Goal: Task Accomplishment & Management: Manage account settings

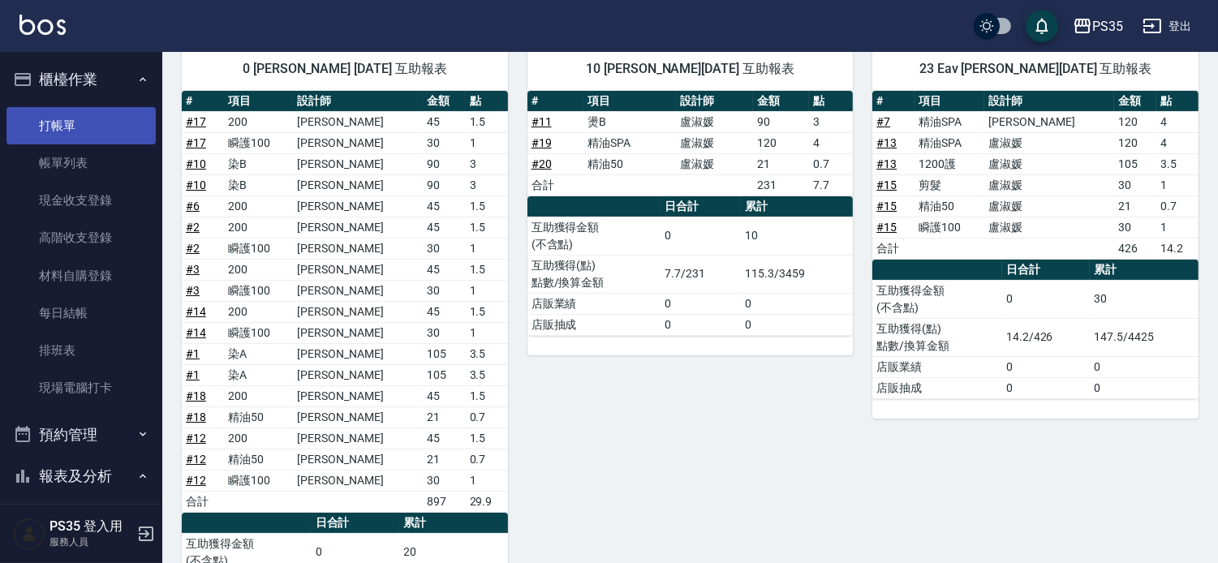
click at [62, 115] on link "打帳單" at bounding box center [80, 125] width 149 height 37
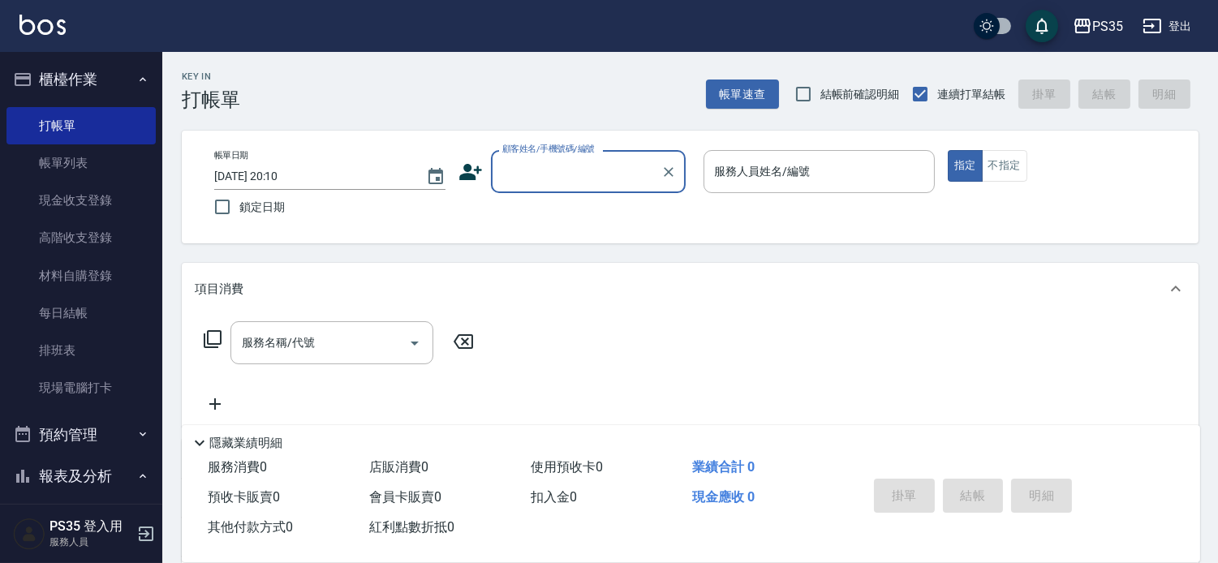
click at [549, 179] on input "顧客姓名/手機號碼/編號" at bounding box center [576, 171] width 156 height 28
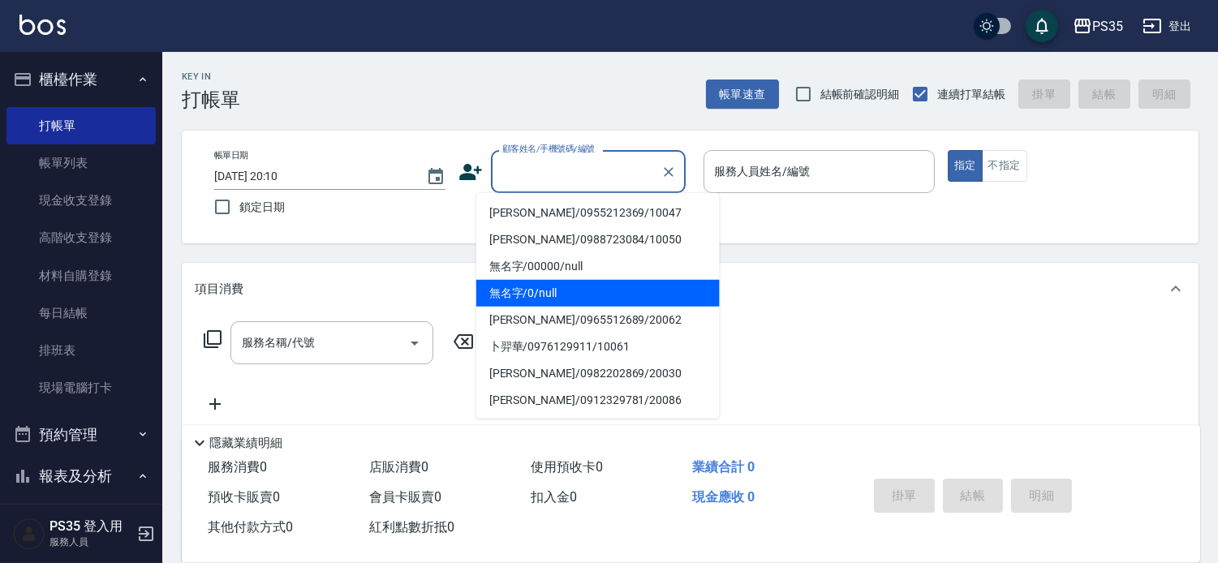
click at [549, 291] on li "無名字/0/null" at bounding box center [597, 293] width 243 height 27
type input "無名字/0/null"
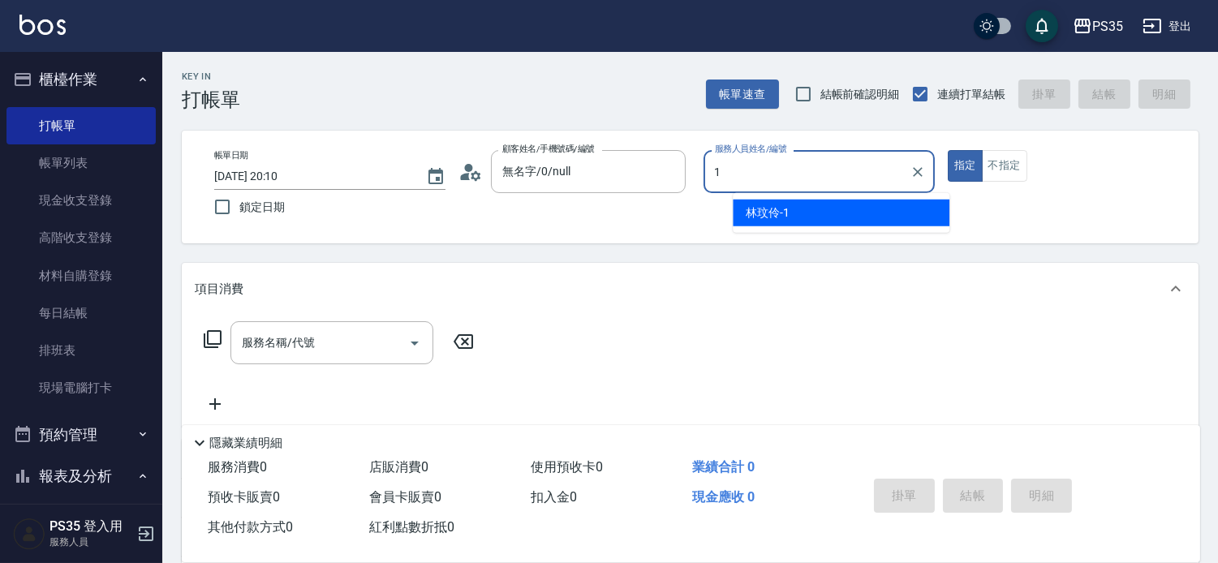
type input "林玟伶-1"
type button "true"
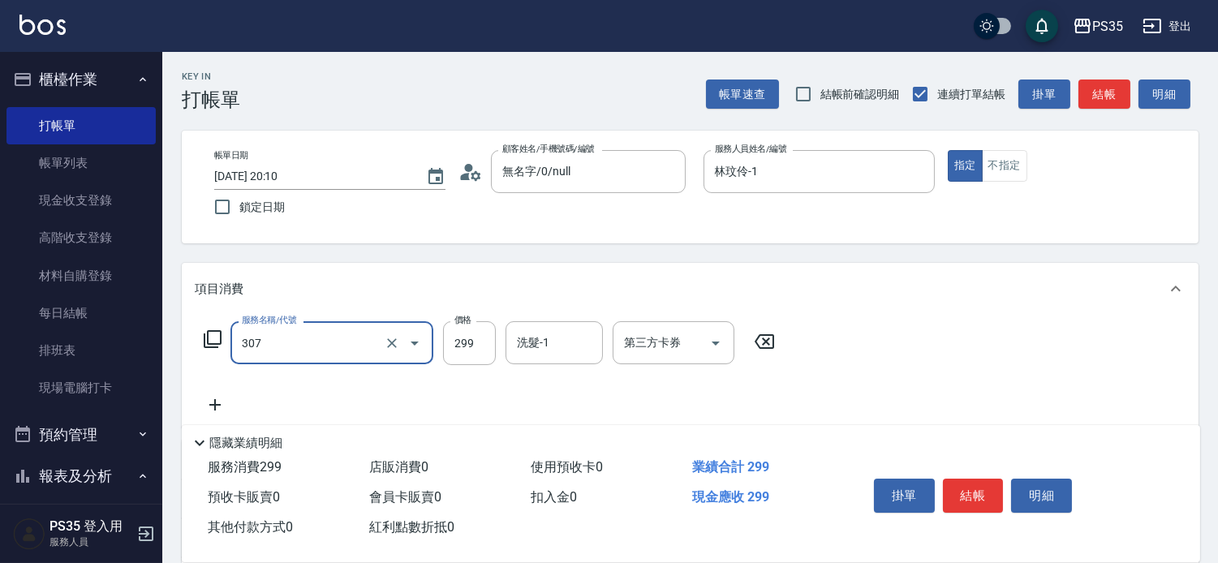
type input "剪髮(307)"
click at [768, 347] on icon at bounding box center [764, 341] width 19 height 15
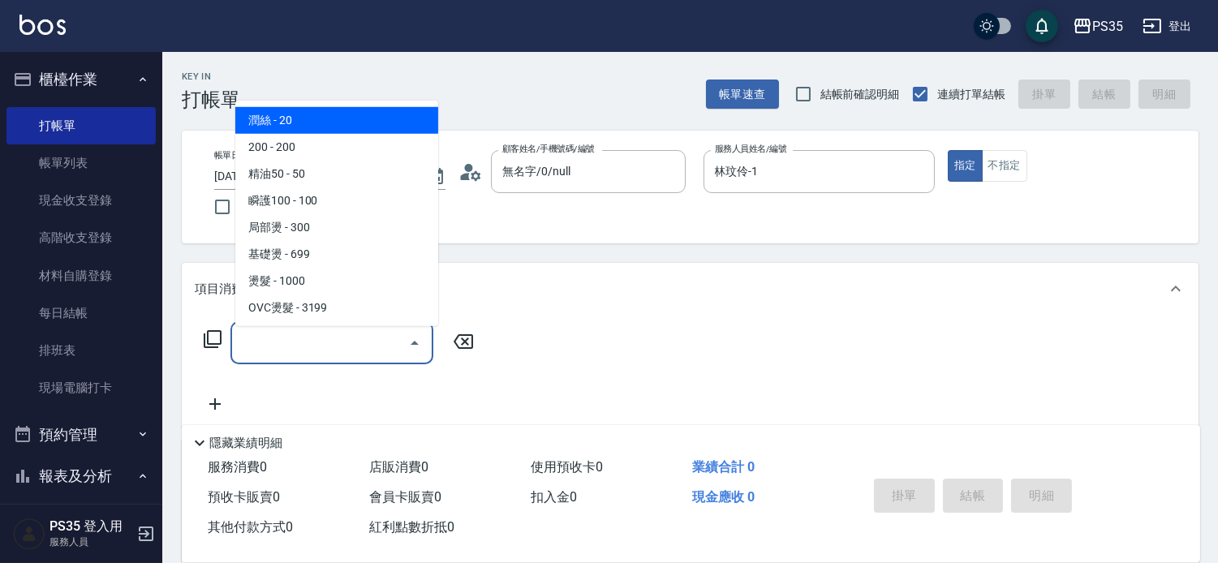
click at [278, 355] on input "服務名稱/代號" at bounding box center [320, 343] width 164 height 28
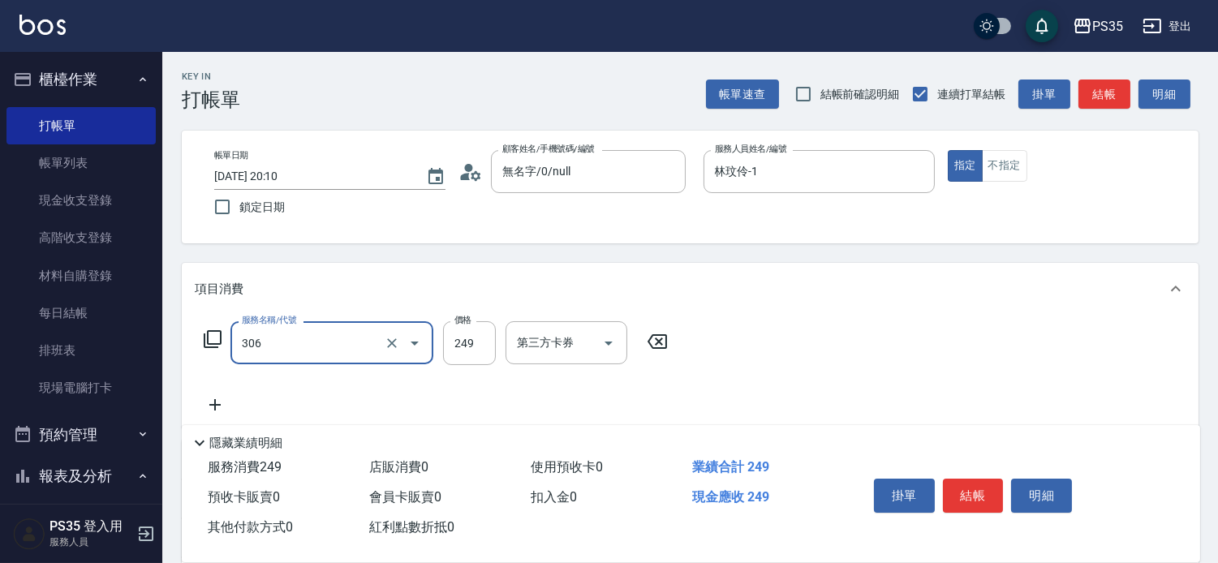
type input "剪髮(306)"
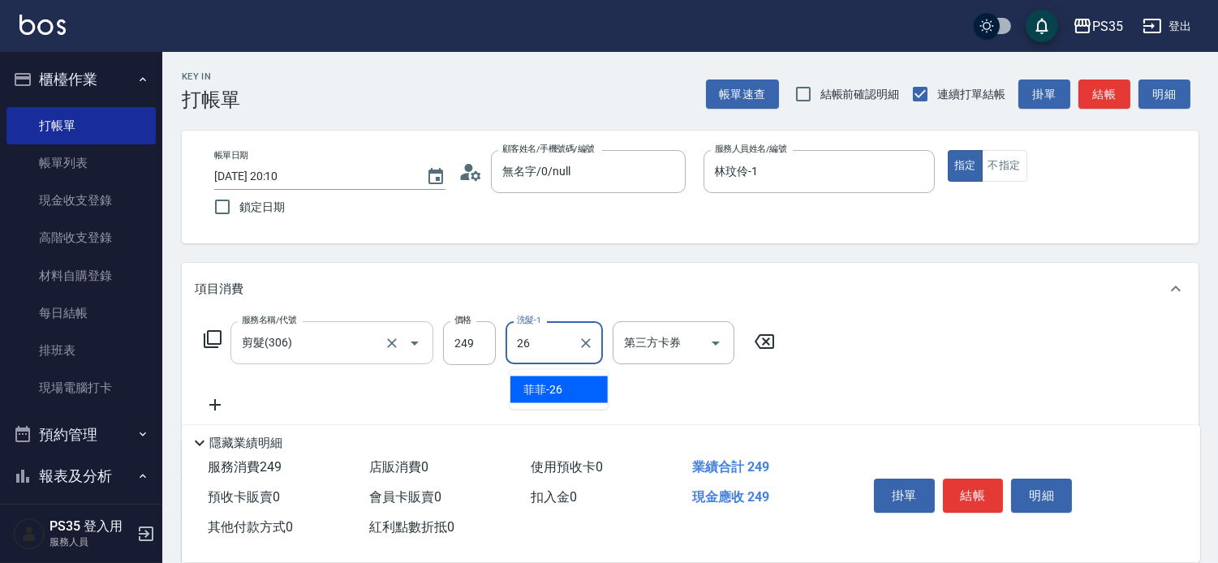
type input "菲菲-26"
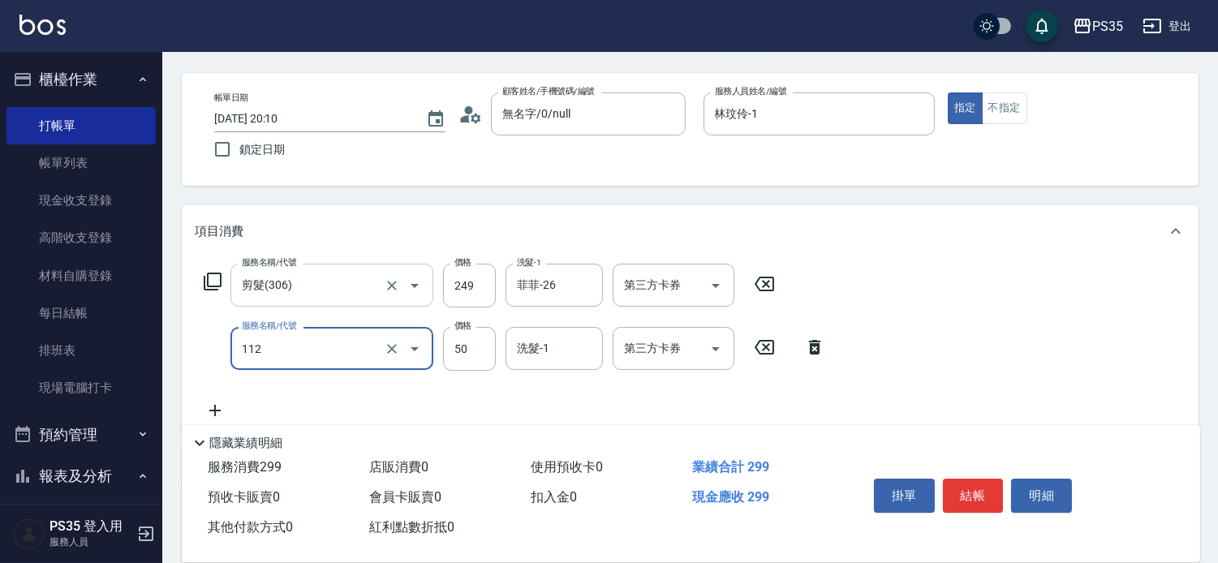
scroll to position [90, 0]
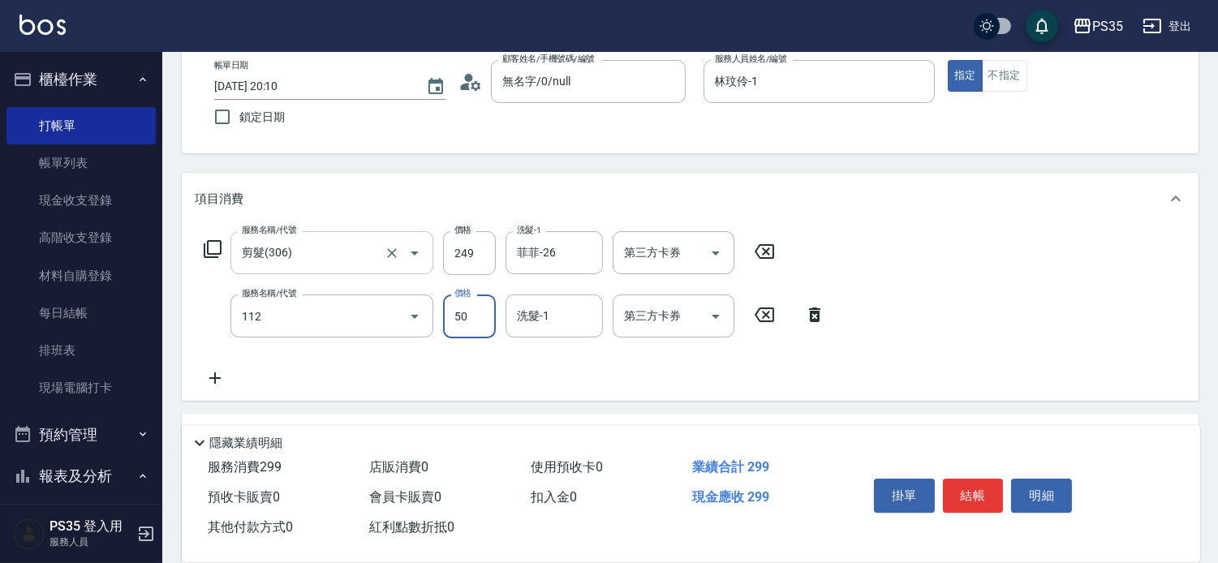
type input "精油50(112)"
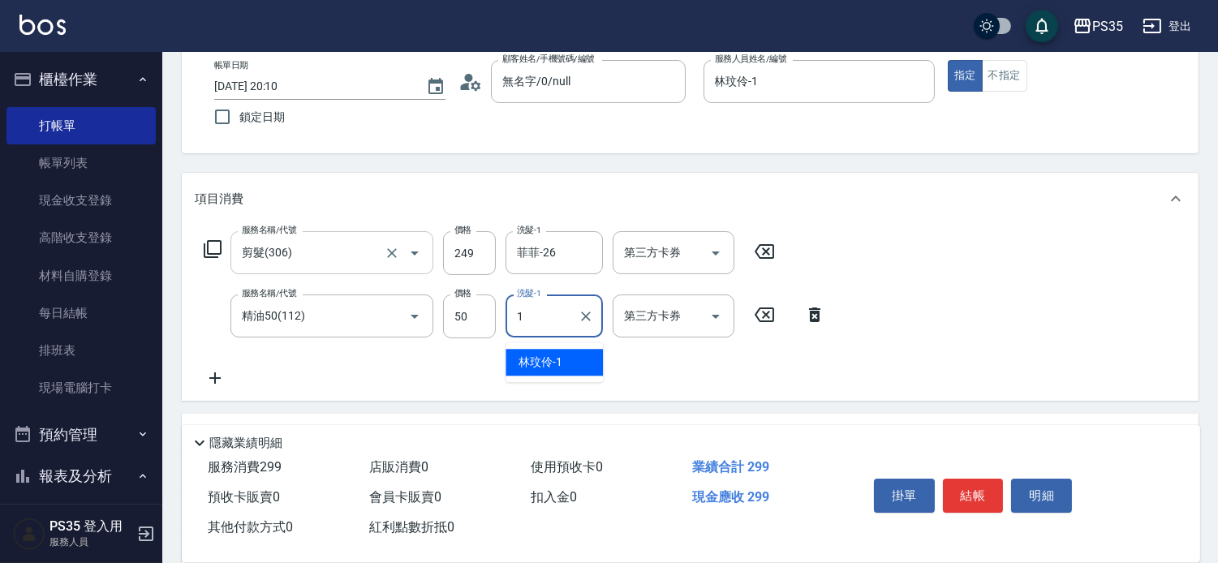
type input "林玟伶-1"
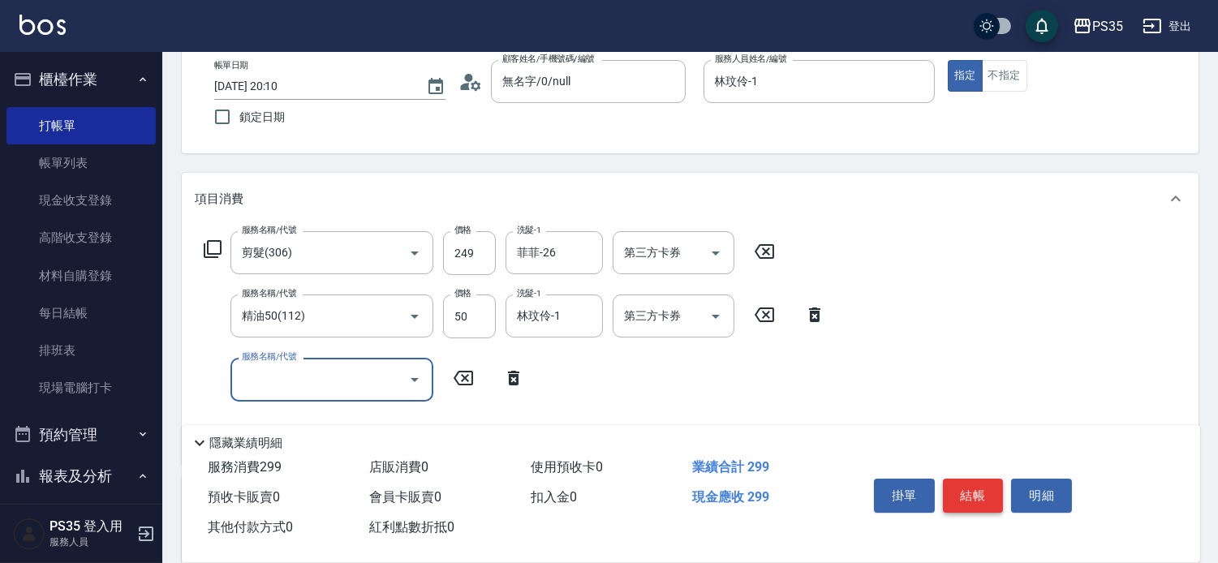
click at [984, 479] on button "結帳" at bounding box center [973, 496] width 61 height 34
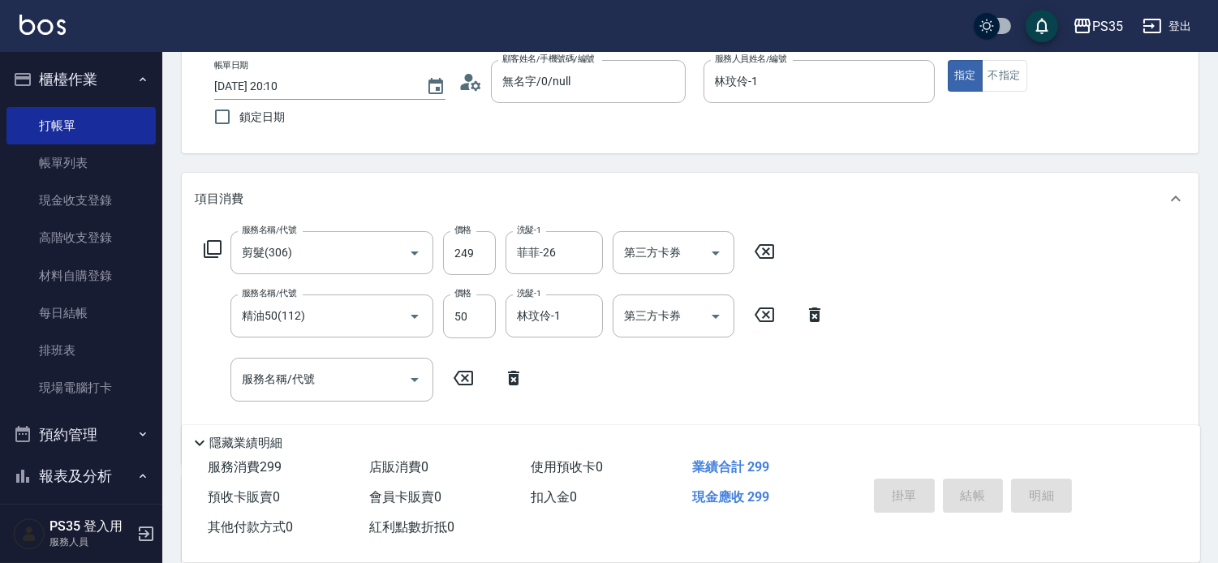
type input "[DATE] 20:11"
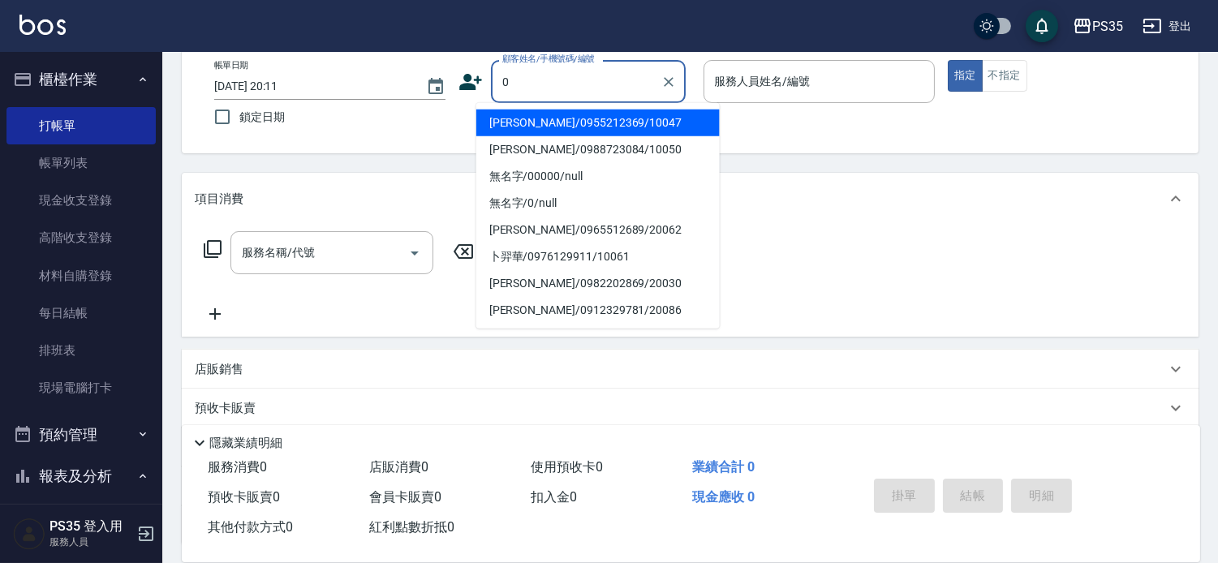
type input "0"
type input "1"
type input "[PERSON_NAME]/0955212369/10047"
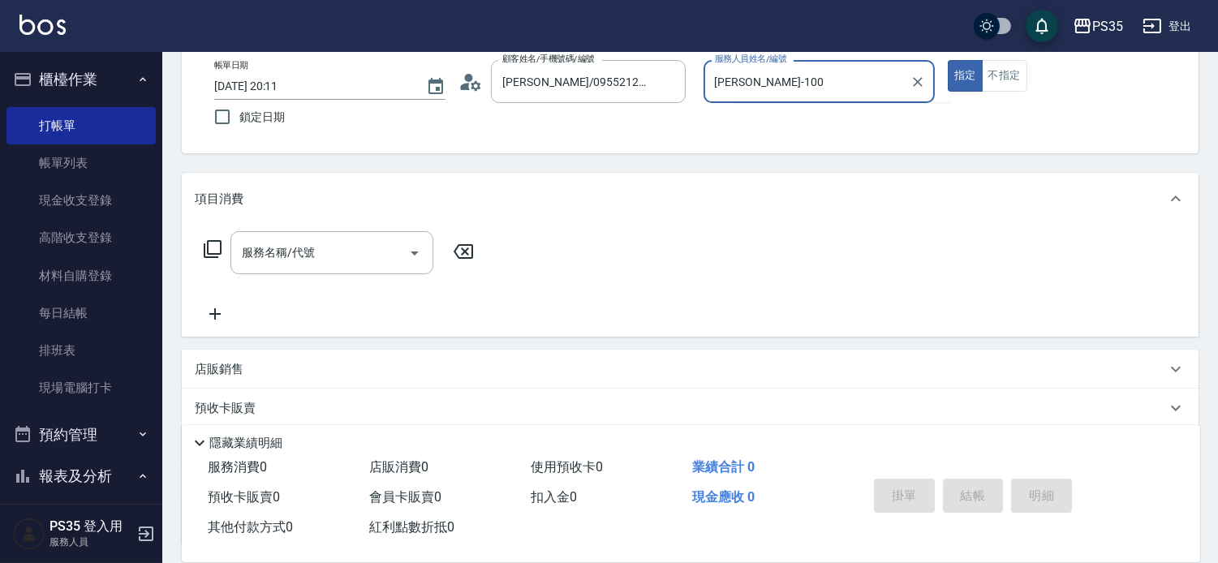
click at [948, 60] on button "指定" at bounding box center [965, 76] width 35 height 32
type input "盧淑媛-10"
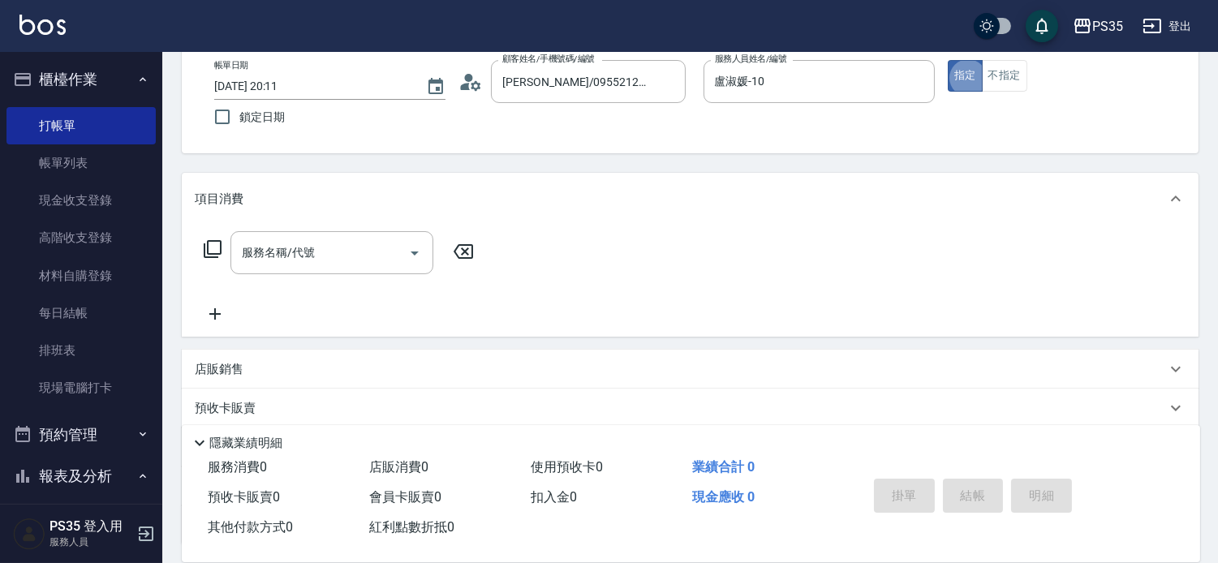
type input "無名字/0/null"
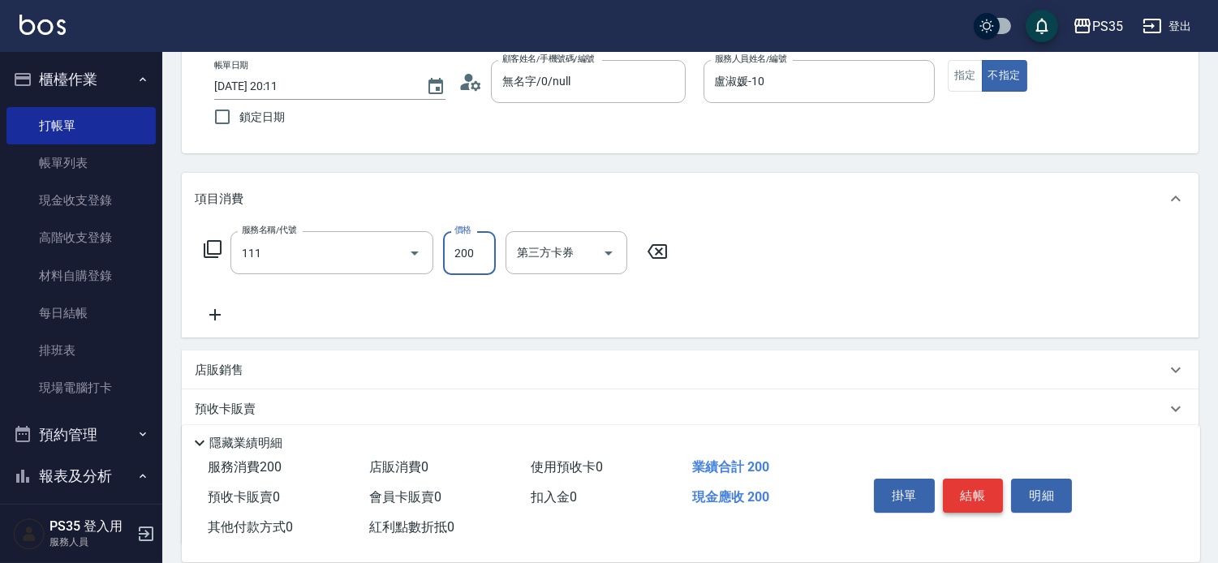
type input "200(111)"
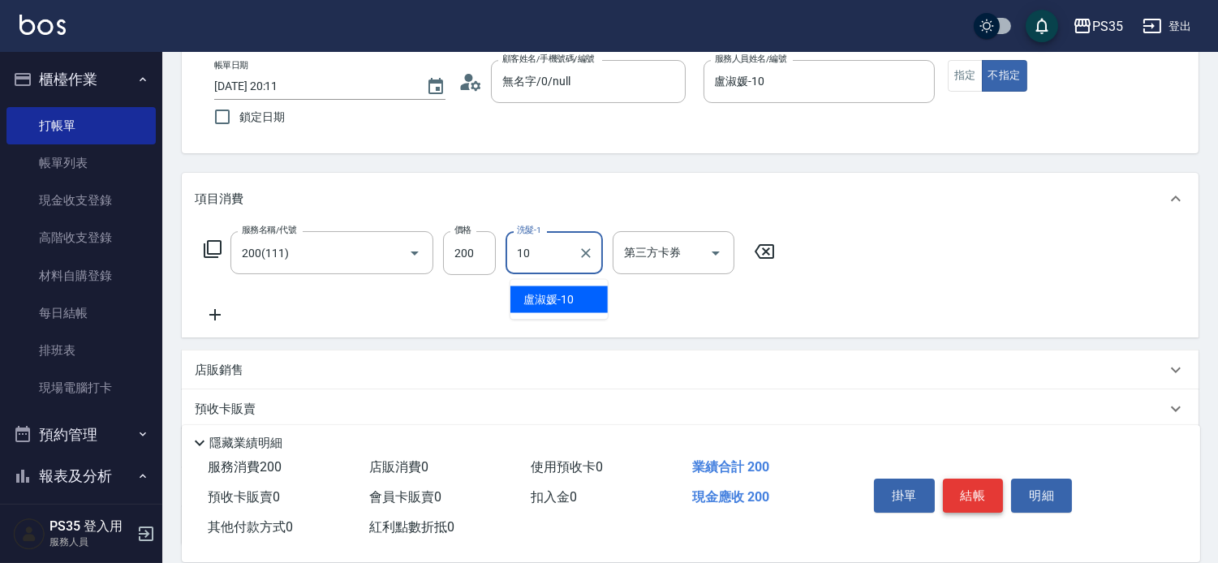
type input "盧淑媛-10"
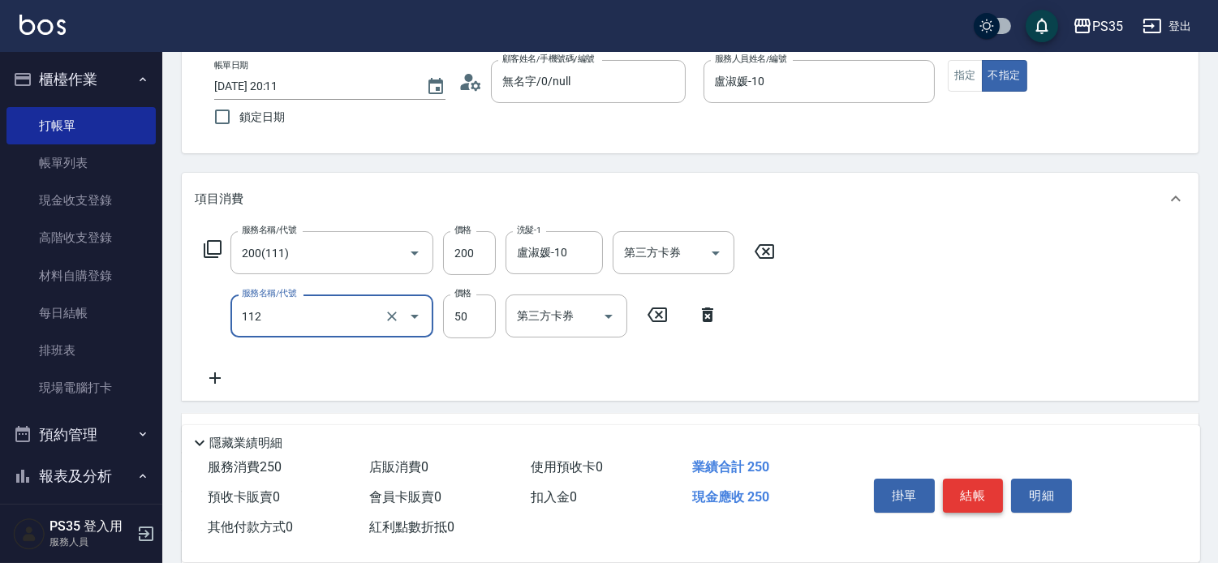
type input "精油50(112)"
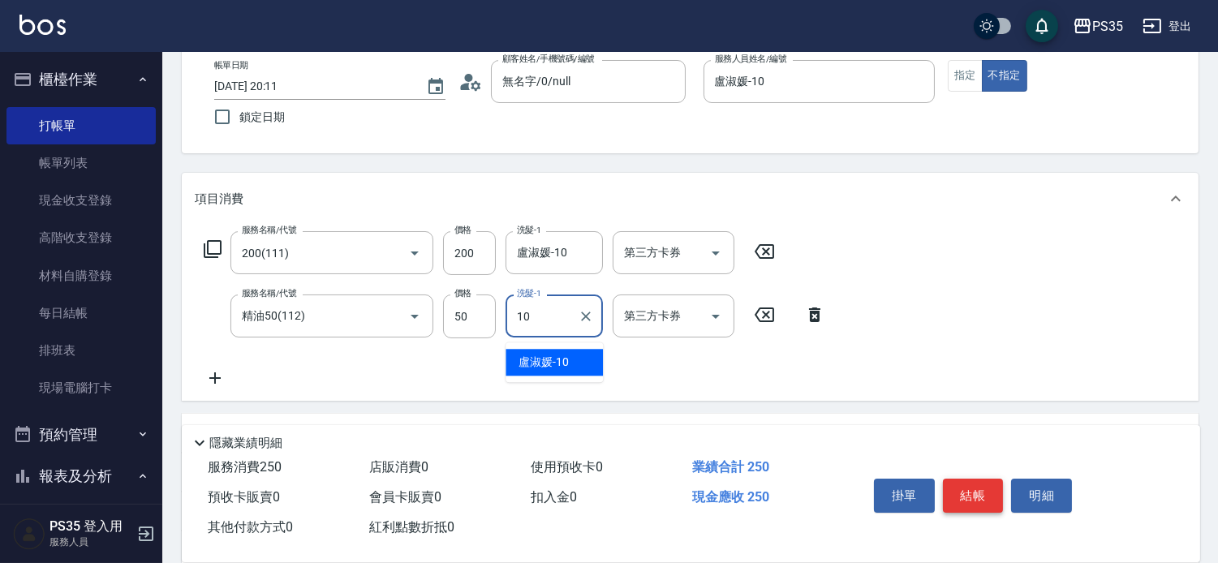
type input "盧淑媛-10"
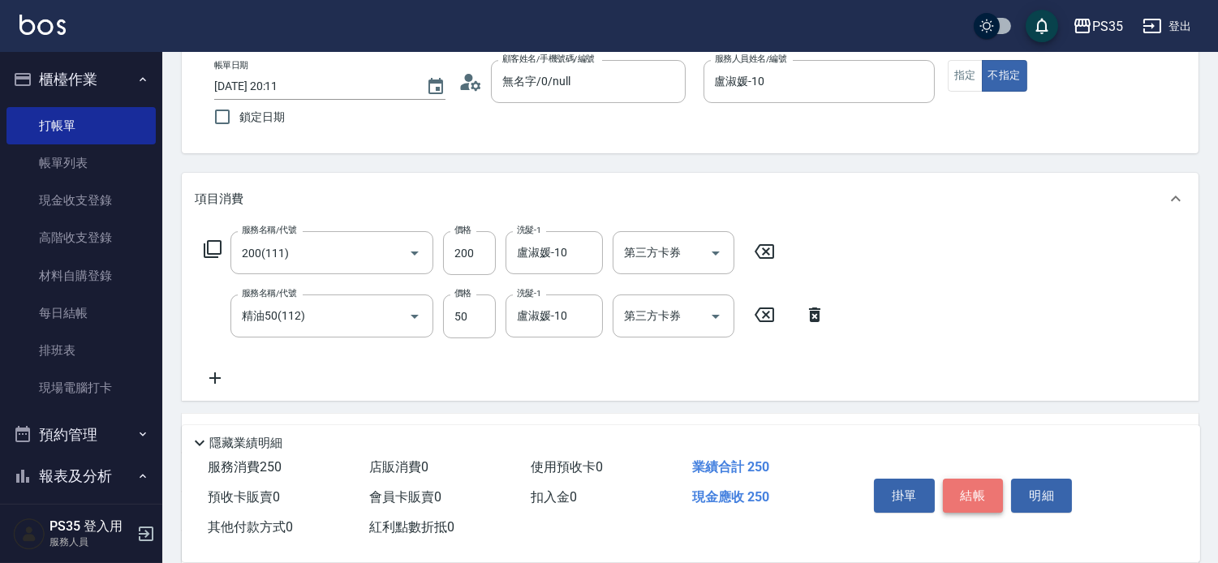
click at [984, 479] on button "結帳" at bounding box center [973, 496] width 61 height 34
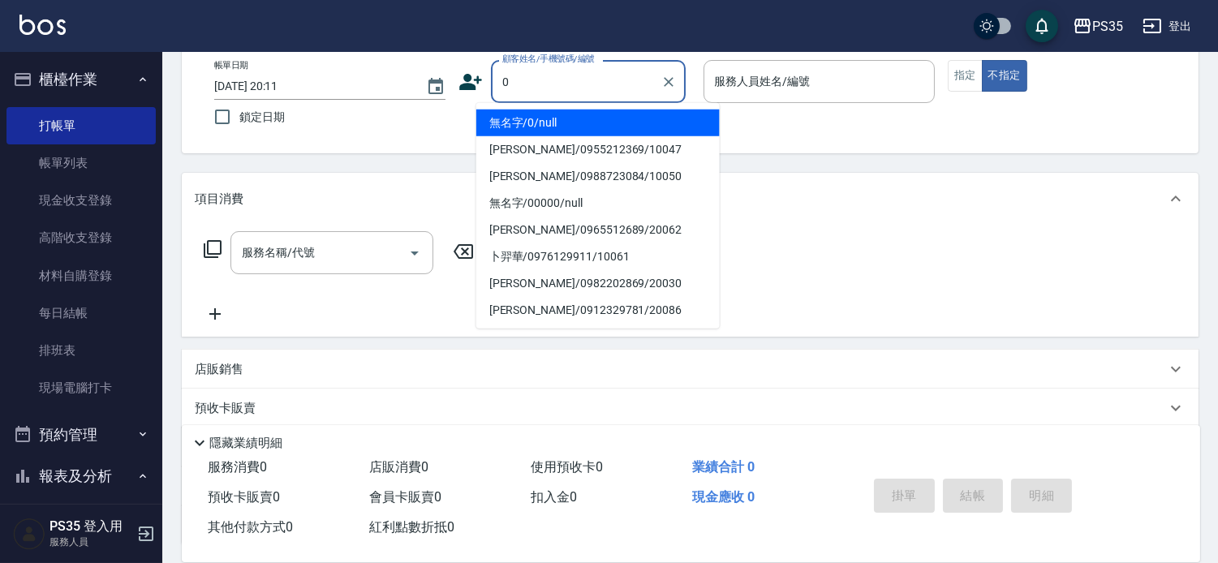
type input "0"
type input "1"
type input "無名字/0/null"
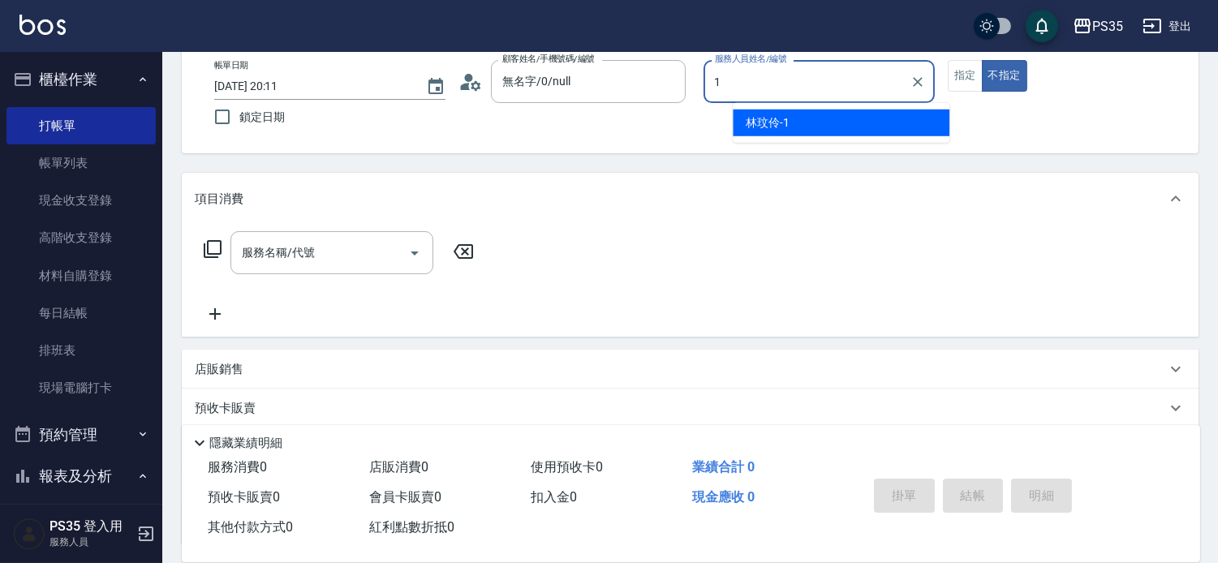
type input "1"
type button "false"
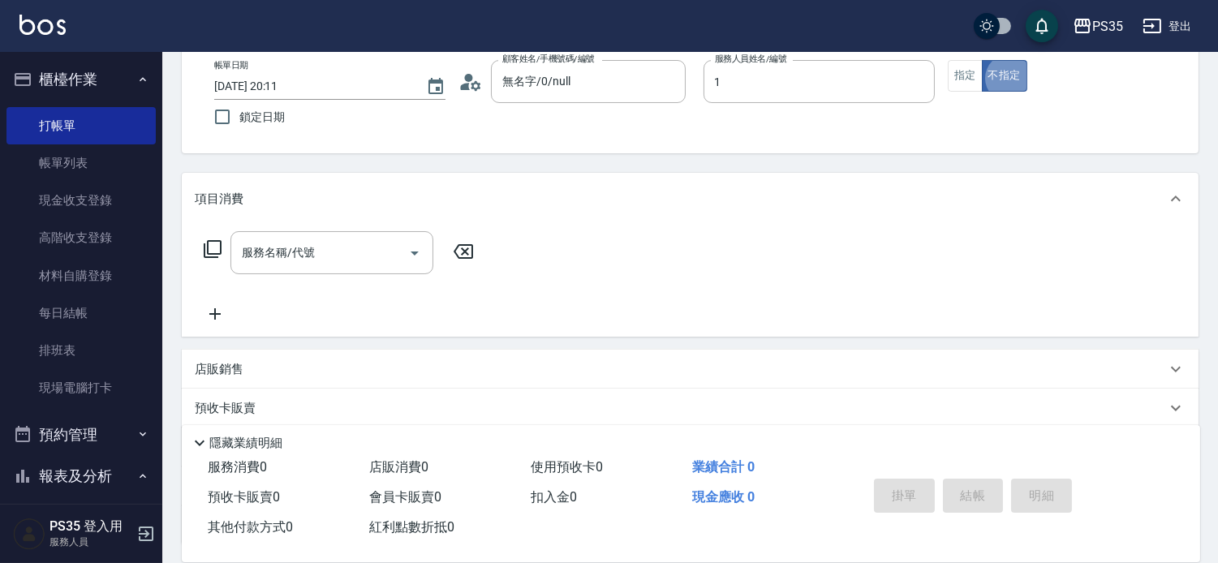
type input "林玟伶-1"
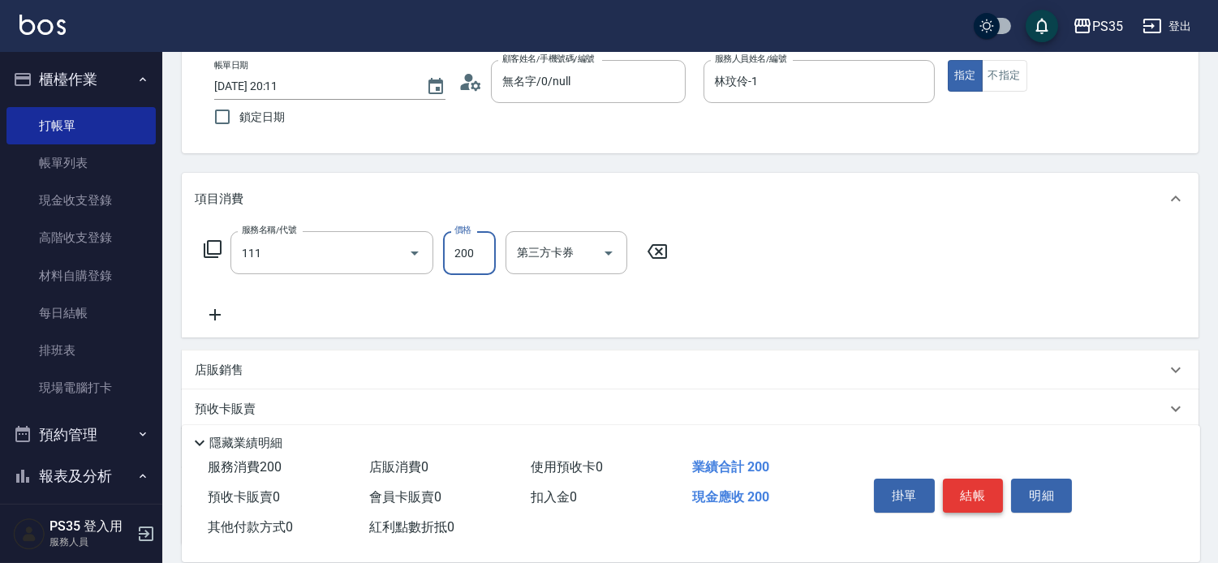
type input "200(111)"
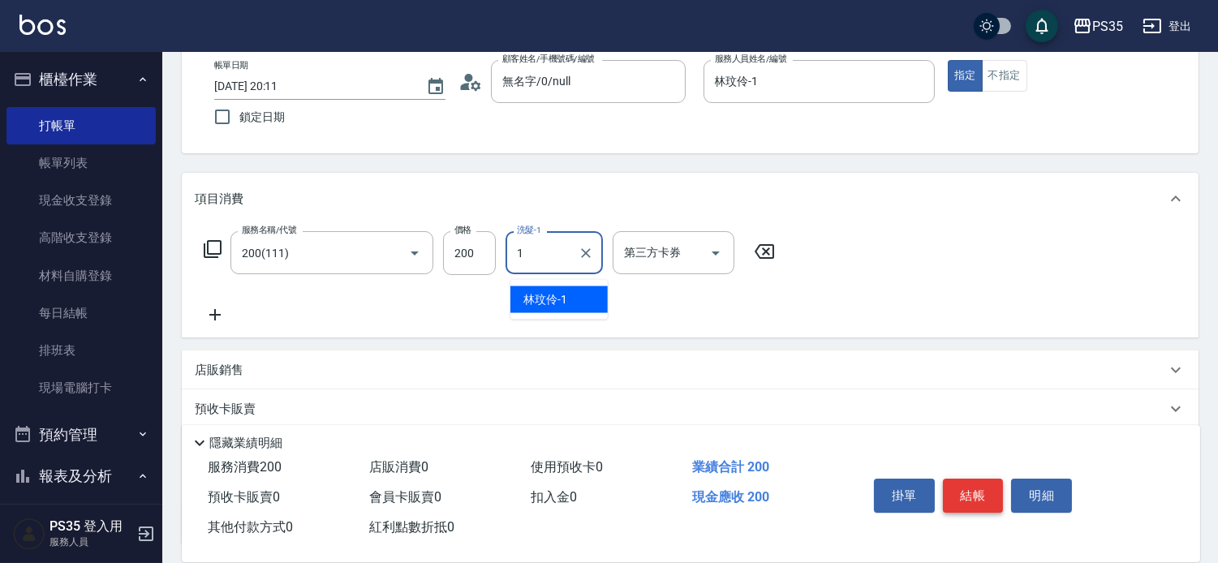
type input "林玟伶-1"
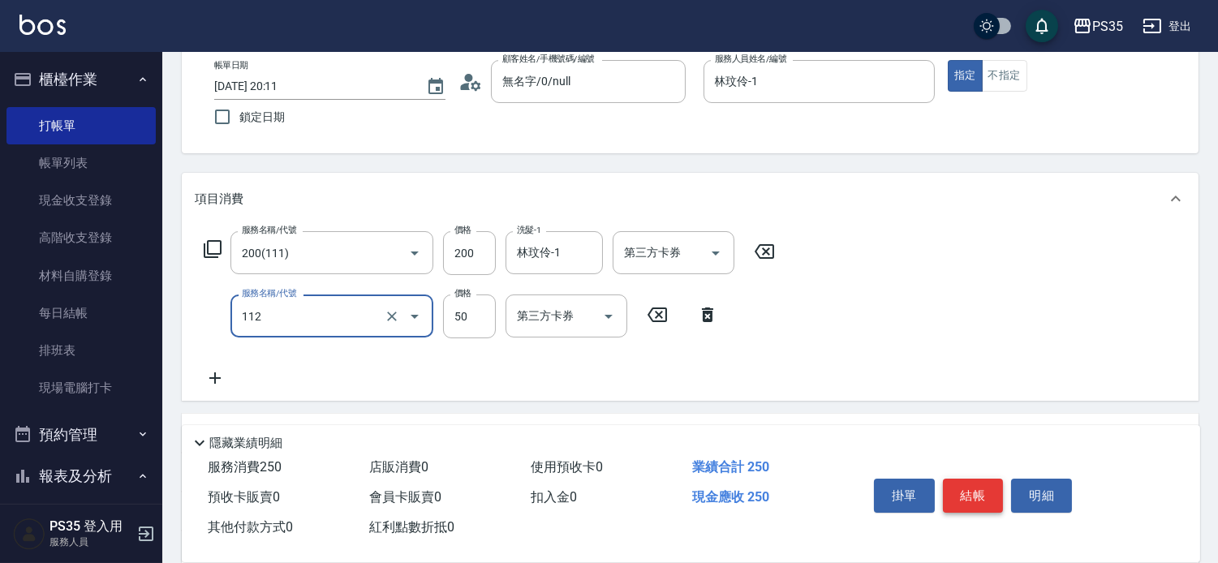
type input "精油50(112)"
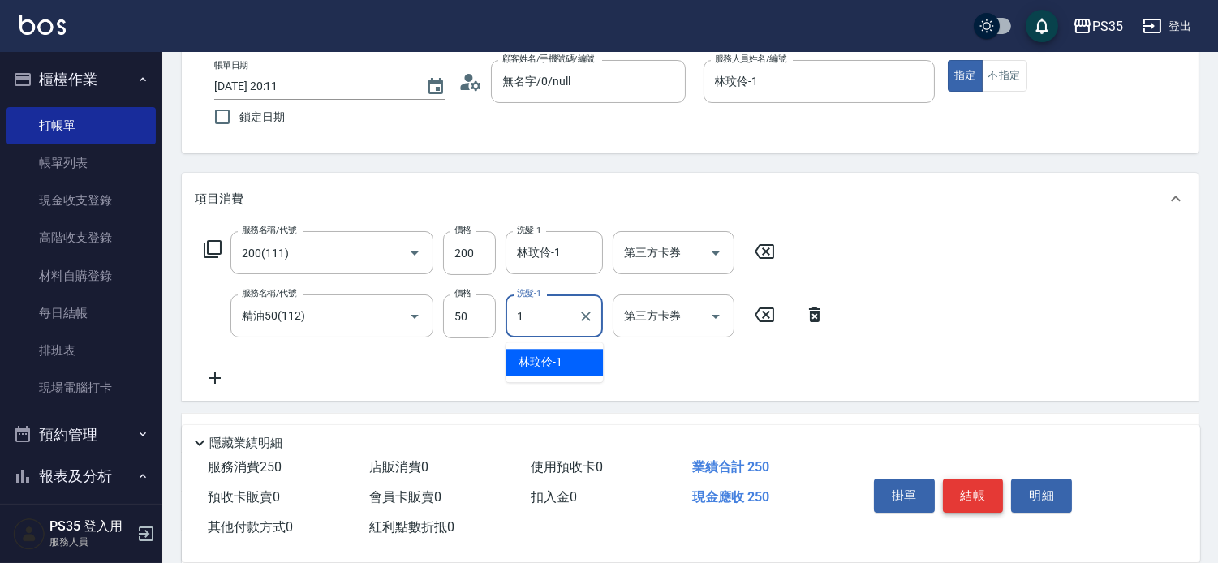
type input "林玟伶-1"
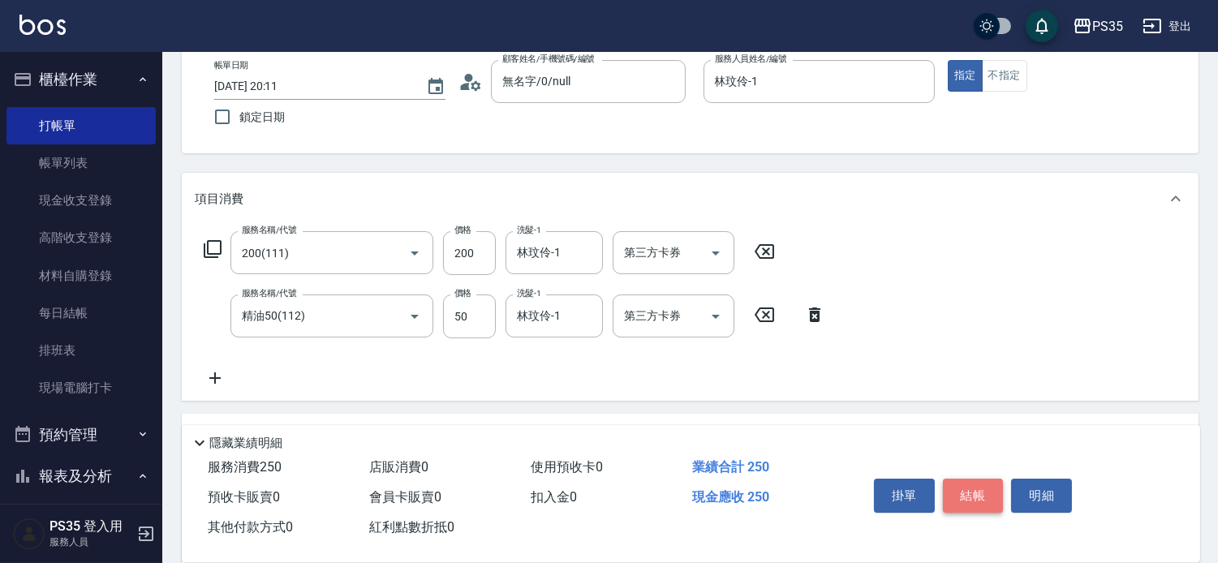
click at [984, 479] on button "結帳" at bounding box center [973, 496] width 61 height 34
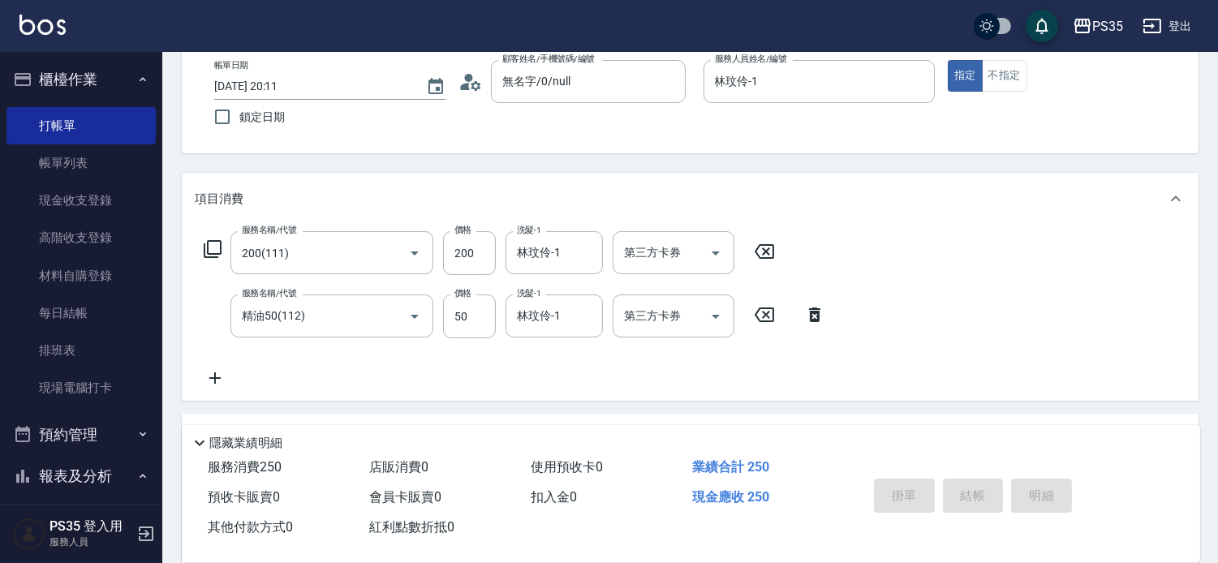
type input "[DATE] 20:12"
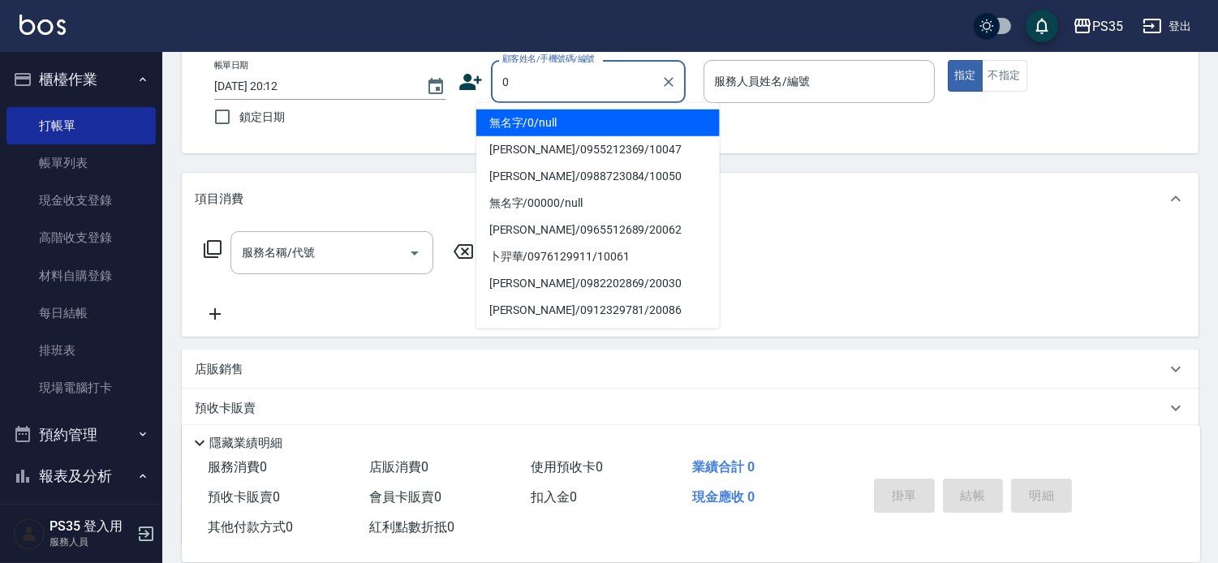
type input "無名字/0/null"
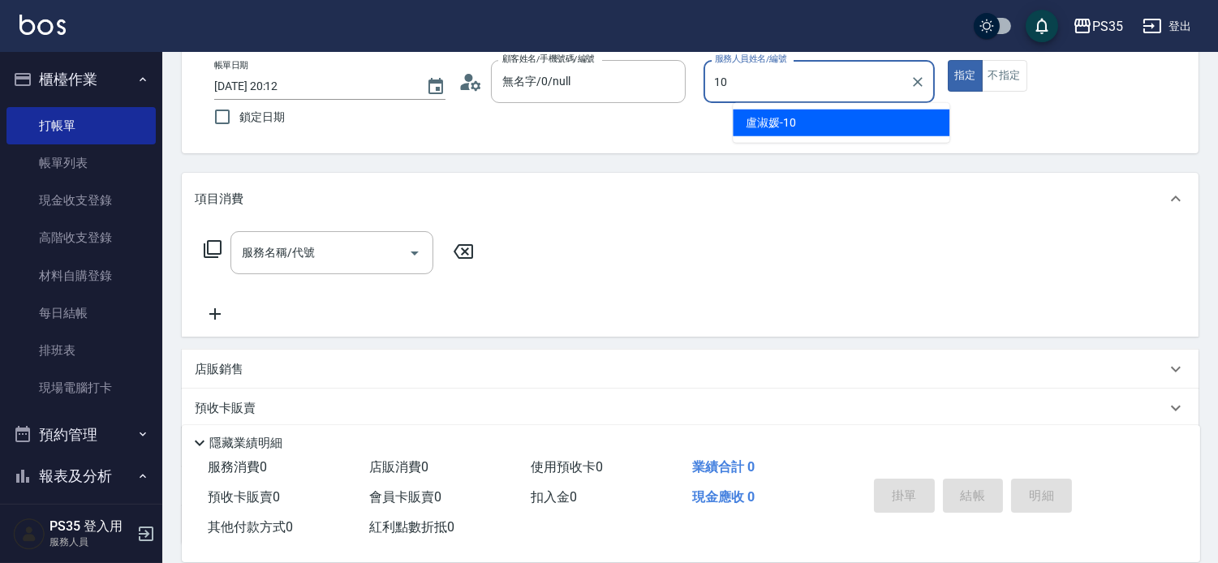
type input "盧淑媛-10"
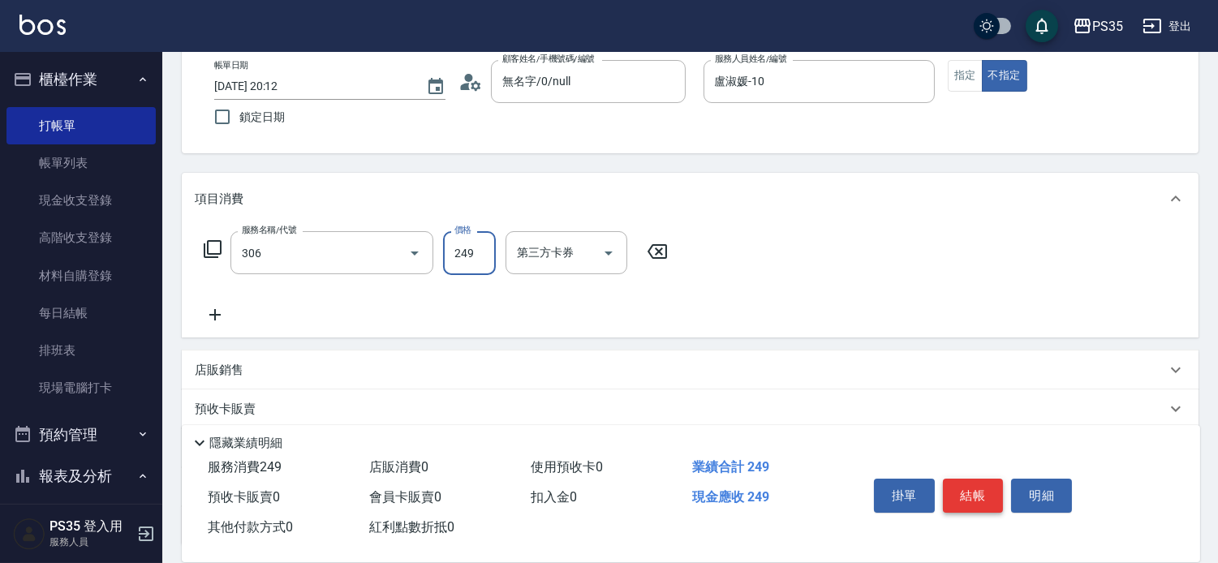
type input "剪髮(306)"
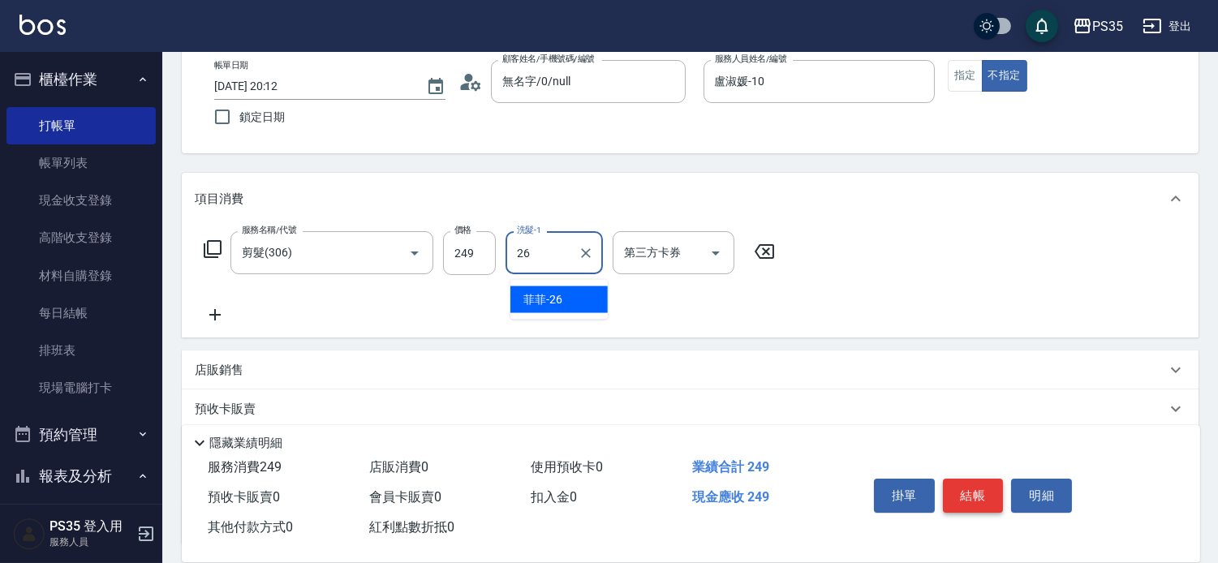
type input "菲菲-26"
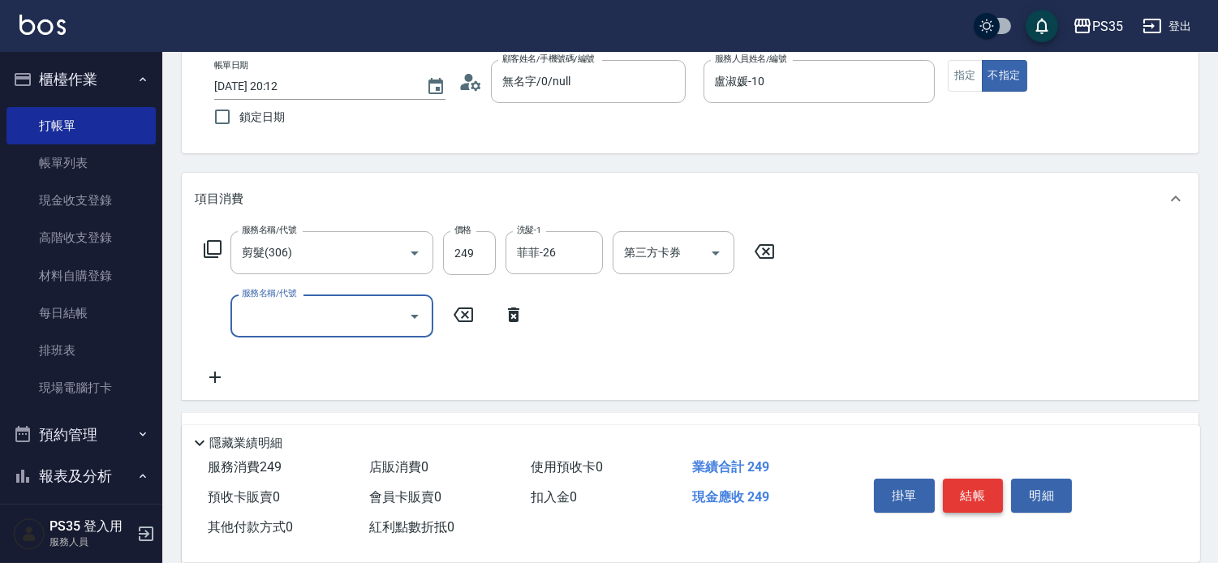
click at [984, 479] on button "結帳" at bounding box center [973, 496] width 61 height 34
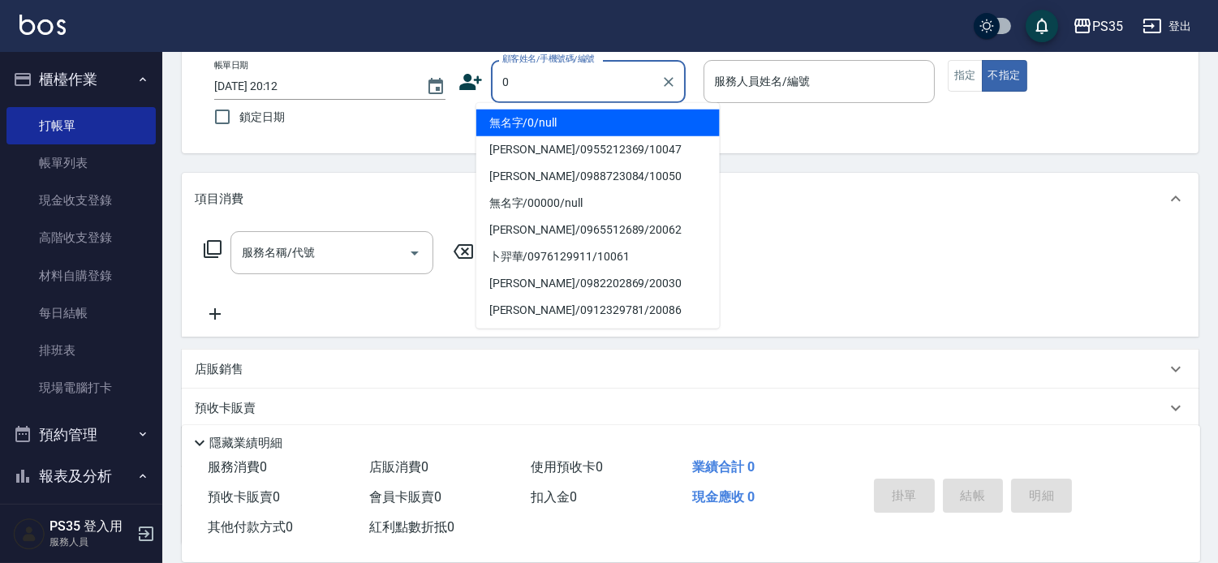
type input "0"
type input "2"
type input "無名字/0/null"
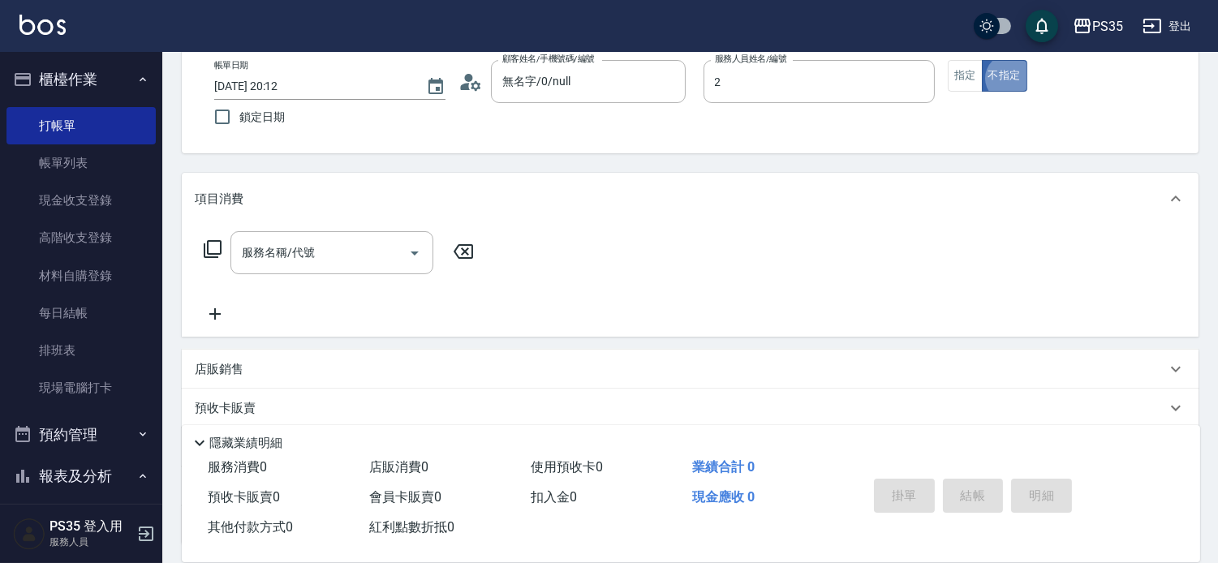
type input "[PERSON_NAME]-2"
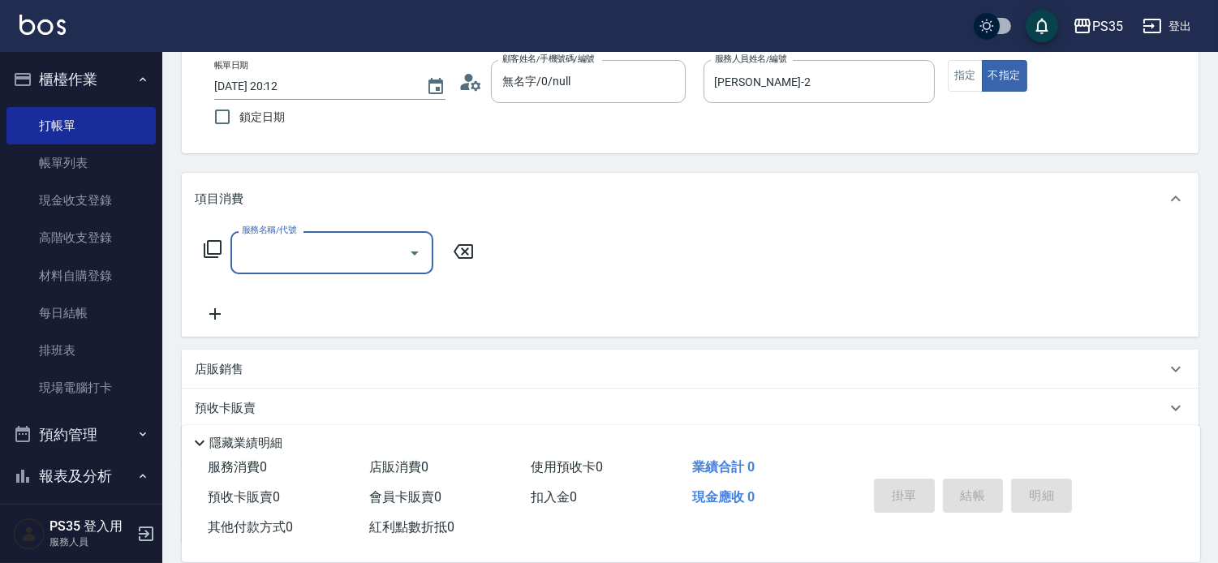
type input "0"
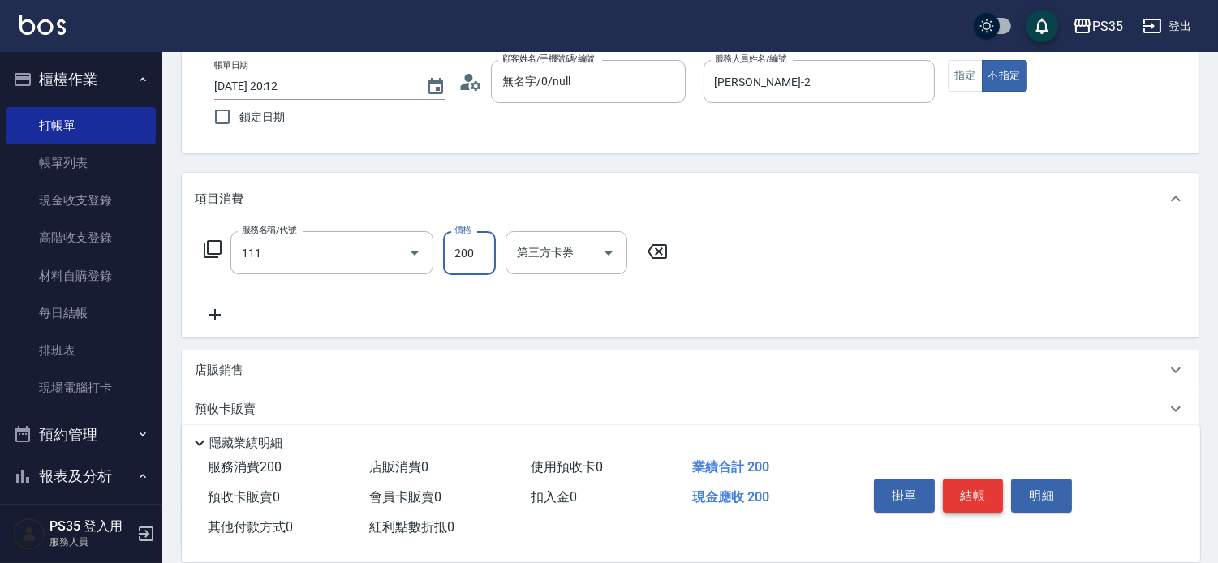
type input "200(111)"
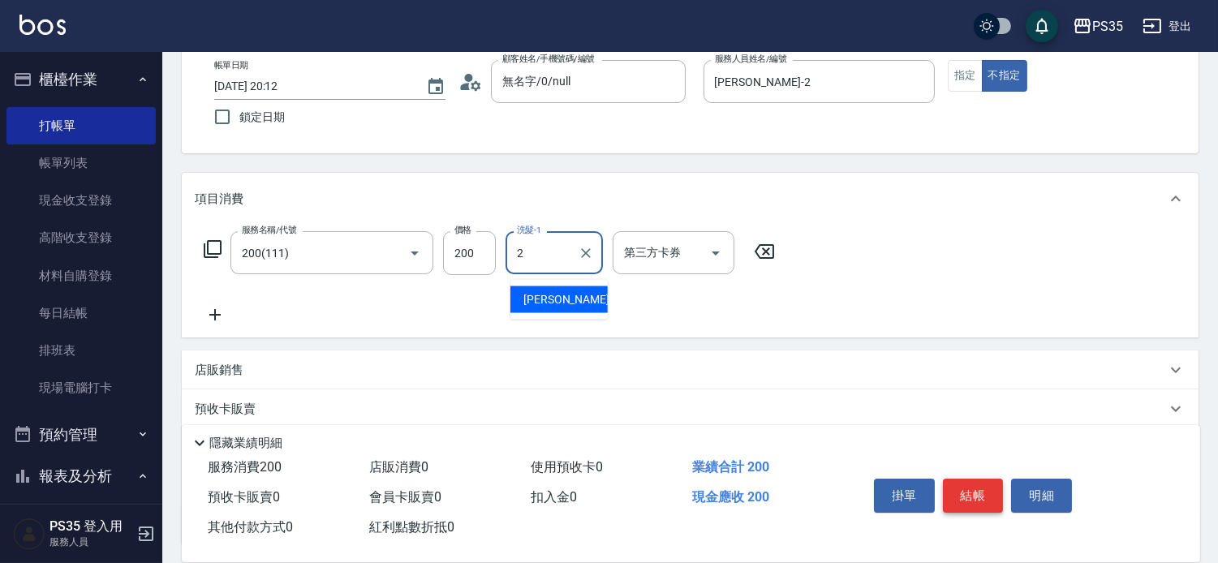
type input "[PERSON_NAME]-2"
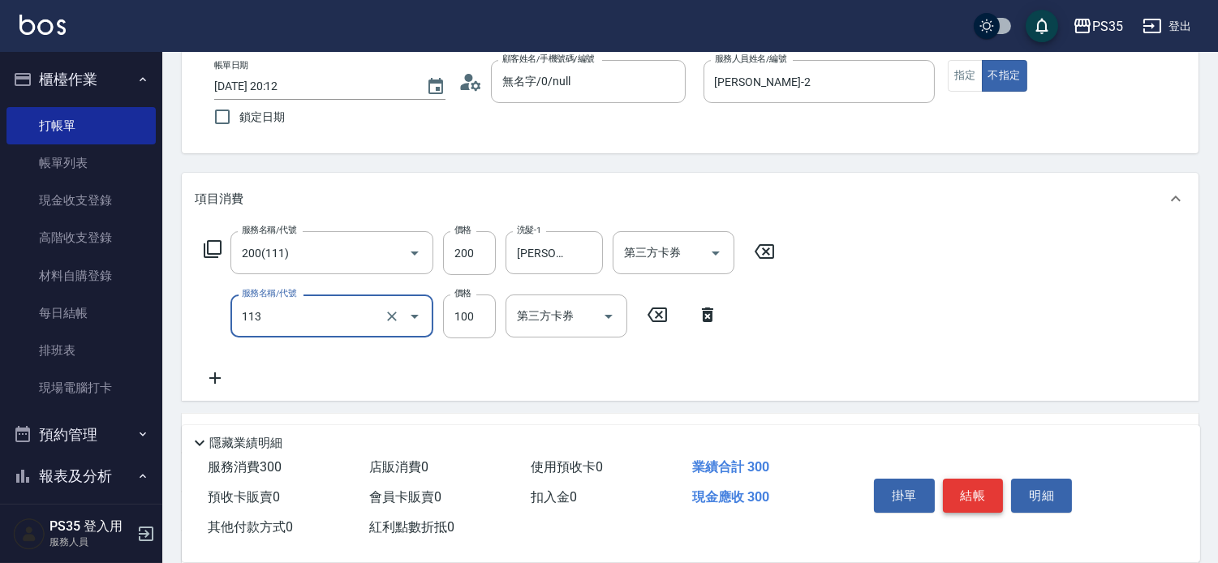
type input "瞬護100(113)"
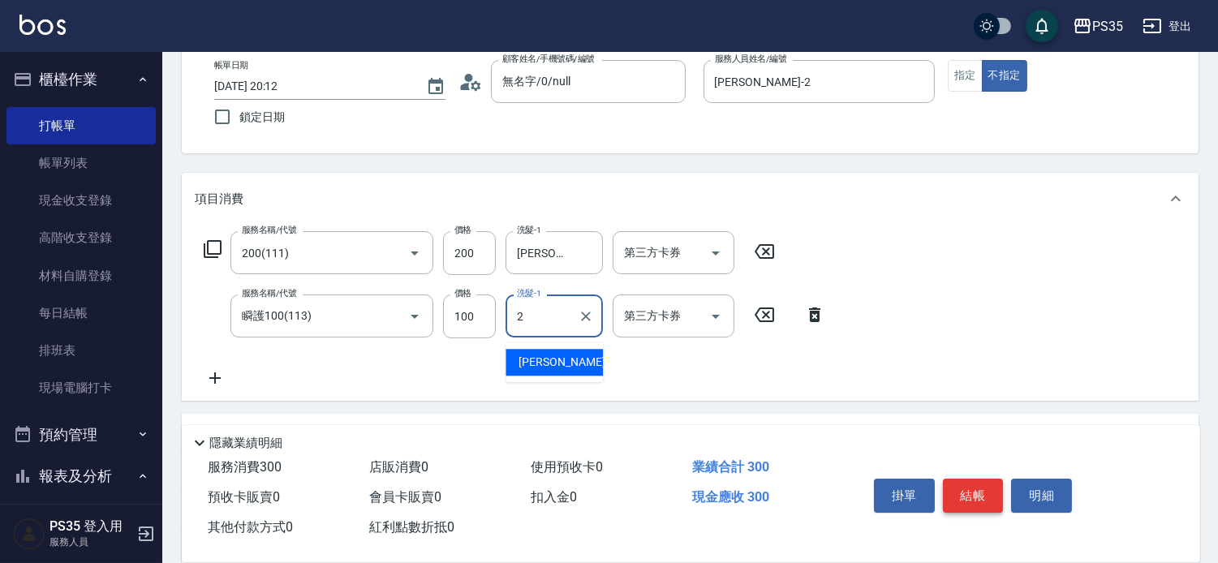
type input "[PERSON_NAME]-2"
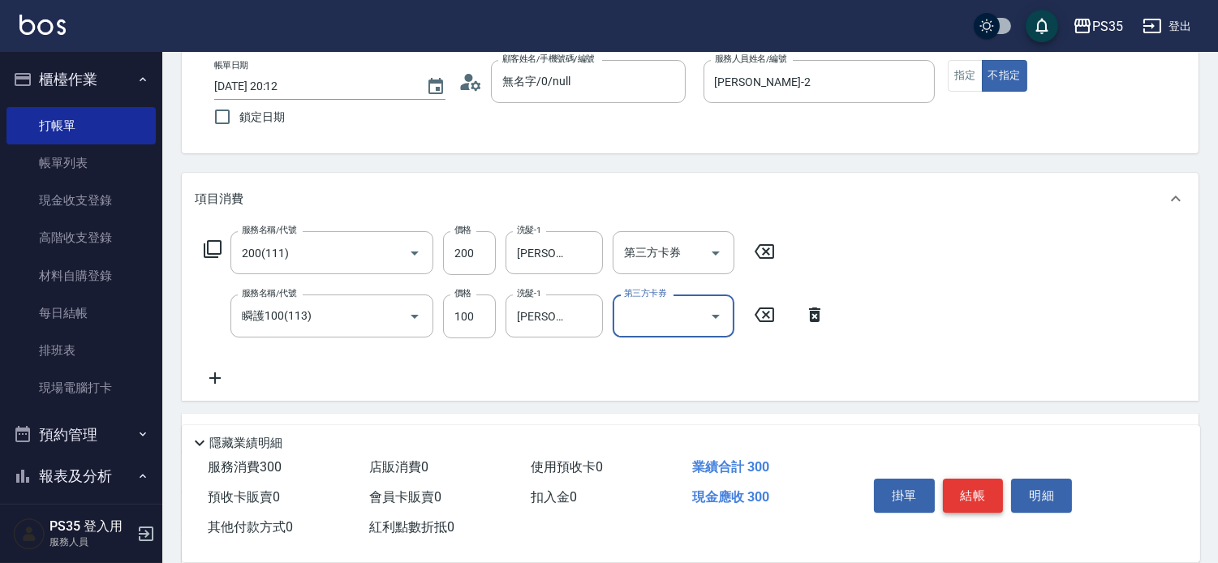
click at [971, 480] on button "結帳" at bounding box center [973, 496] width 61 height 34
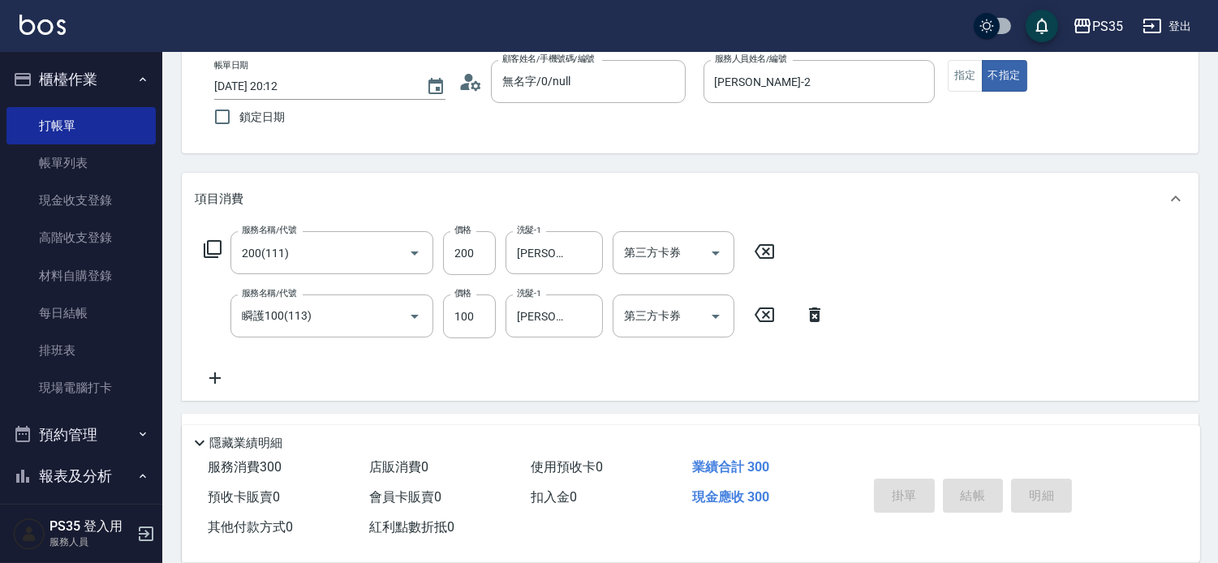
type input "[DATE] 20:15"
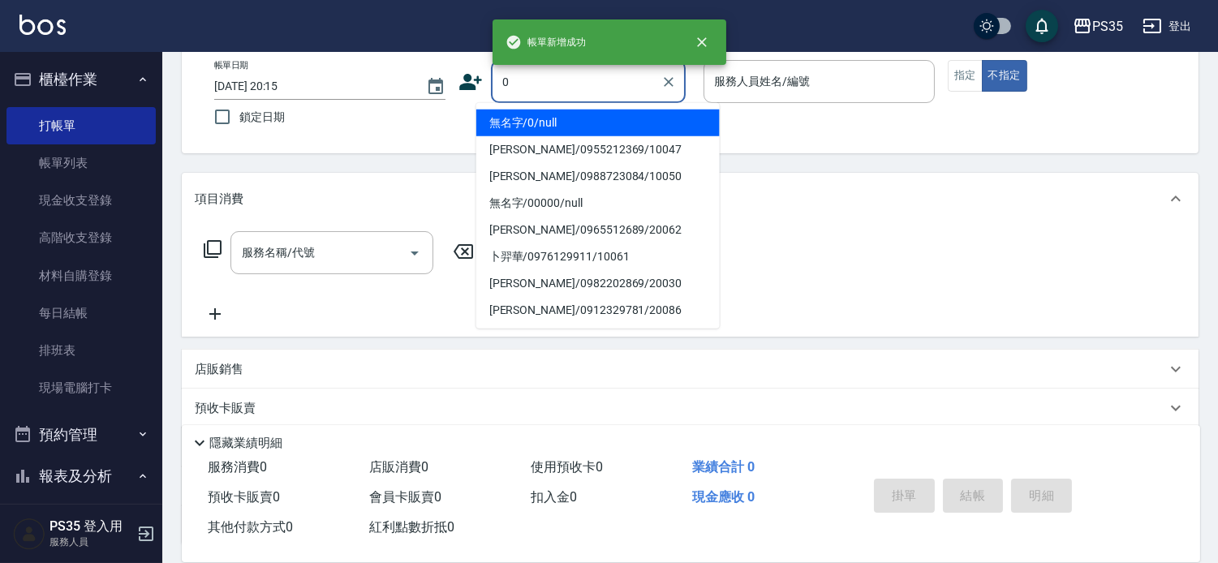
type input "無名字/0/null"
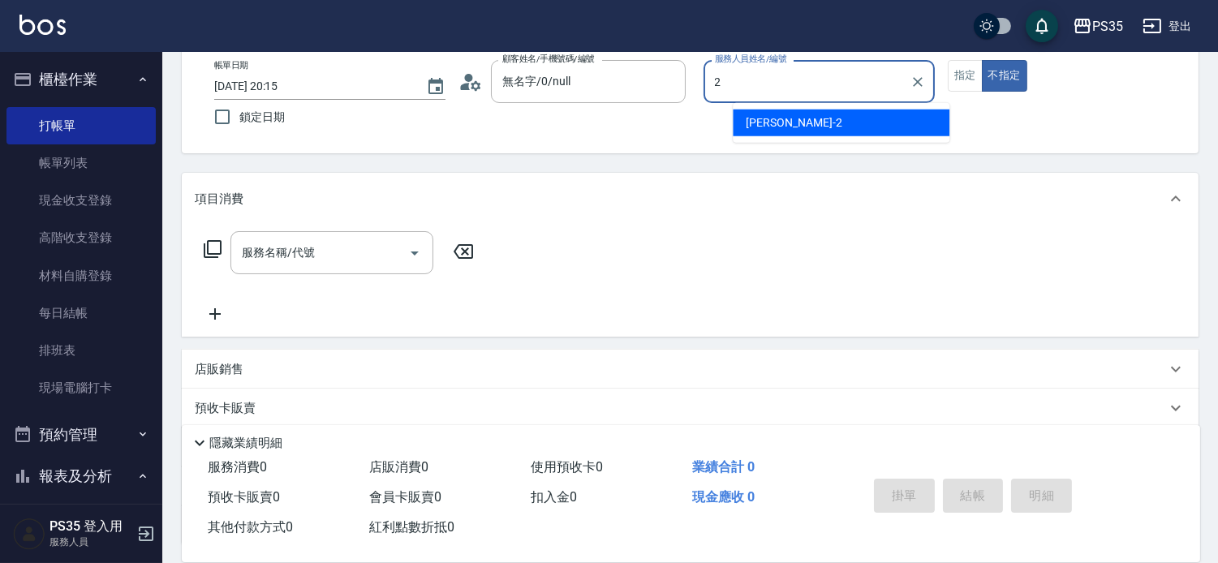
type input "[PERSON_NAME]-2"
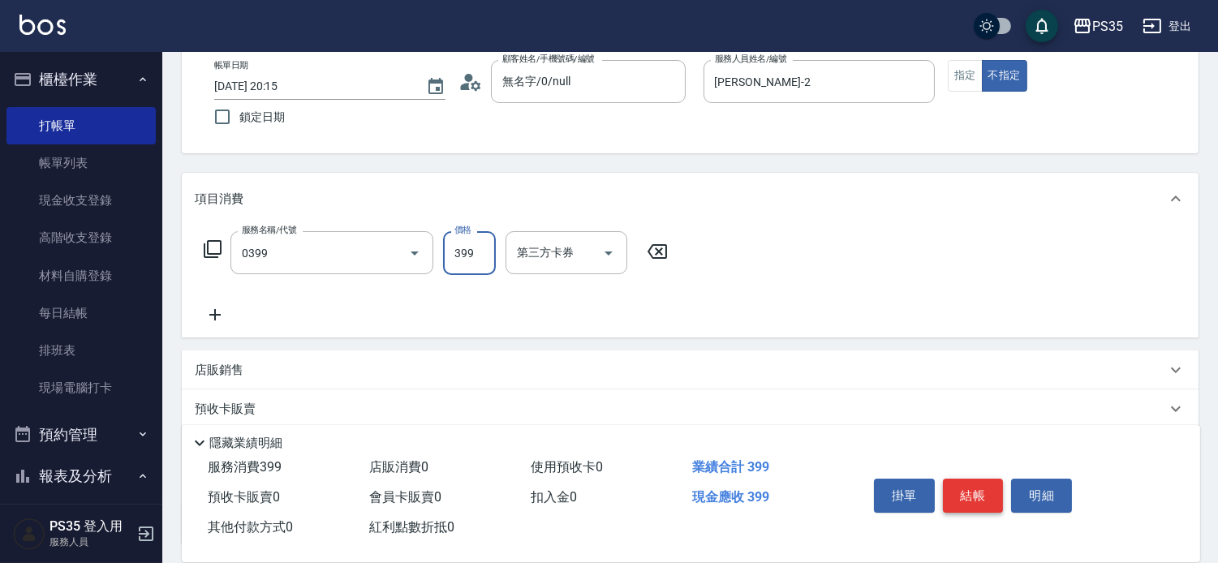
type input "海鹽399(0399)"
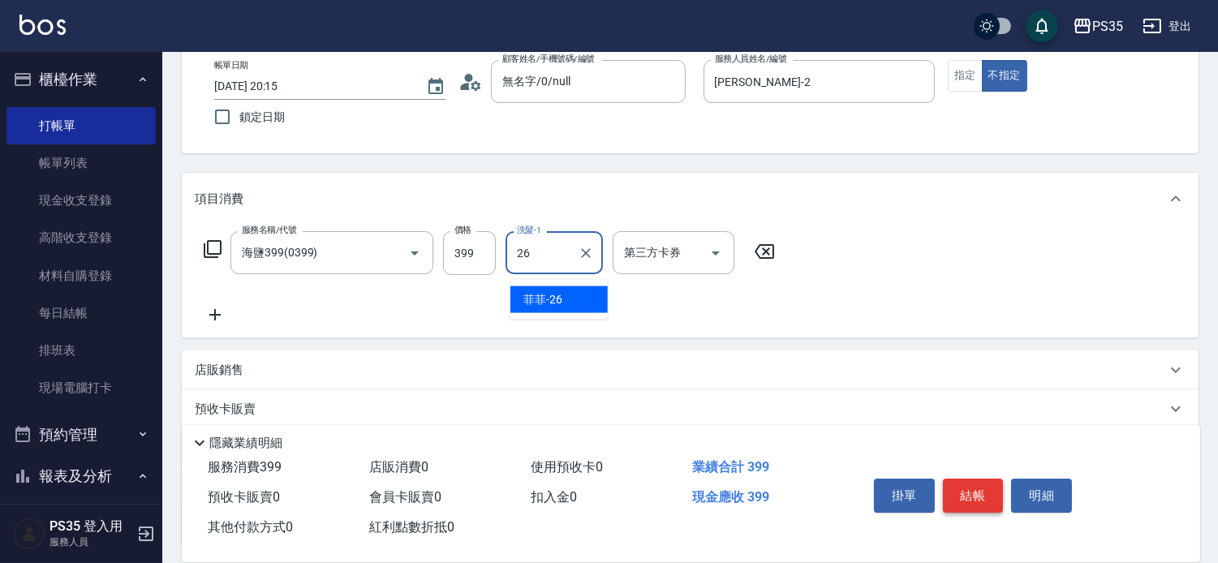
type input "菲菲-26"
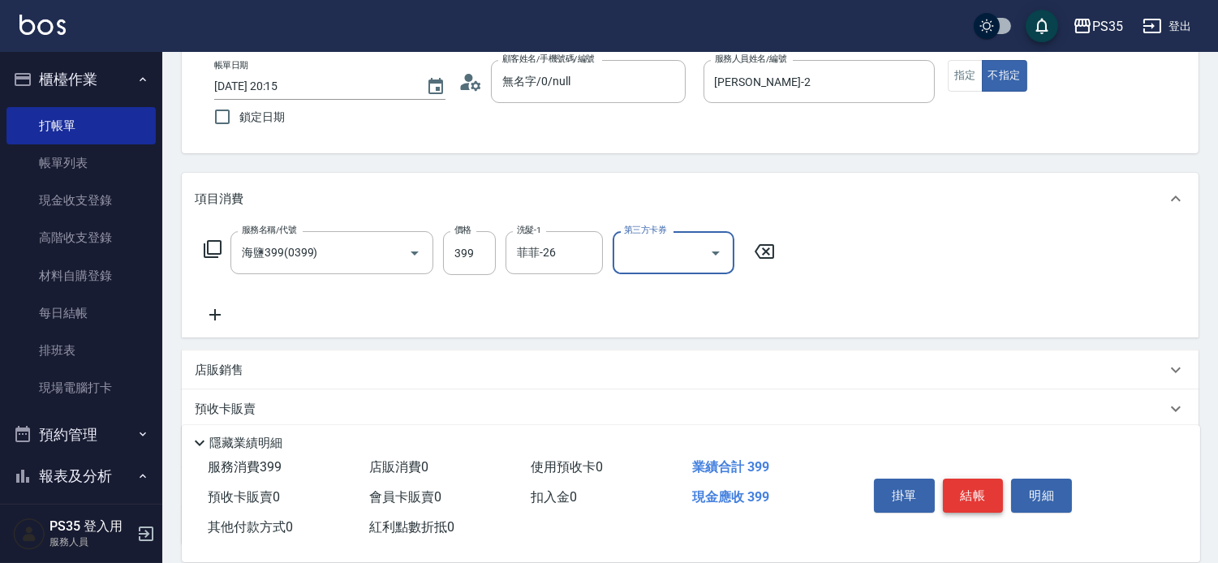
click at [971, 480] on button "結帳" at bounding box center [973, 496] width 61 height 34
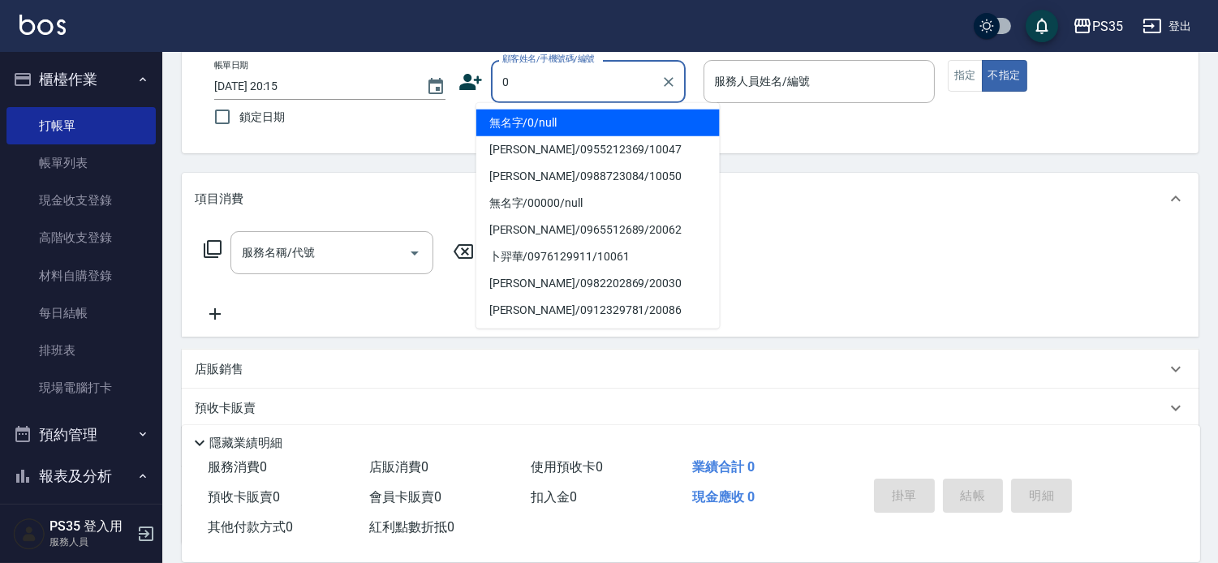
type input "0"
type input "1"
type input "無名字/0/null"
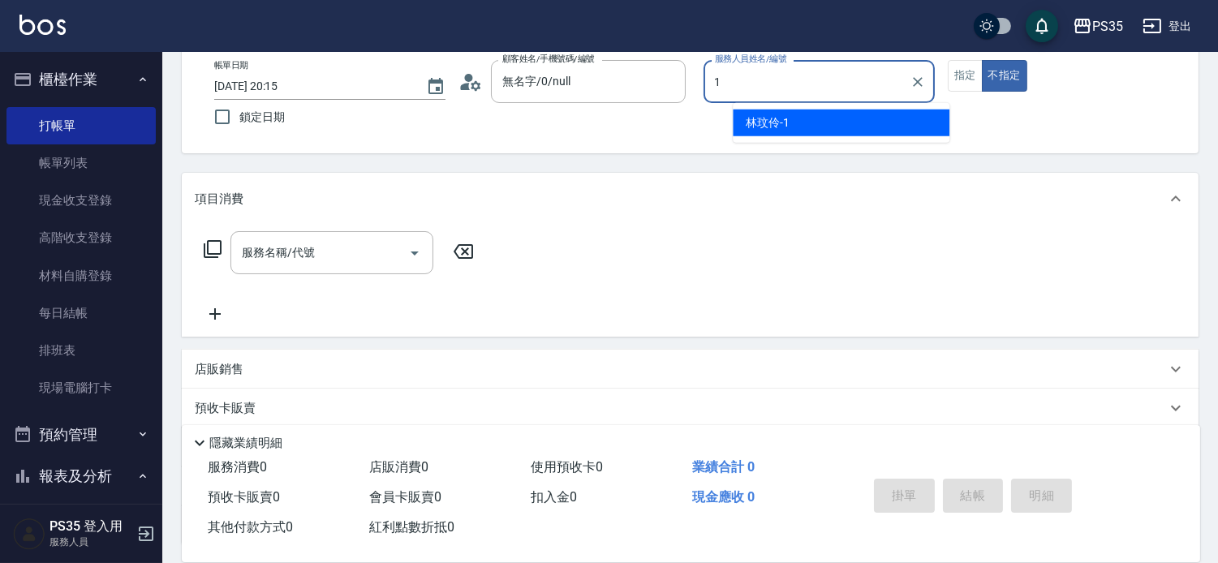
type input "林玟伶-1"
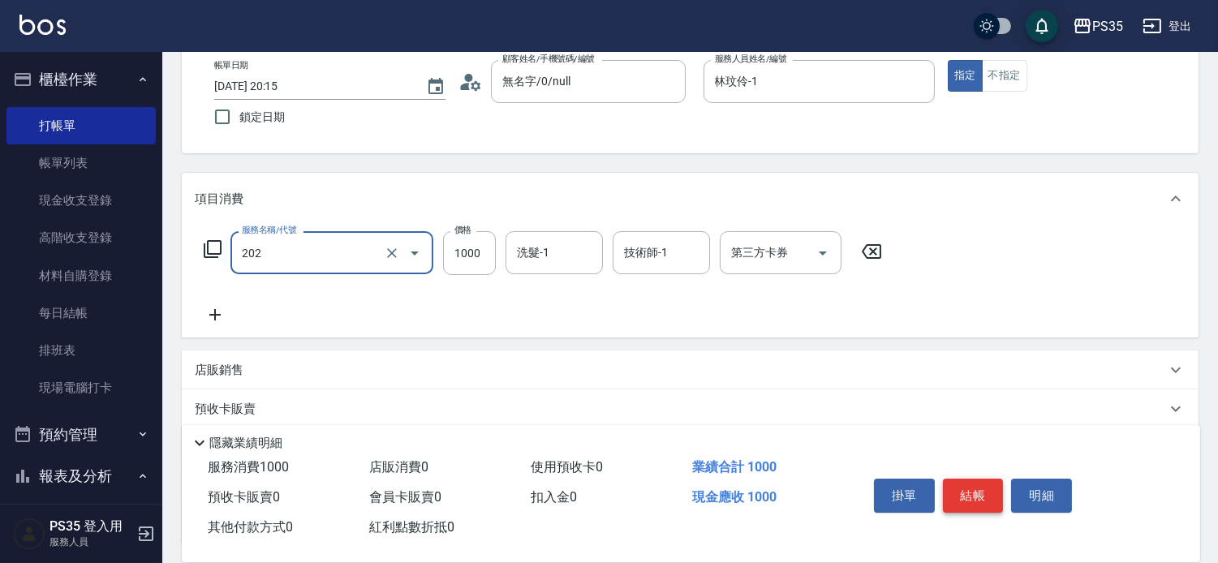
type input "燙髮(202)"
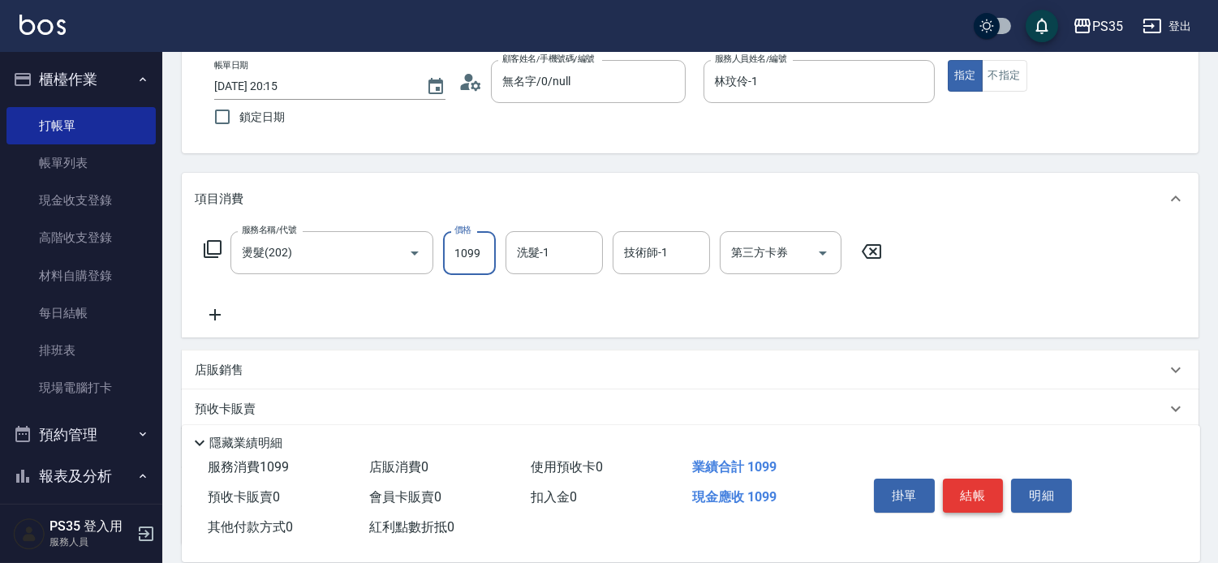
type input "1099"
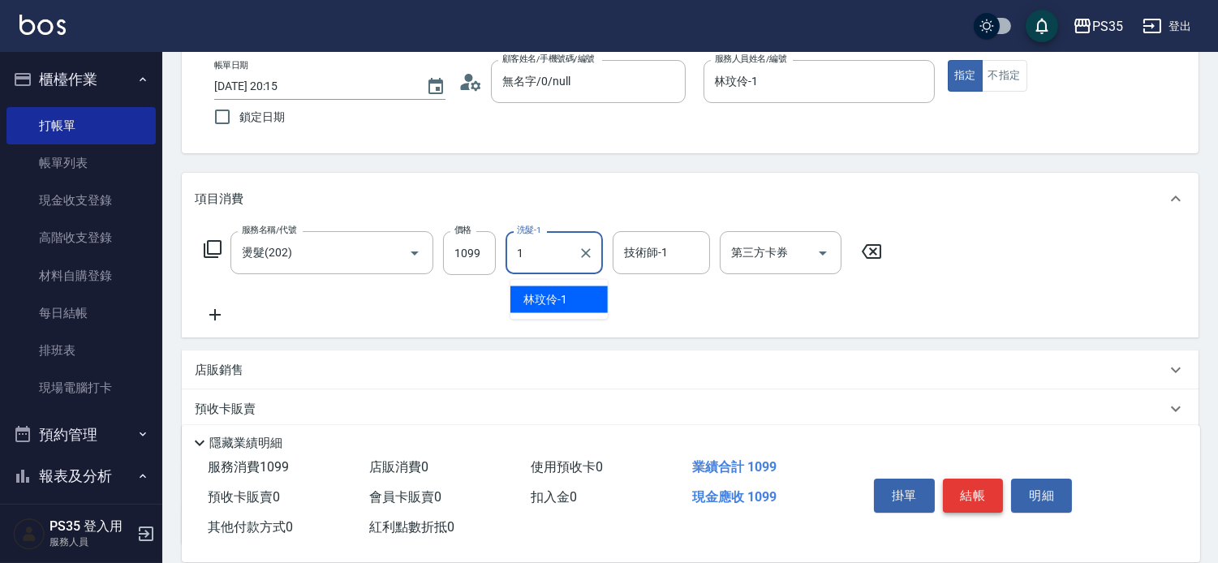
type input "林玟伶-1"
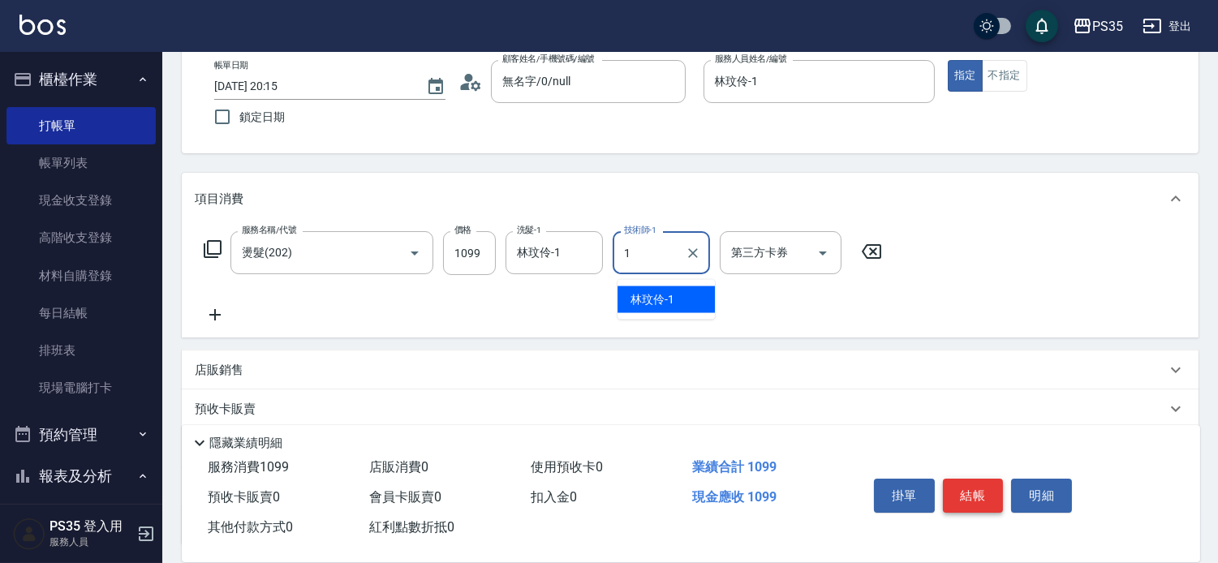
type input "林玟伶-1"
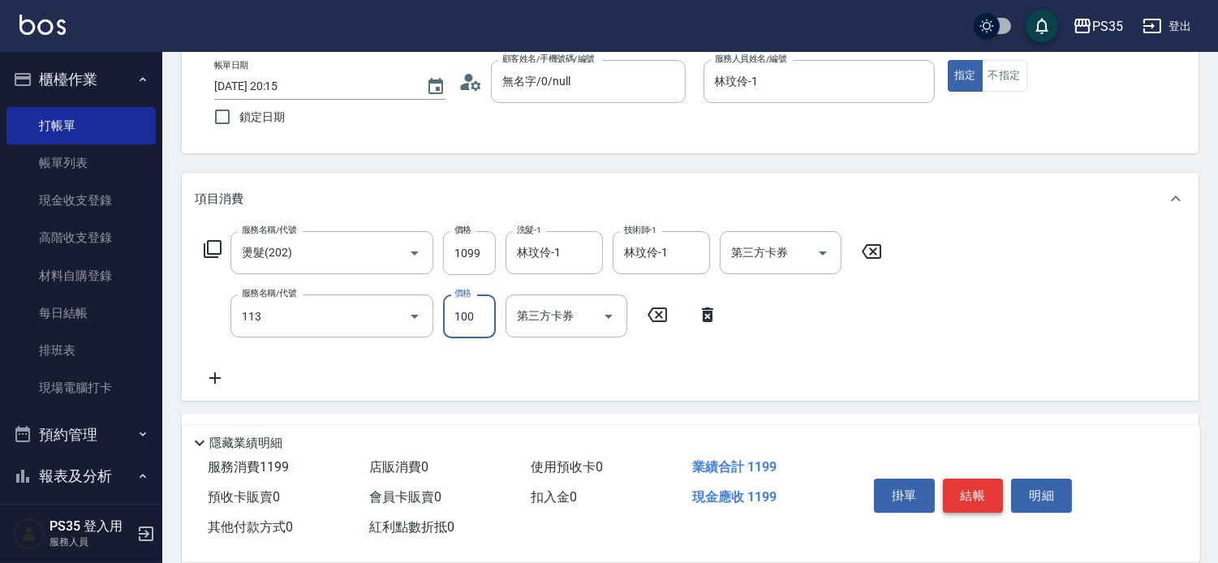
type input "瞬護100(113)"
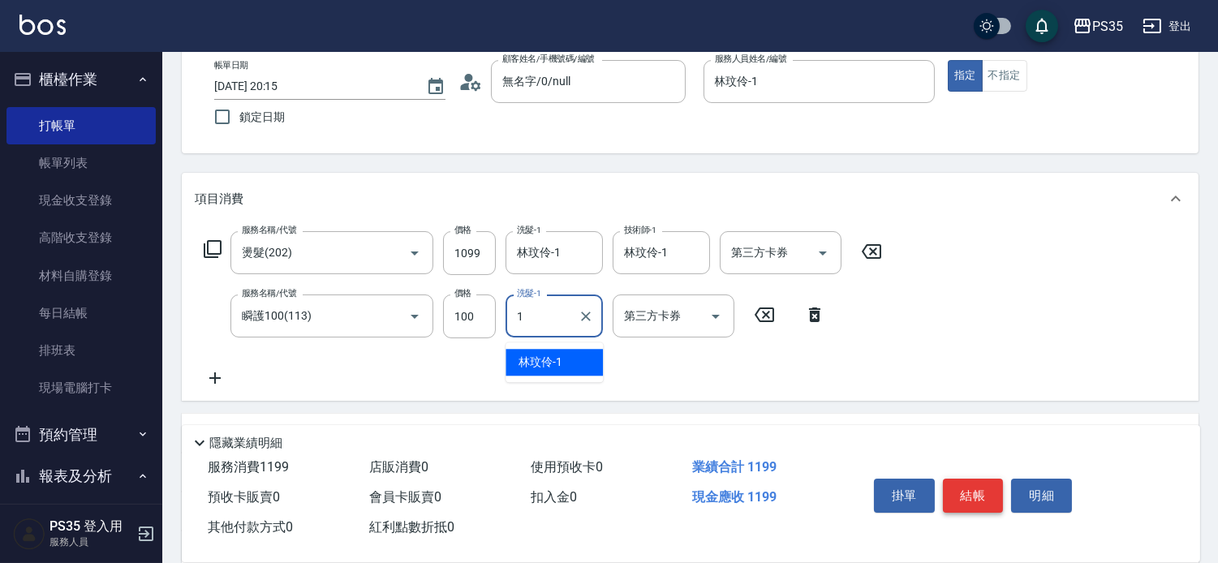
type input "林玟伶-1"
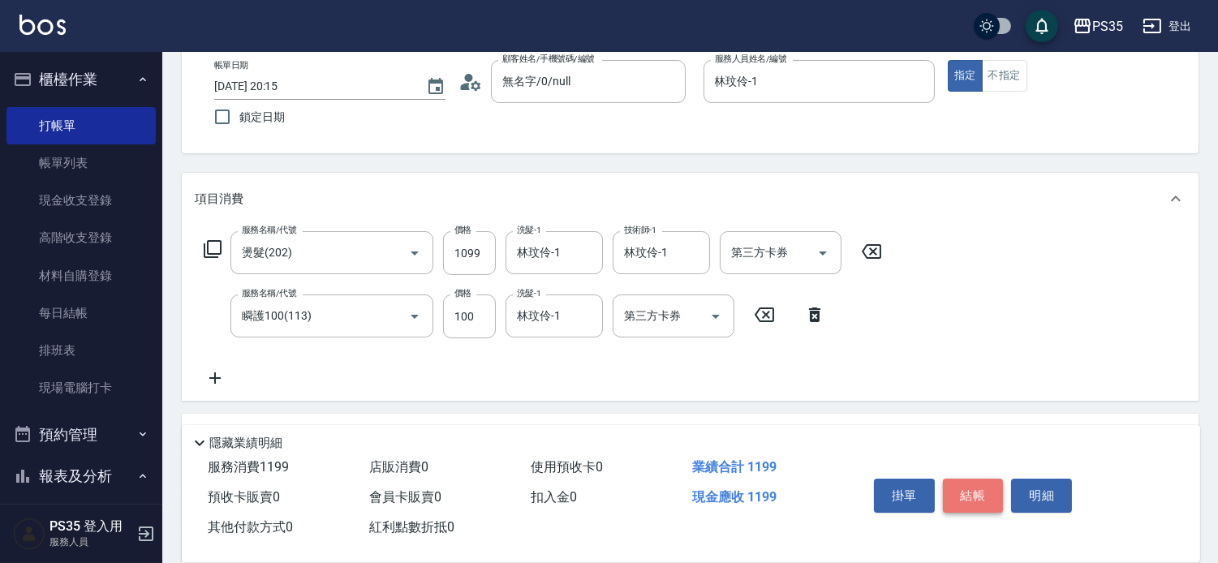
click at [971, 480] on button "結帳" at bounding box center [973, 496] width 61 height 34
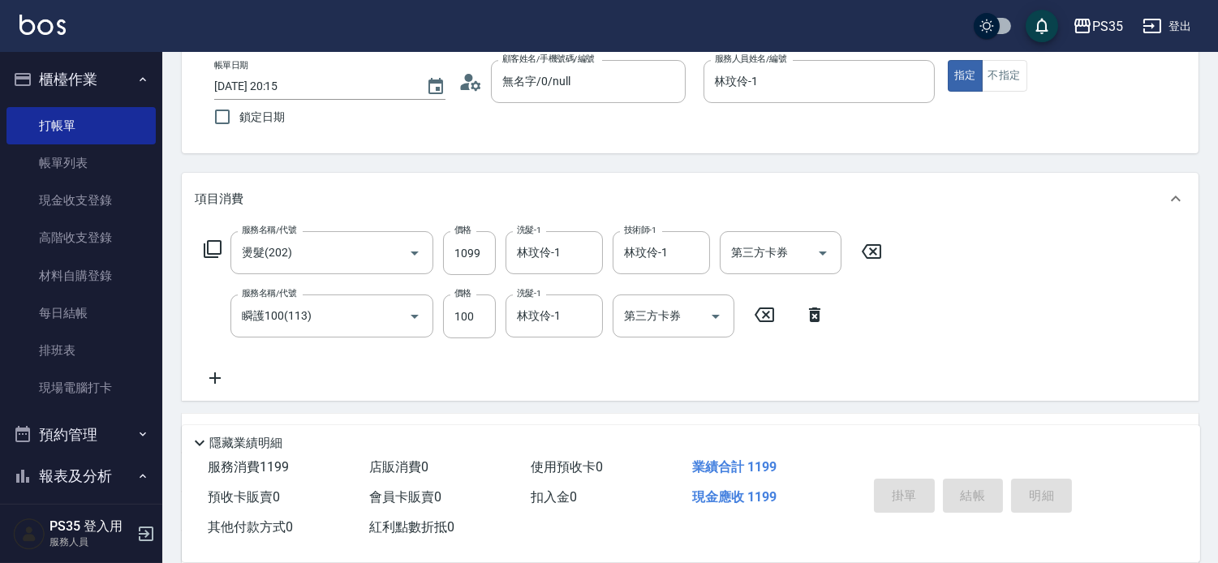
type input "[DATE] 20:16"
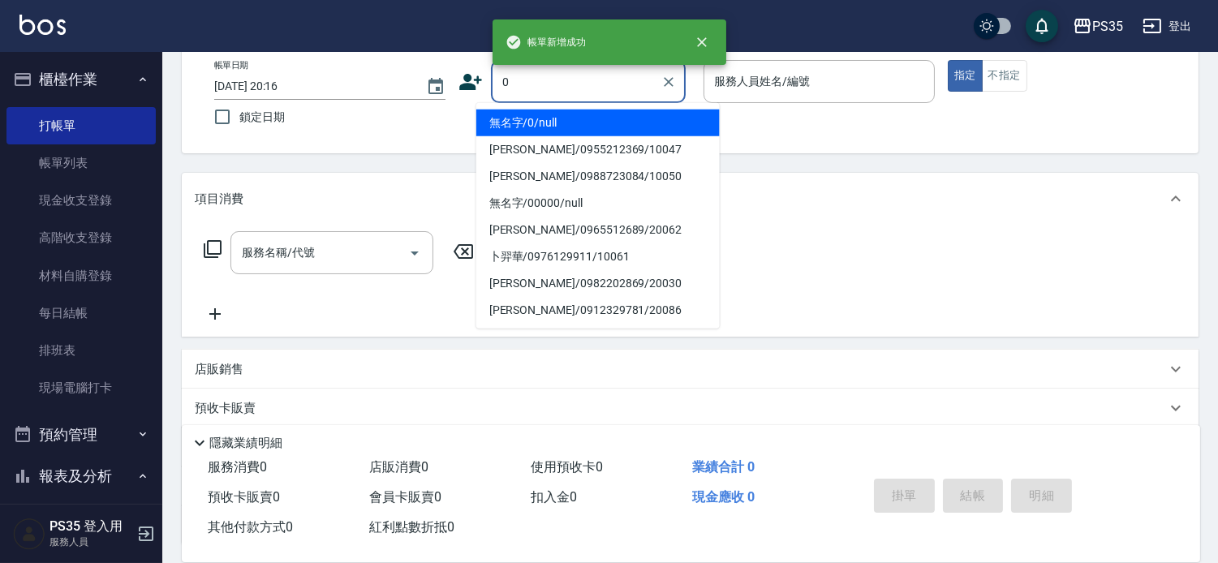
type input "0"
type input "2"
type input "無名字/0/null"
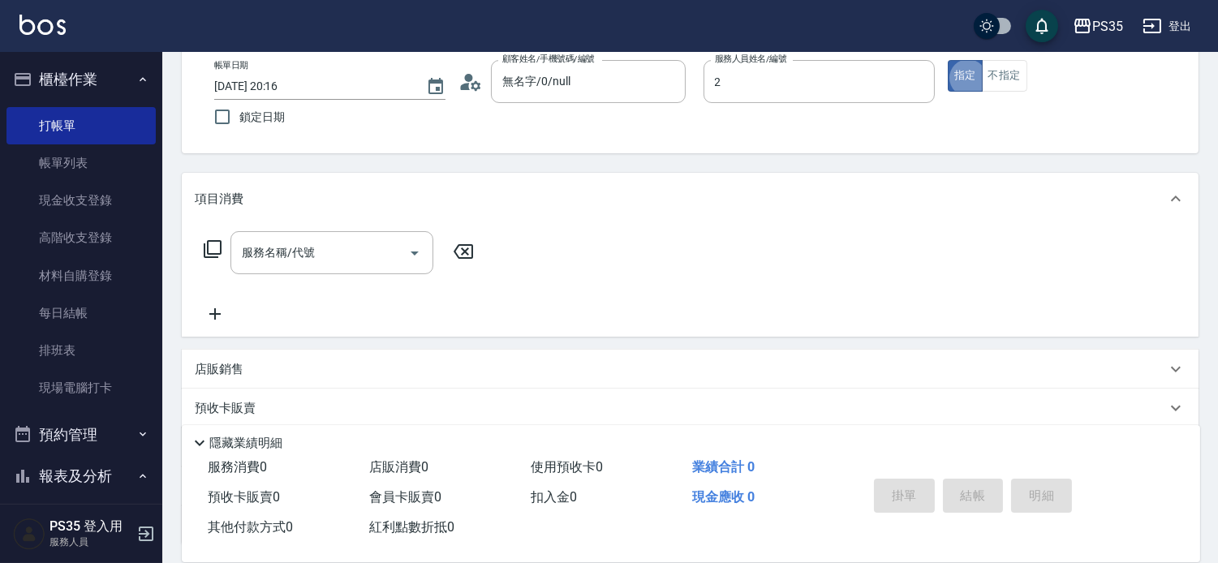
type input "[PERSON_NAME]-2"
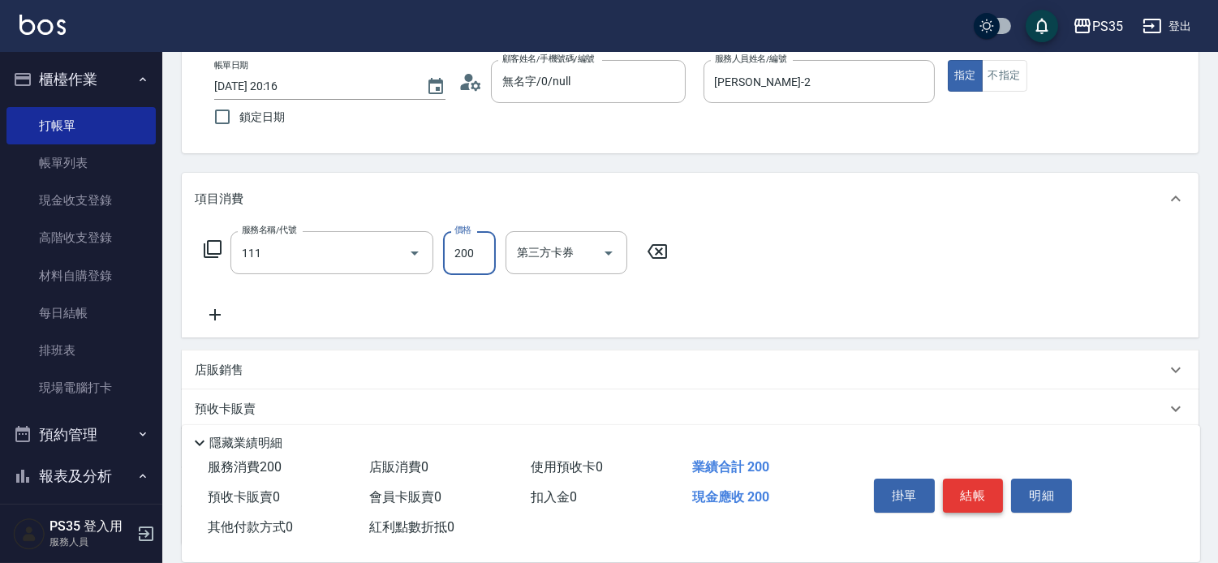
type input "200(111)"
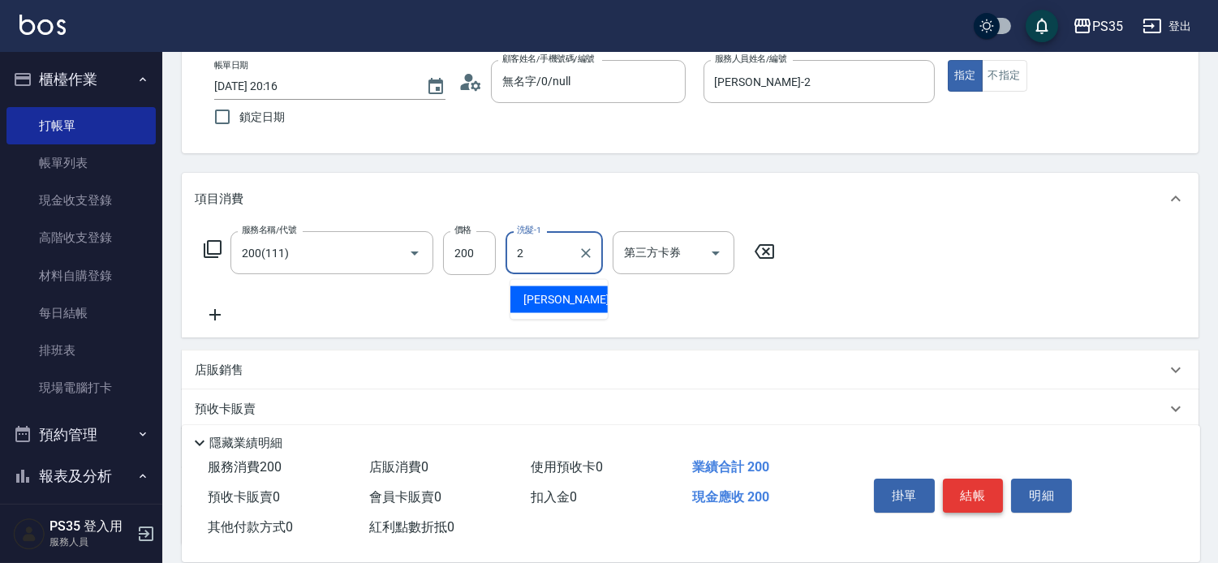
type input "[PERSON_NAME]-2"
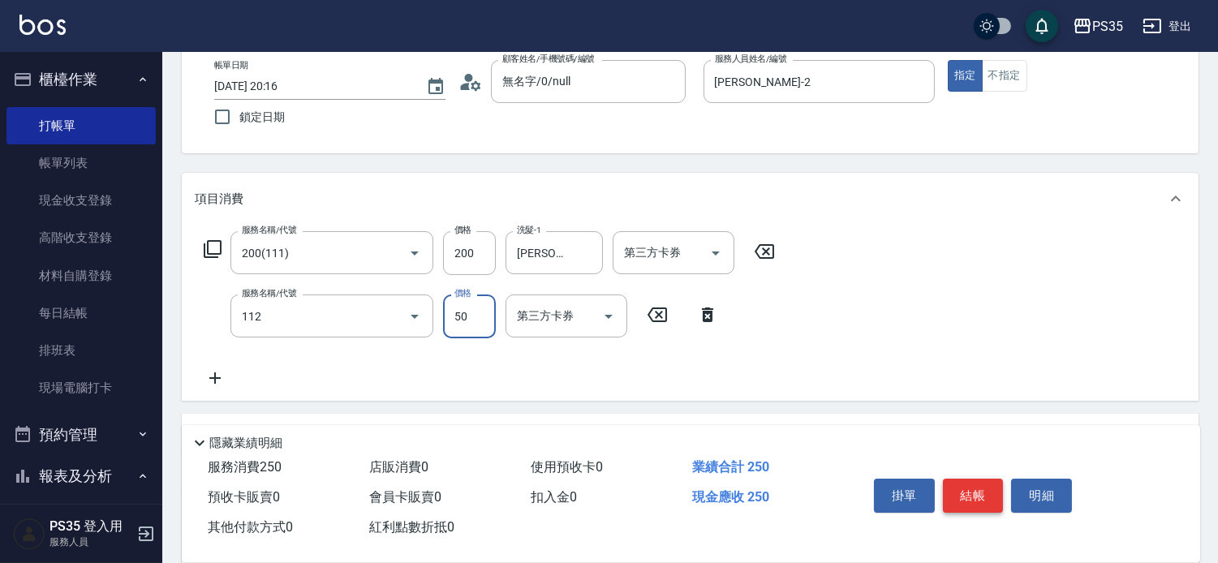
type input "精油50(112)"
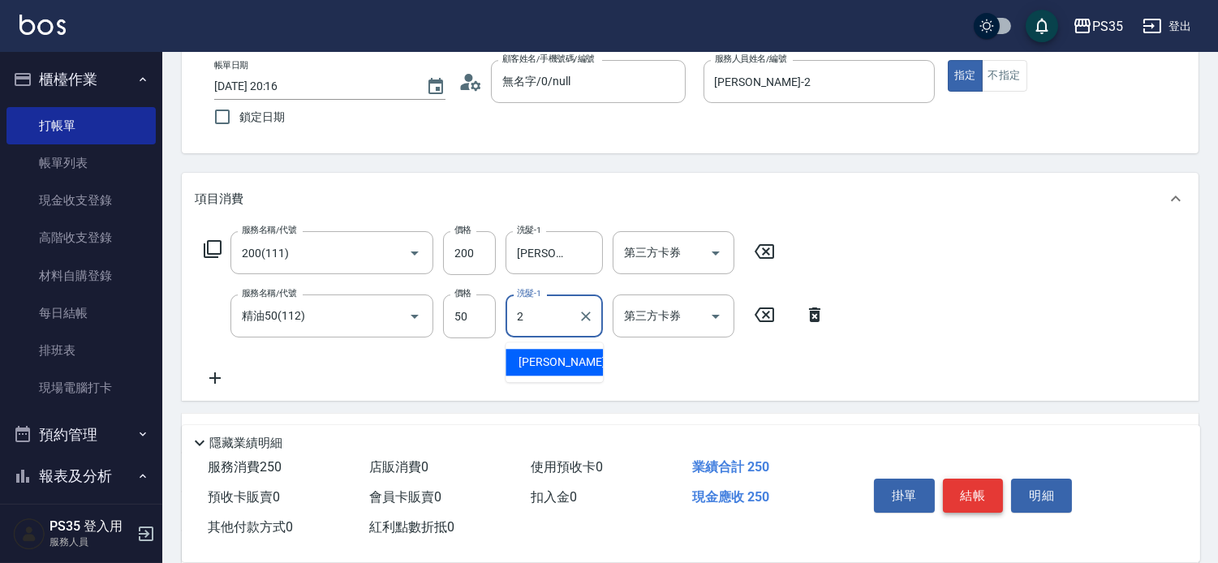
type input "[PERSON_NAME]-2"
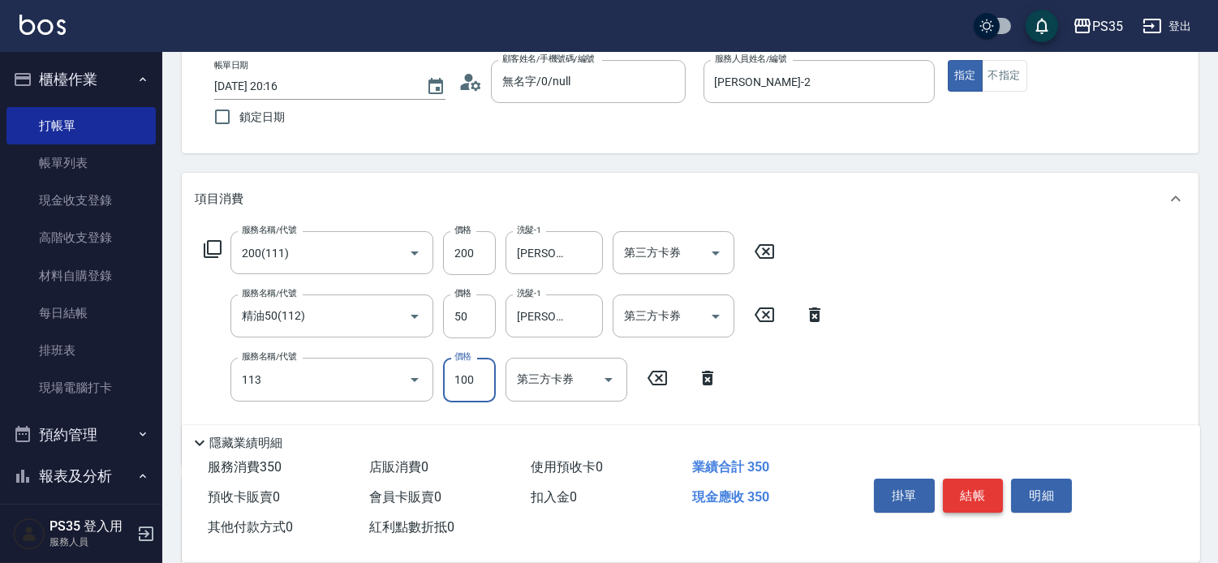
type input "瞬護100(113)"
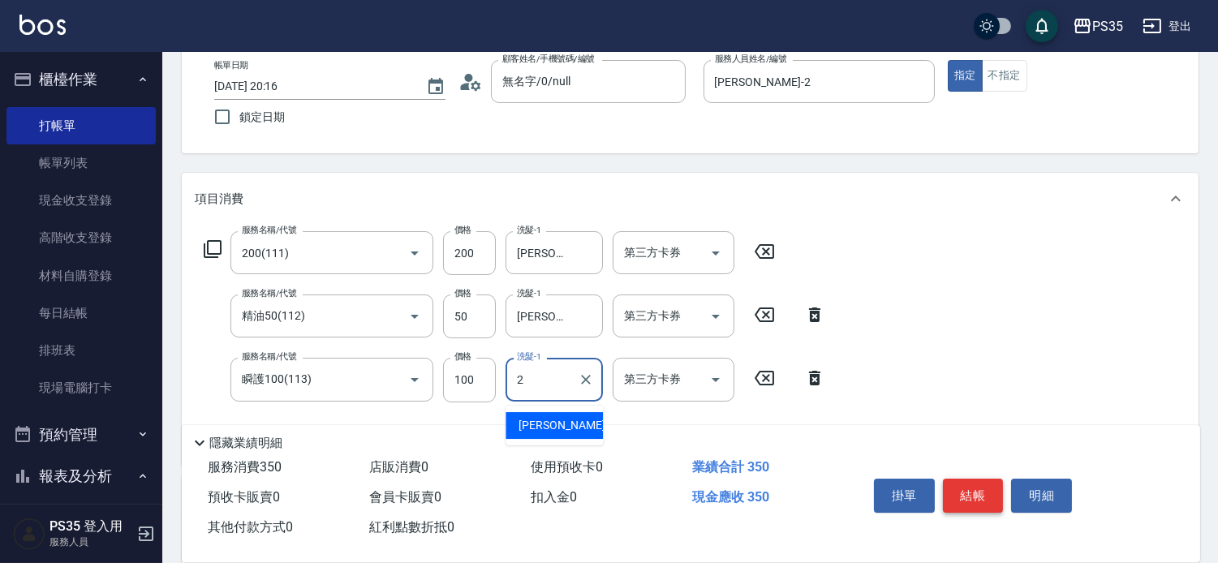
type input "[PERSON_NAME]-2"
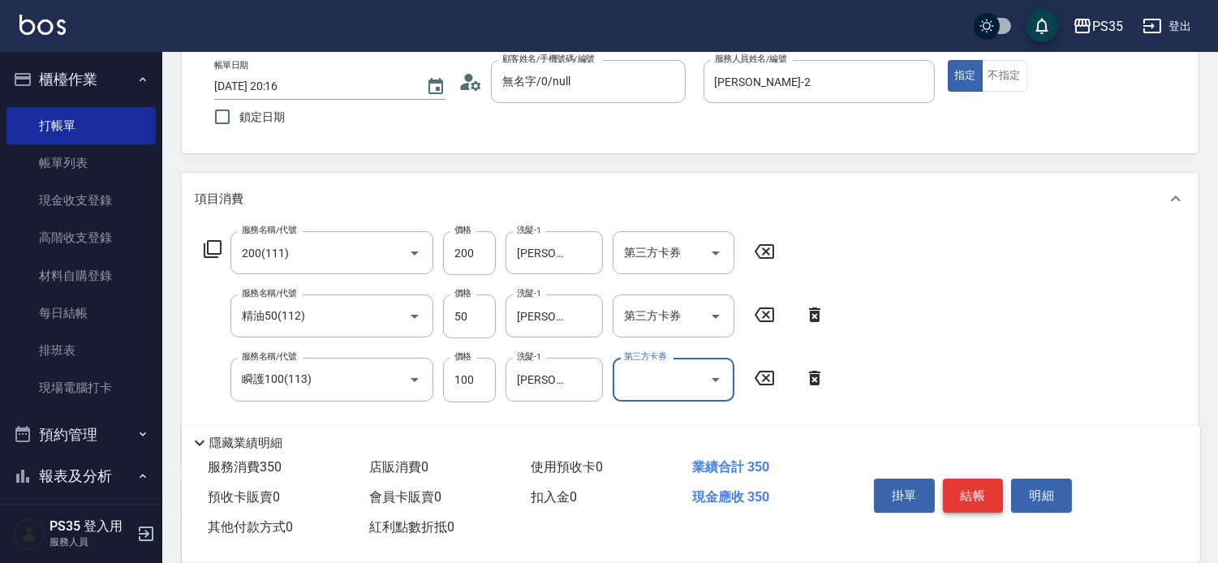
click at [971, 480] on button "結帳" at bounding box center [973, 496] width 61 height 34
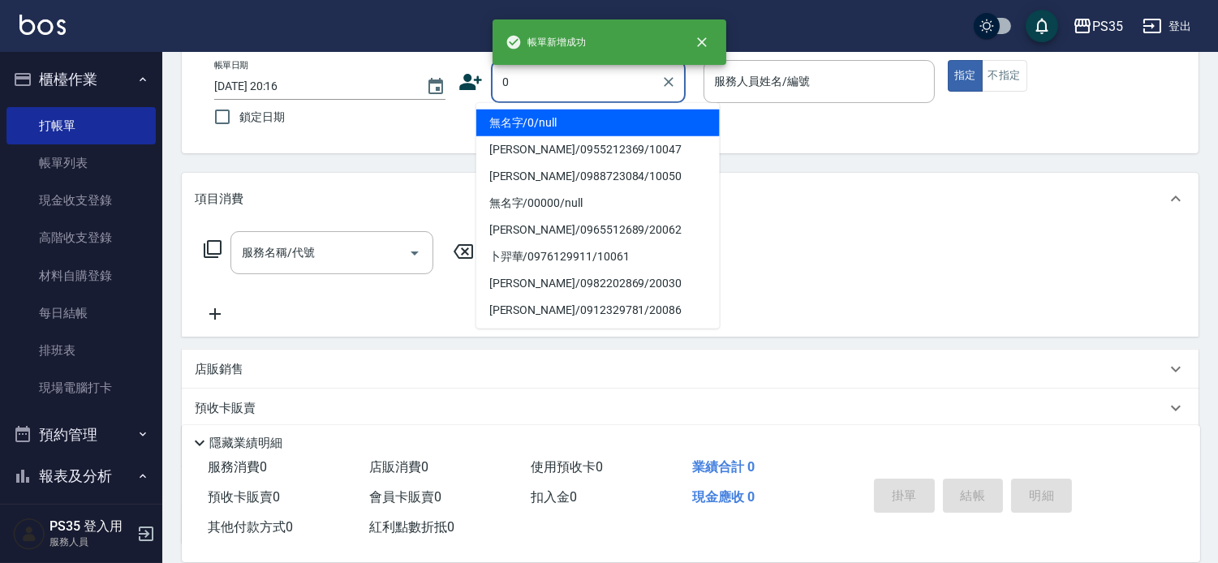
type input "0"
type input "1"
type input "無名字/0/null"
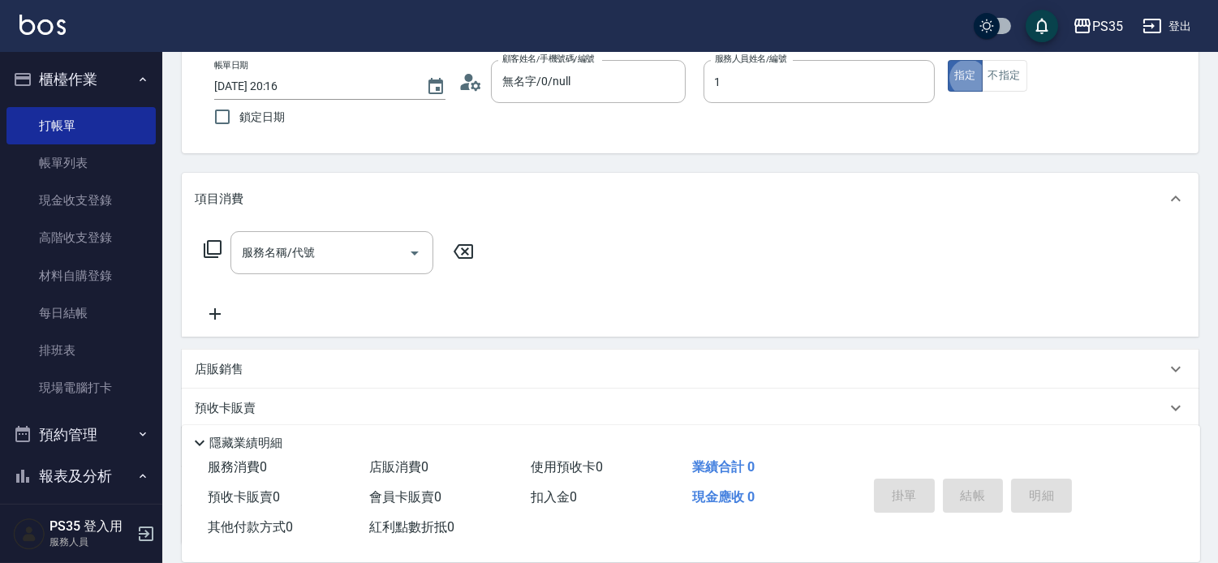
type input "林玟伶-1"
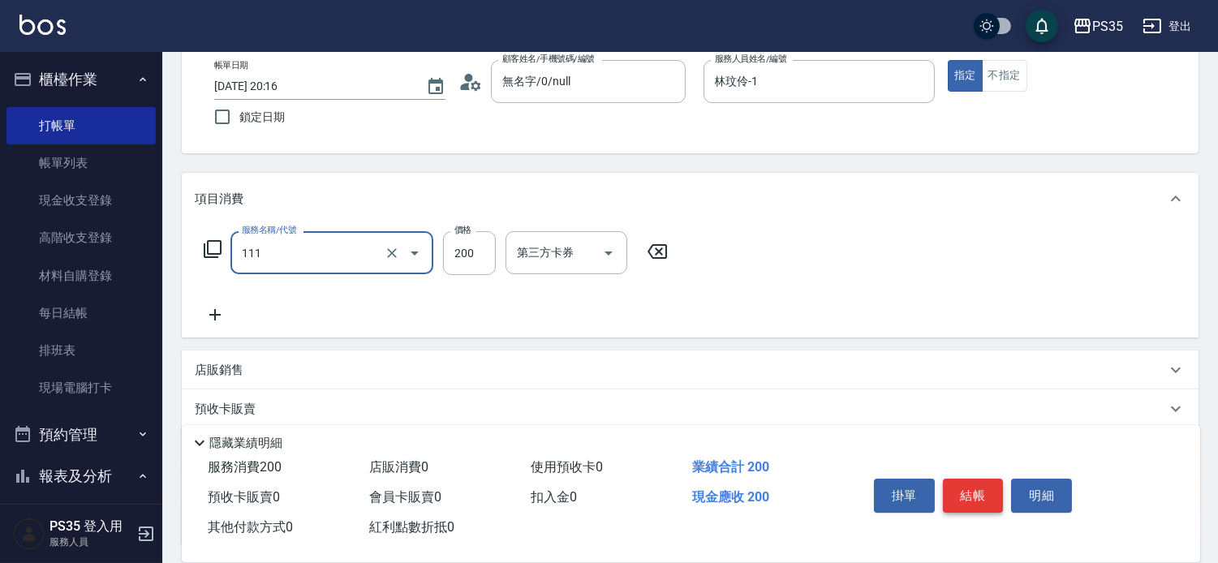
type input "200(111)"
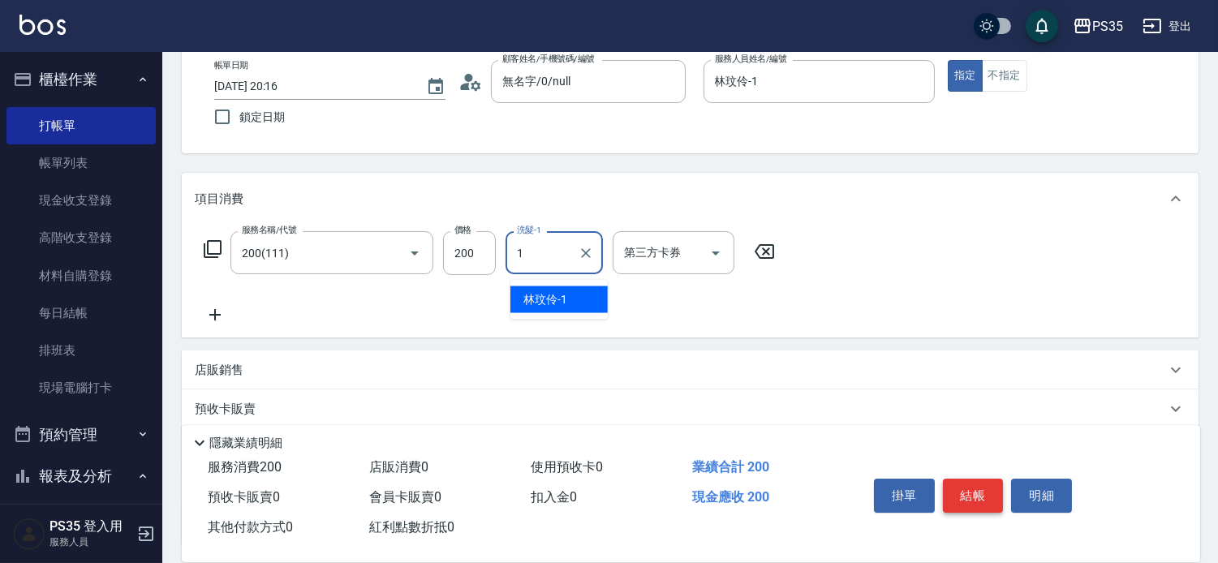
type input "林玟伶-1"
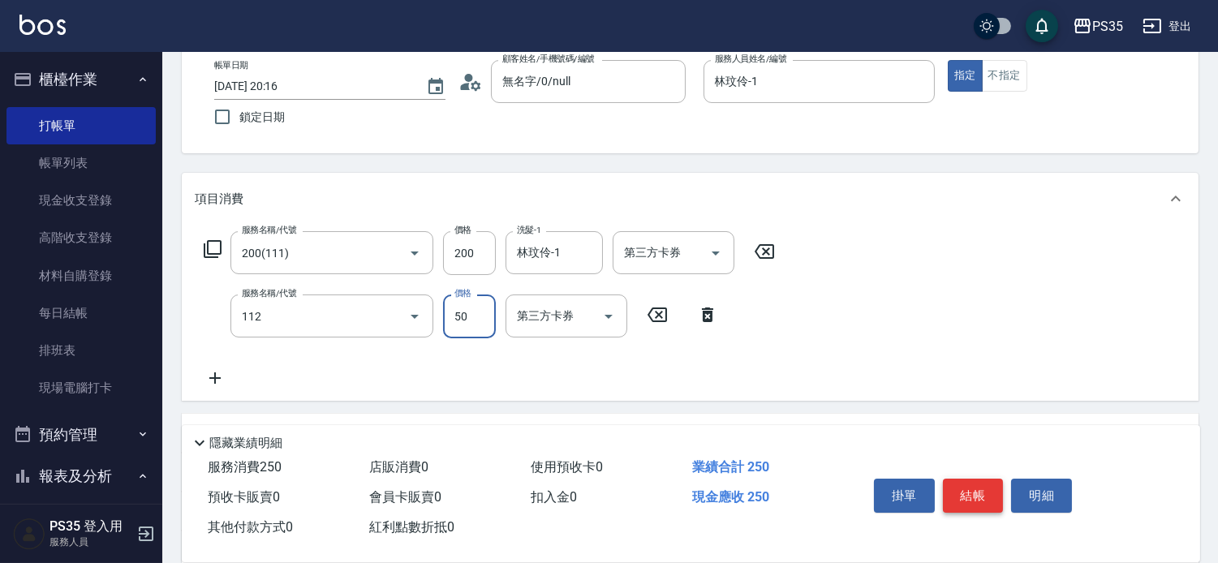
type input "精油50(112)"
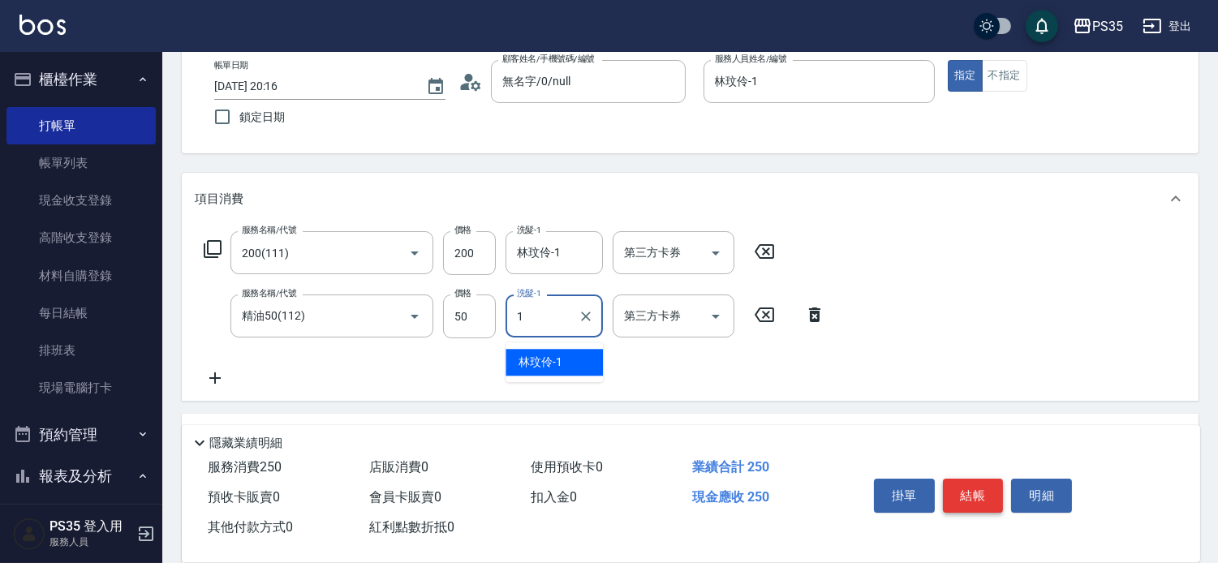
type input "林玟伶-1"
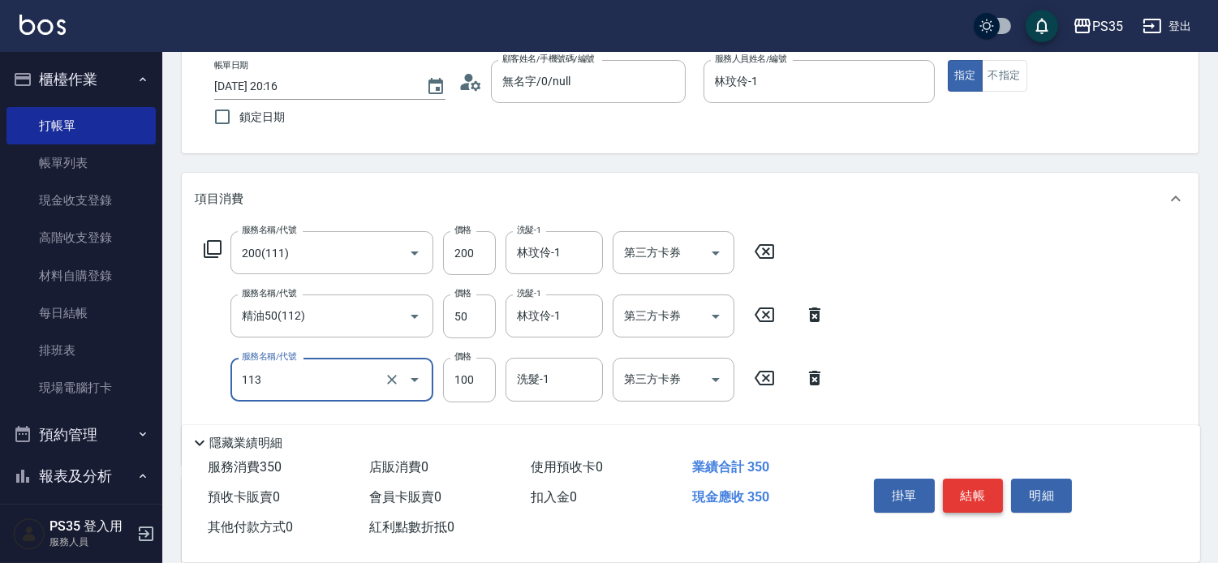
type input "瞬護100(113)"
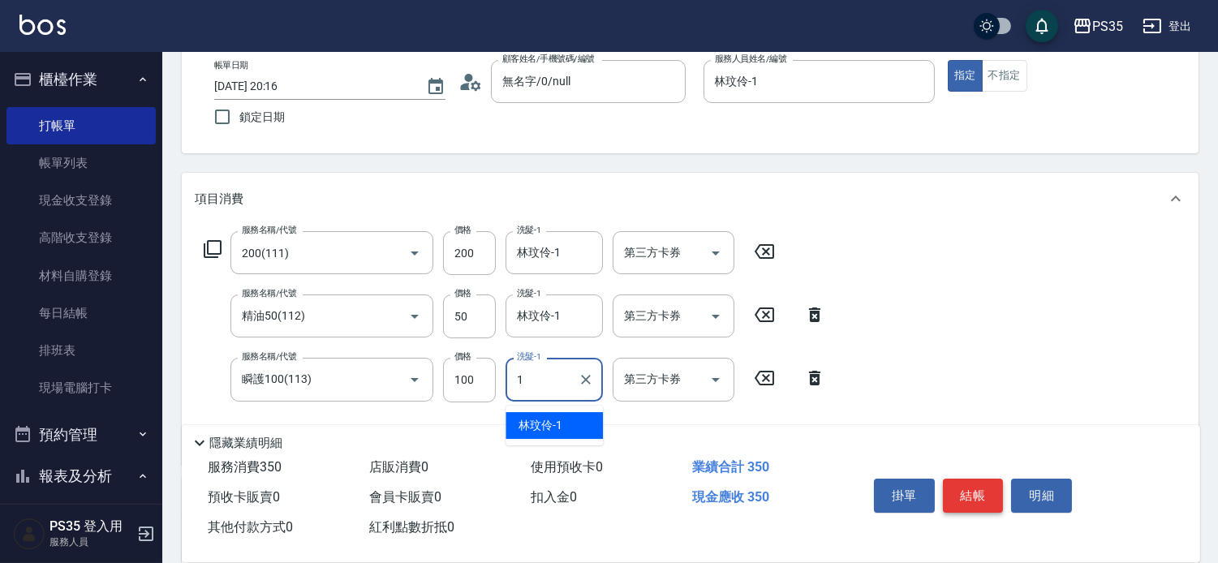
type input "林玟伶-1"
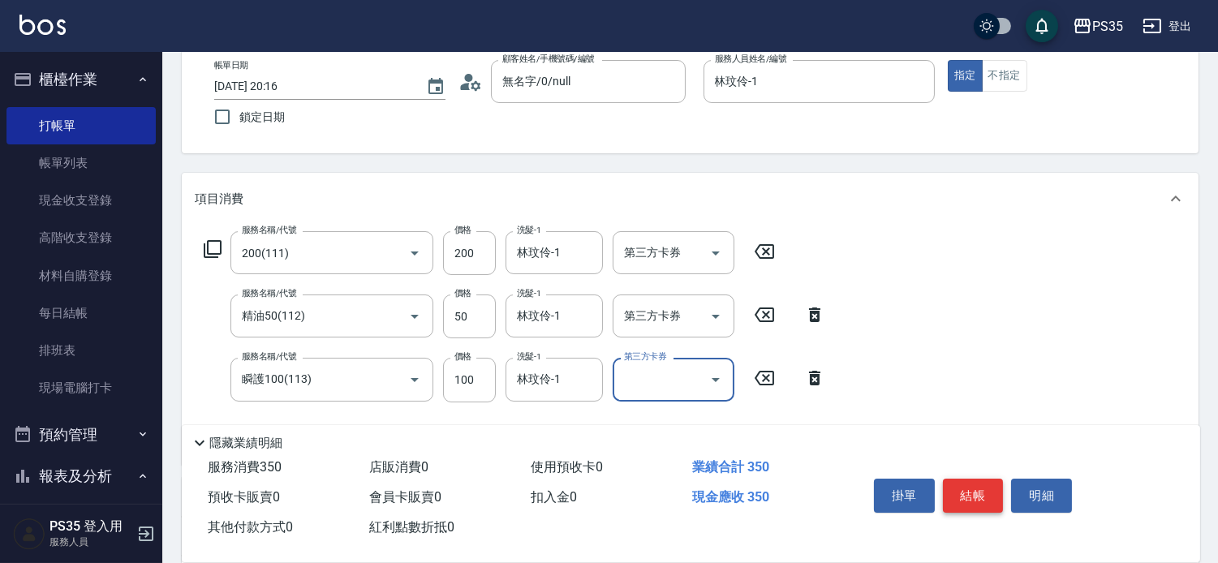
click at [971, 480] on button "結帳" at bounding box center [973, 496] width 61 height 34
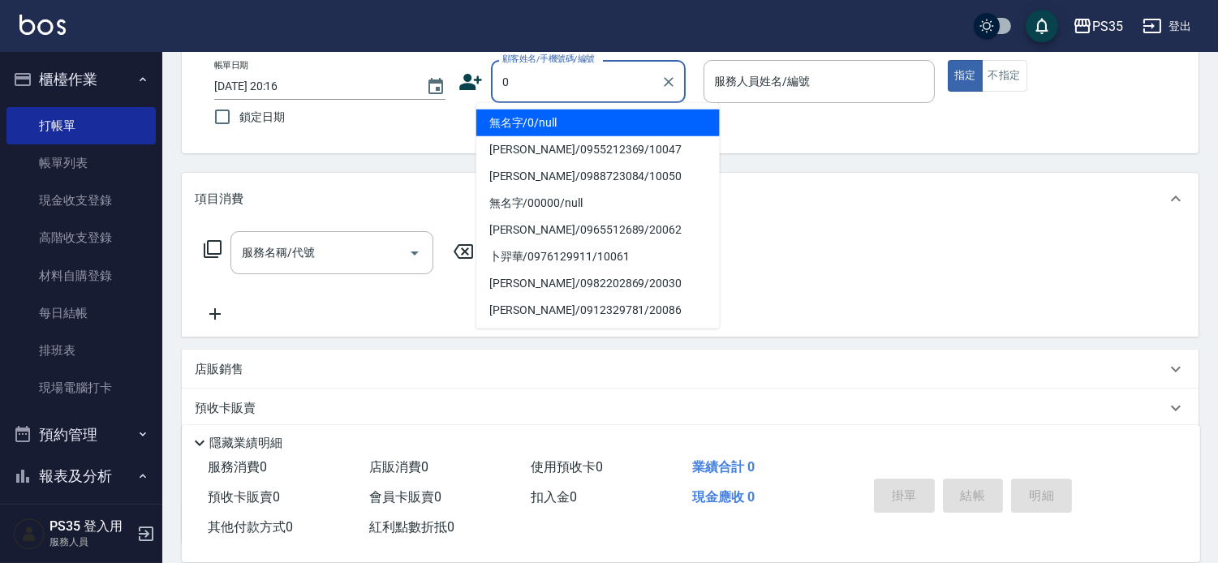
type input "0"
type input "1"
type input "無名字/0/null"
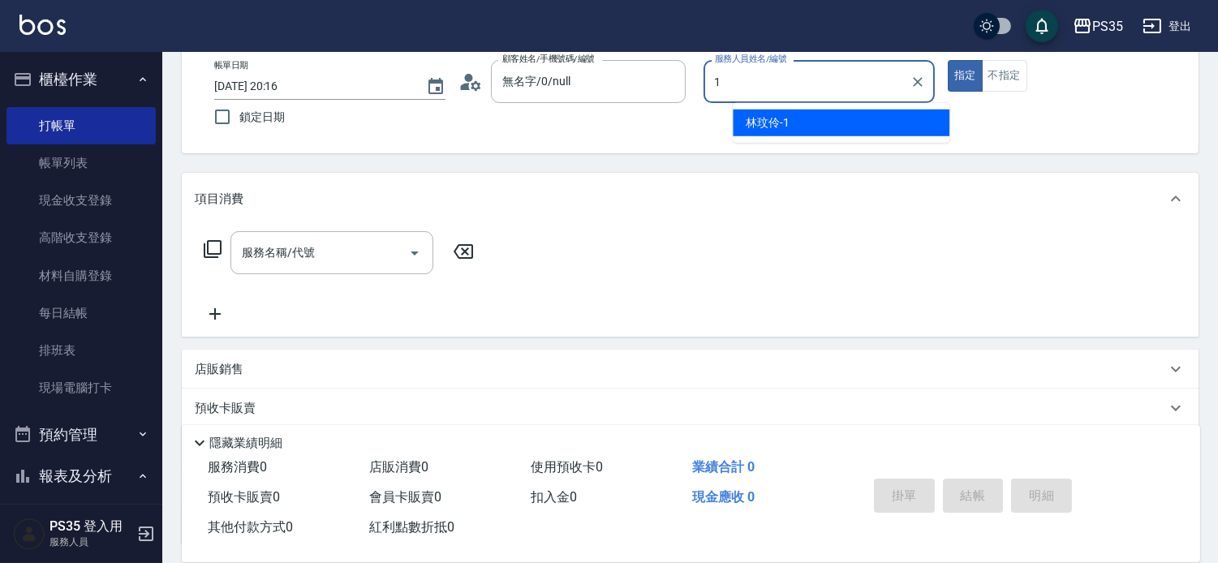
type input "林玟伶-1"
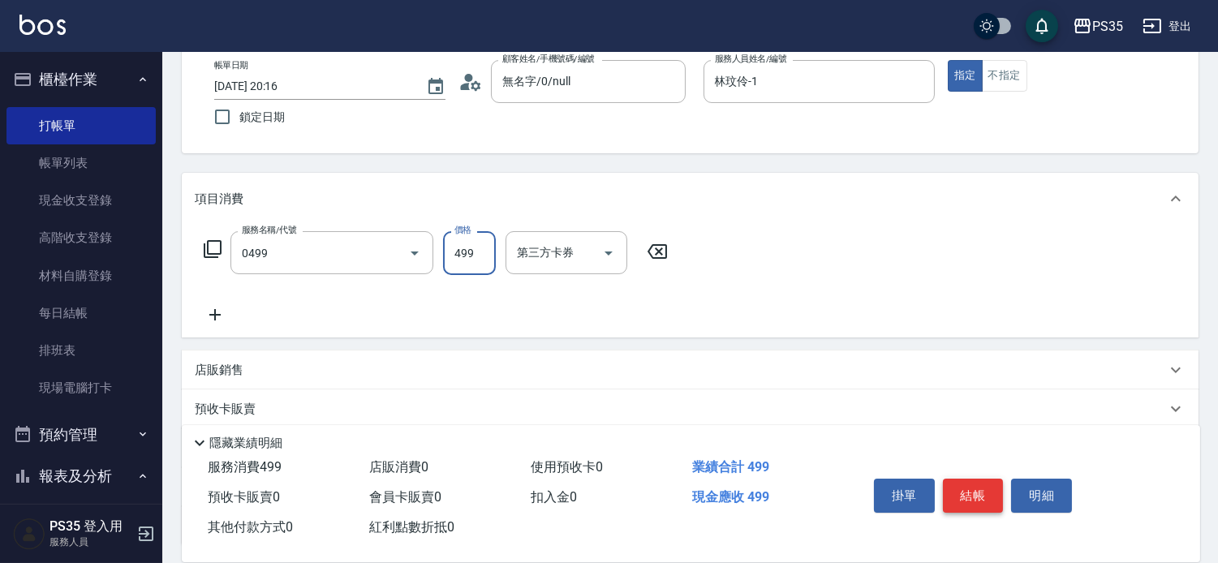
type input "[PERSON_NAME]499(0499)"
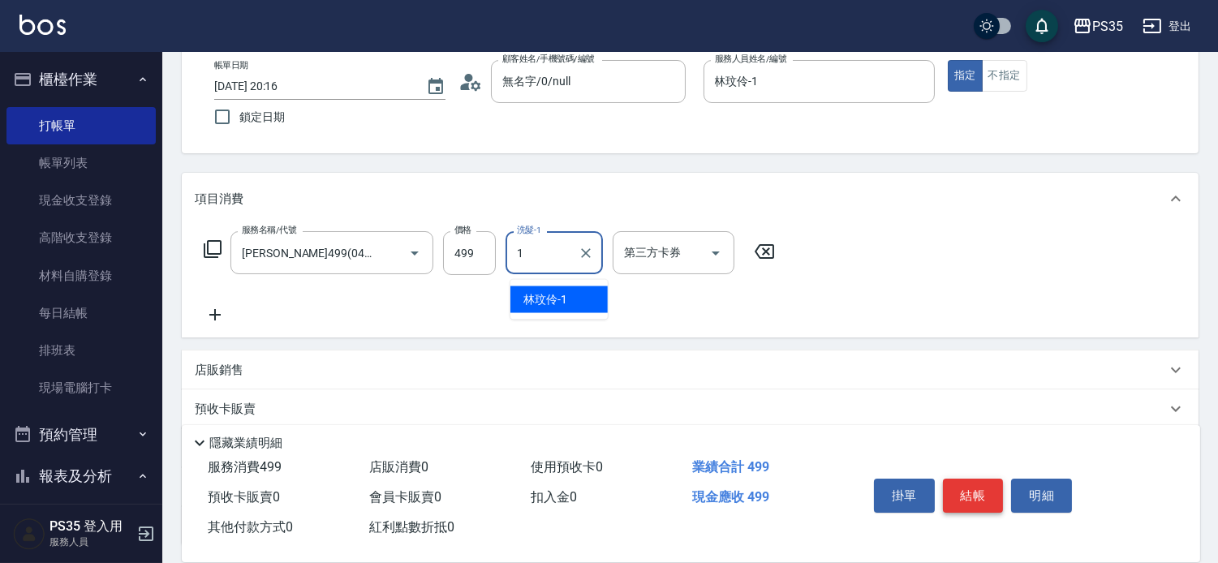
type input "林玟伶-1"
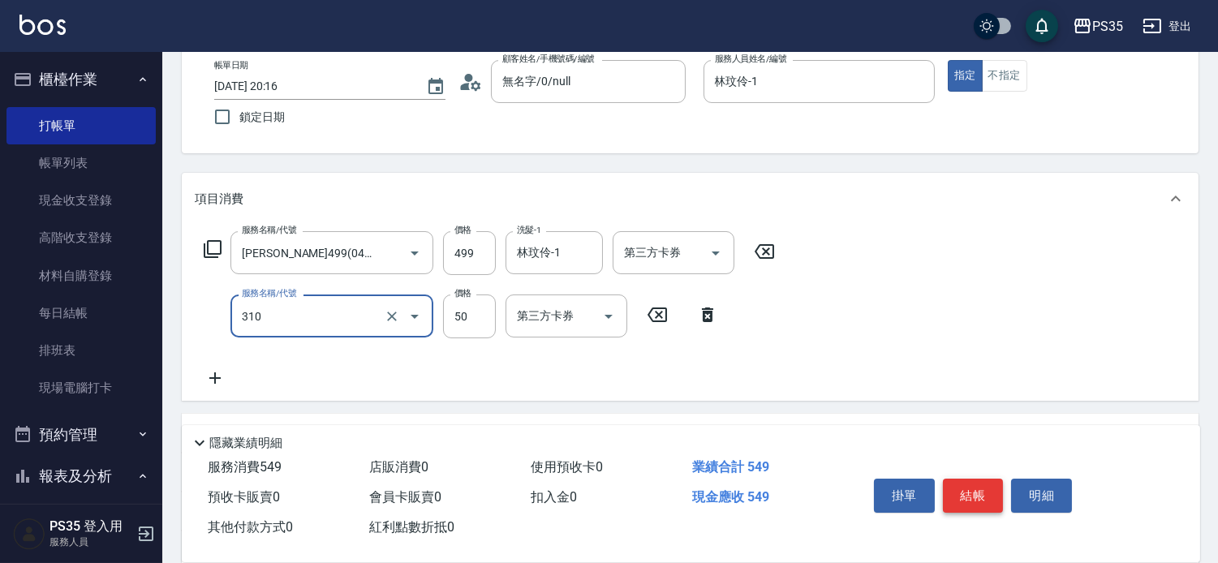
type input "剪瀏海(310)"
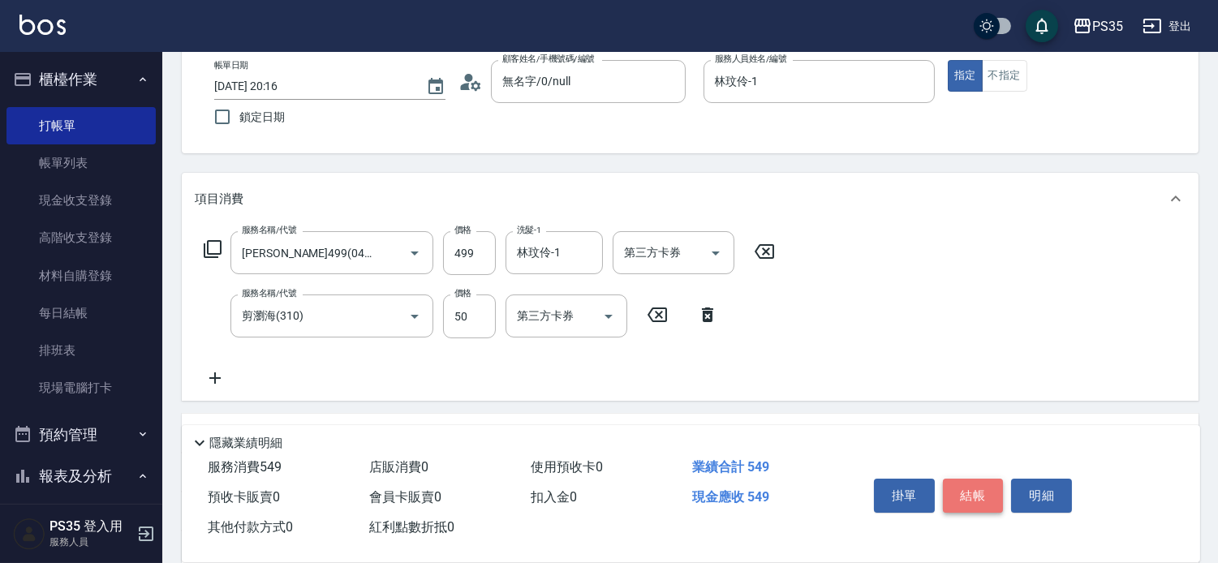
click at [971, 480] on button "結帳" at bounding box center [973, 496] width 61 height 34
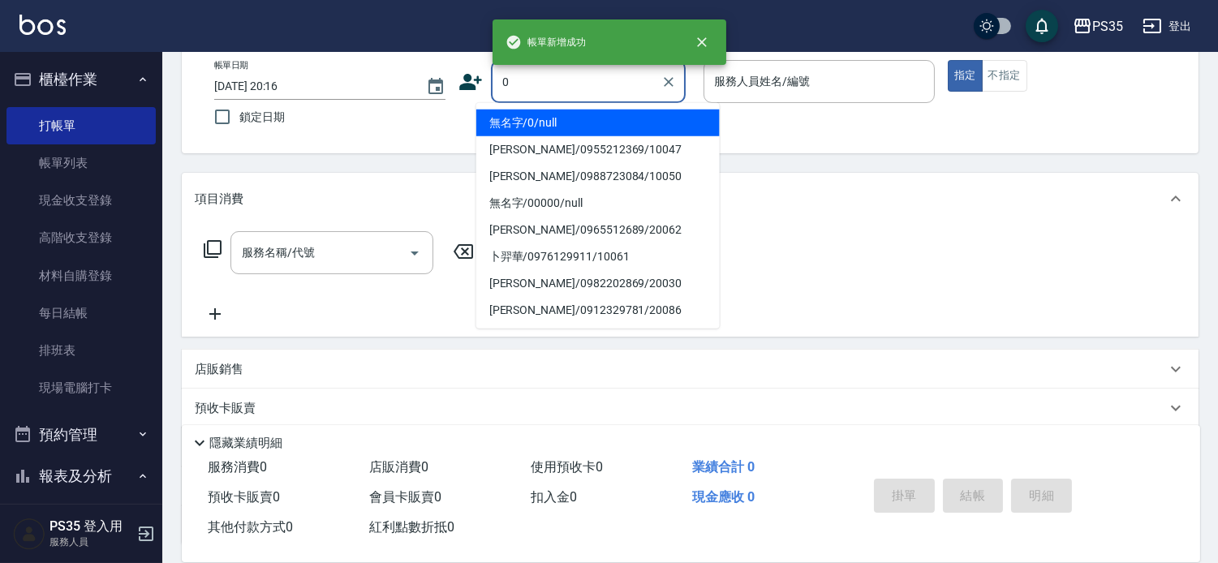
type input "0"
type input "2"
type input "無名字/0/null"
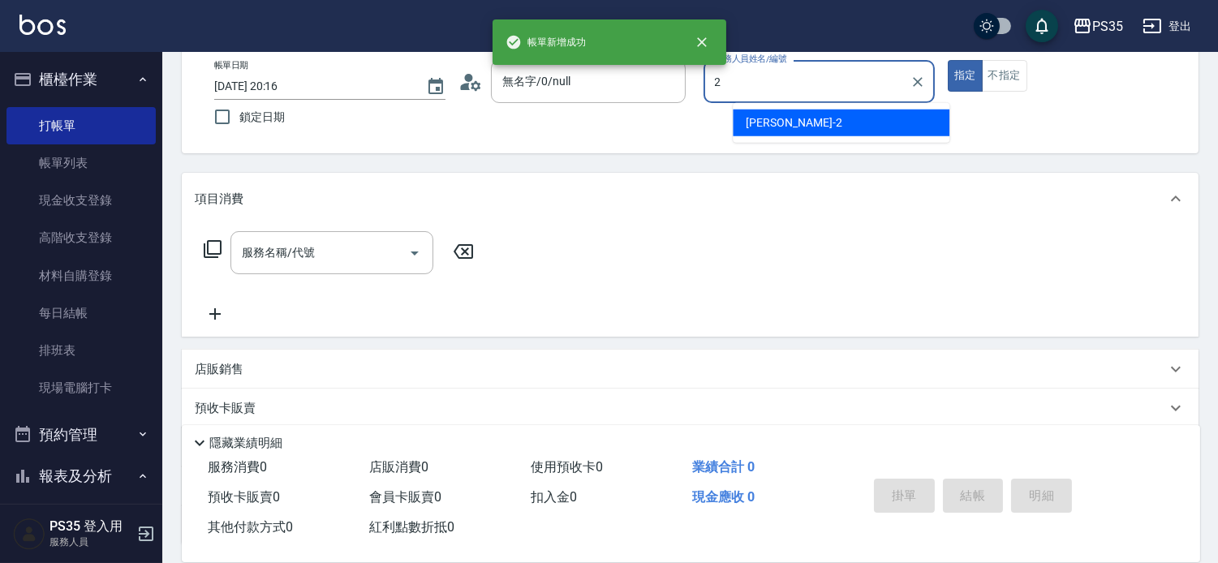
type input "[PERSON_NAME]-2"
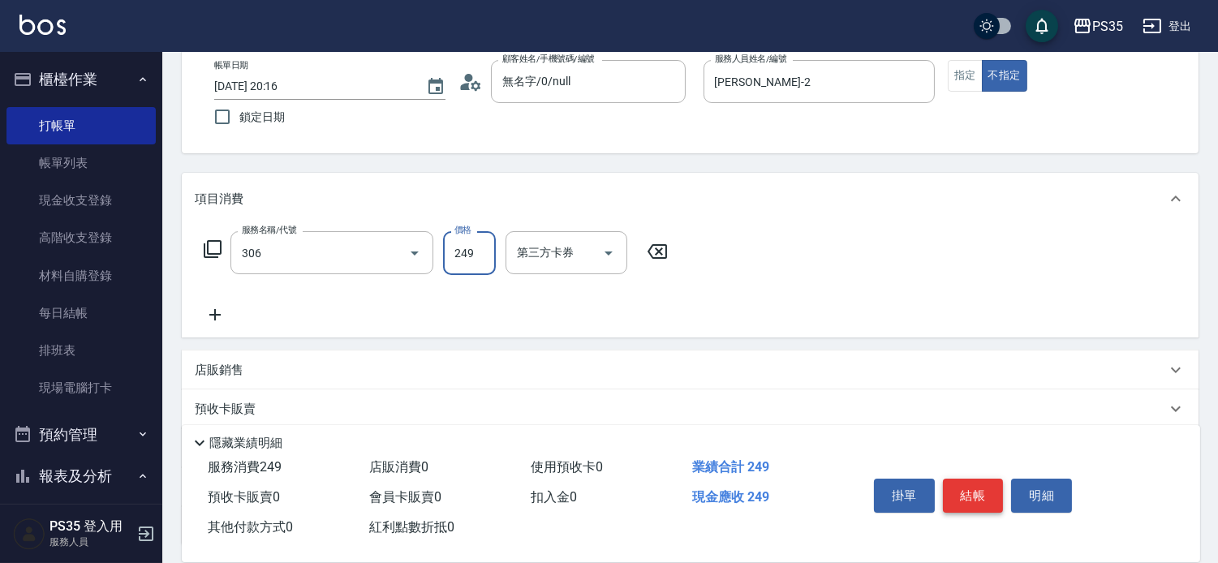
type input "剪髮(306)"
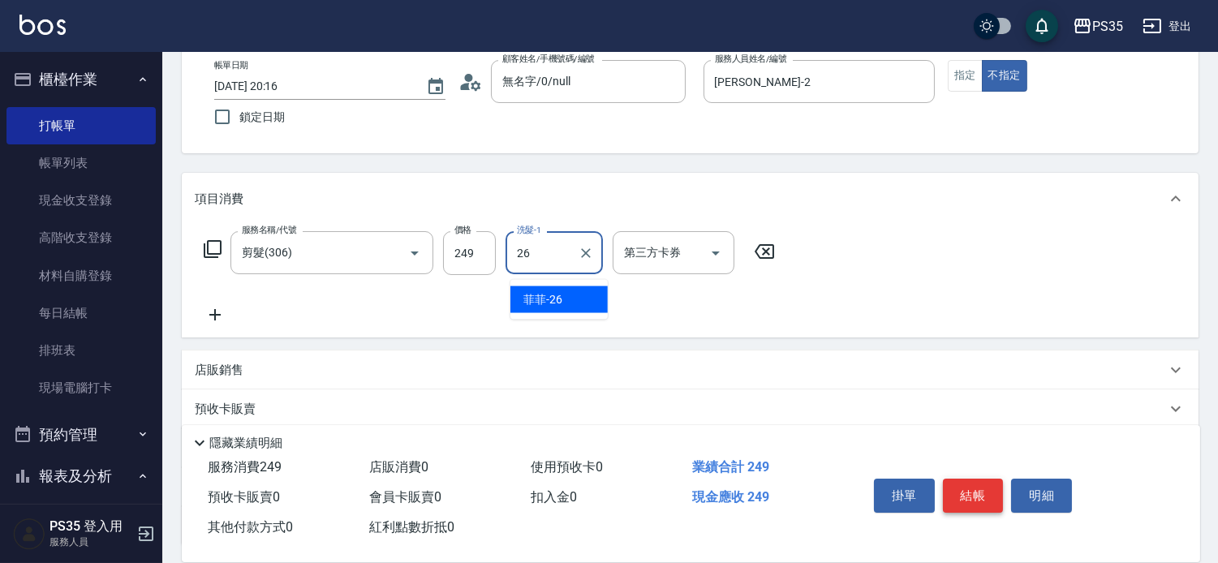
type input "菲菲-26"
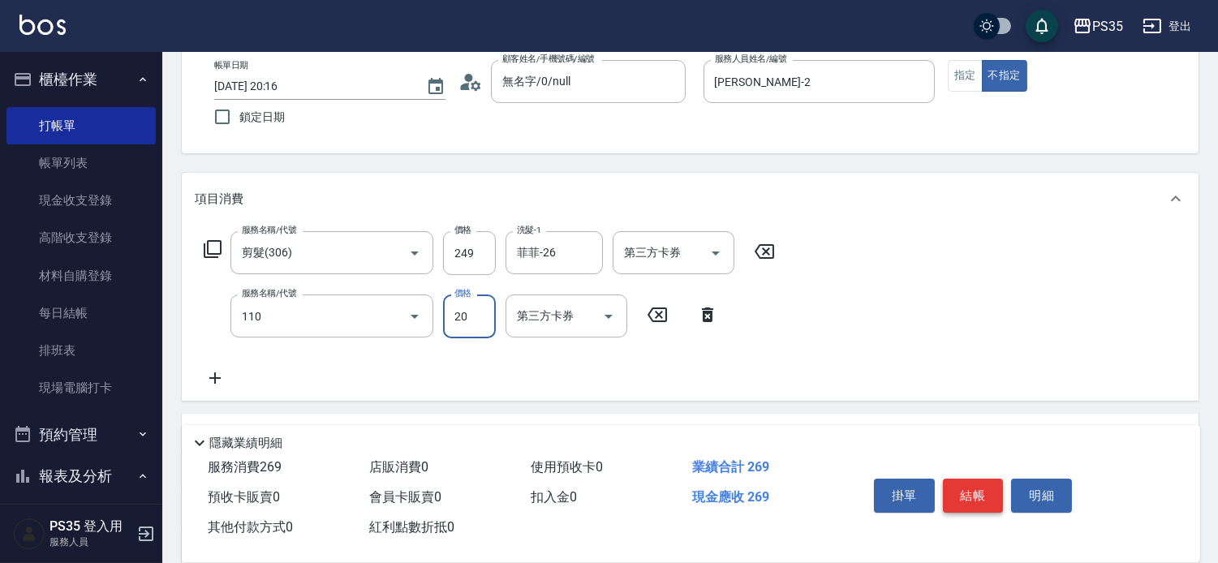
type input "潤絲(110)"
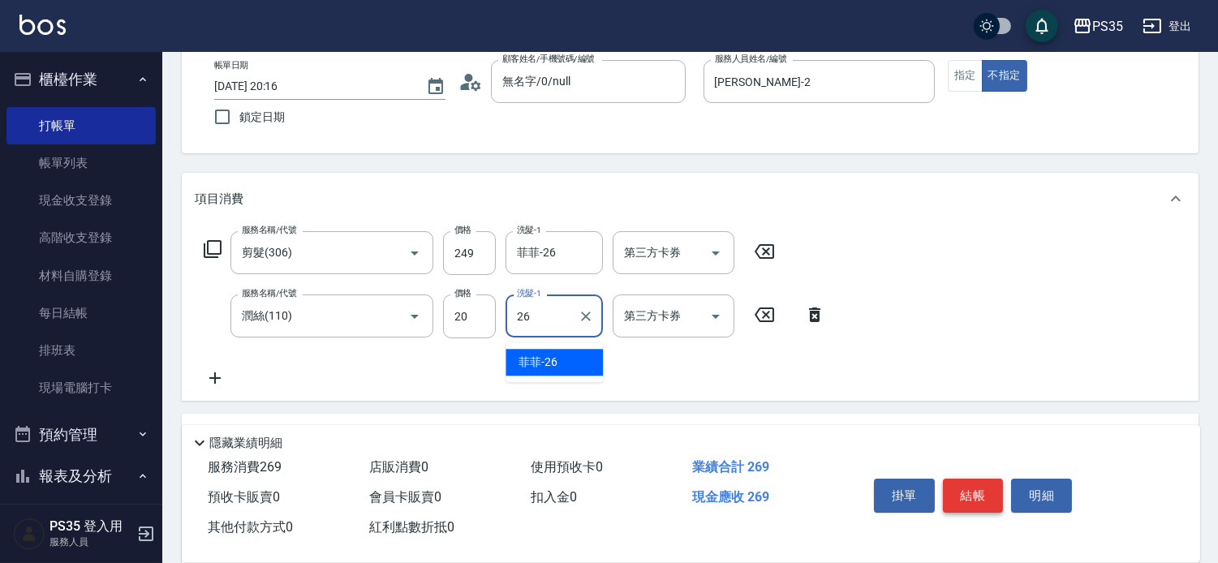
type input "菲菲-26"
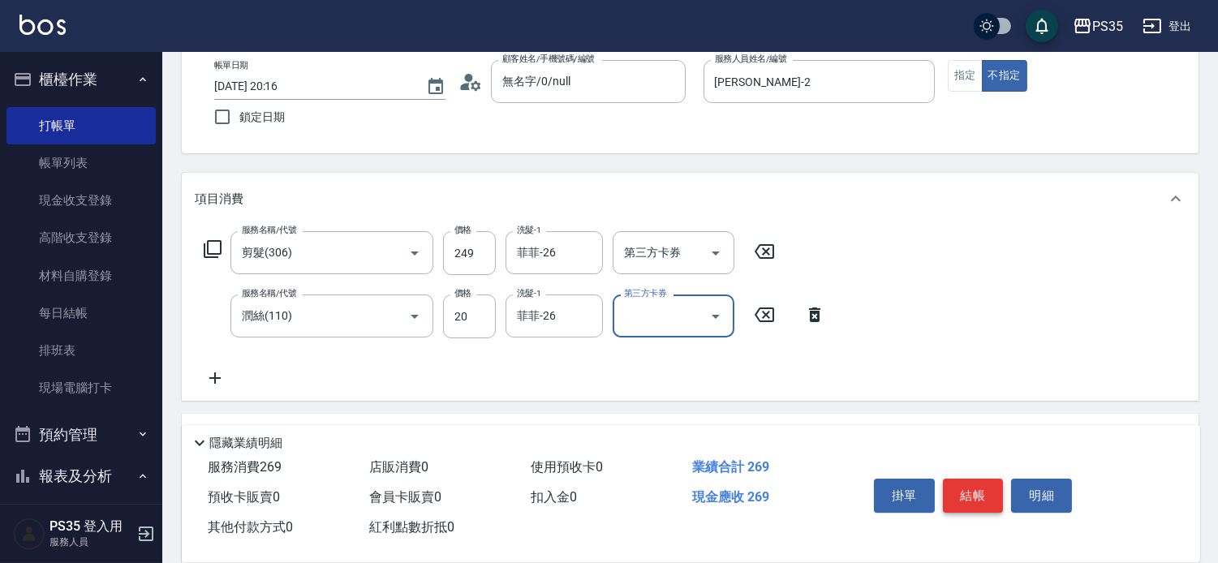
click at [971, 480] on button "結帳" at bounding box center [973, 496] width 61 height 34
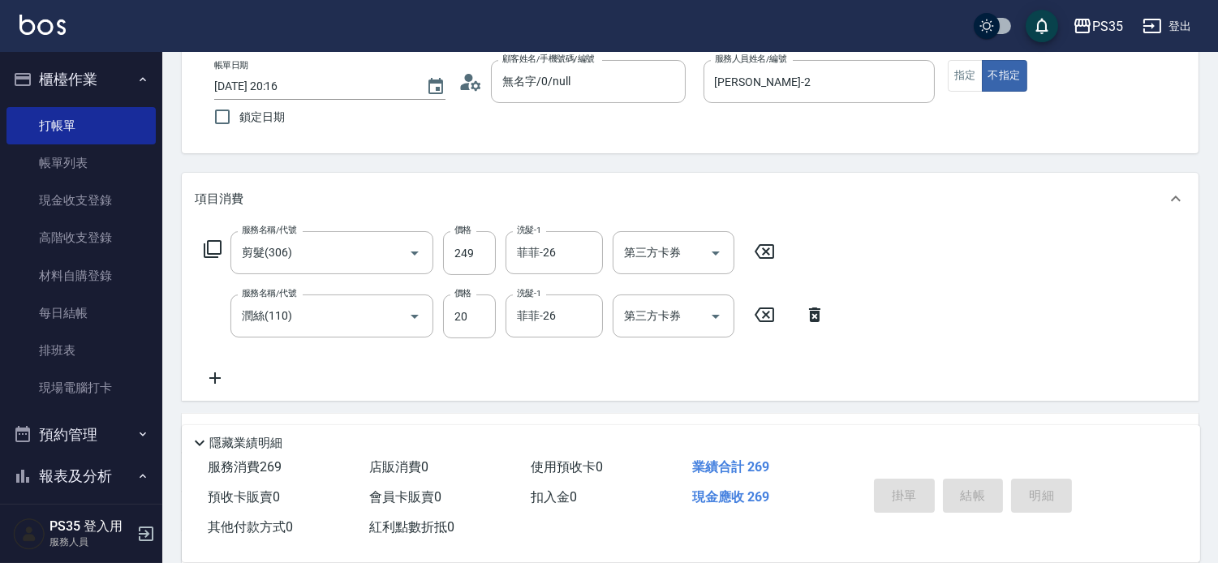
type input "[DATE] 20:17"
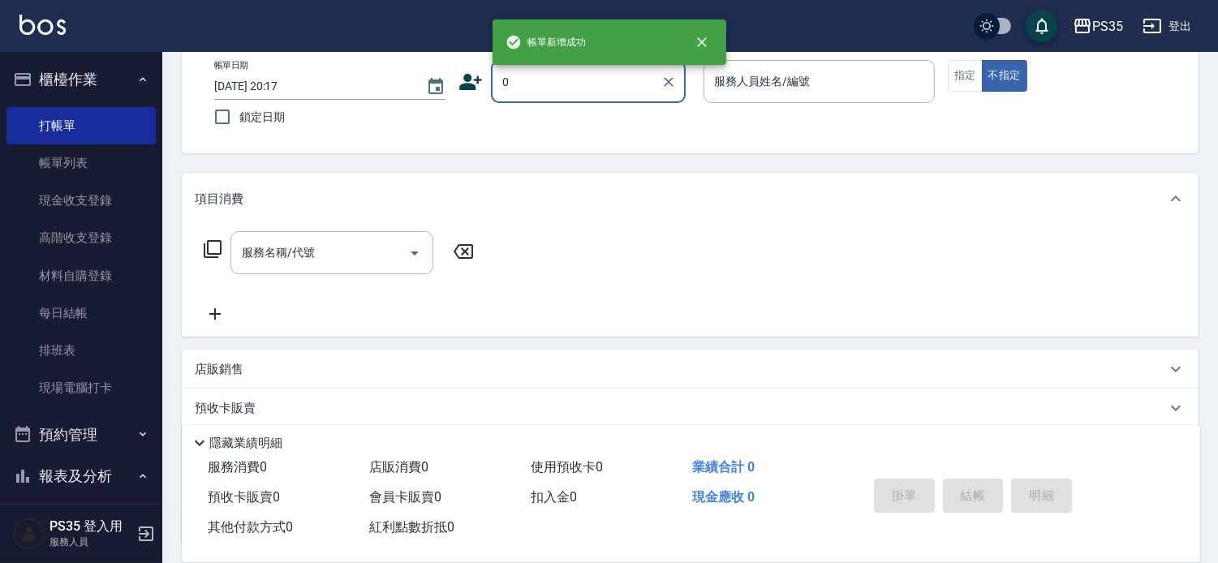
type input "0"
type input "1"
type input "無名字/0/null"
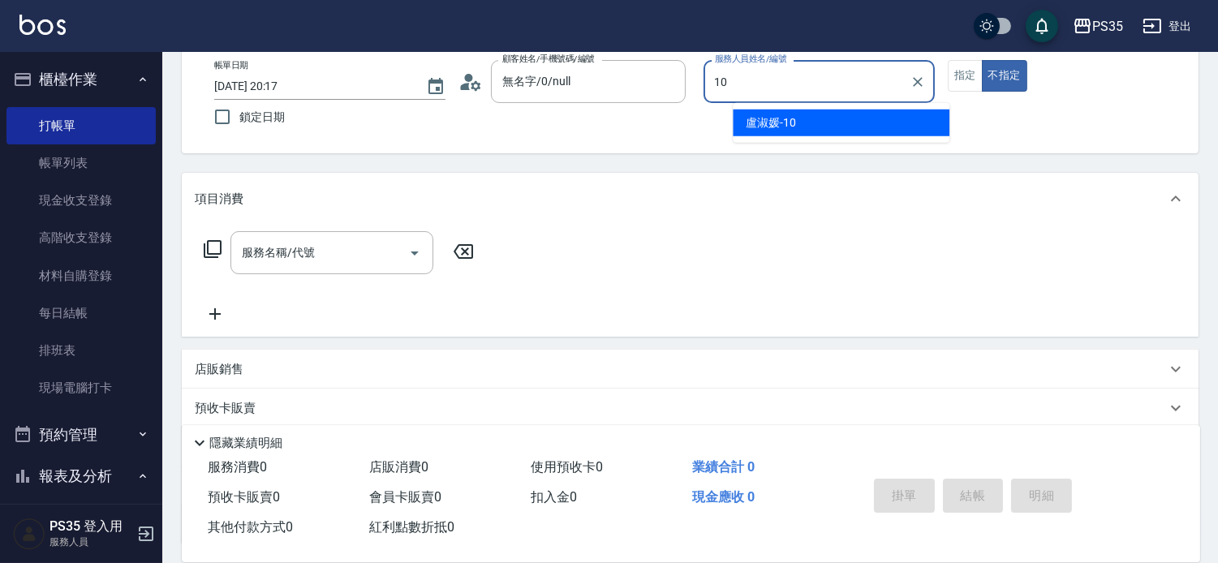
type input "盧淑媛-10"
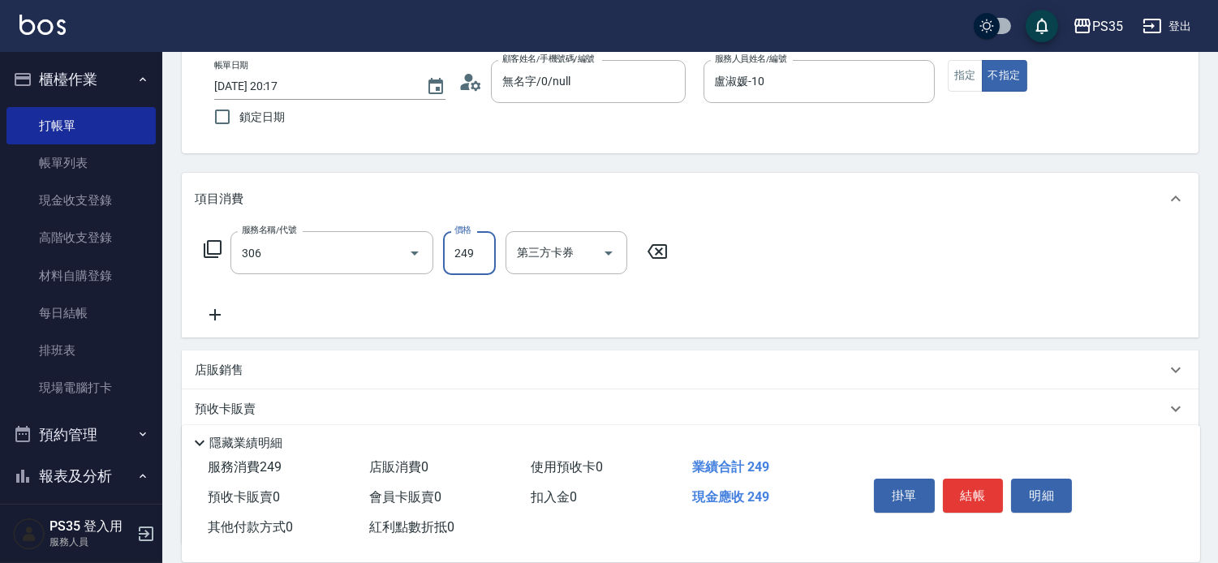
type input "剪髮(306)"
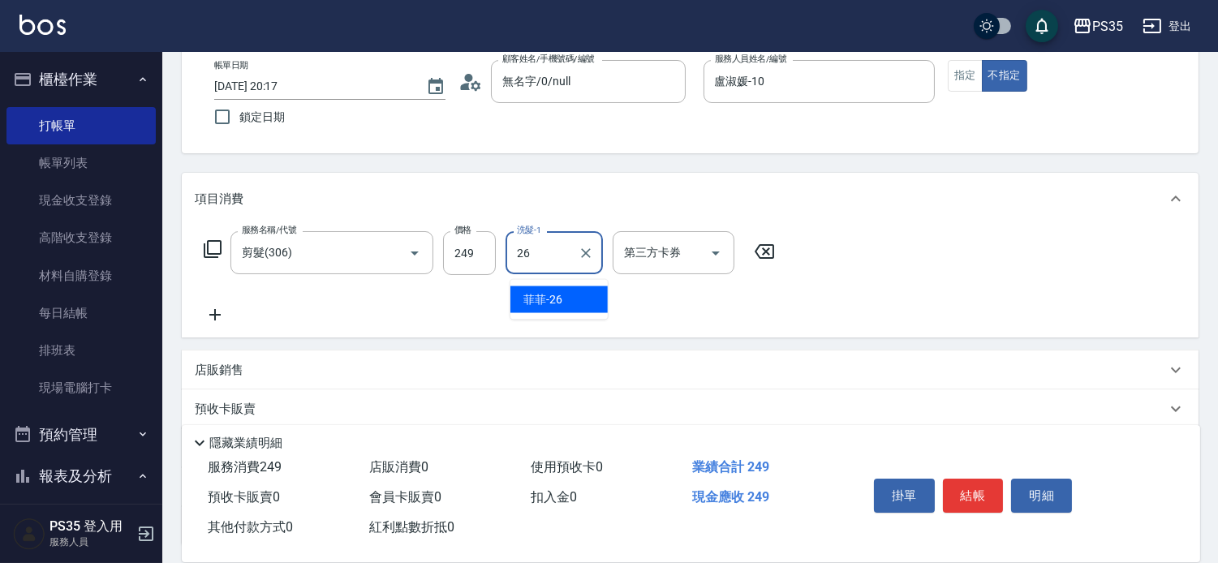
type input "菲菲-26"
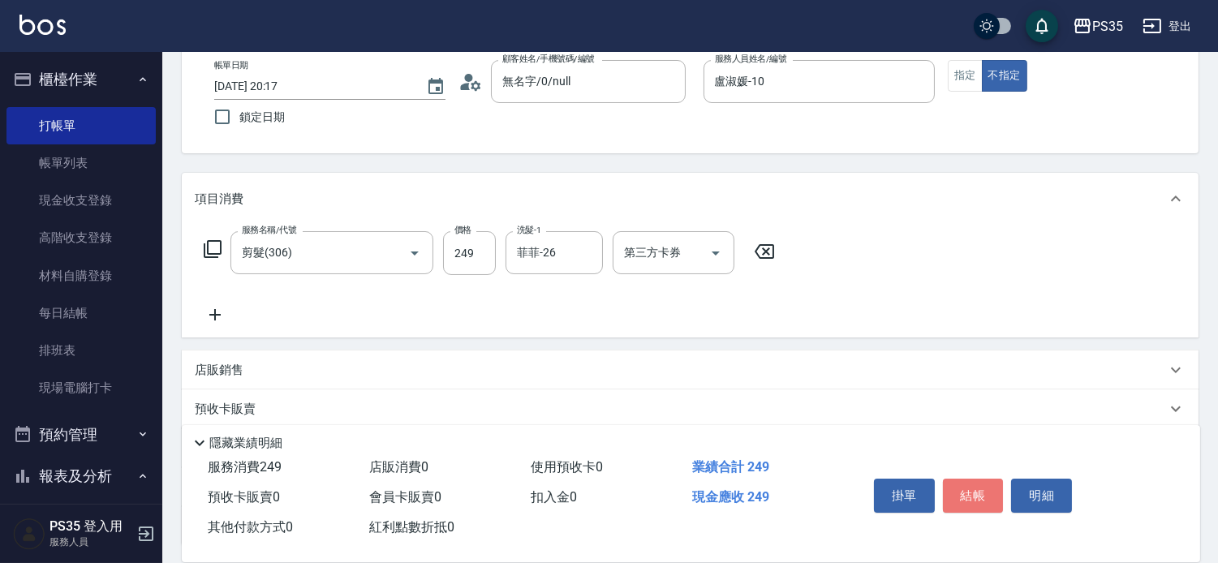
click at [971, 480] on button "結帳" at bounding box center [973, 496] width 61 height 34
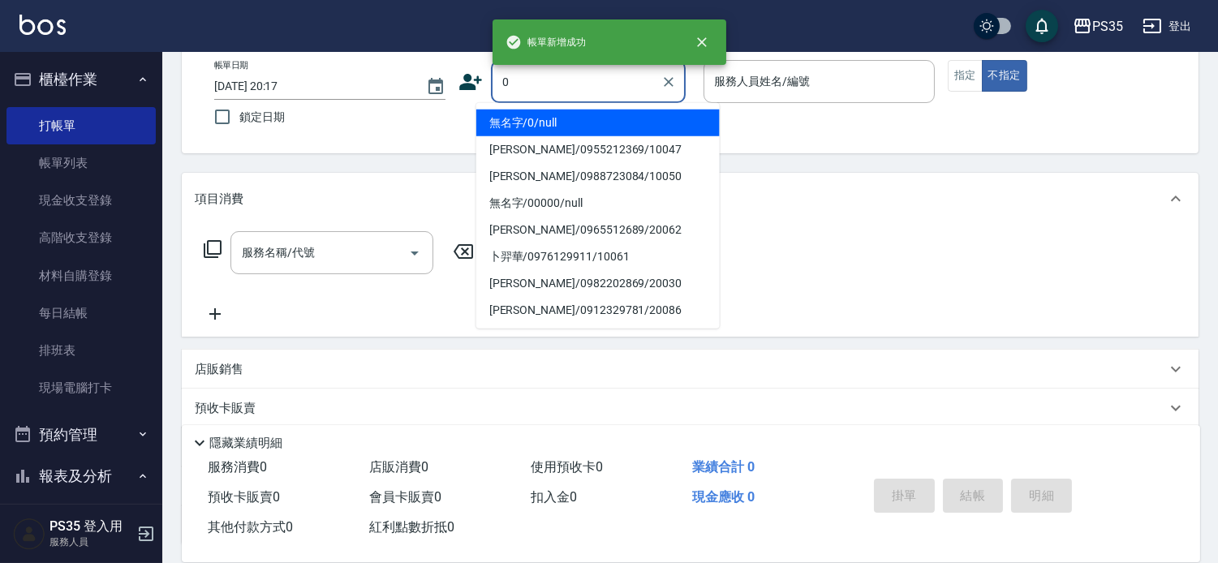
type input "0"
type input "1"
type input "無名字/0/null"
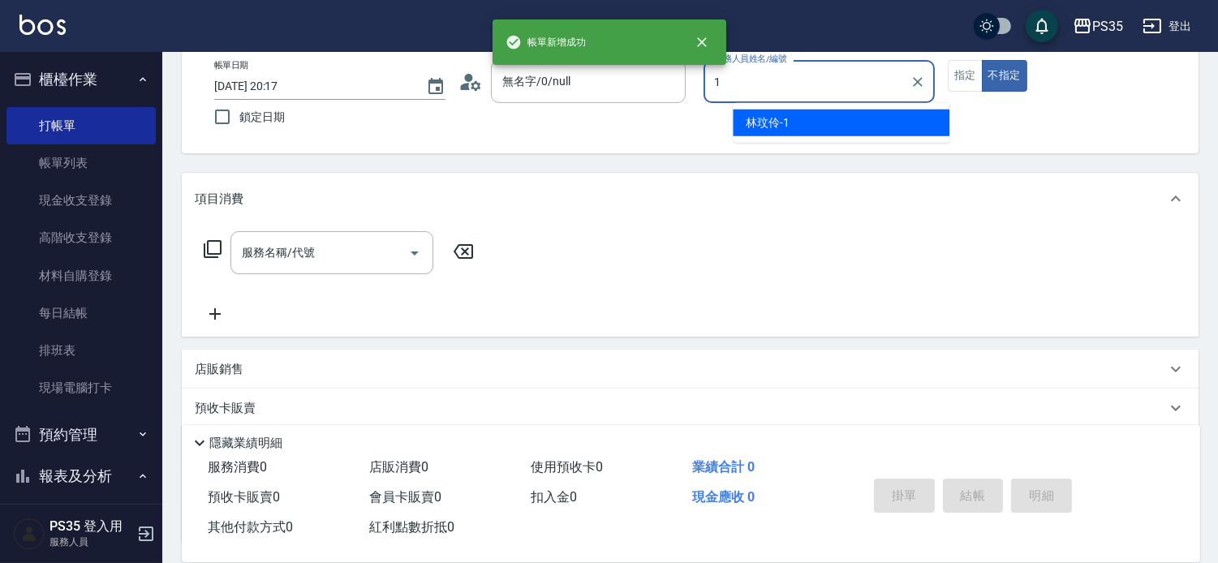
type input "林玟伶-1"
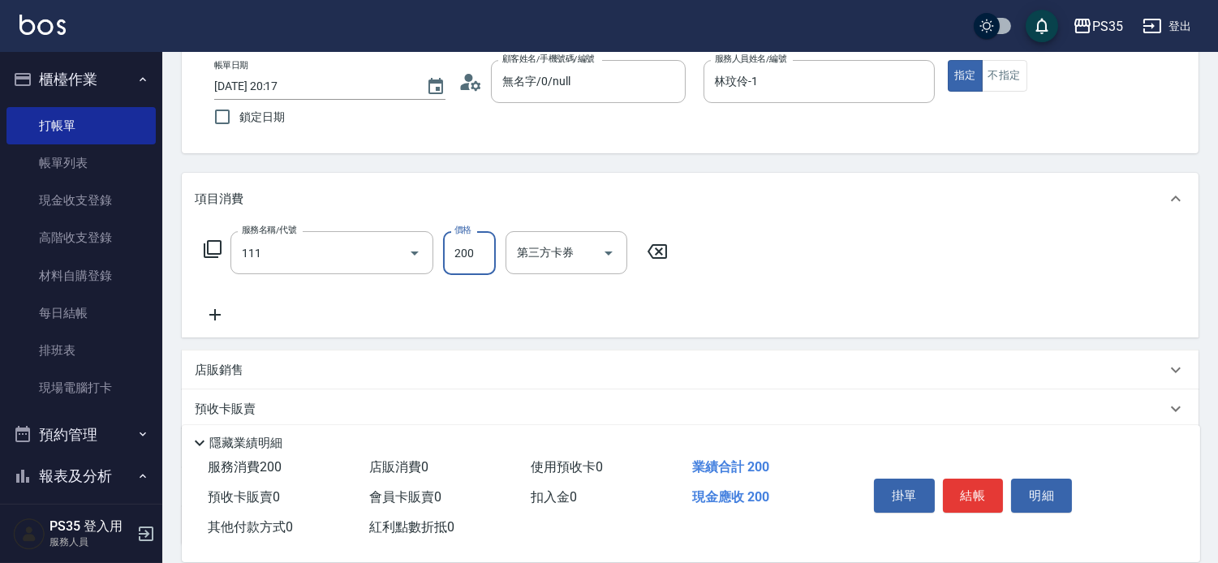
type input "200(111)"
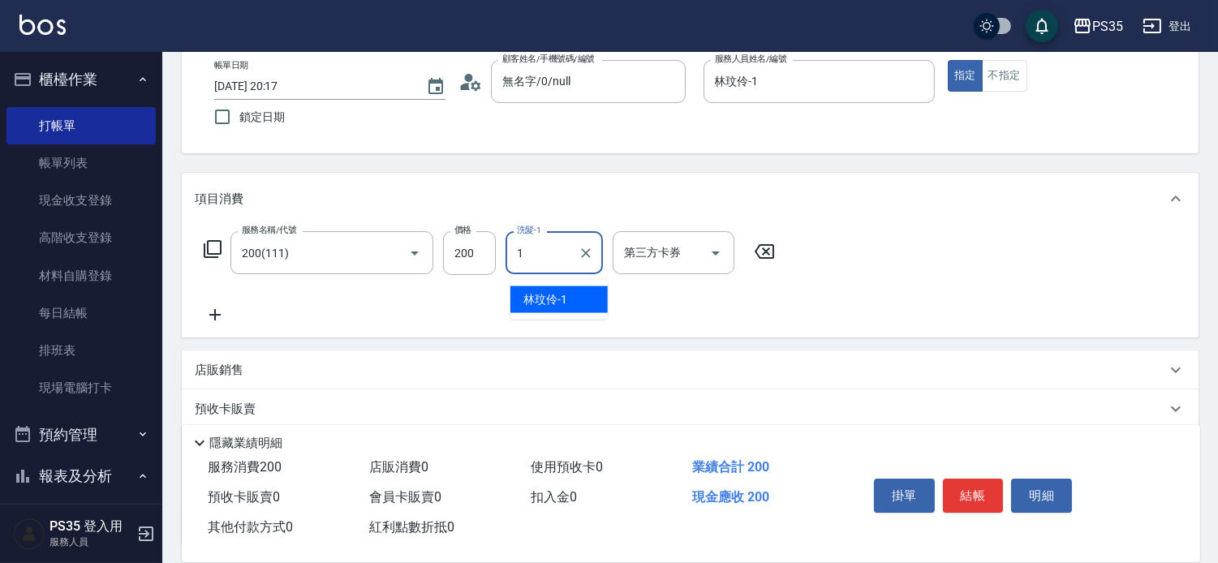
type input "林玟伶-1"
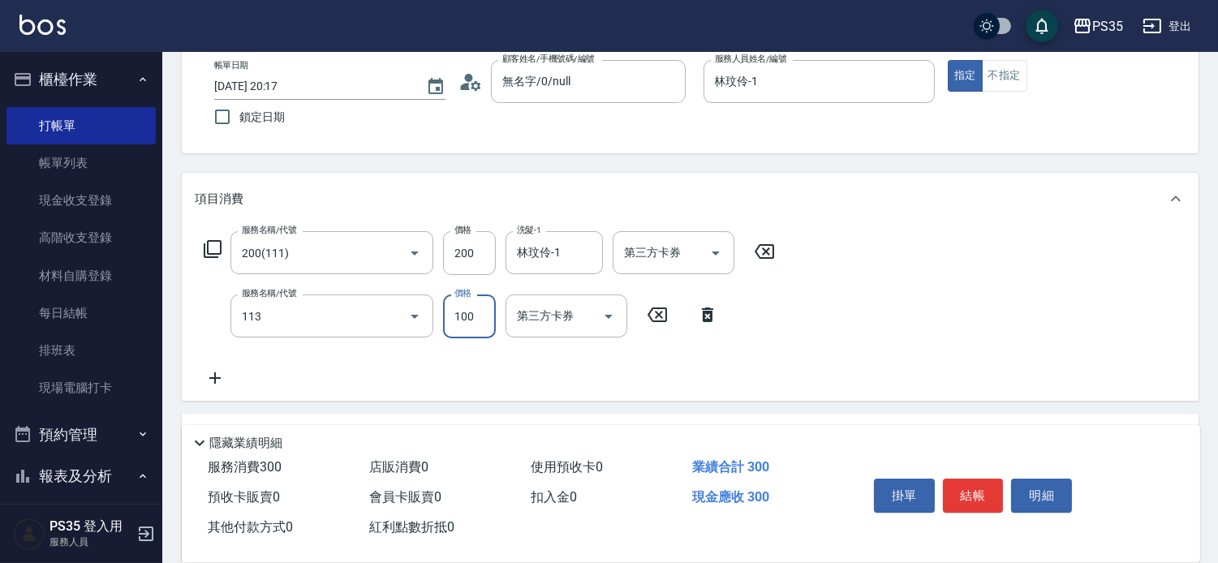
type input "瞬護100(113)"
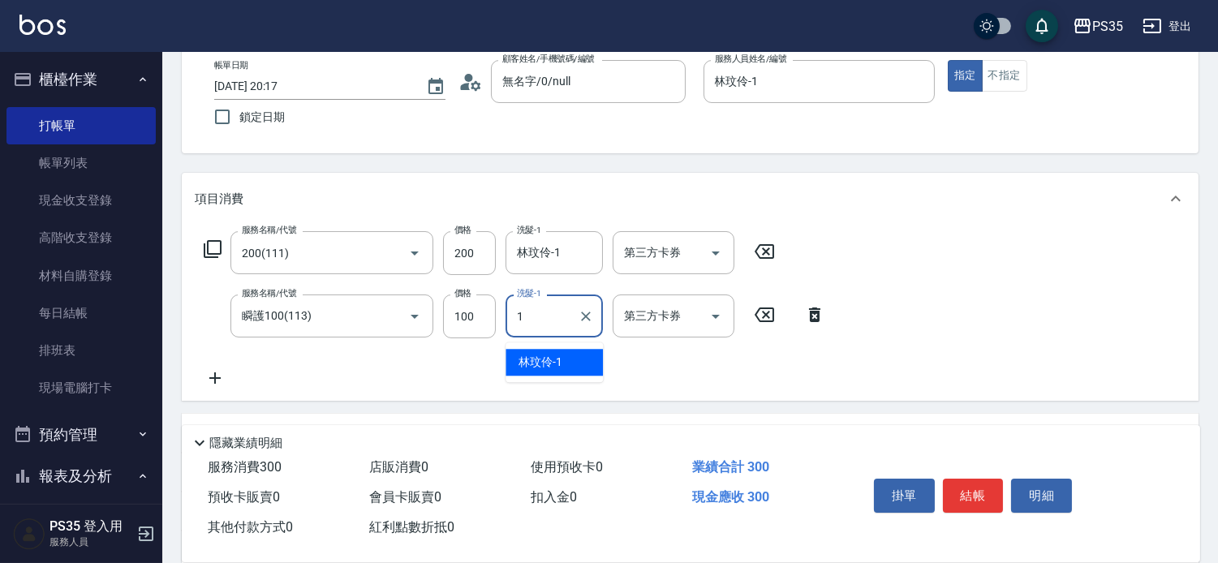
type input "林玟伶-1"
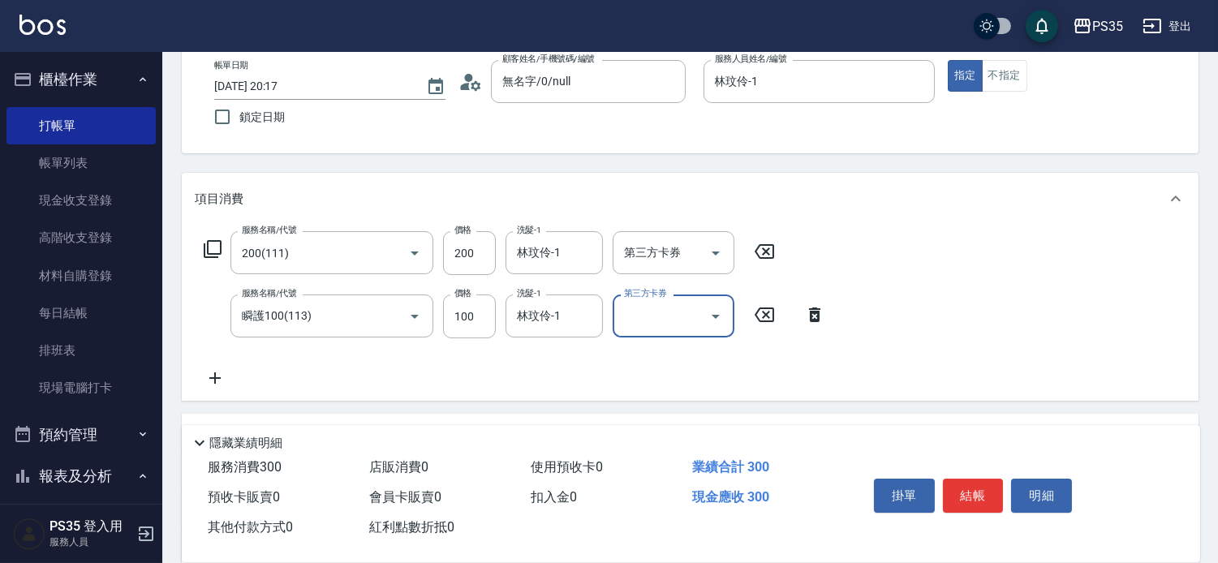
click at [971, 480] on button "結帳" at bounding box center [973, 496] width 61 height 34
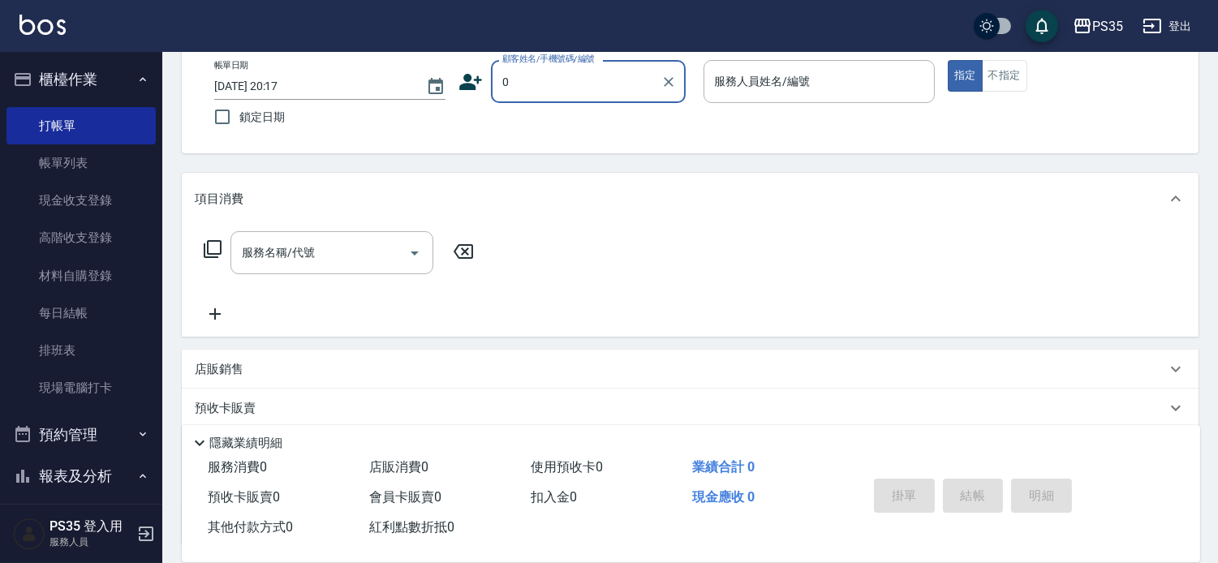
type input "0"
type input "1"
type input "無名字/0/null"
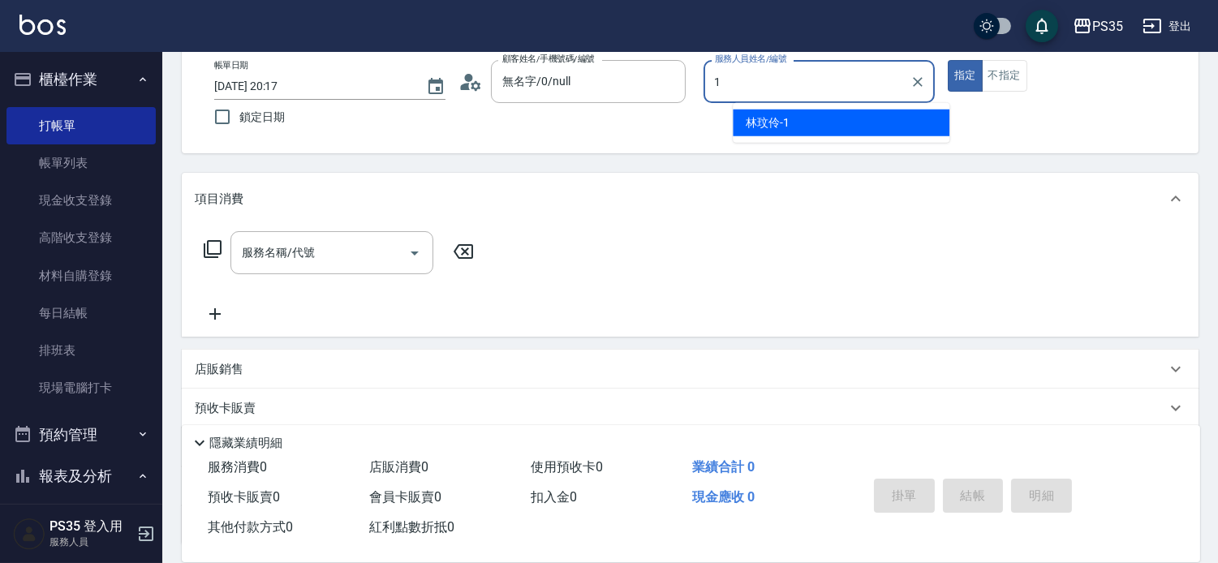
type input "林玟伶-1"
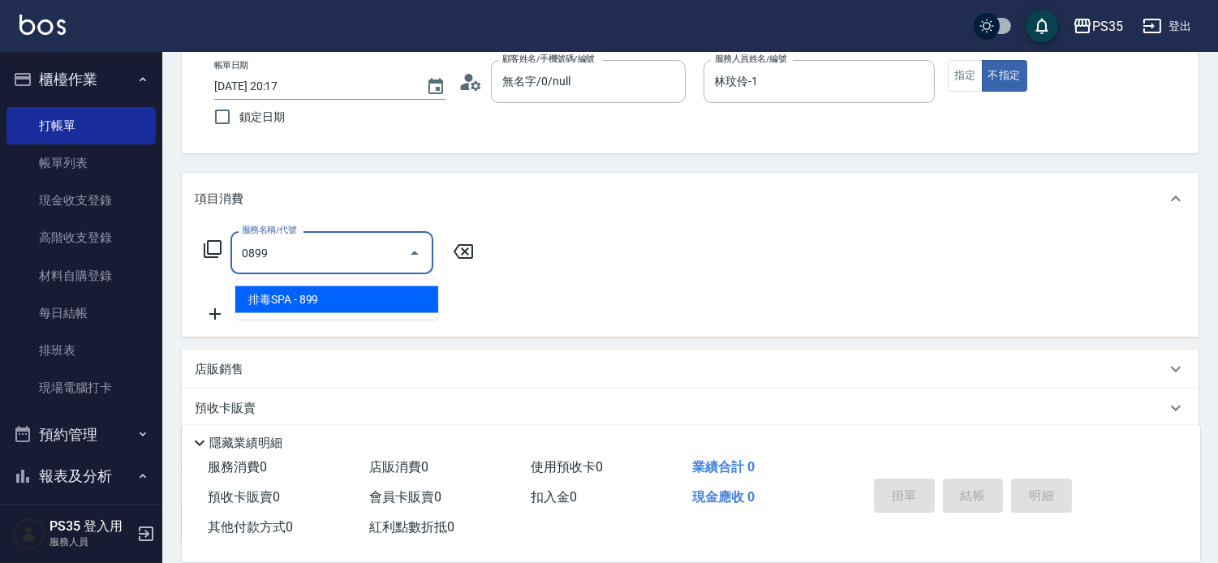
type input "排毒SPA(0899)"
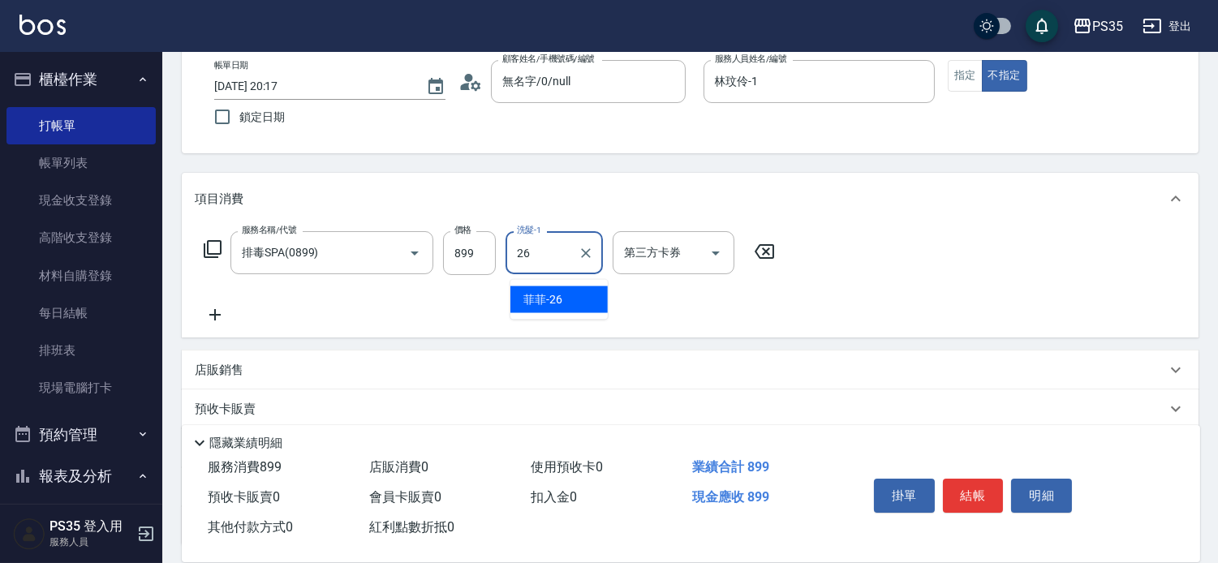
type input "菲菲-26"
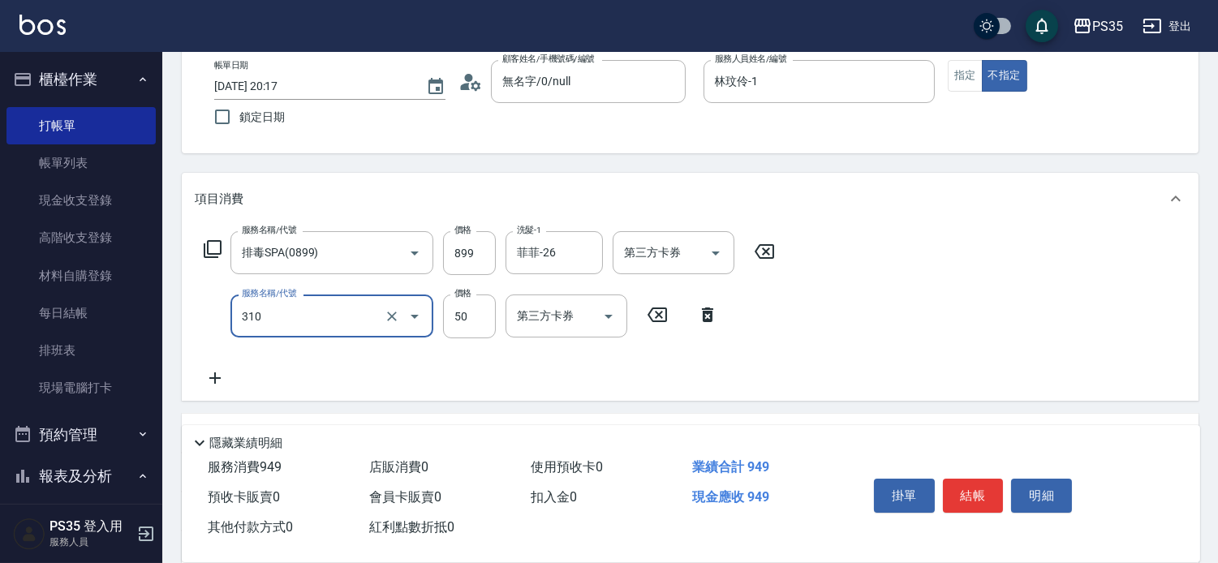
type input "剪瀏海(310)"
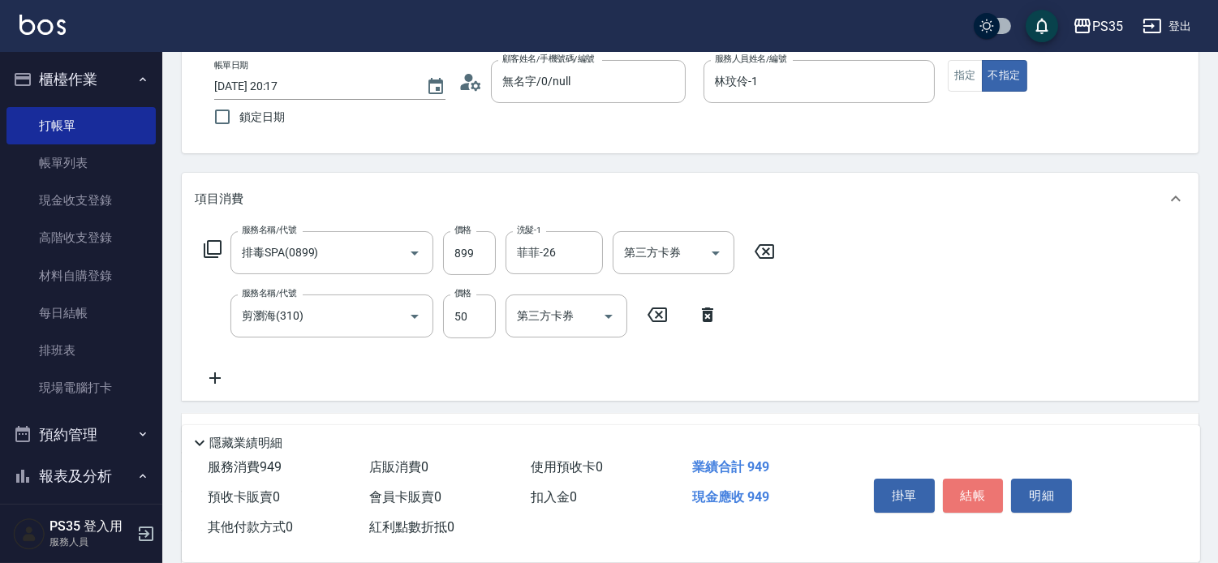
click at [971, 480] on button "結帳" at bounding box center [973, 496] width 61 height 34
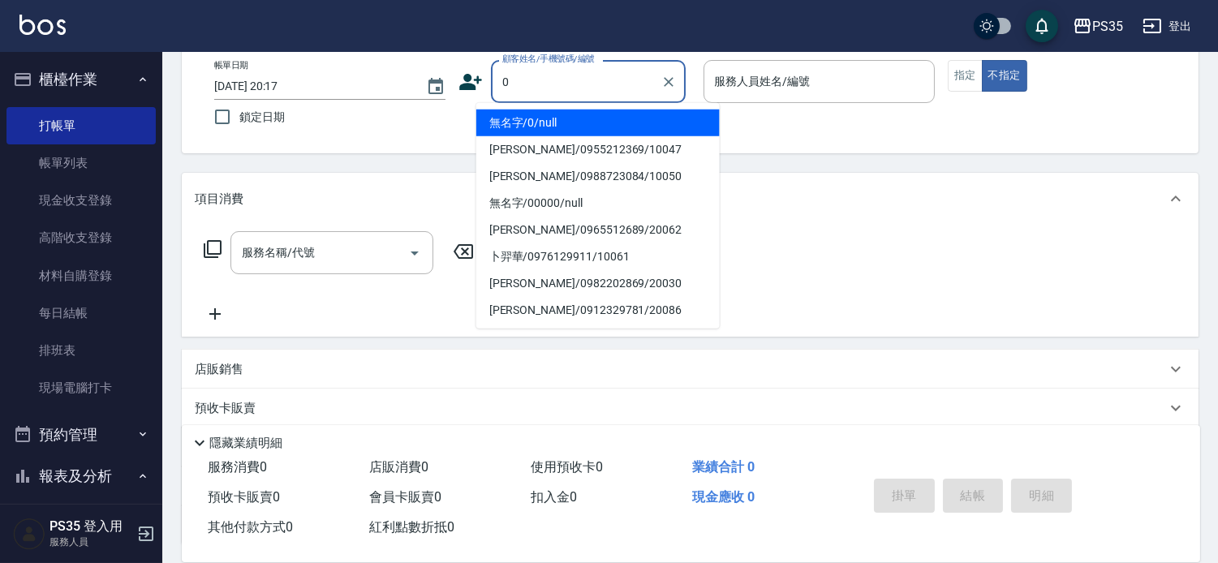
type input "0"
type input "2"
type input "無名字/0/null"
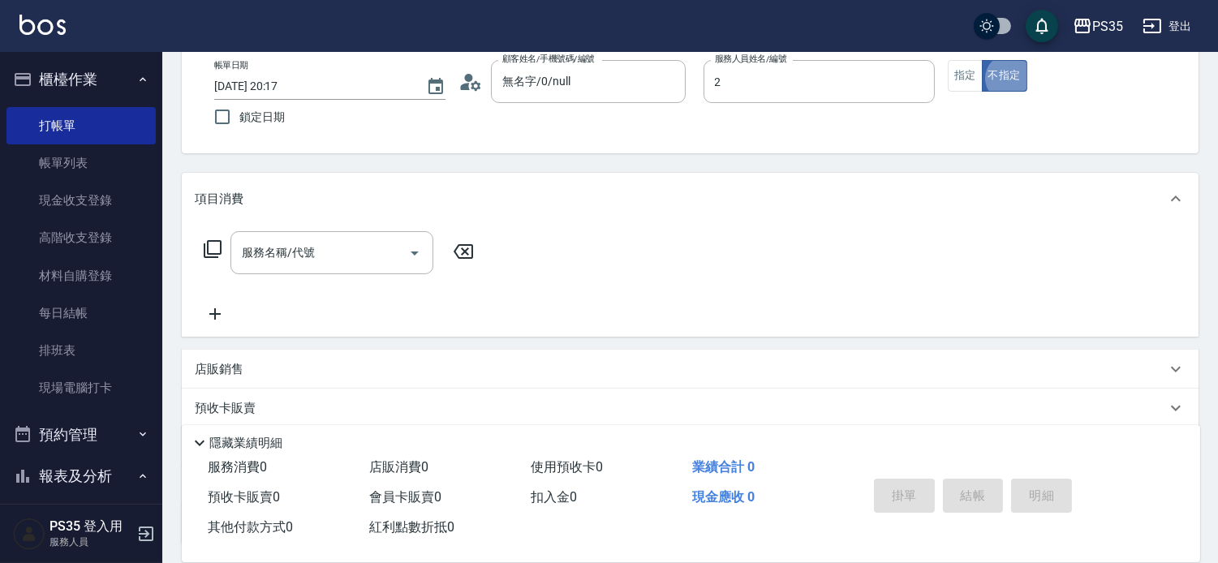
type input "[PERSON_NAME]-2"
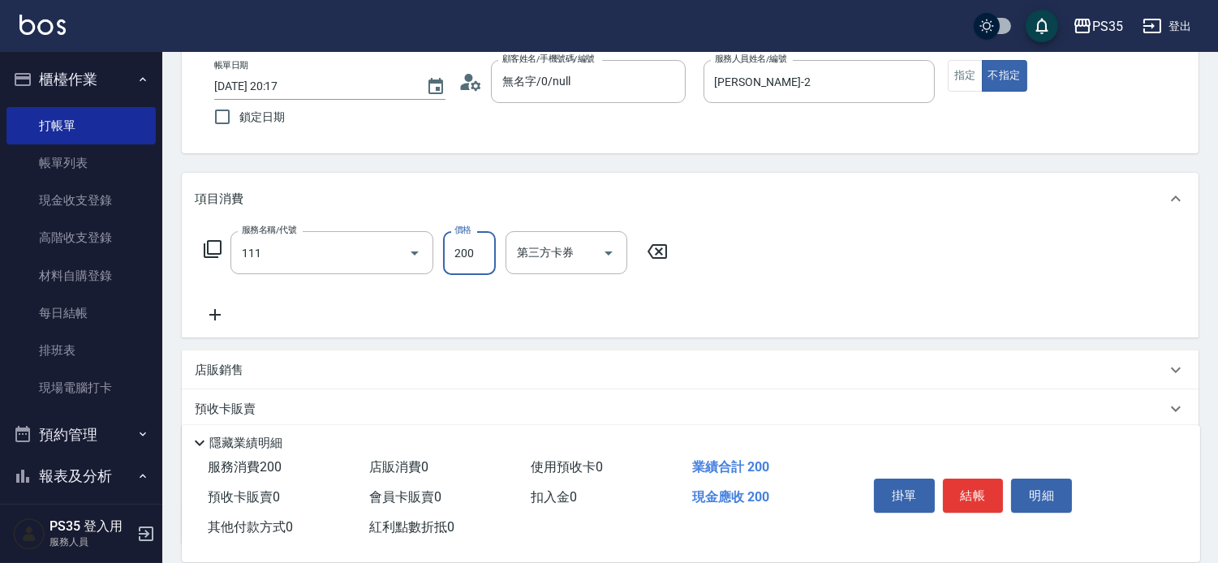
type input "200(111)"
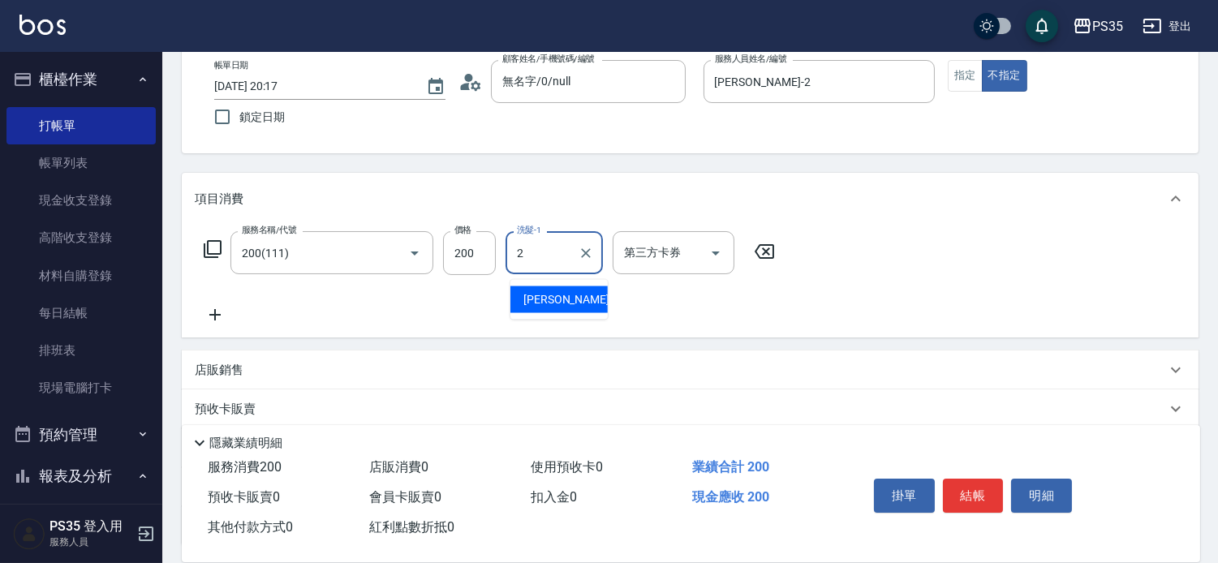
type input "[PERSON_NAME]-2"
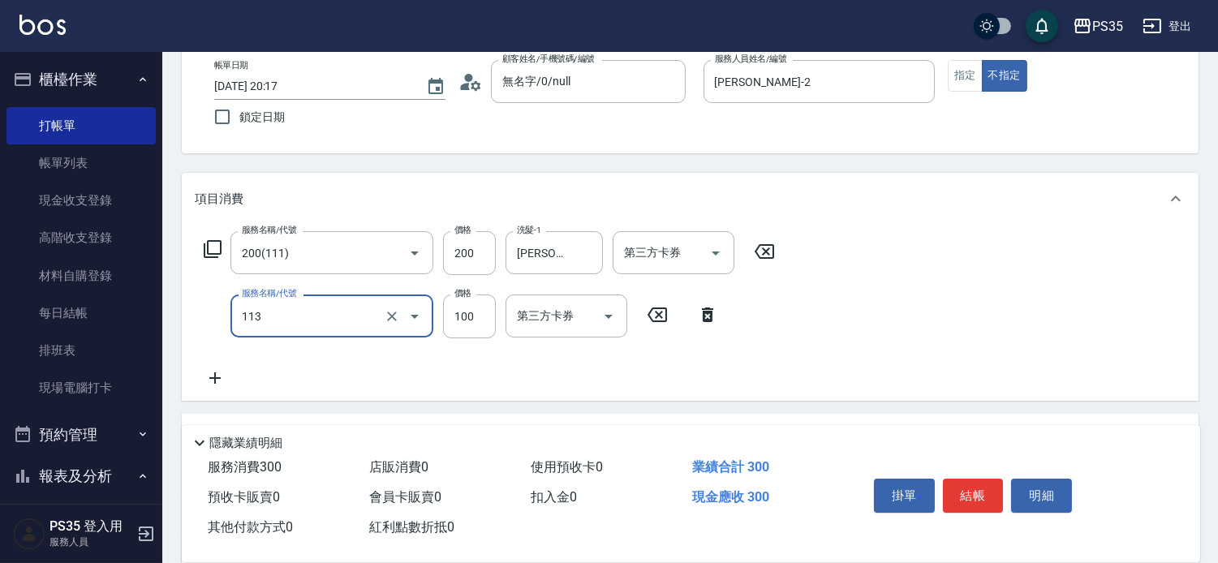
type input "瞬護100(113)"
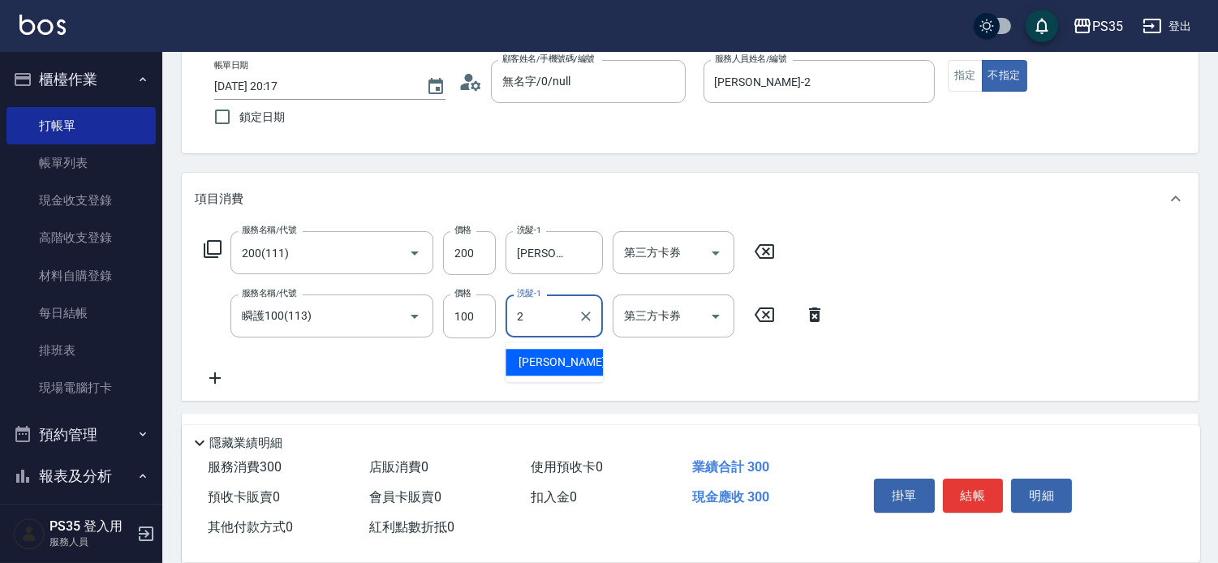
type input "[PERSON_NAME]-2"
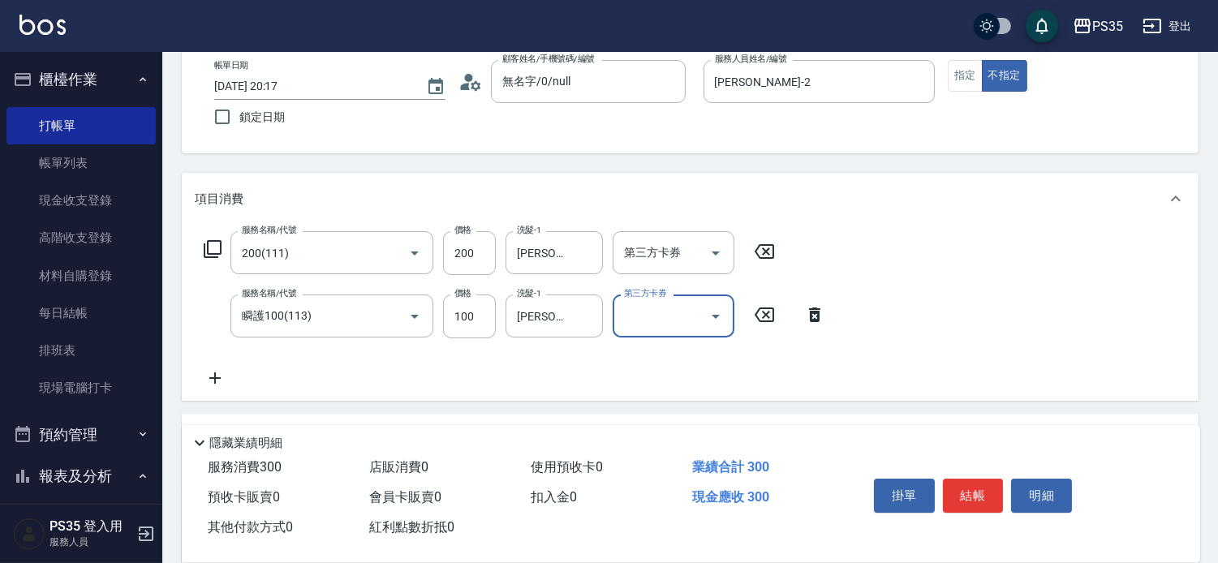
click at [971, 480] on button "結帳" at bounding box center [973, 496] width 61 height 34
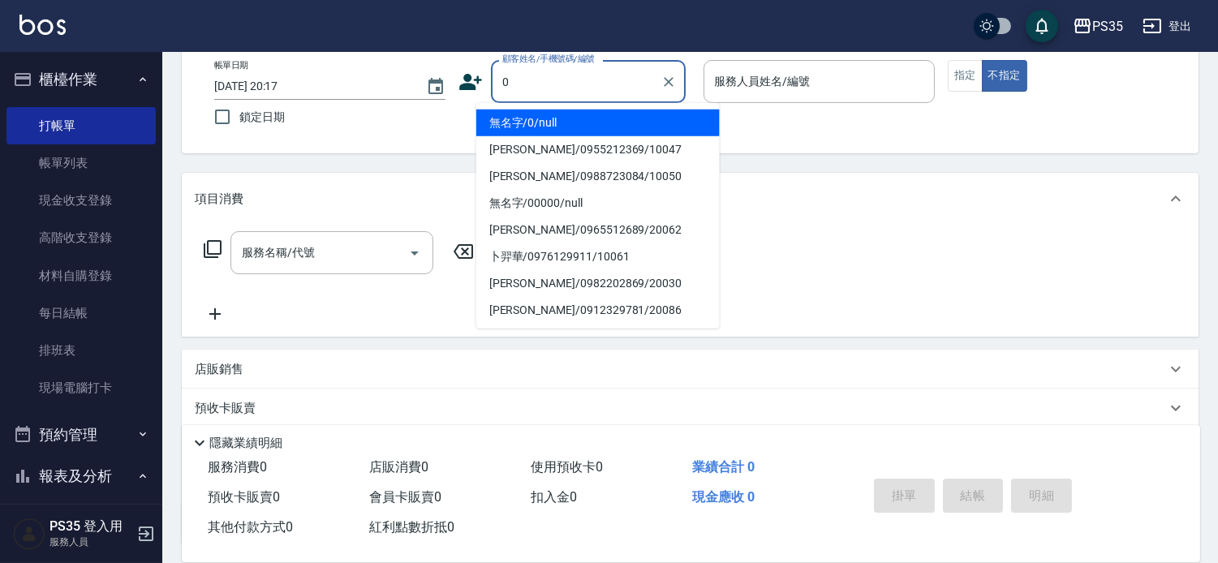
type input "0"
type input "2"
type input "無名字/0/null"
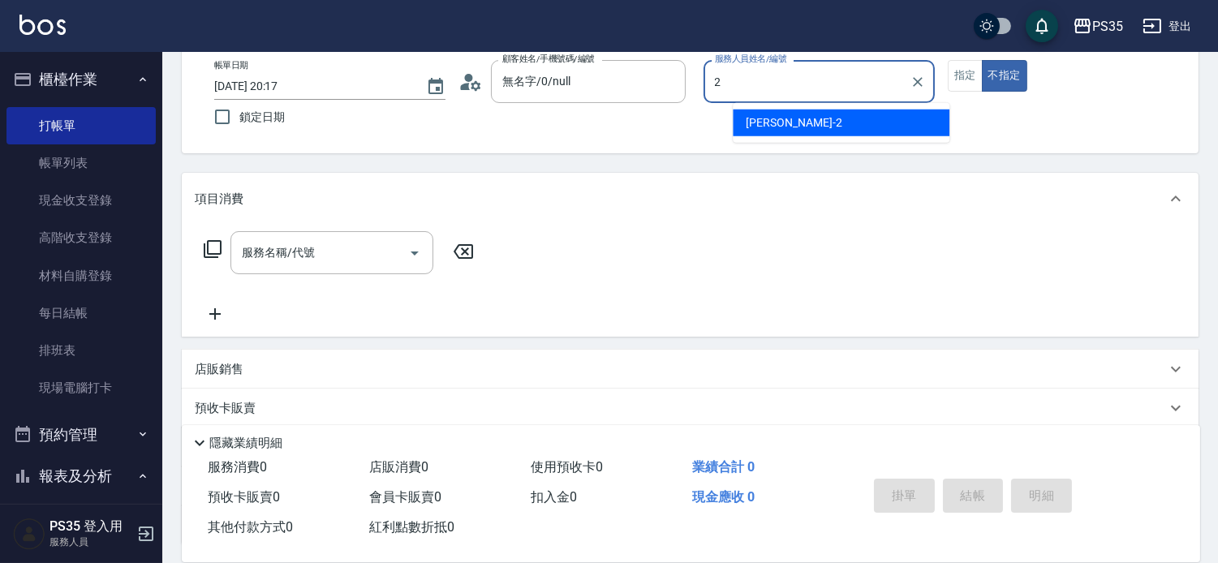
type input "[PERSON_NAME]-2"
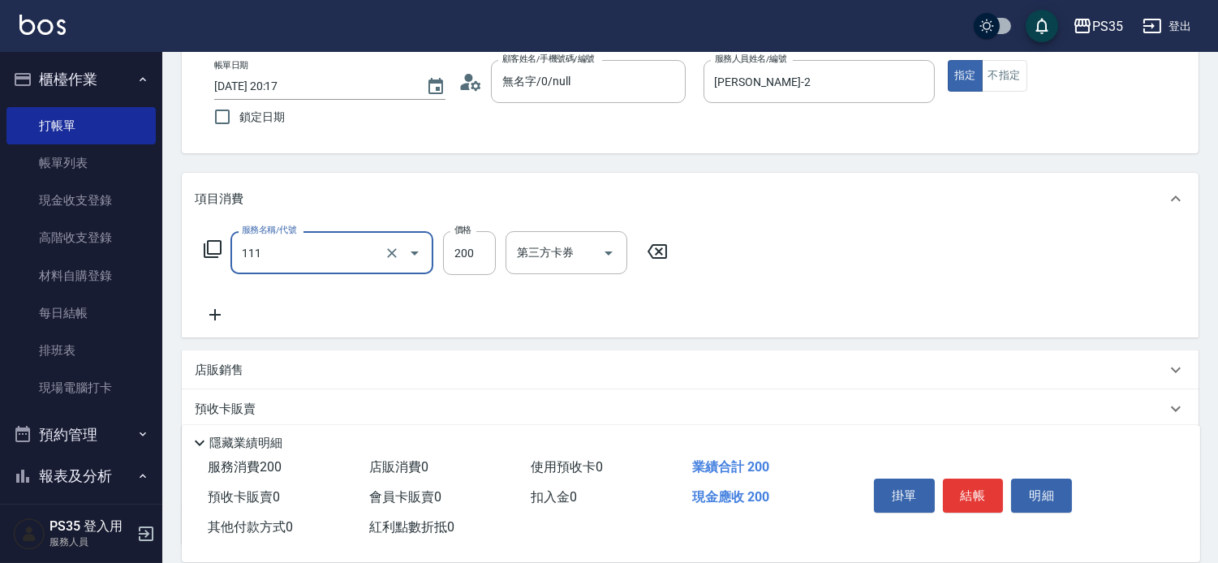
type input "200(111)"
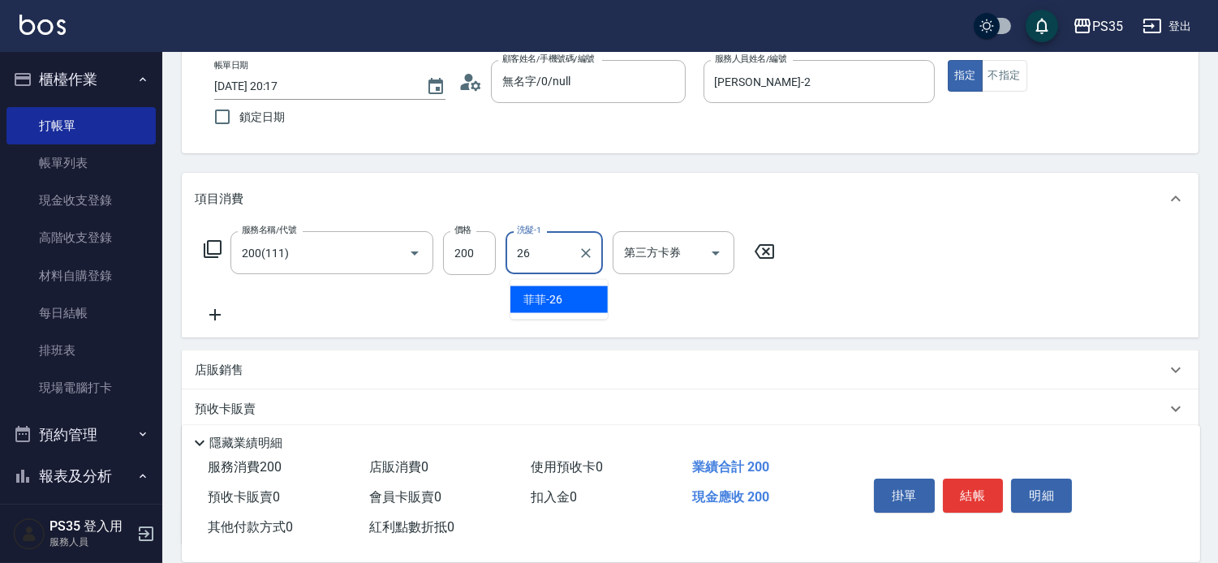
type input "菲菲-26"
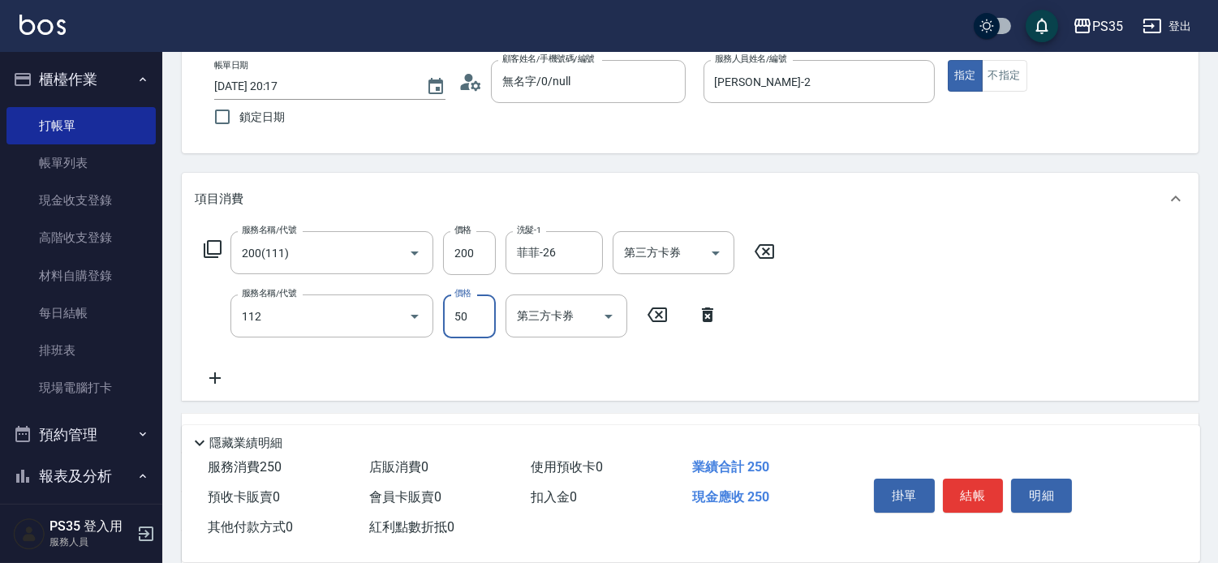
type input "精油50(112)"
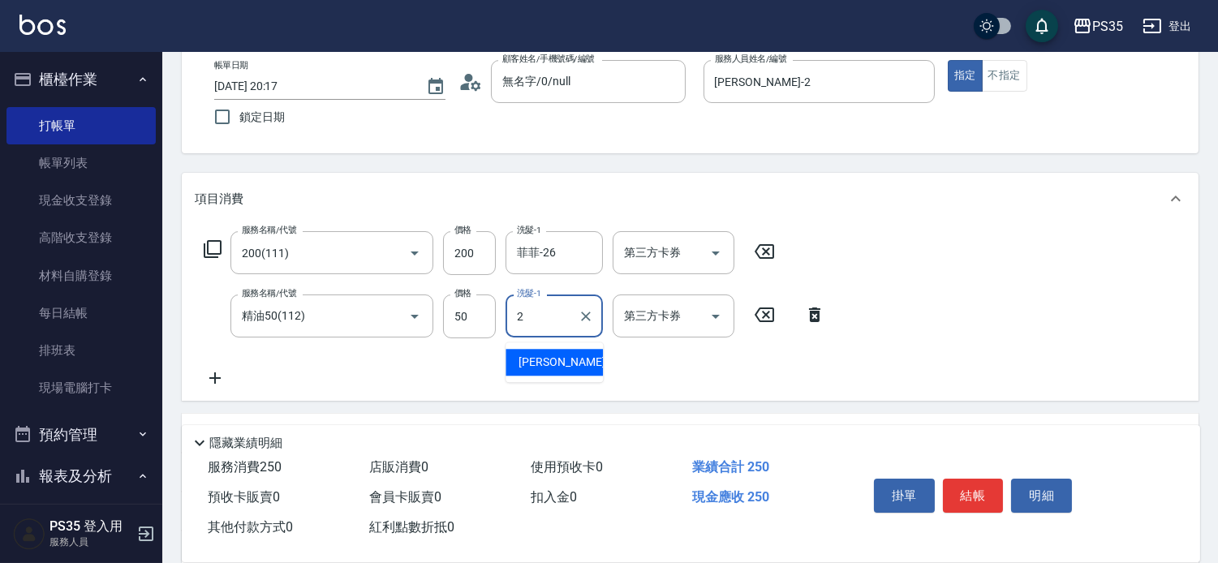
type input "[PERSON_NAME]-2"
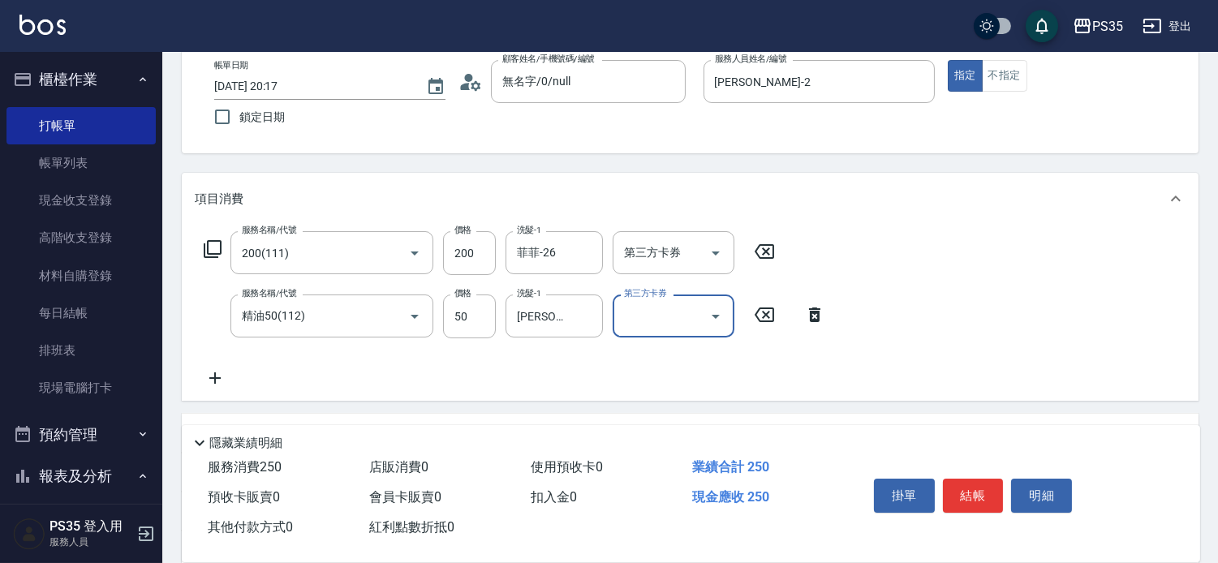
click at [971, 481] on button "結帳" at bounding box center [973, 496] width 61 height 34
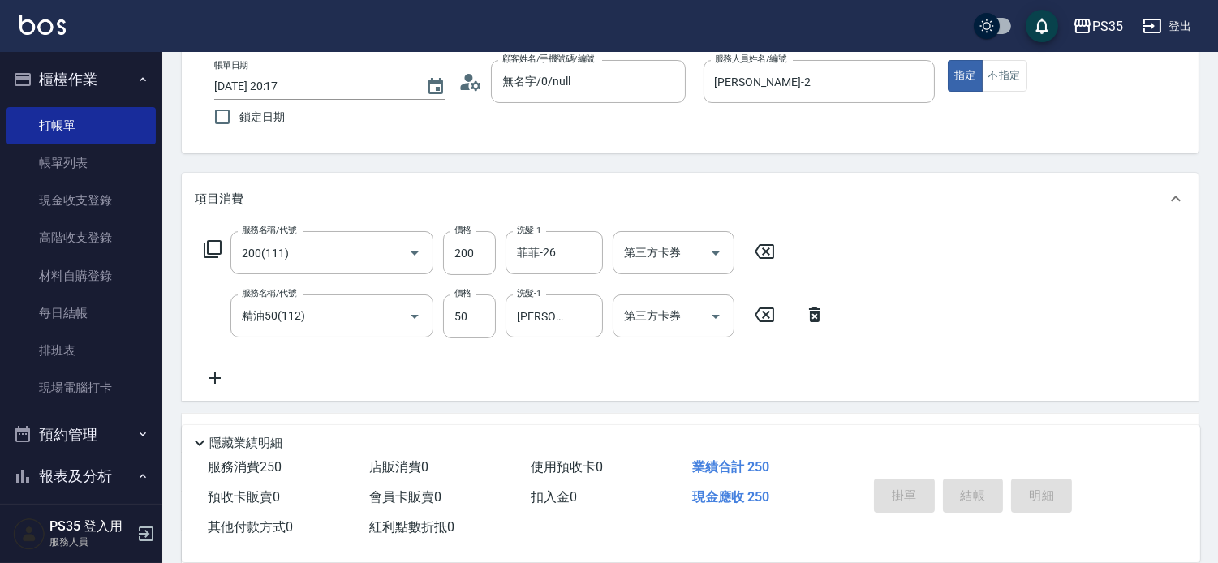
type input "[DATE] 20:18"
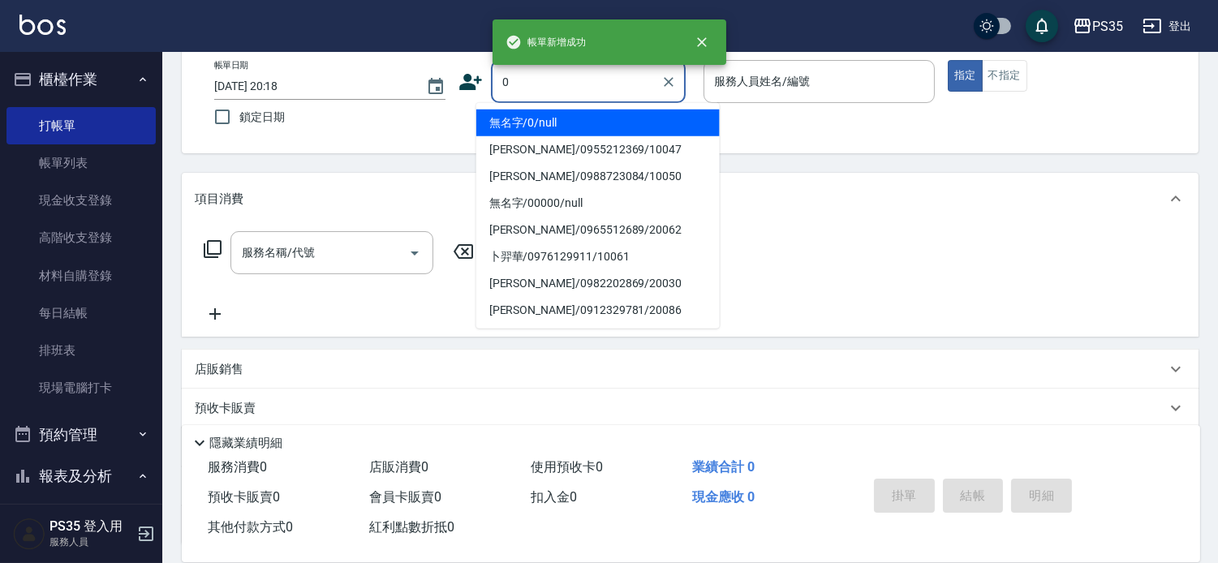
type input "0"
type input "2"
type input "無名字/0/null"
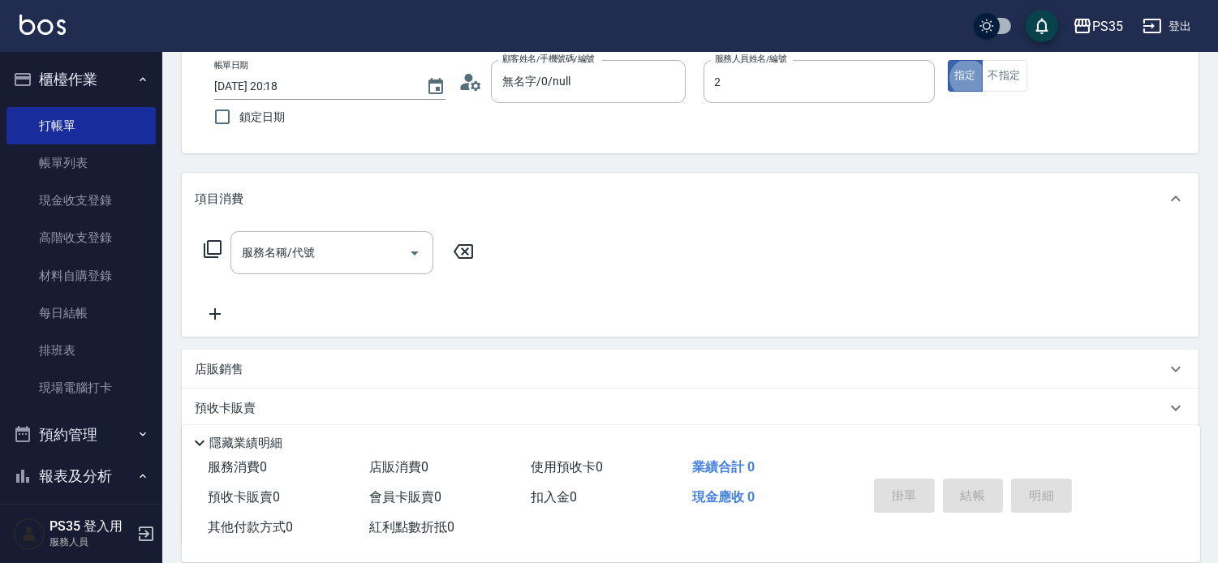
type input "[PERSON_NAME]-2"
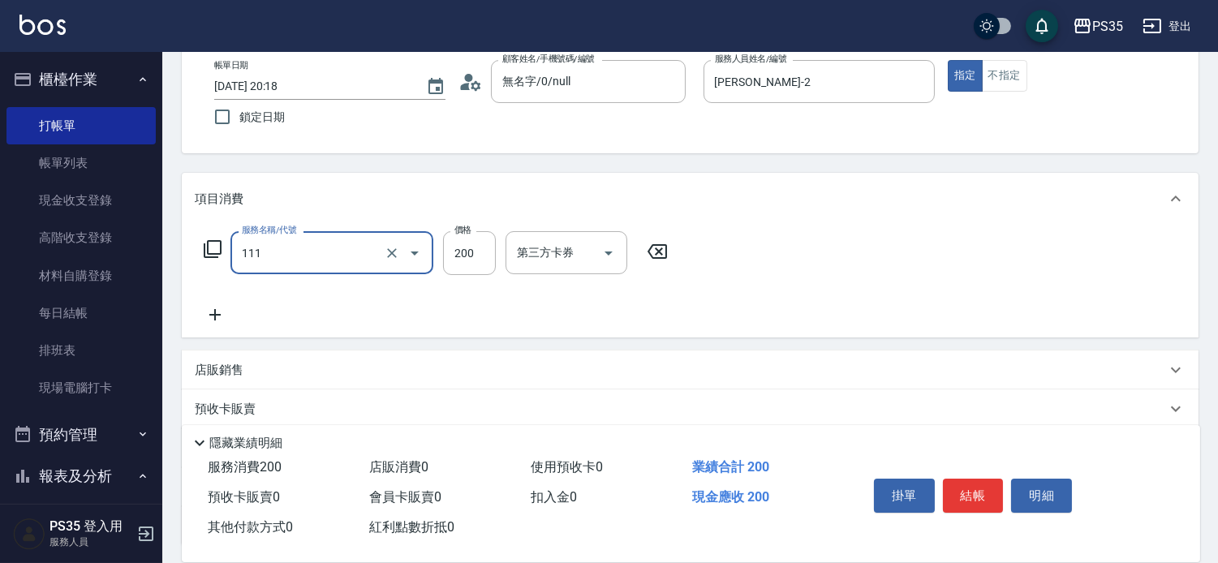
type input "200(111)"
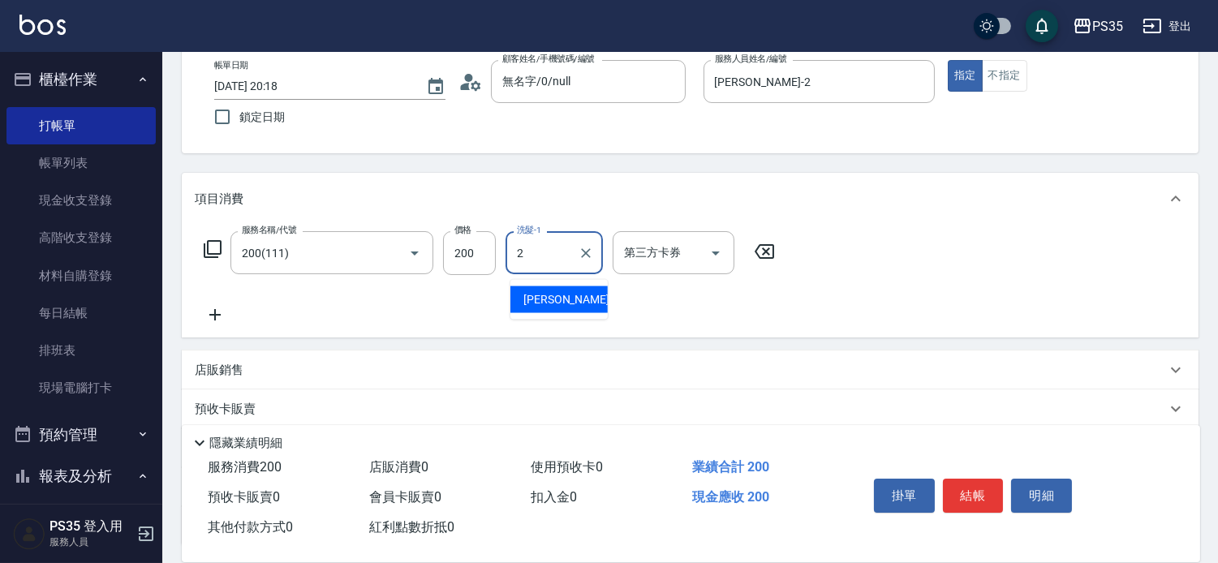
type input "[PERSON_NAME]-2"
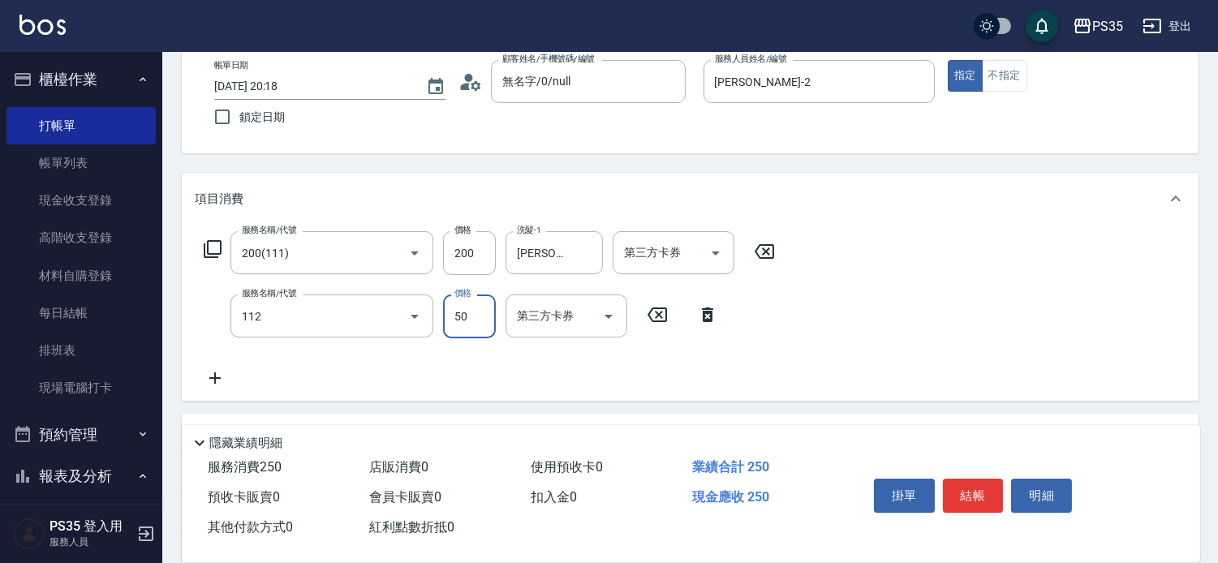
type input "精油50(112)"
type input "50"
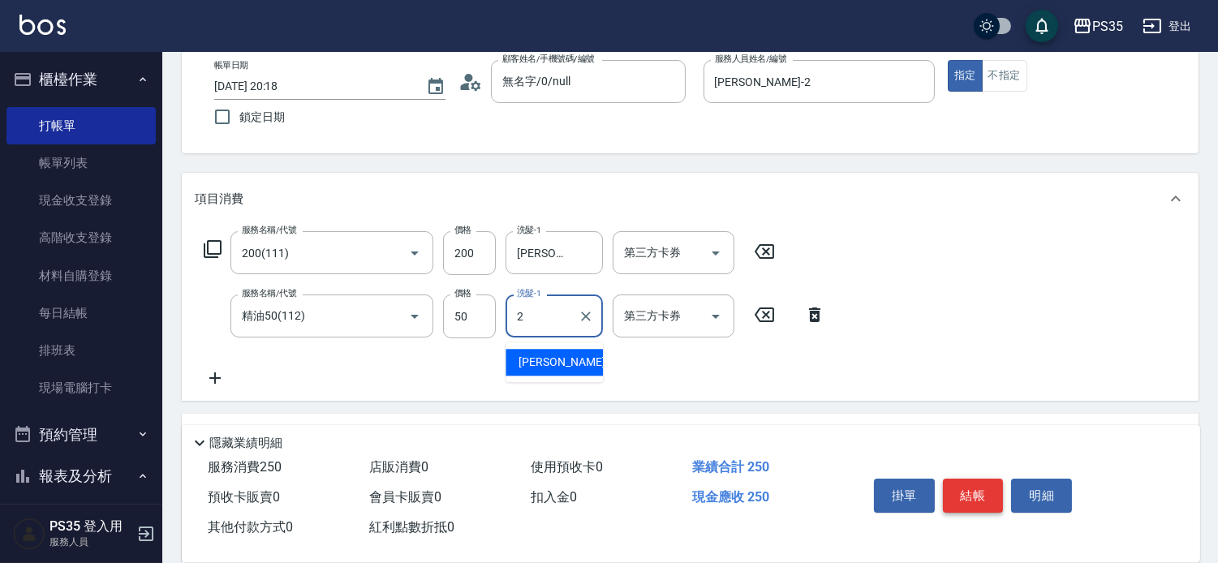
type input "[PERSON_NAME]-2"
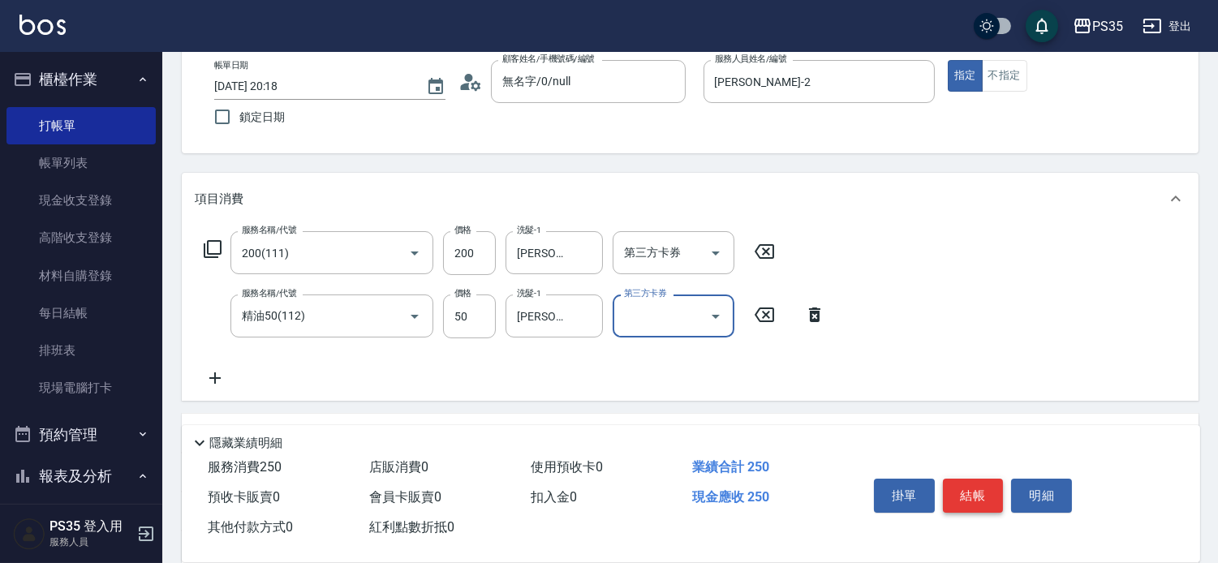
click at [960, 484] on button "結帳" at bounding box center [973, 496] width 61 height 34
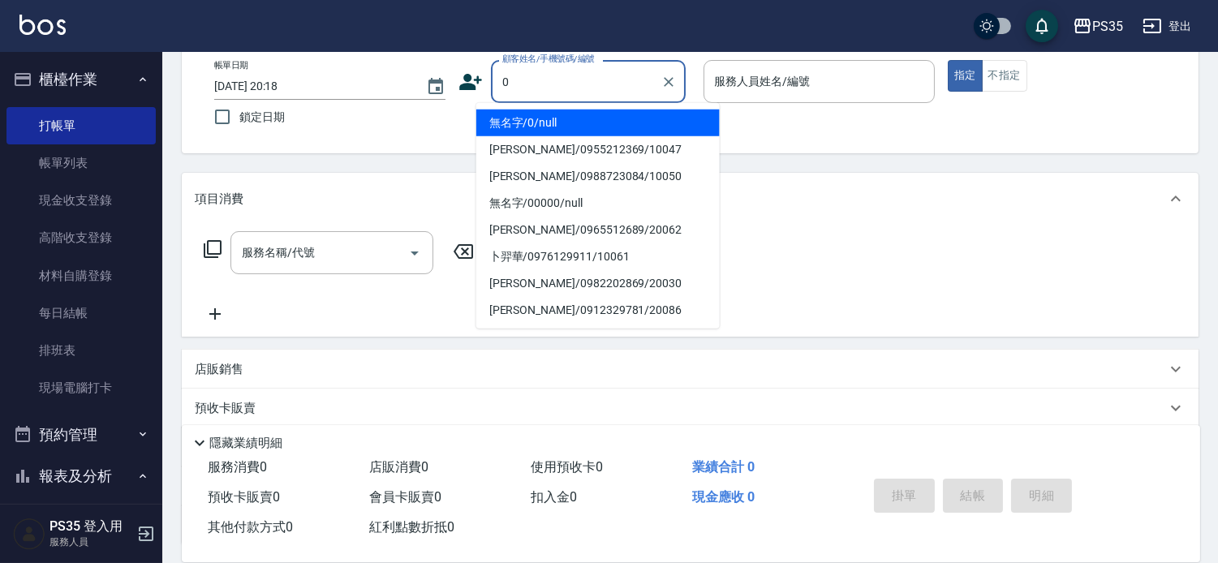
type input "0"
type input "2"
type input "無名字/0/null"
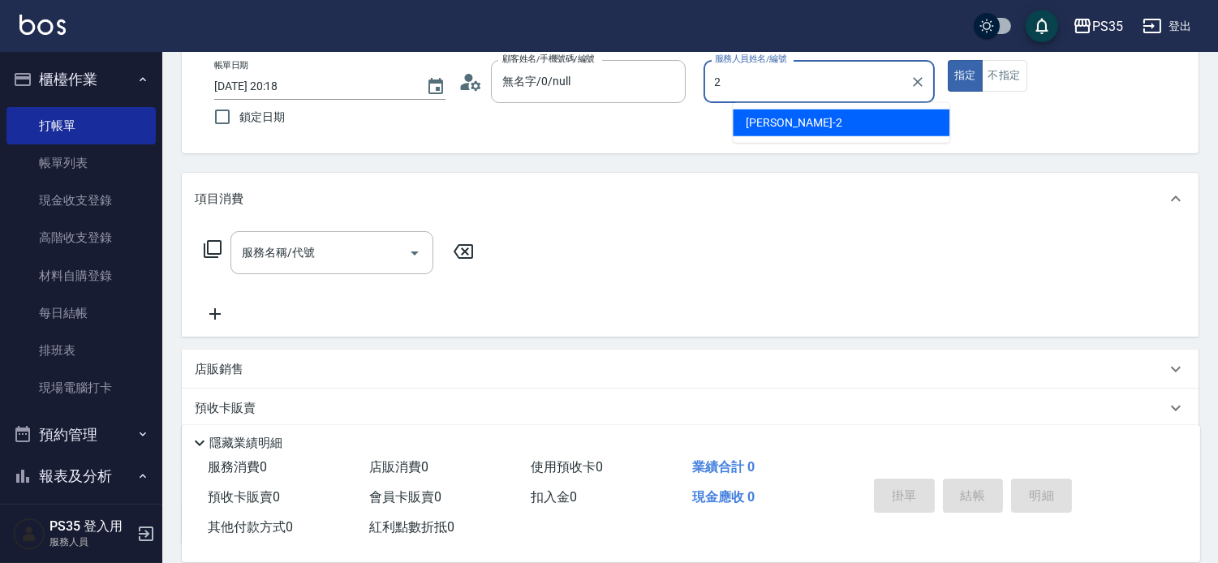
type input "[PERSON_NAME]-2"
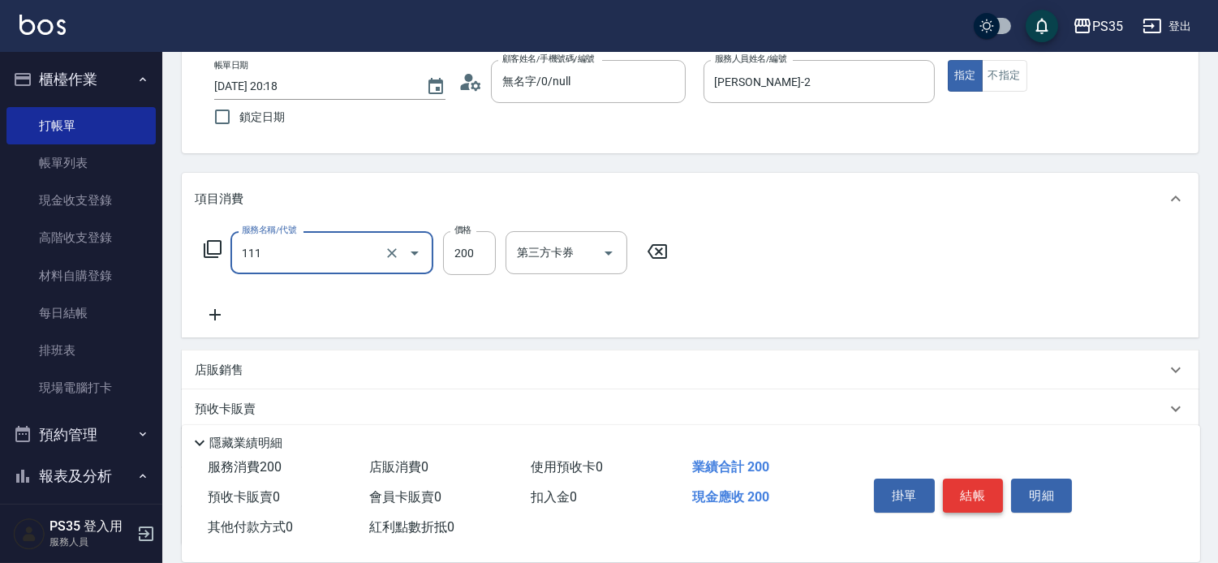
type input "200(111)"
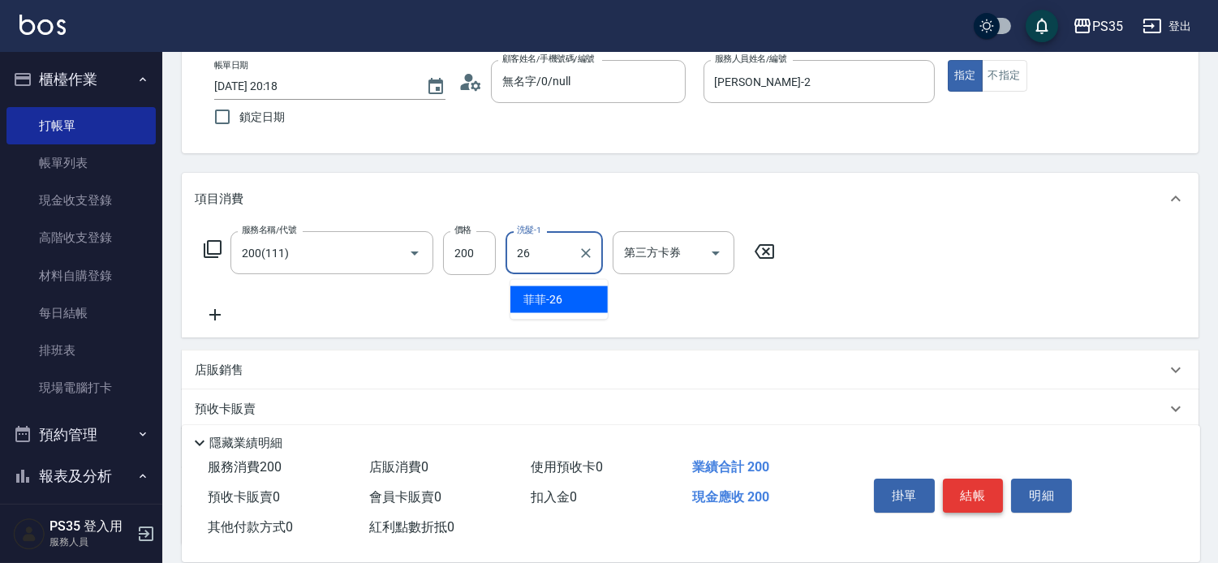
type input "菲菲-26"
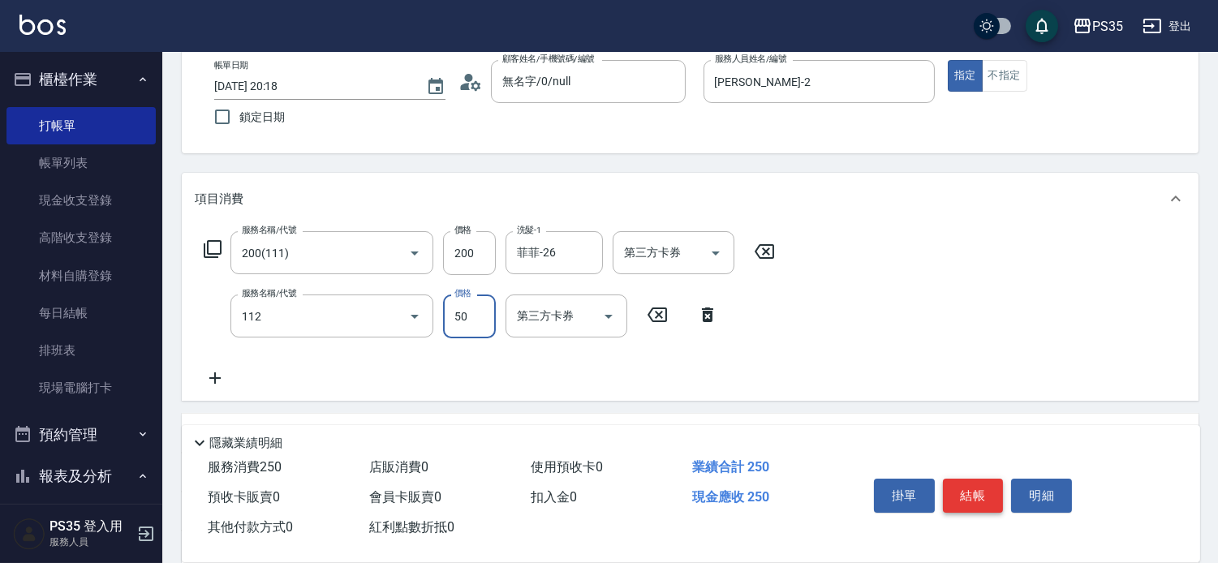
type input "精油50(112)"
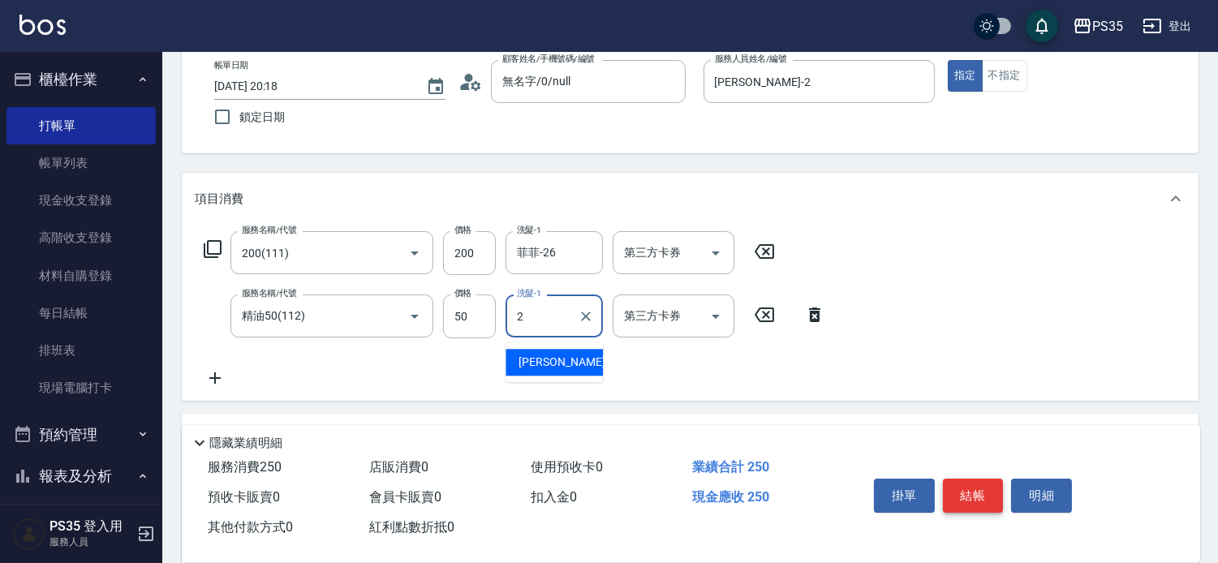
type input "[PERSON_NAME]-2"
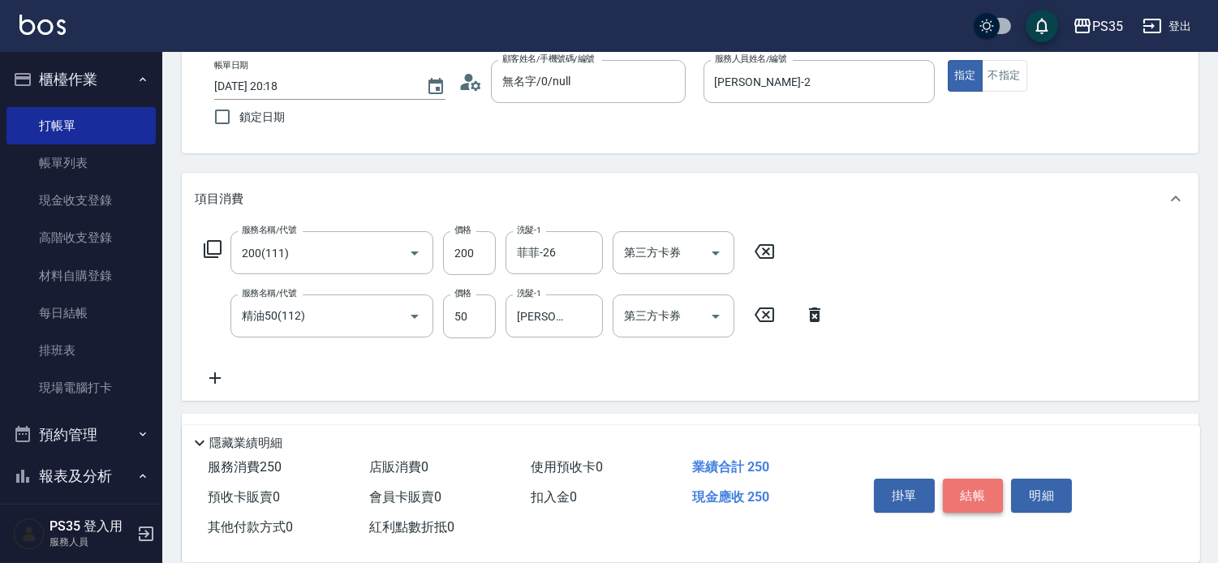
click at [960, 484] on button "結帳" at bounding box center [973, 496] width 61 height 34
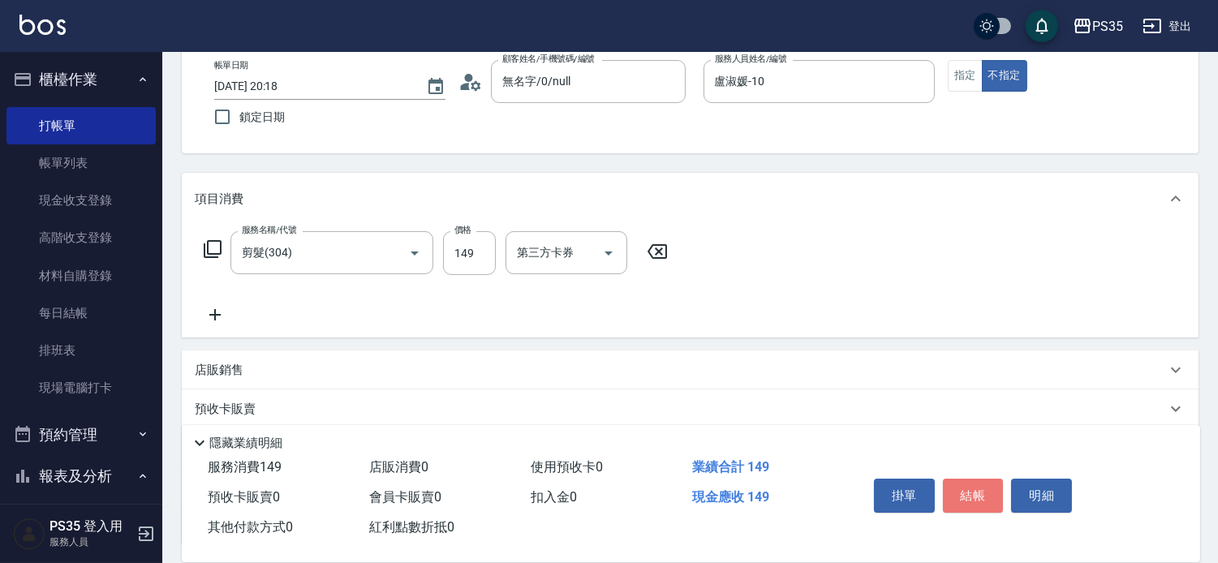
click at [960, 485] on button "結帳" at bounding box center [973, 496] width 61 height 34
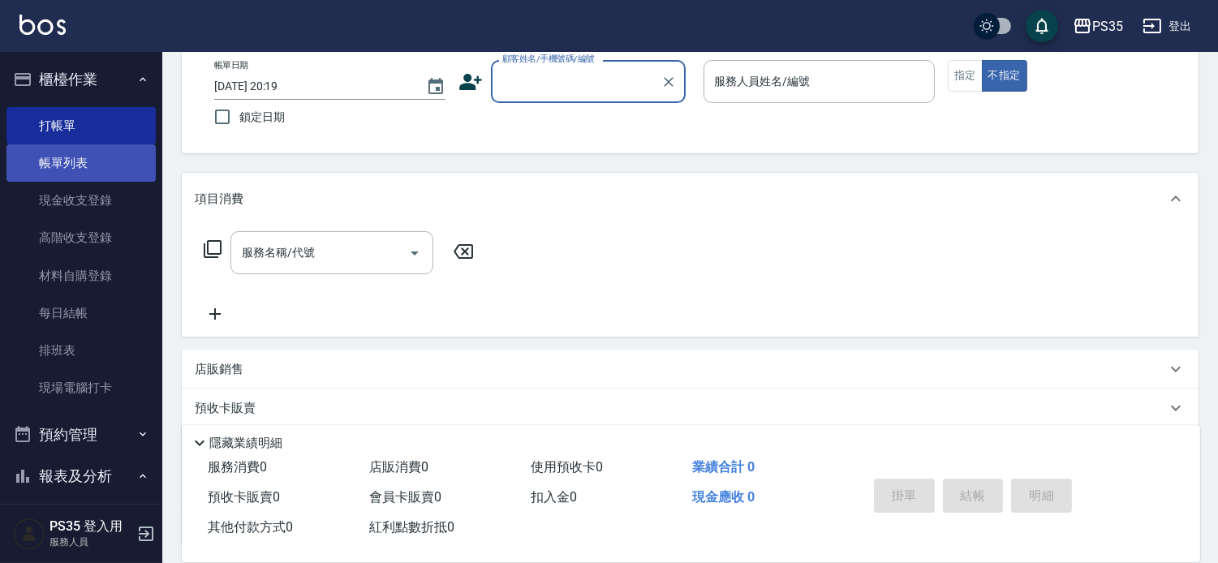
click at [54, 156] on link "帳單列表" at bounding box center [80, 162] width 149 height 37
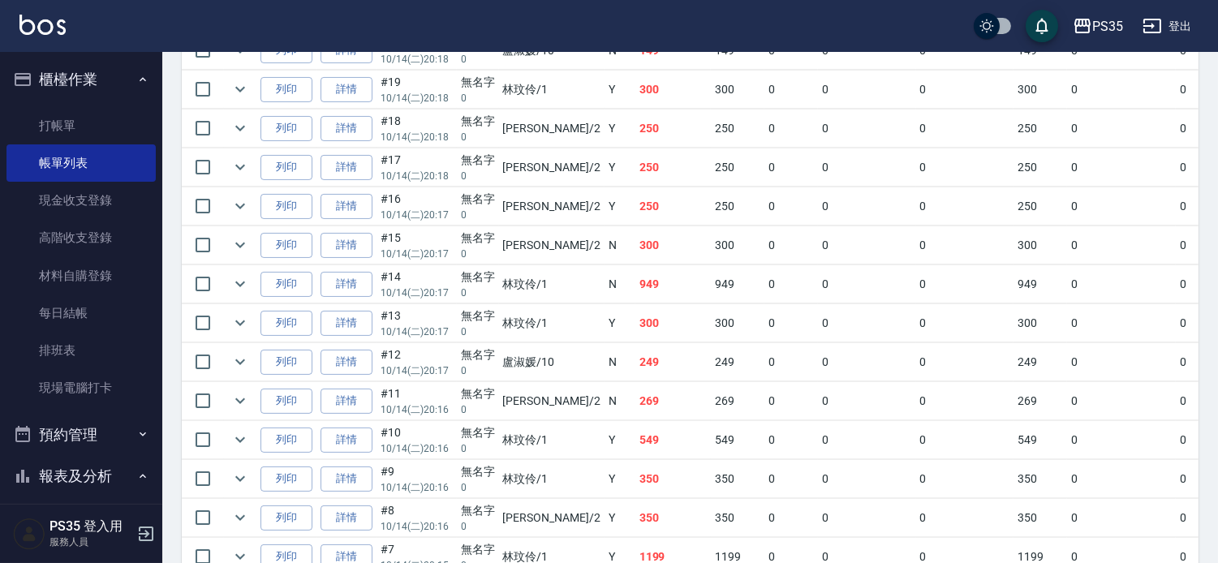
scroll to position [455, 0]
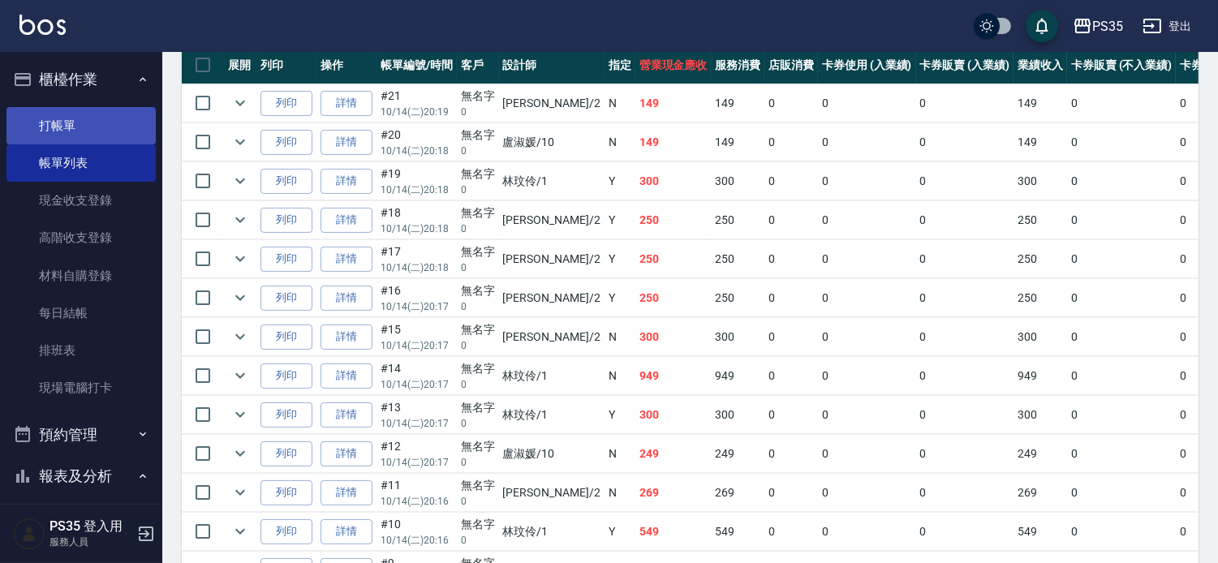
click at [67, 127] on link "打帳單" at bounding box center [80, 125] width 149 height 37
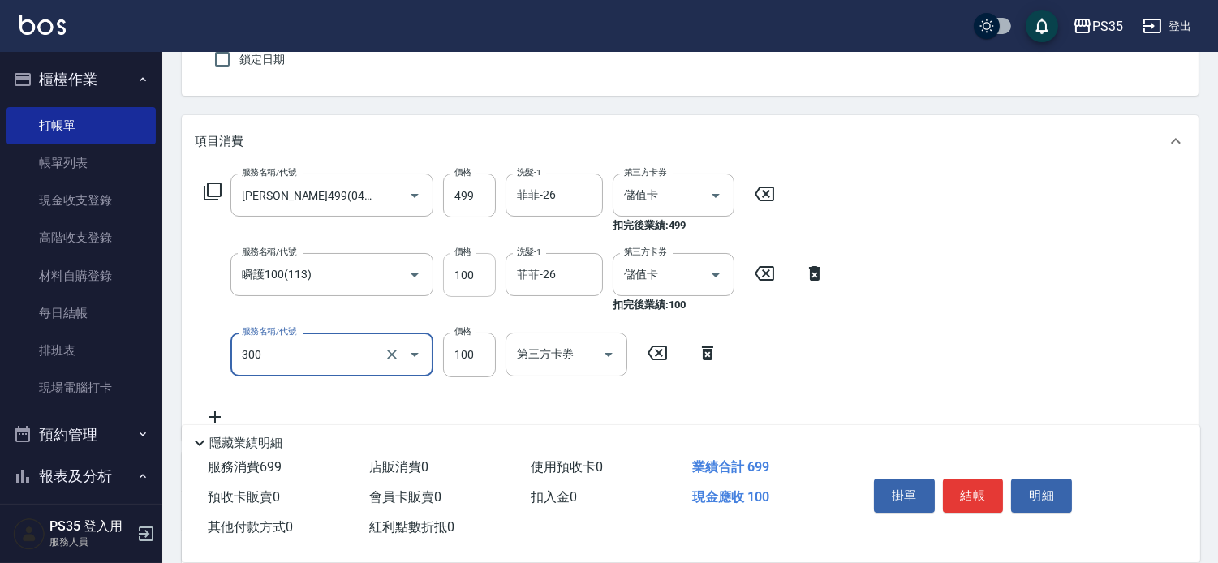
scroll to position [180, 0]
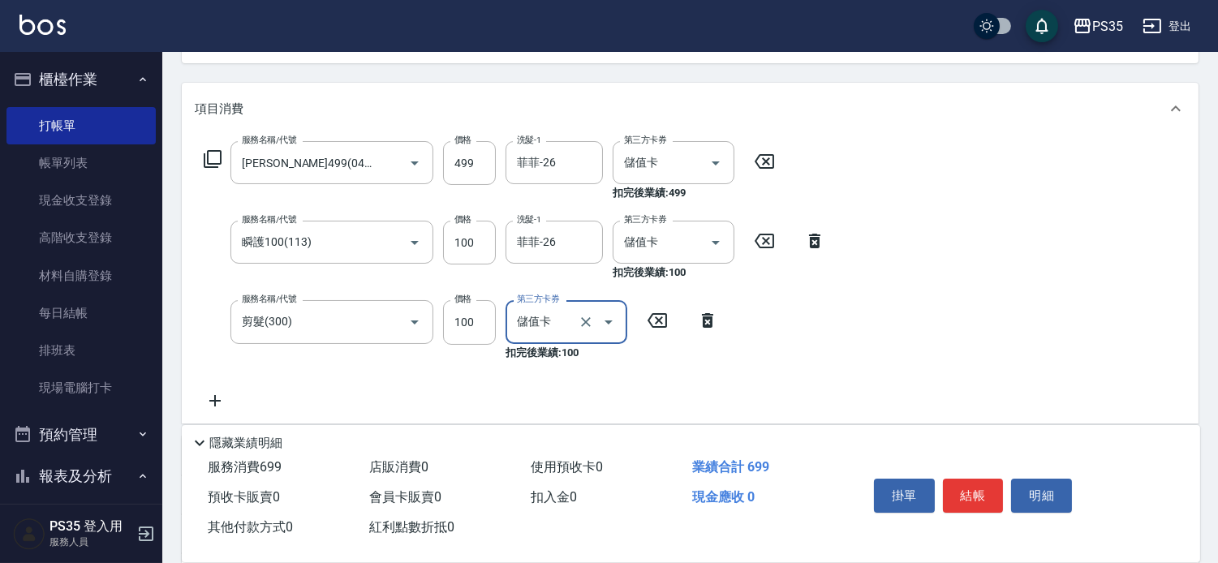
click at [964, 479] on button "結帳" at bounding box center [973, 496] width 61 height 34
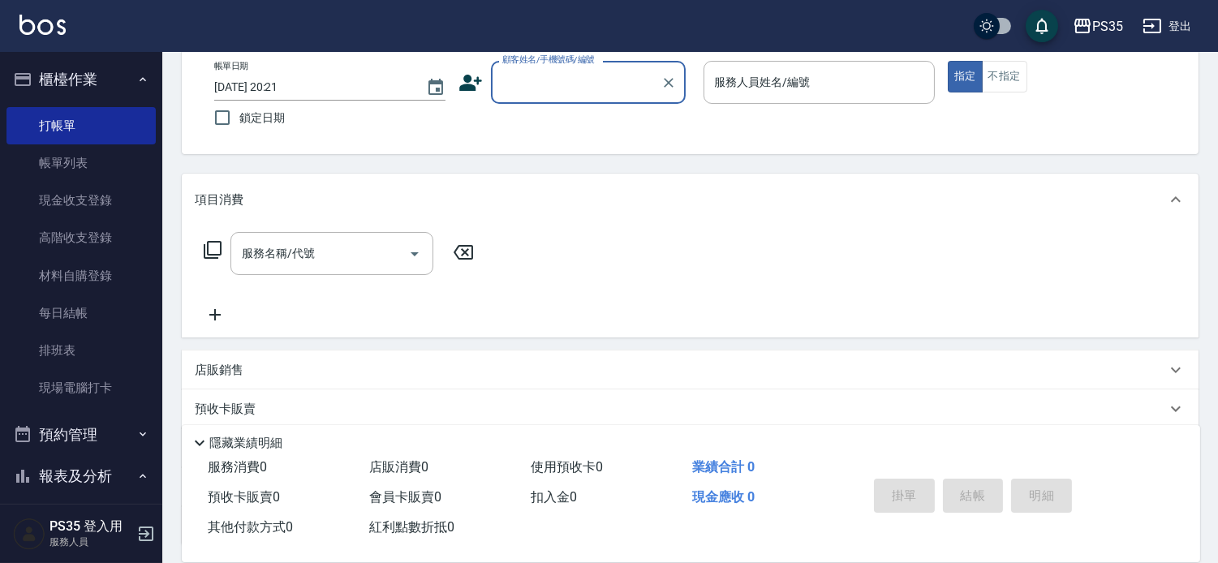
scroll to position [90, 0]
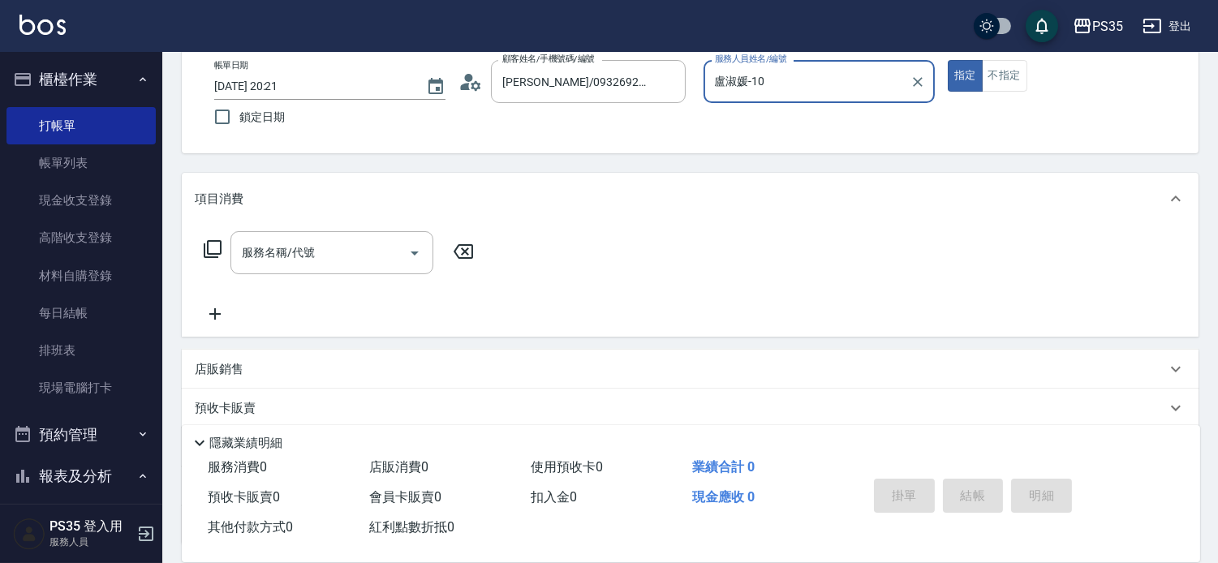
click at [948, 60] on button "指定" at bounding box center [965, 76] width 35 height 32
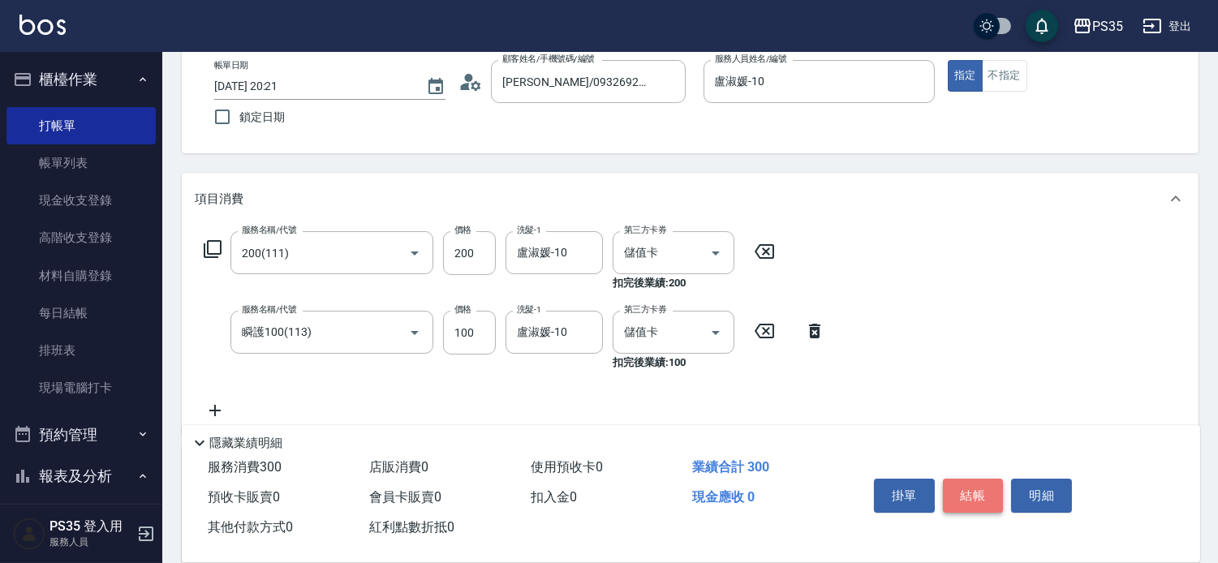
click at [964, 479] on button "結帳" at bounding box center [973, 496] width 61 height 34
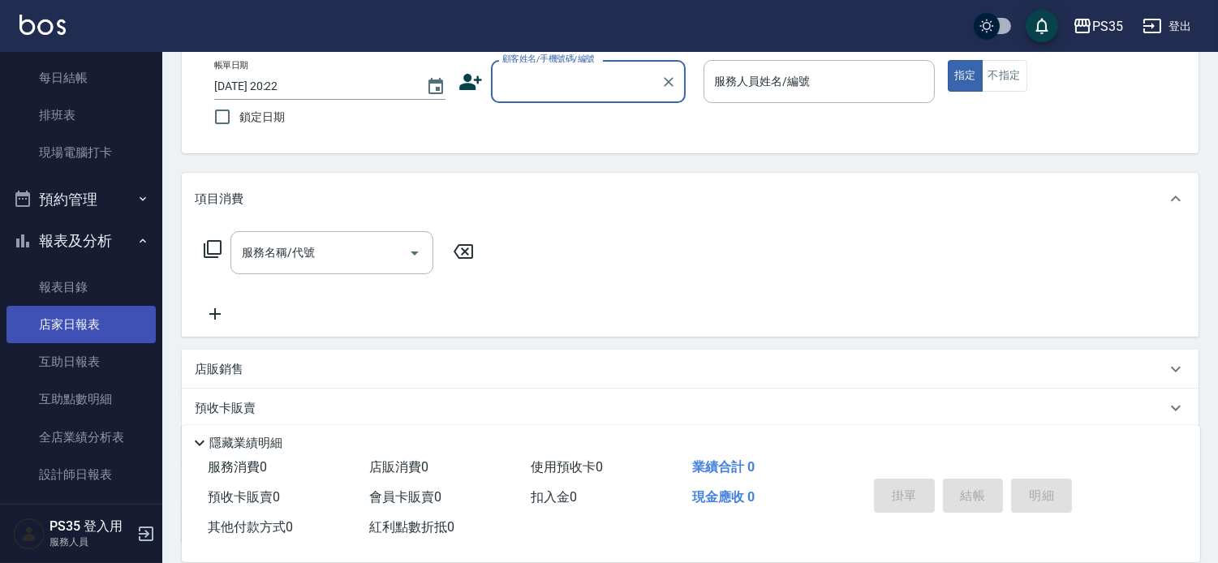
scroll to position [450, 0]
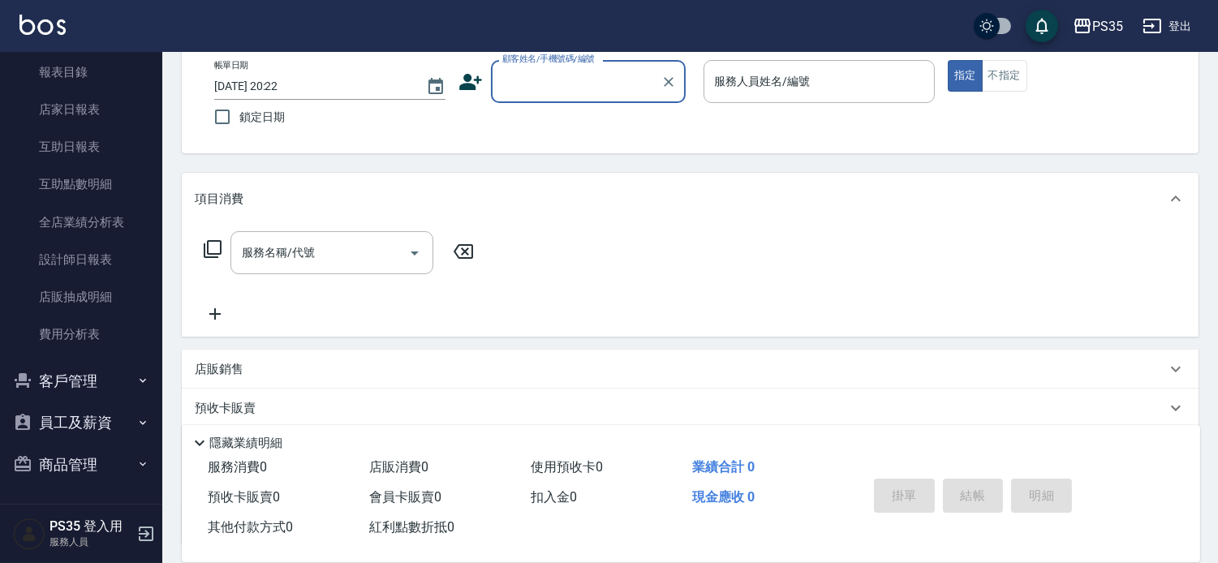
click at [79, 390] on button "客戶管理" at bounding box center [80, 381] width 149 height 42
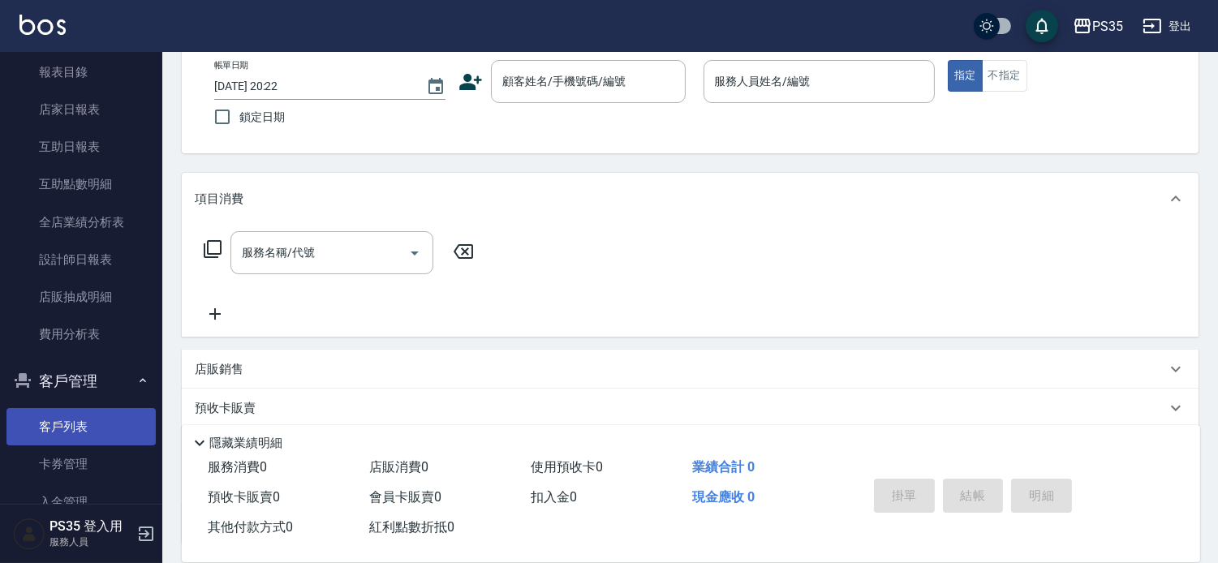
click at [79, 419] on link "客戶列表" at bounding box center [80, 426] width 149 height 37
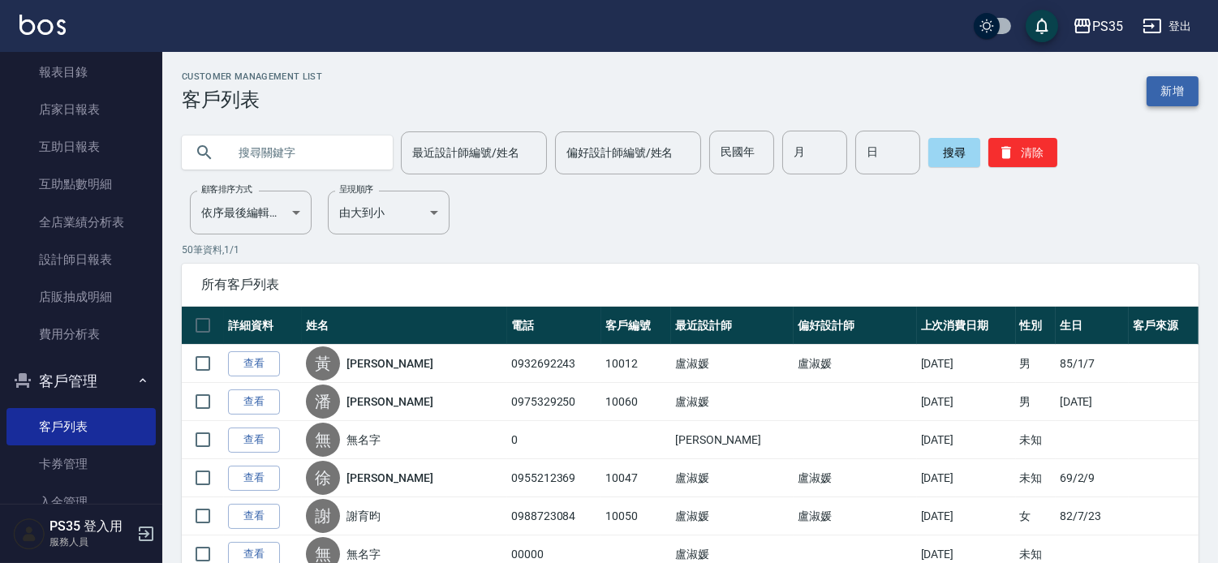
click at [1174, 84] on link "新增" at bounding box center [1173, 91] width 52 height 30
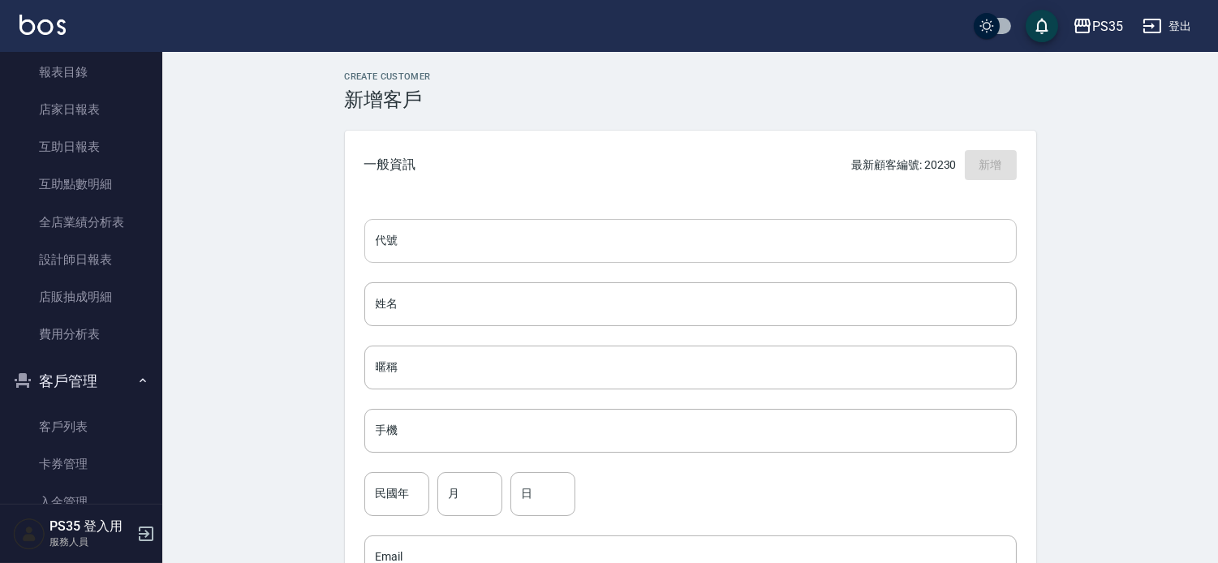
click at [418, 253] on input "代號" at bounding box center [690, 241] width 652 height 44
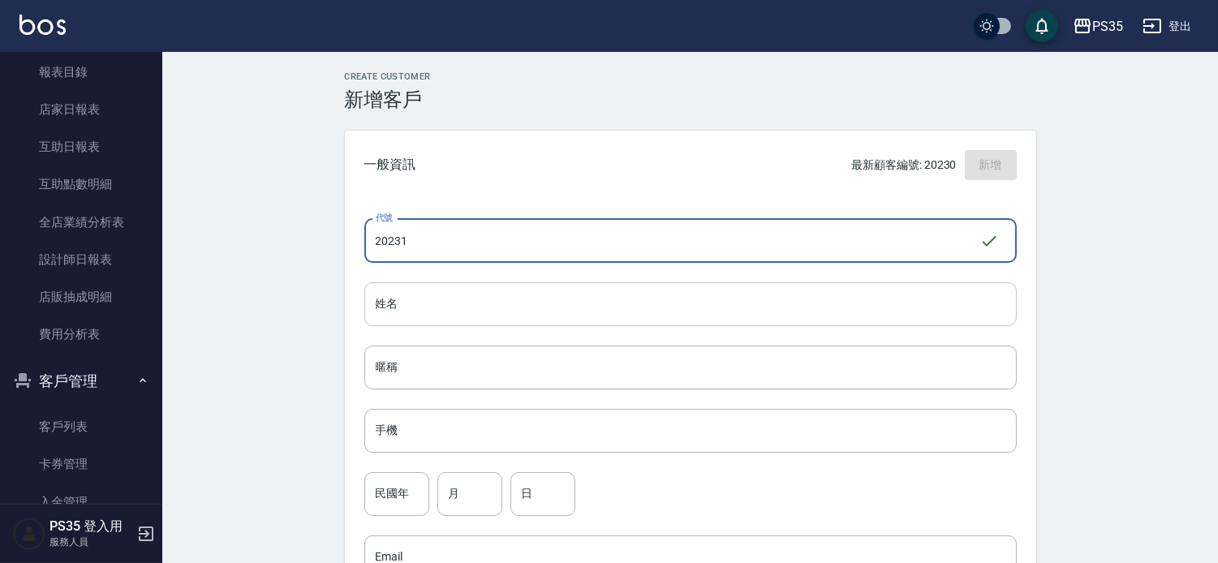
click at [443, 312] on input "姓名" at bounding box center [690, 304] width 652 height 44
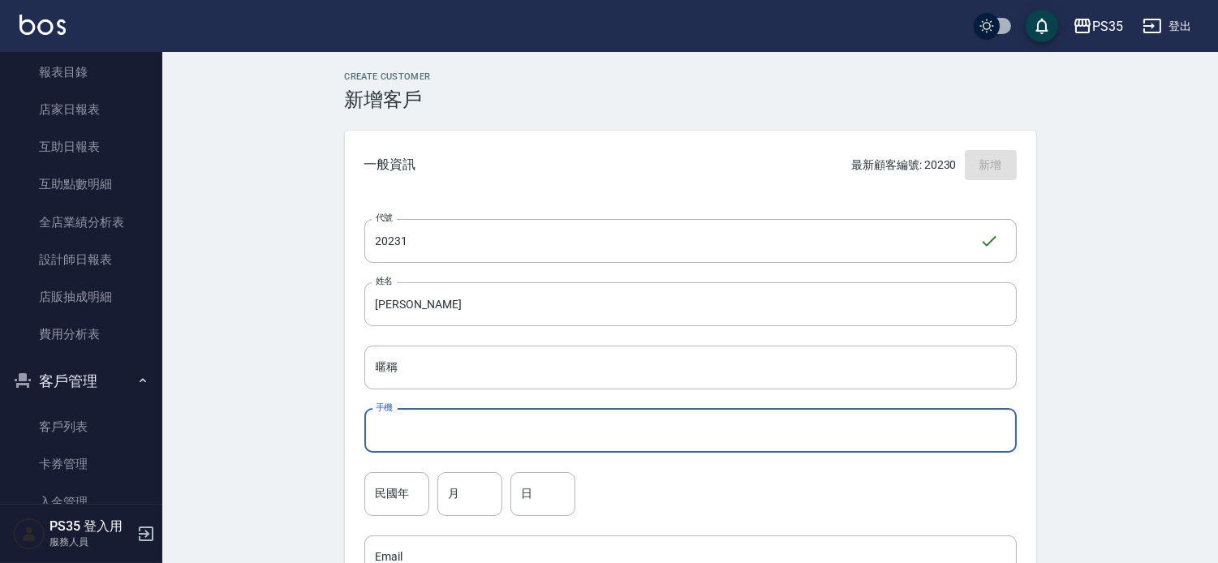
click at [416, 432] on input "手機" at bounding box center [690, 431] width 652 height 44
click at [399, 500] on input "民國年" at bounding box center [396, 494] width 65 height 44
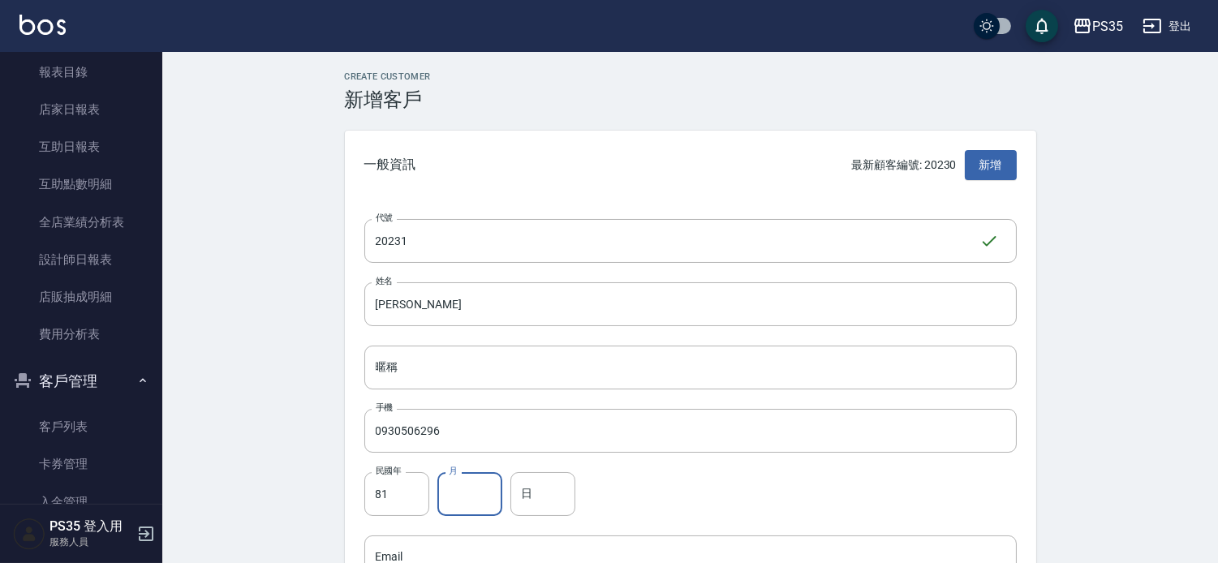
click at [484, 493] on input "月" at bounding box center [469, 494] width 65 height 44
click at [526, 490] on div "日 日" at bounding box center [542, 494] width 65 height 44
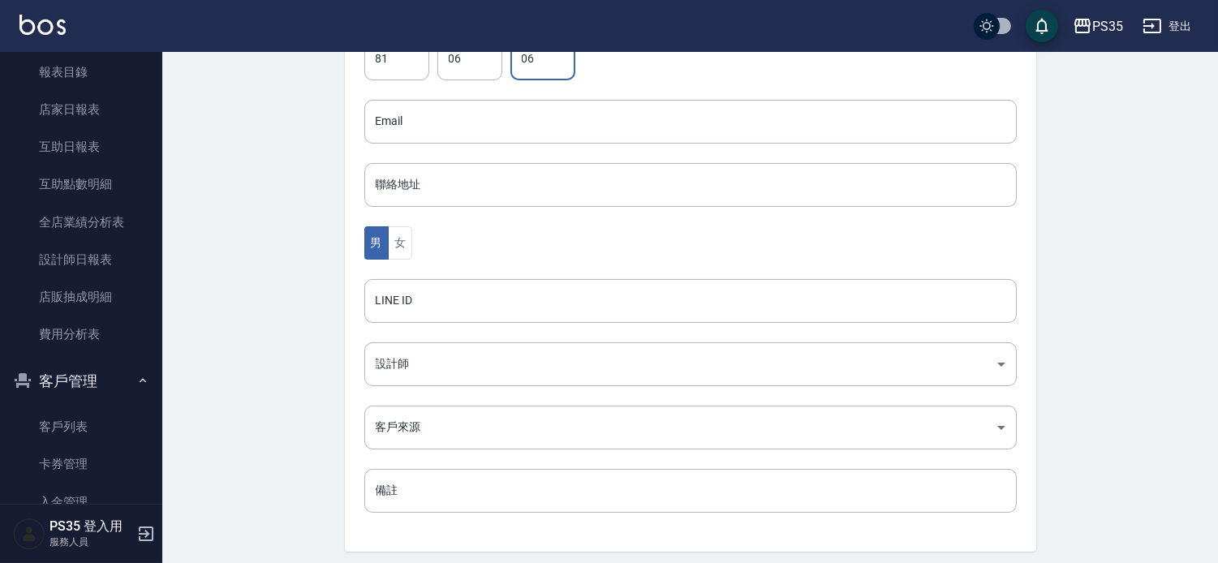
scroll to position [450, 0]
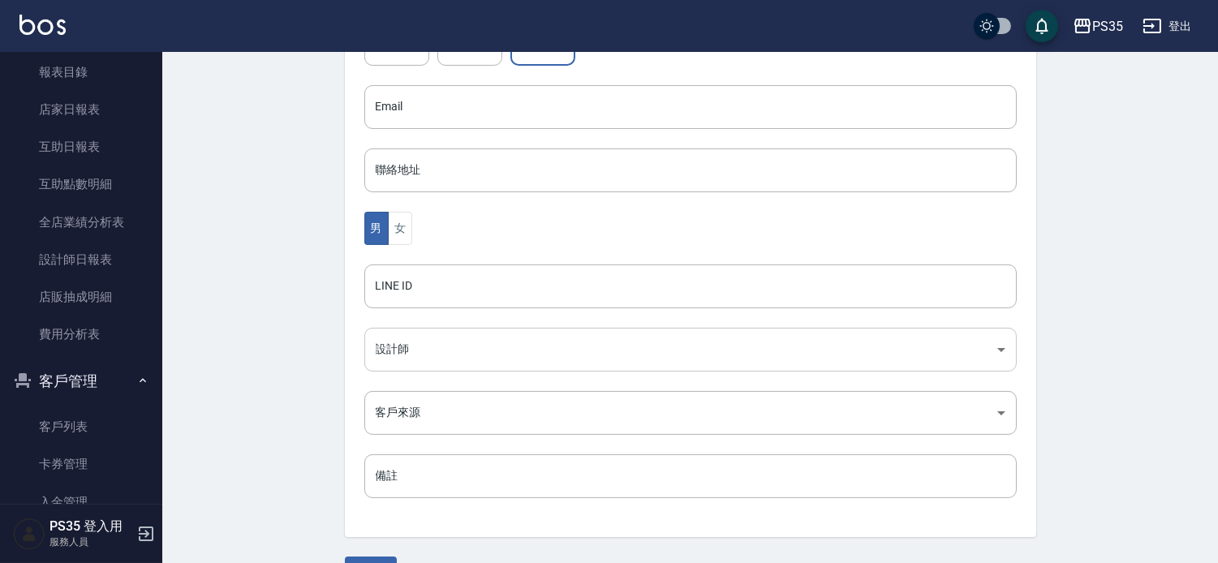
click at [427, 350] on body "PS35 登出 櫃檯作業 打帳單 帳單列表 現金收支登錄 高階收支登錄 材料自購登錄 每日結帳 排班表 現場電腦打卡 預約管理 預約管理 單日預約紀錄 單週預…" at bounding box center [609, 78] width 1218 height 1057
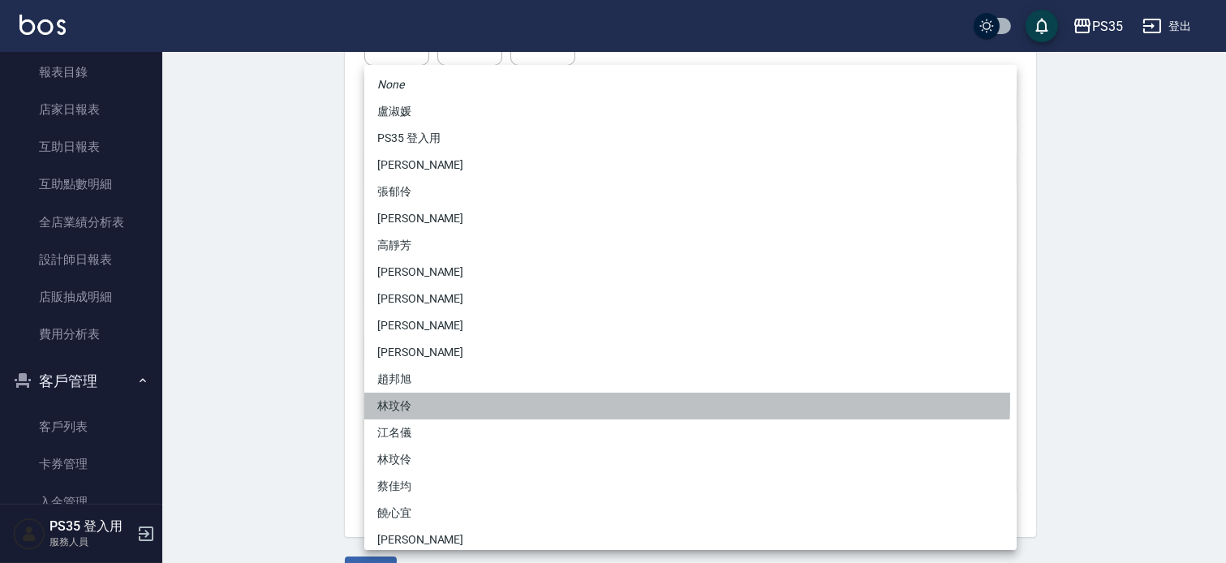
click at [489, 399] on li "林玟伶" at bounding box center [690, 406] width 652 height 27
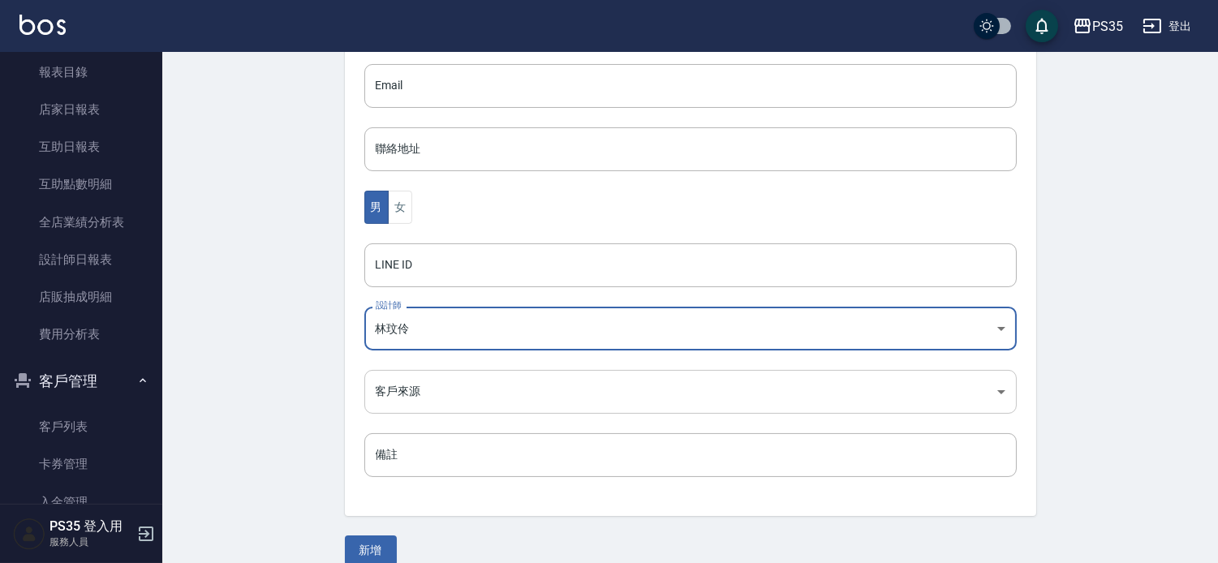
scroll to position [493, 0]
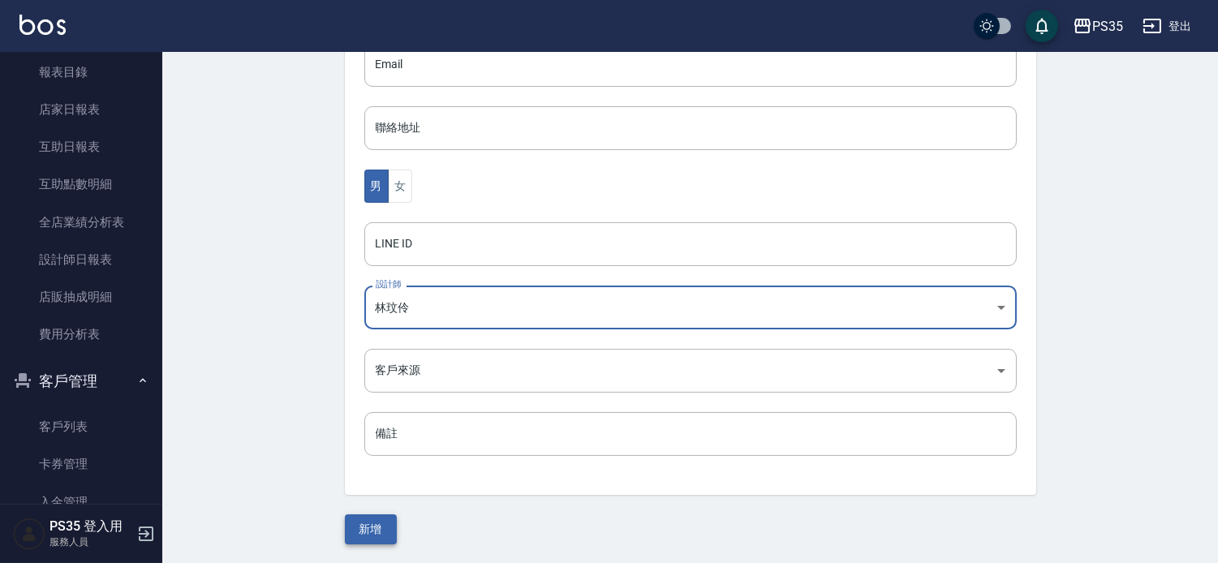
click at [358, 524] on button "新增" at bounding box center [371, 530] width 52 height 30
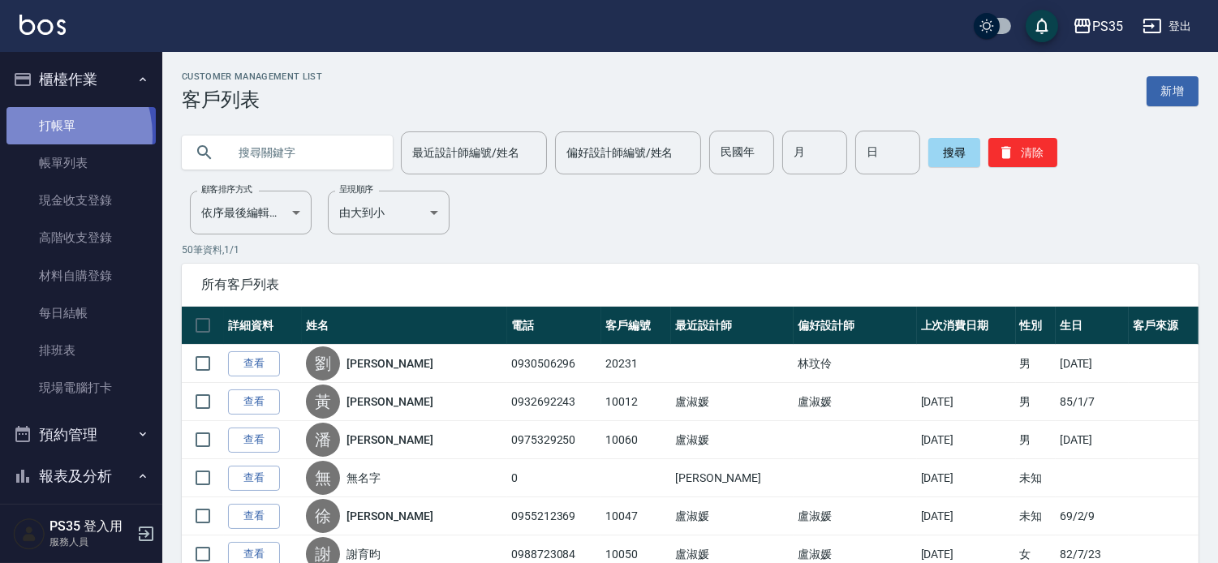
click at [45, 136] on link "打帳單" at bounding box center [80, 125] width 149 height 37
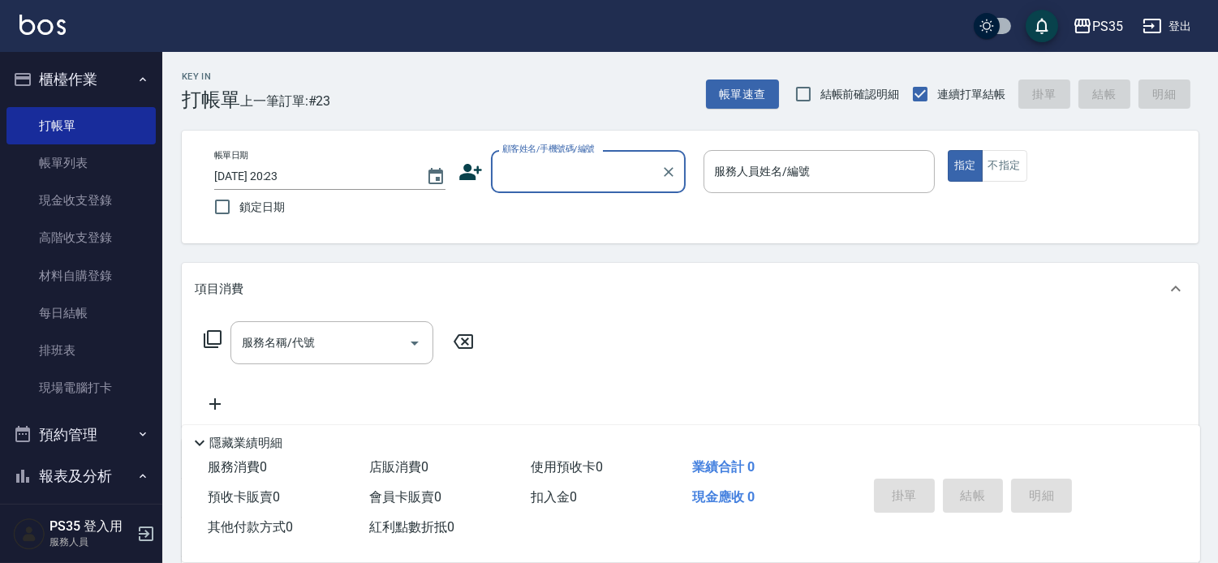
click at [601, 182] on input "顧客姓名/手機號碼/編號" at bounding box center [576, 171] width 156 height 28
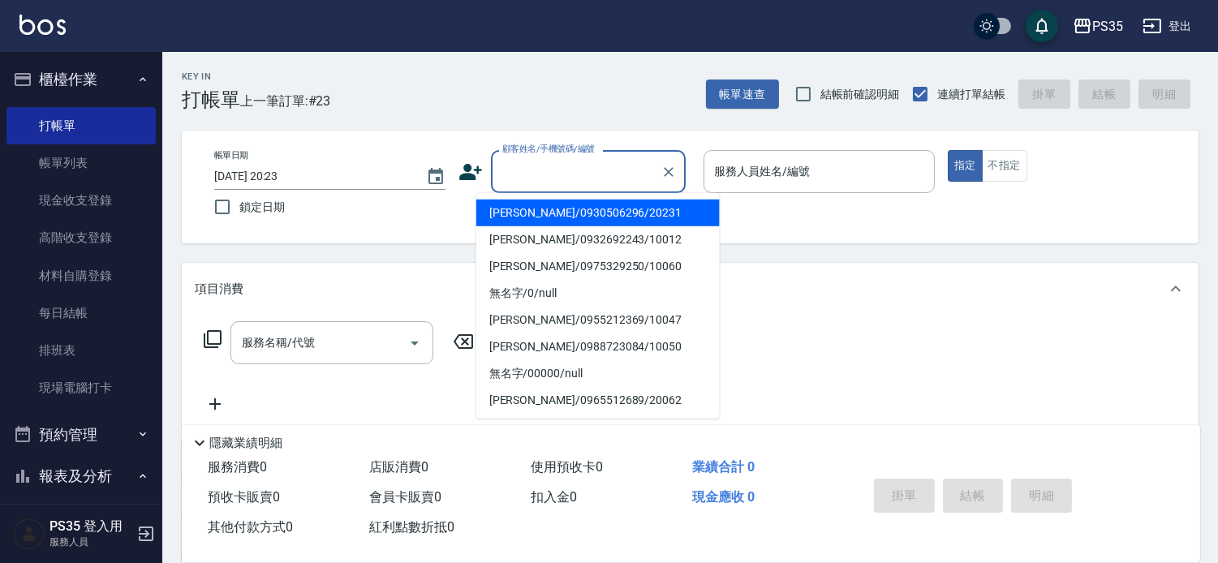
click at [574, 214] on li "[PERSON_NAME]/0930506296/20231" at bounding box center [597, 213] width 243 height 27
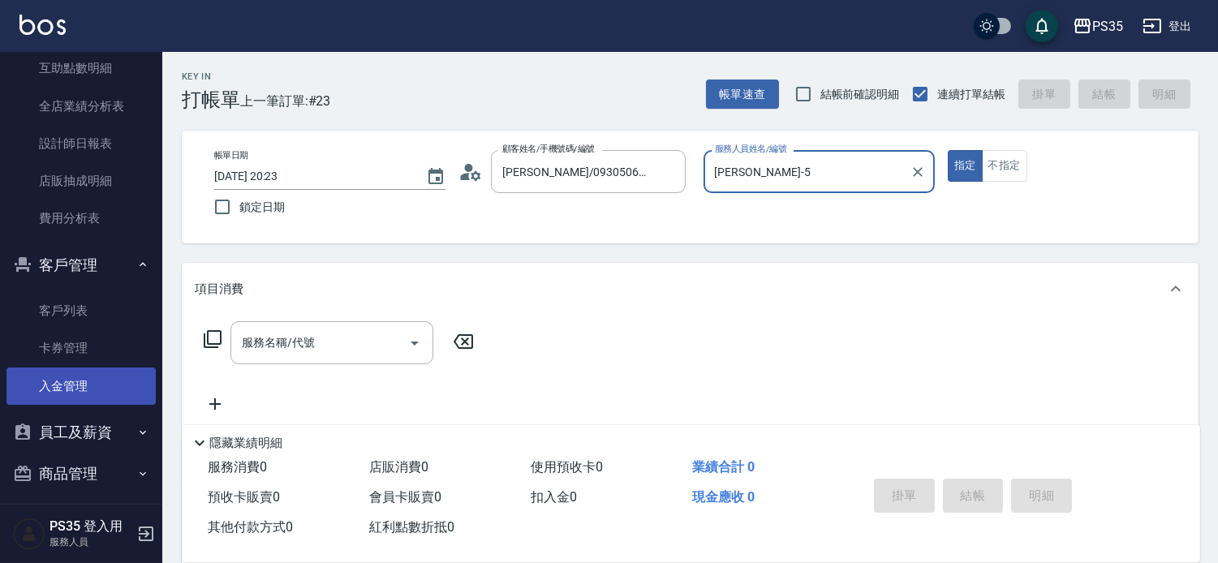
scroll to position [576, 0]
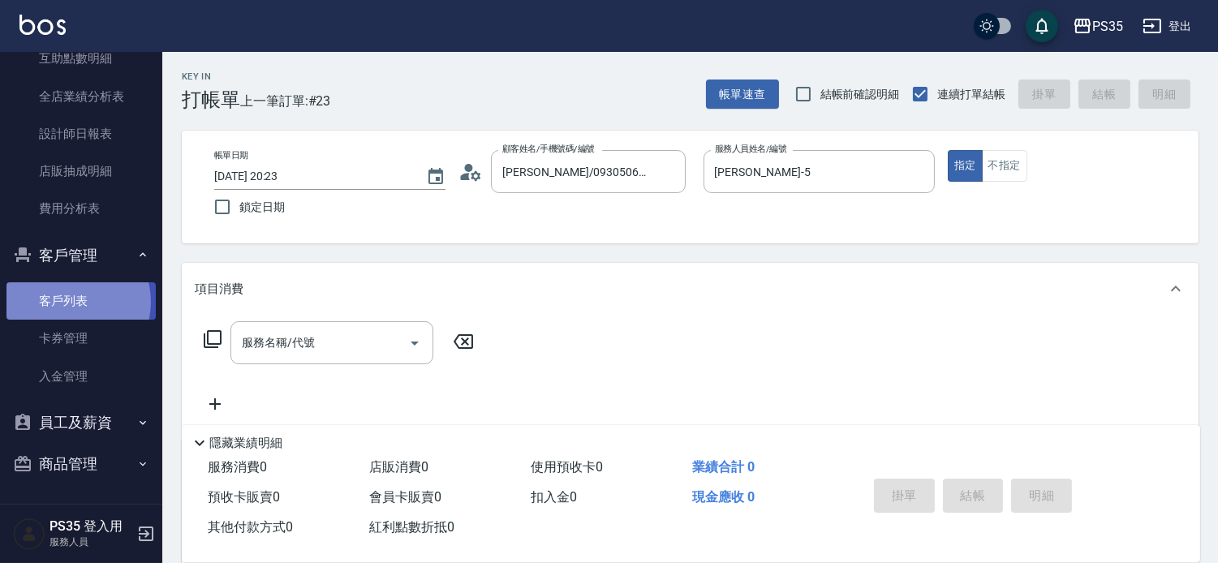
click at [73, 302] on link "客戶列表" at bounding box center [80, 300] width 149 height 37
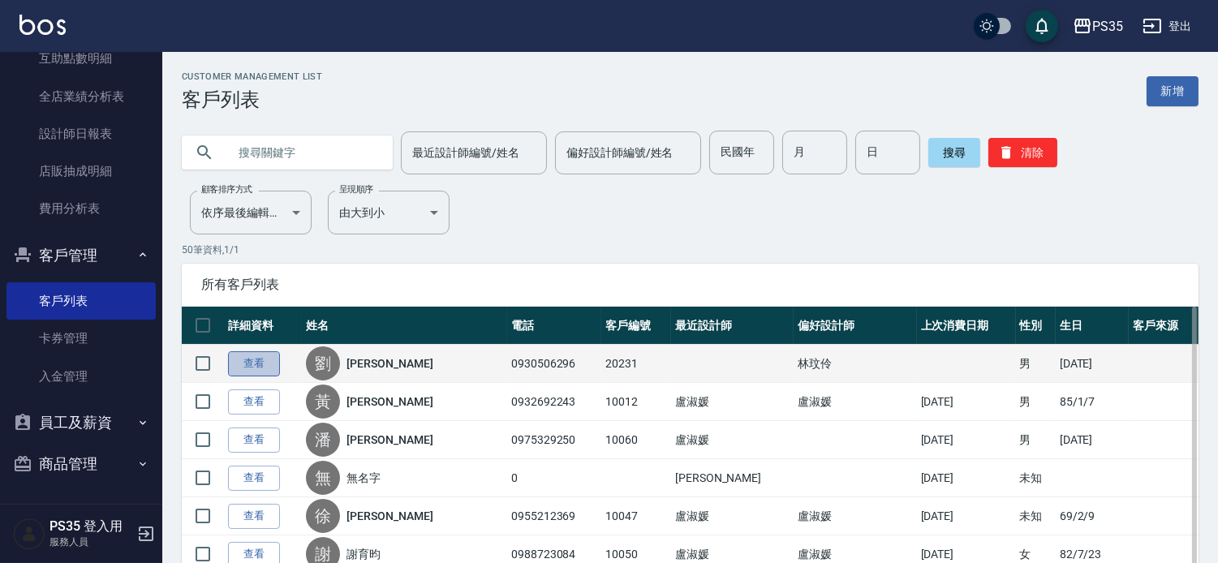
click at [260, 377] on link "查看" at bounding box center [254, 363] width 52 height 25
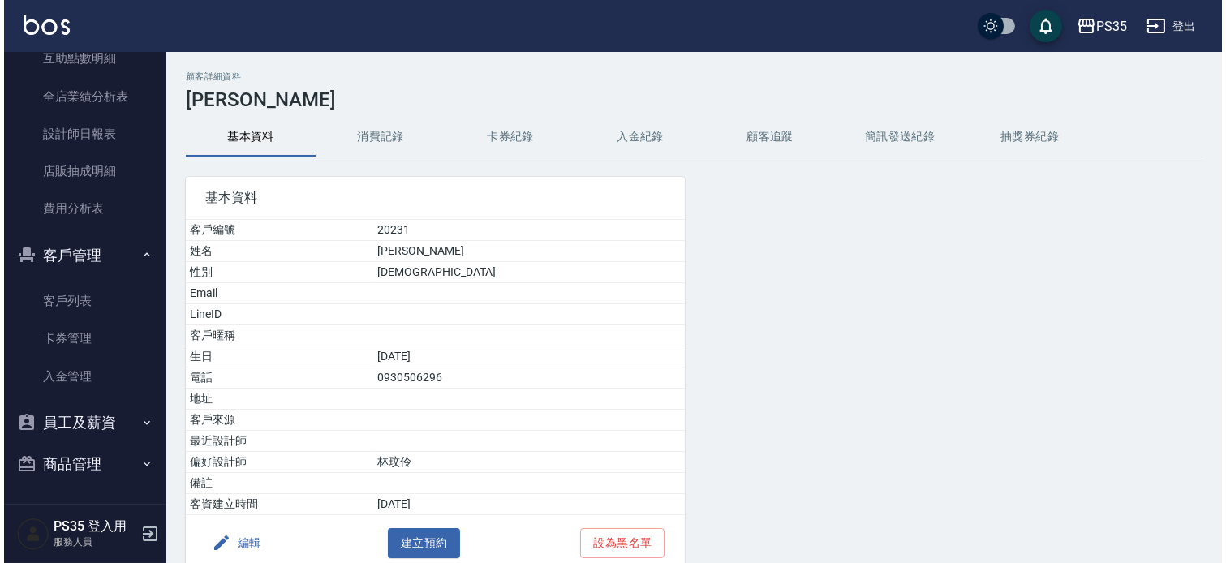
scroll to position [81, 0]
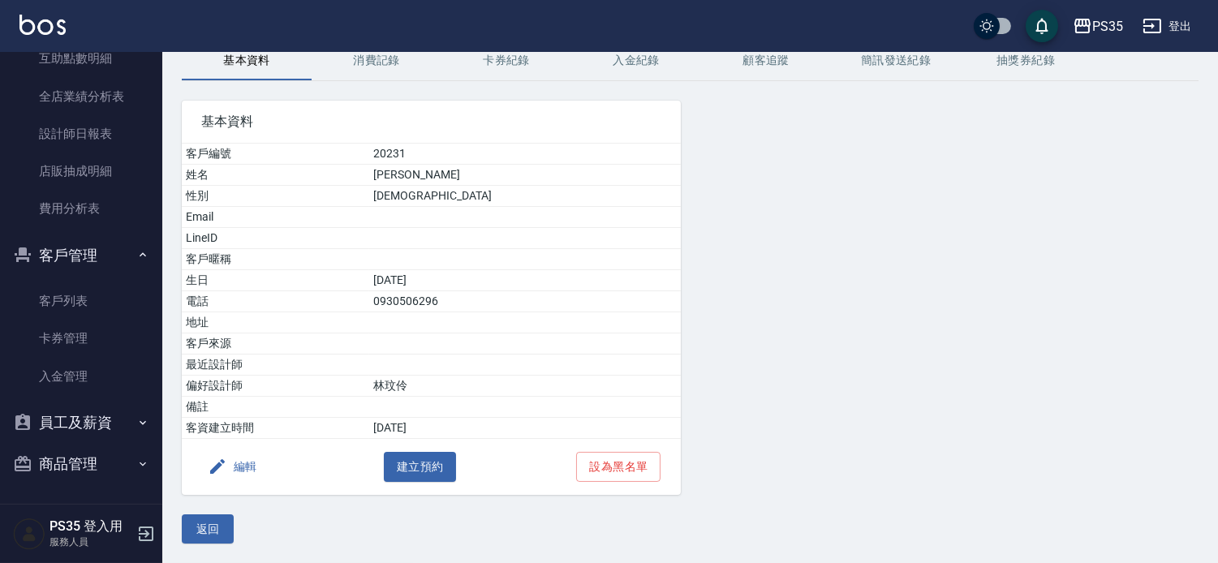
click at [247, 461] on button "編輯" at bounding box center [232, 467] width 62 height 30
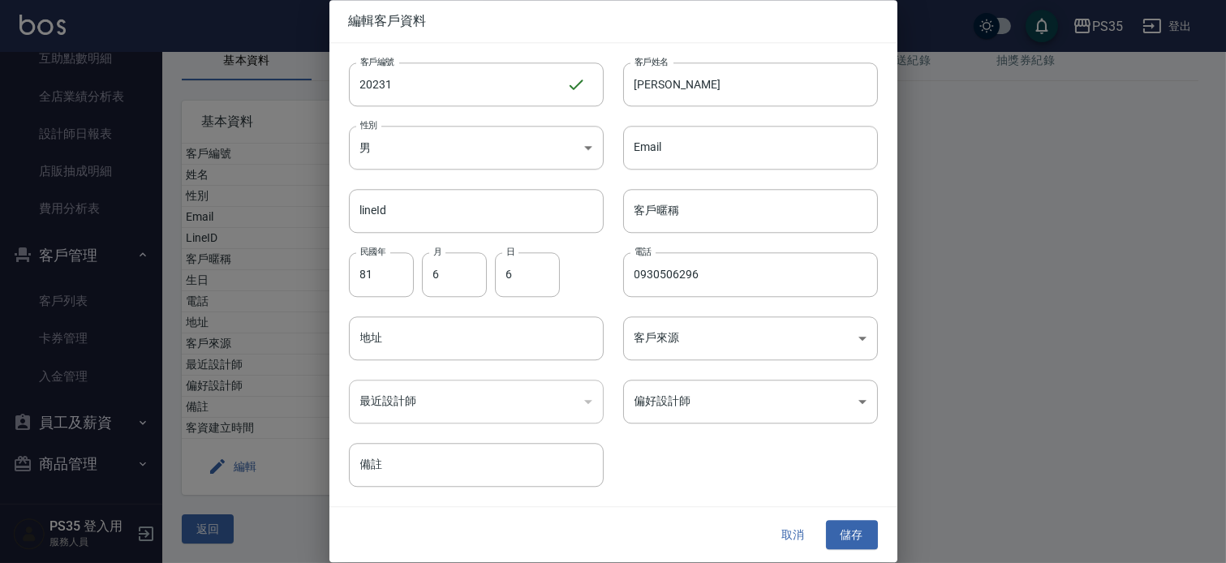
click at [584, 396] on div "​" at bounding box center [476, 402] width 255 height 44
click at [863, 400] on body "PS35 登出 櫃檯作業 打帳單 帳單列表 現金收支登錄 高階收支登錄 材料自購登錄 每日結帳 排班表 現場電腦打卡 預約管理 預約管理 單日預約紀錄 單週預…" at bounding box center [613, 244] width 1226 height 640
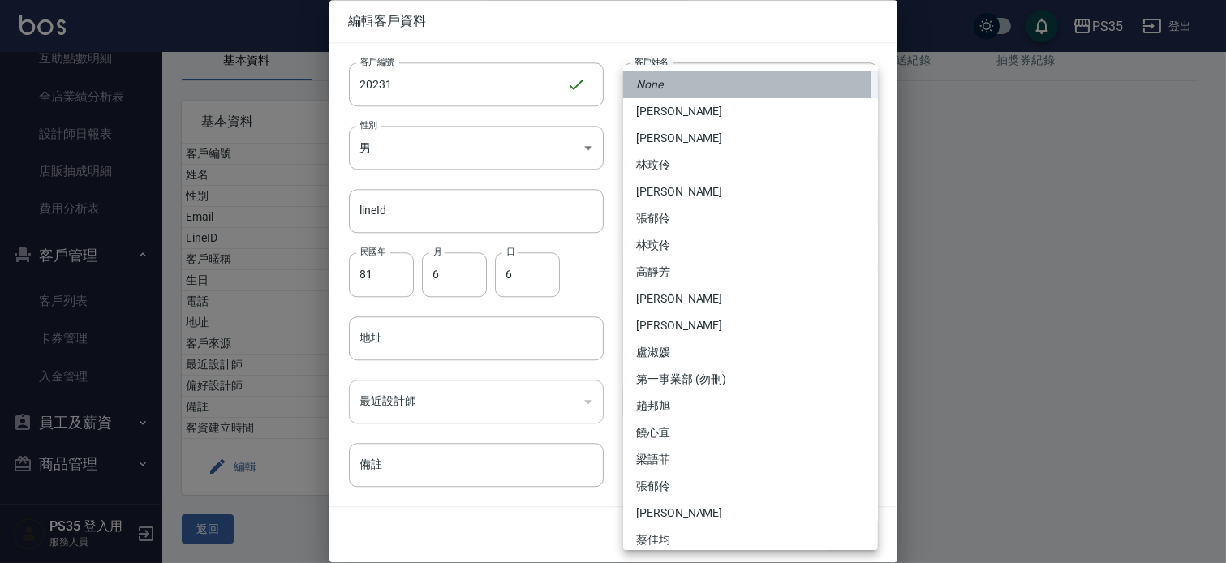
click at [725, 85] on li "None" at bounding box center [750, 84] width 255 height 27
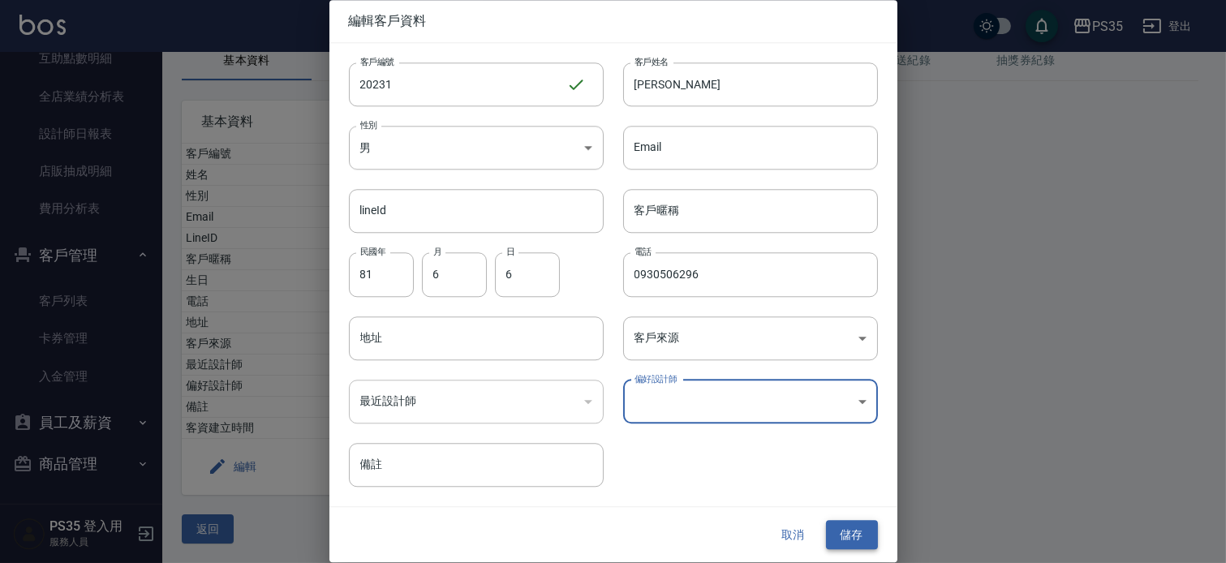
click at [855, 541] on button "儲存" at bounding box center [852, 535] width 52 height 30
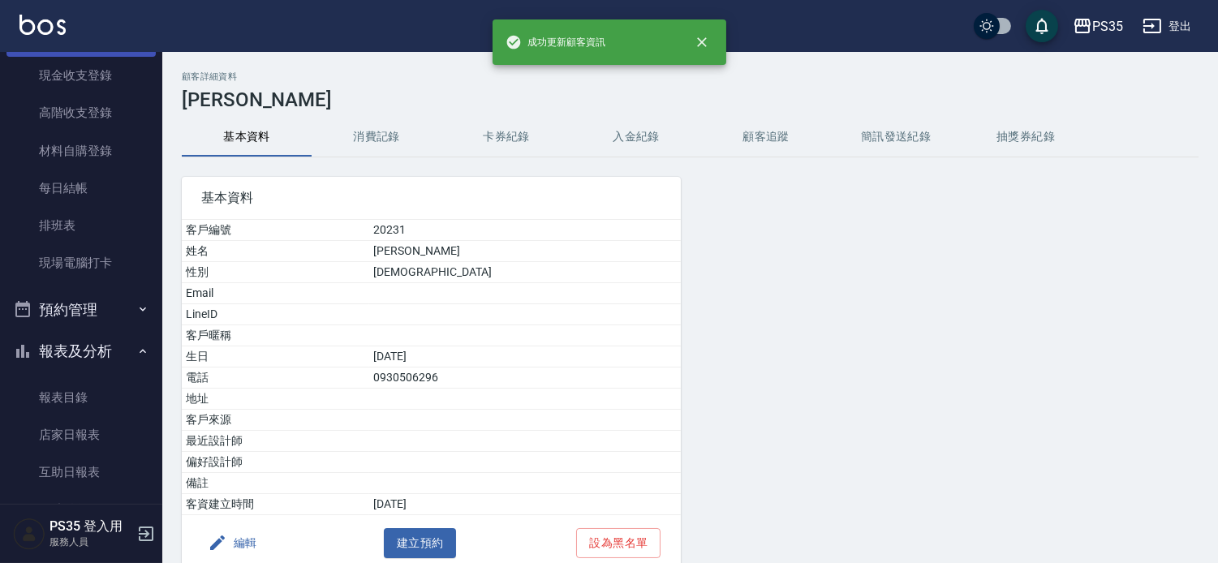
scroll to position [0, 0]
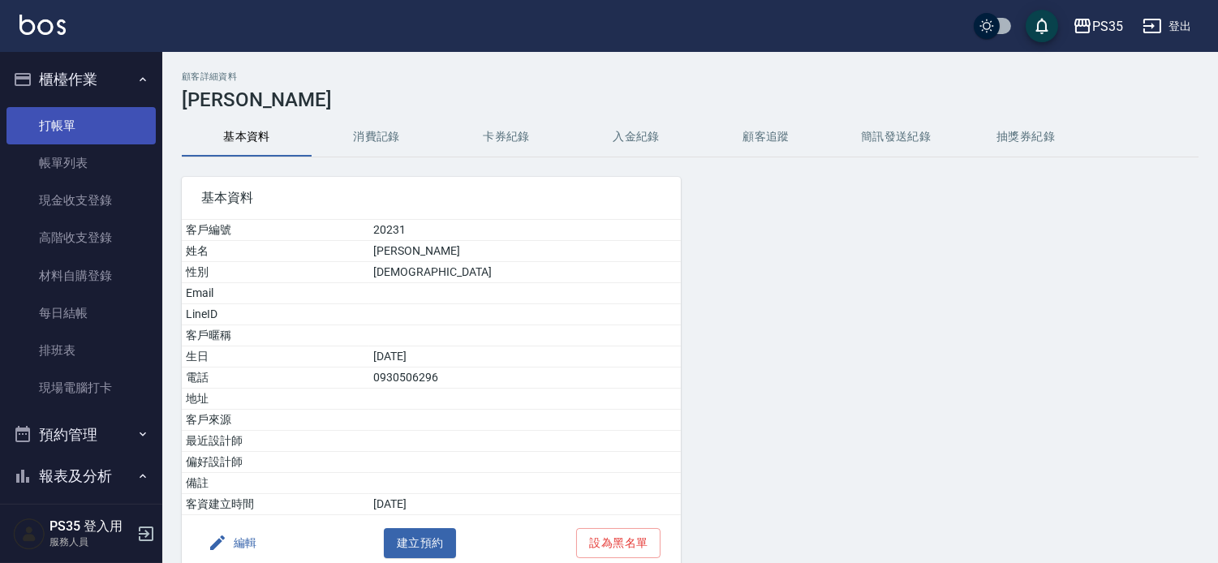
click at [59, 130] on link "打帳單" at bounding box center [80, 125] width 149 height 37
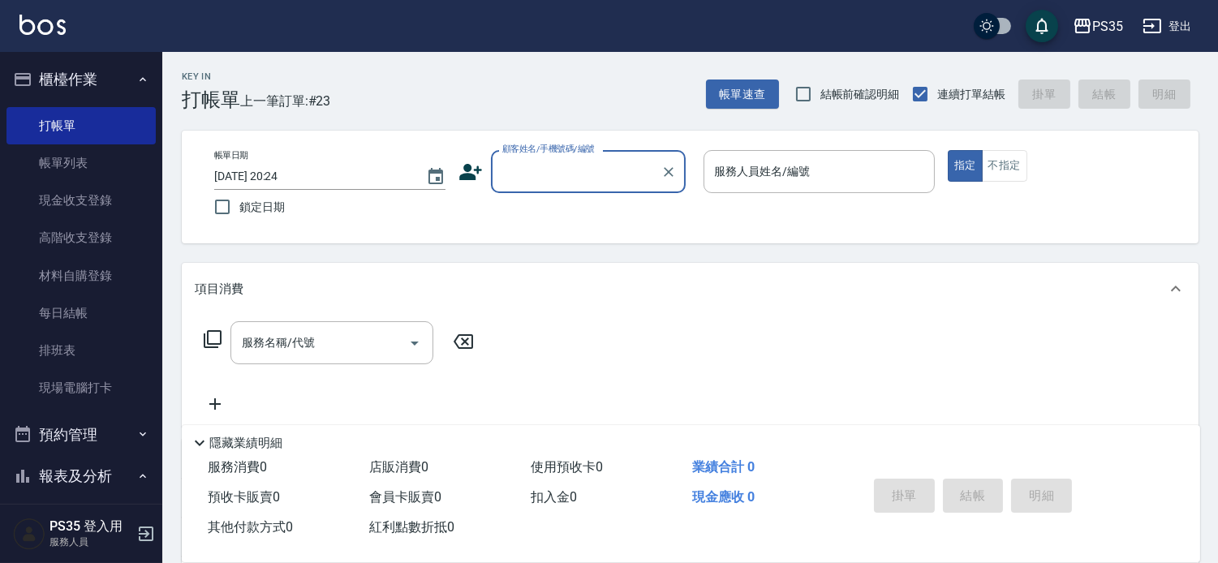
click at [560, 174] on input "顧客姓名/手機號碼/編號" at bounding box center [576, 171] width 156 height 28
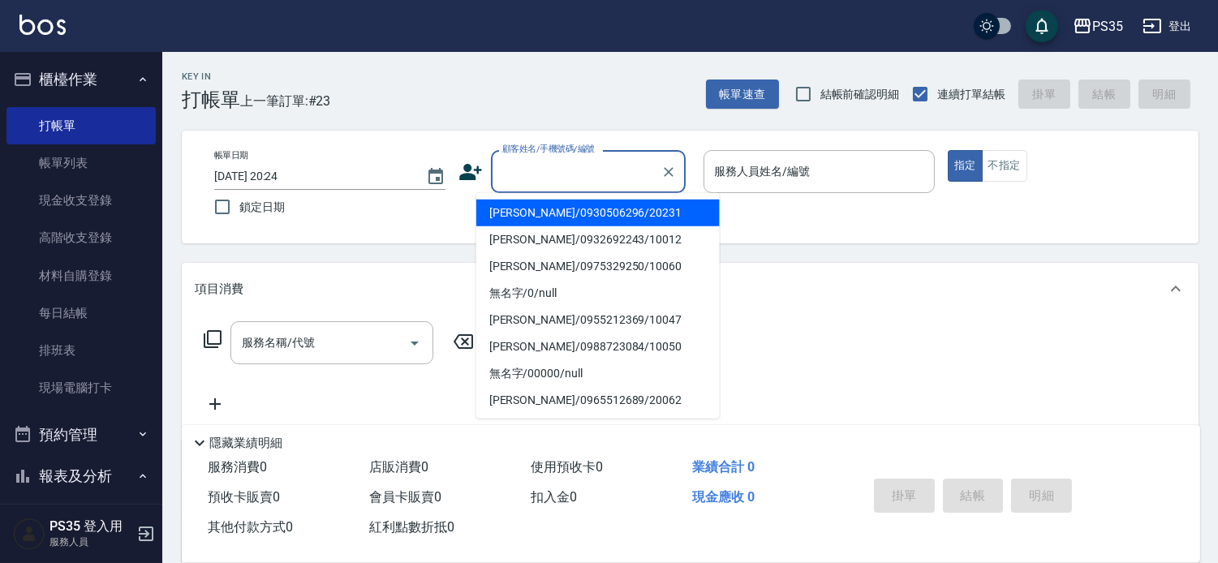
click at [546, 211] on li "[PERSON_NAME]/0930506296/20231" at bounding box center [597, 213] width 243 height 27
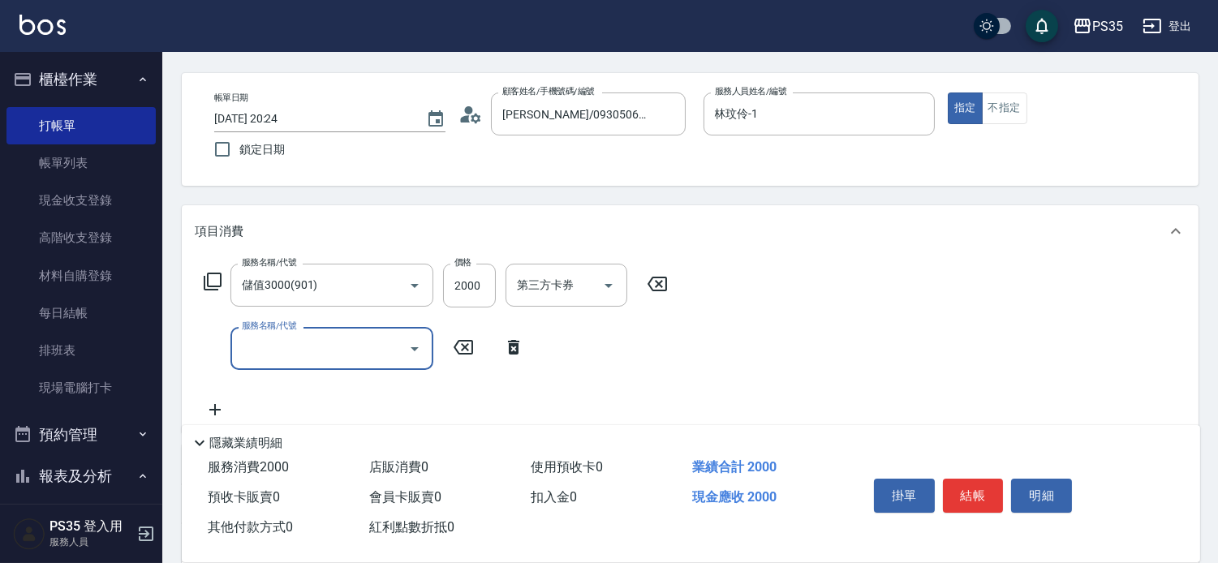
scroll to position [90, 0]
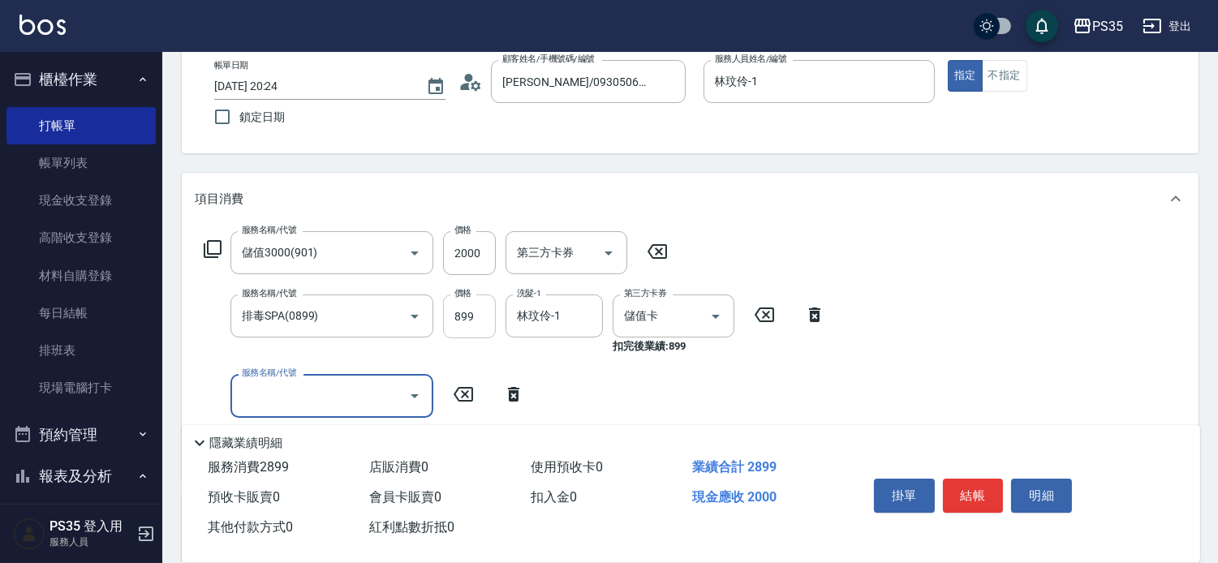
click at [459, 321] on input "899" at bounding box center [469, 317] width 53 height 44
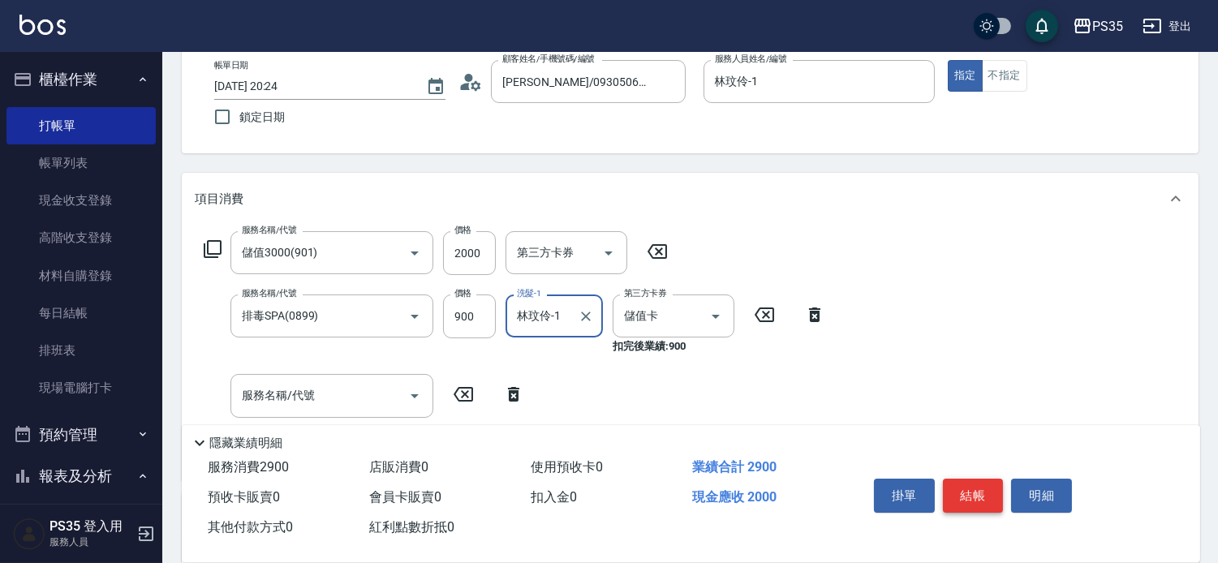
click at [983, 479] on button "結帳" at bounding box center [973, 496] width 61 height 34
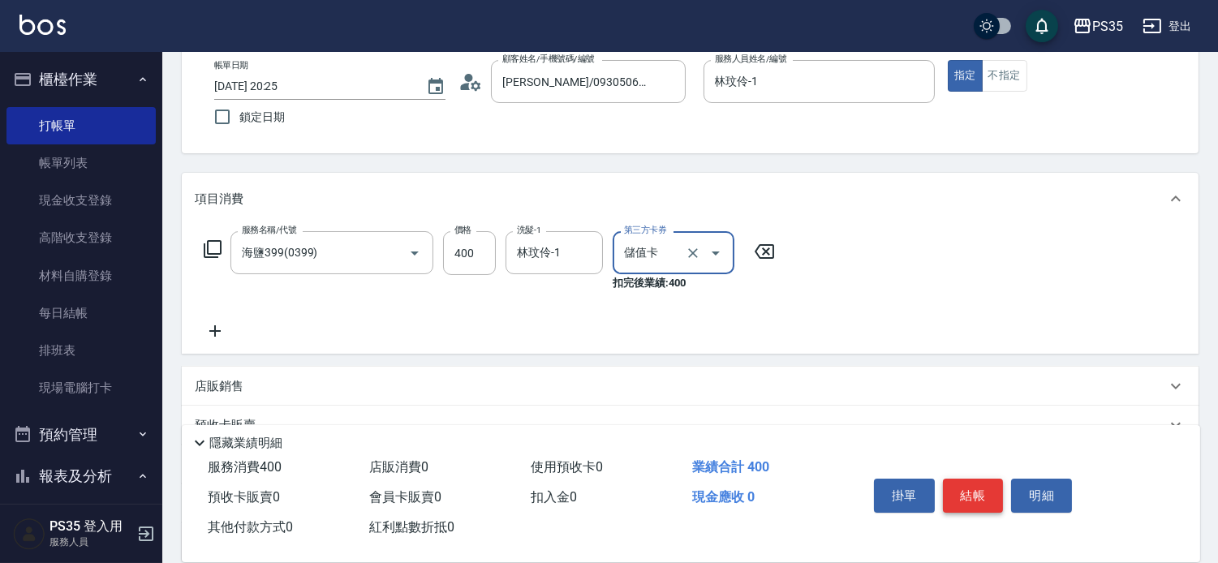
click at [983, 479] on button "結帳" at bounding box center [973, 496] width 61 height 34
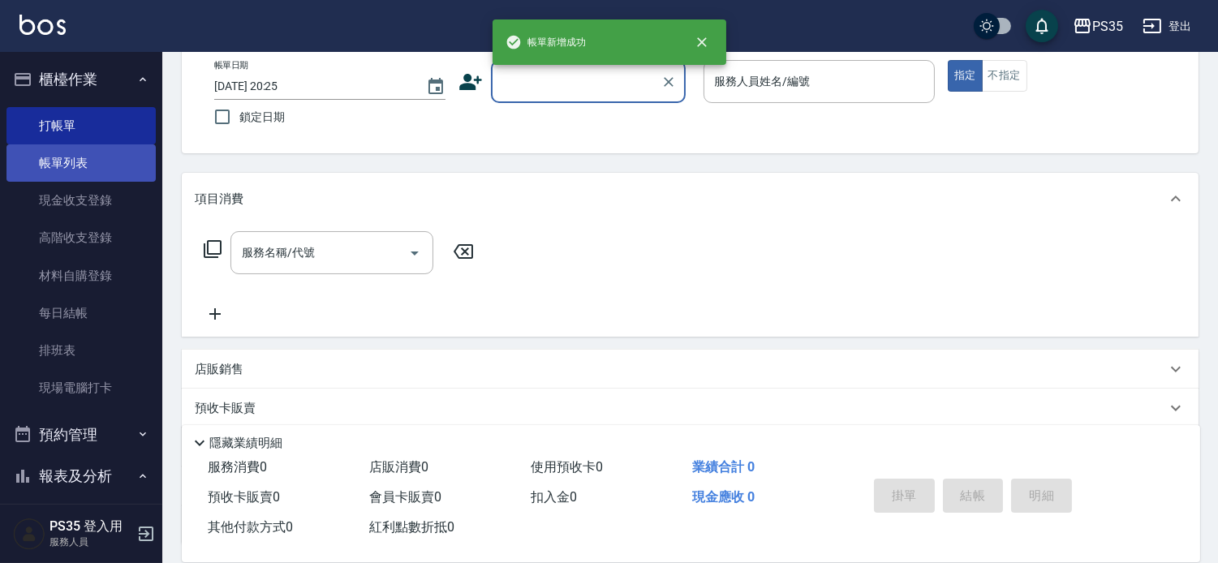
click at [81, 174] on link "帳單列表" at bounding box center [80, 162] width 149 height 37
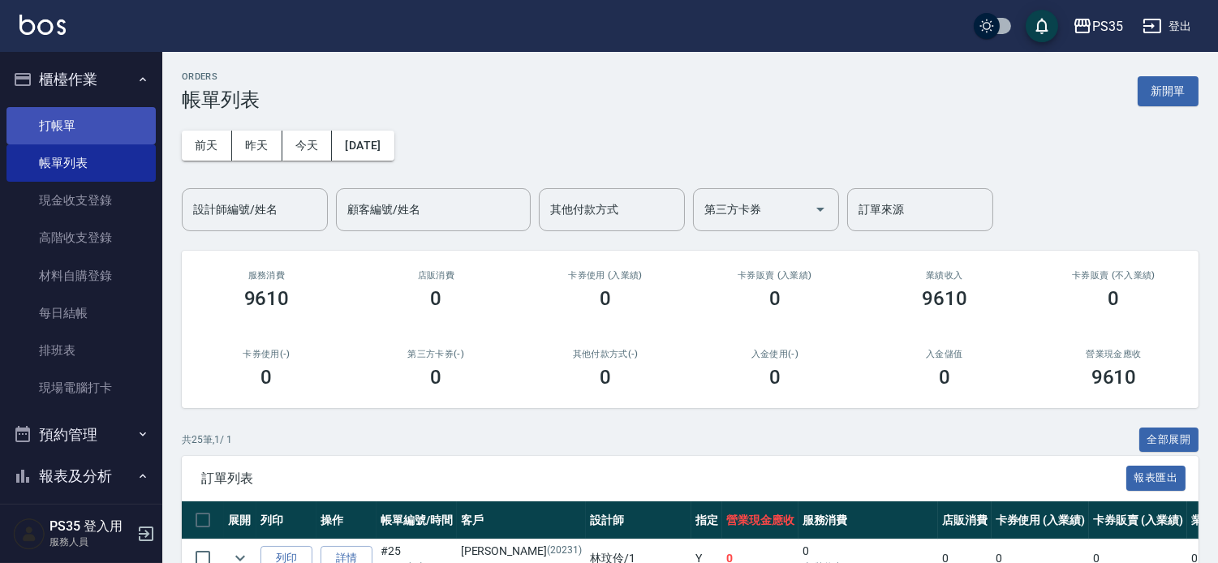
click at [54, 118] on link "打帳單" at bounding box center [80, 125] width 149 height 37
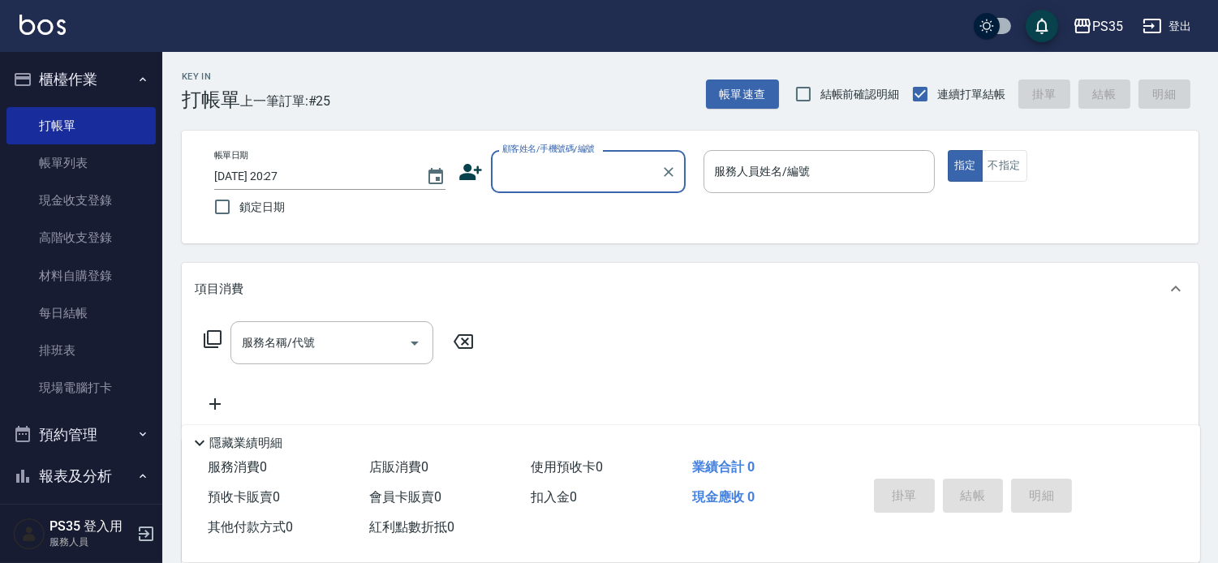
click at [597, 187] on div "顧客姓名/手機號碼/編號" at bounding box center [588, 171] width 195 height 43
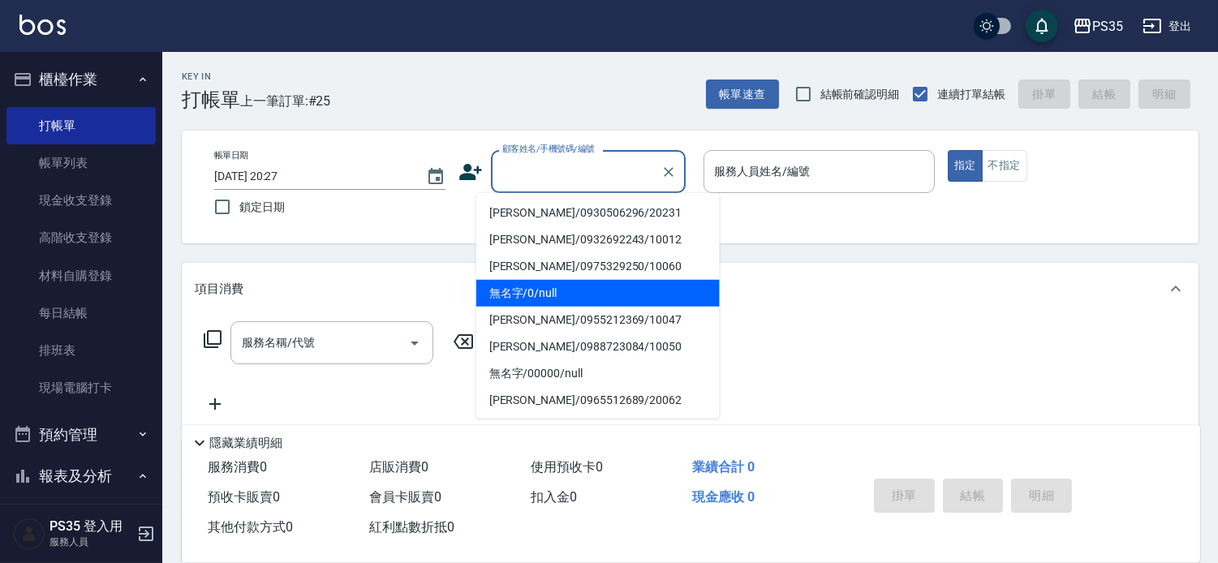
click at [590, 289] on li "無名字/0/null" at bounding box center [597, 293] width 243 height 27
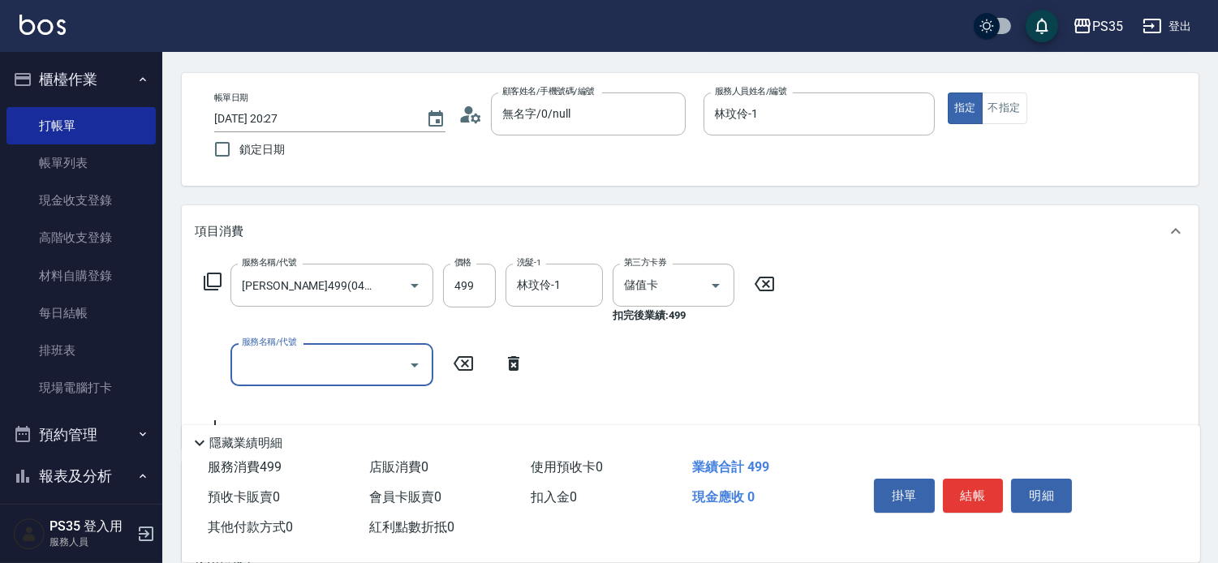
scroll to position [90, 0]
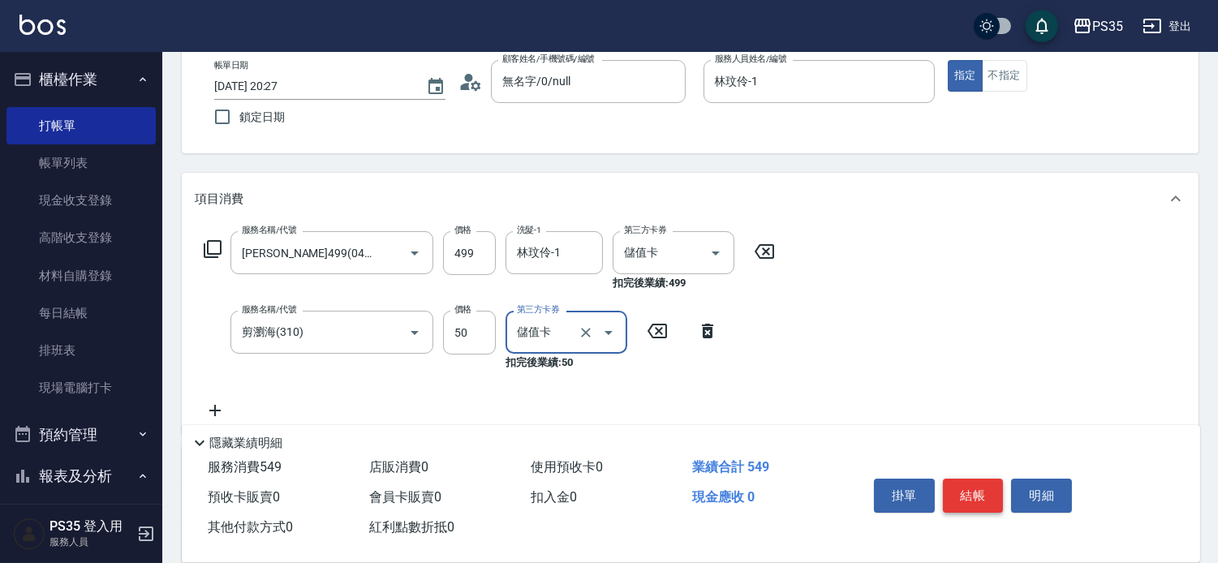
click at [974, 479] on button "結帳" at bounding box center [973, 496] width 61 height 34
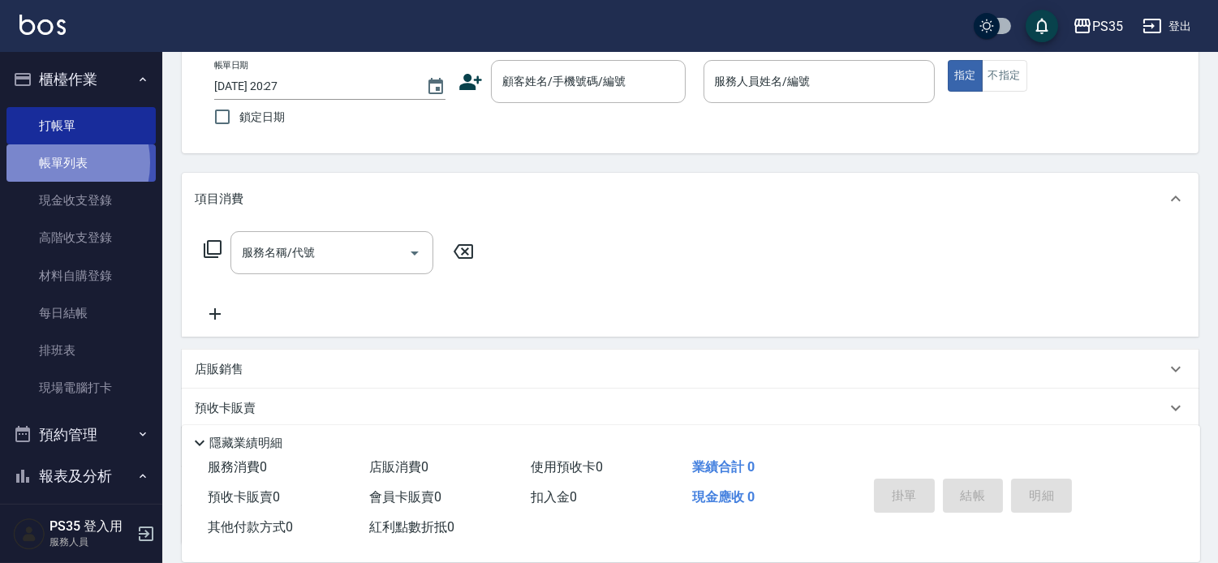
click at [54, 163] on link "帳單列表" at bounding box center [80, 162] width 149 height 37
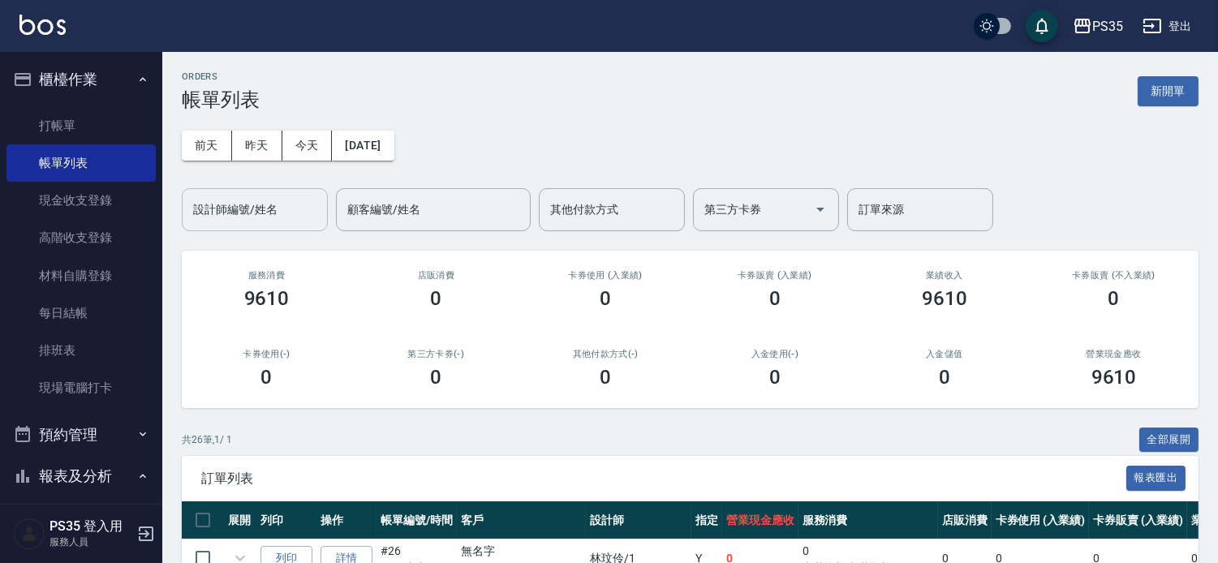
click at [286, 196] on input "設計師編號/姓名" at bounding box center [254, 210] width 131 height 28
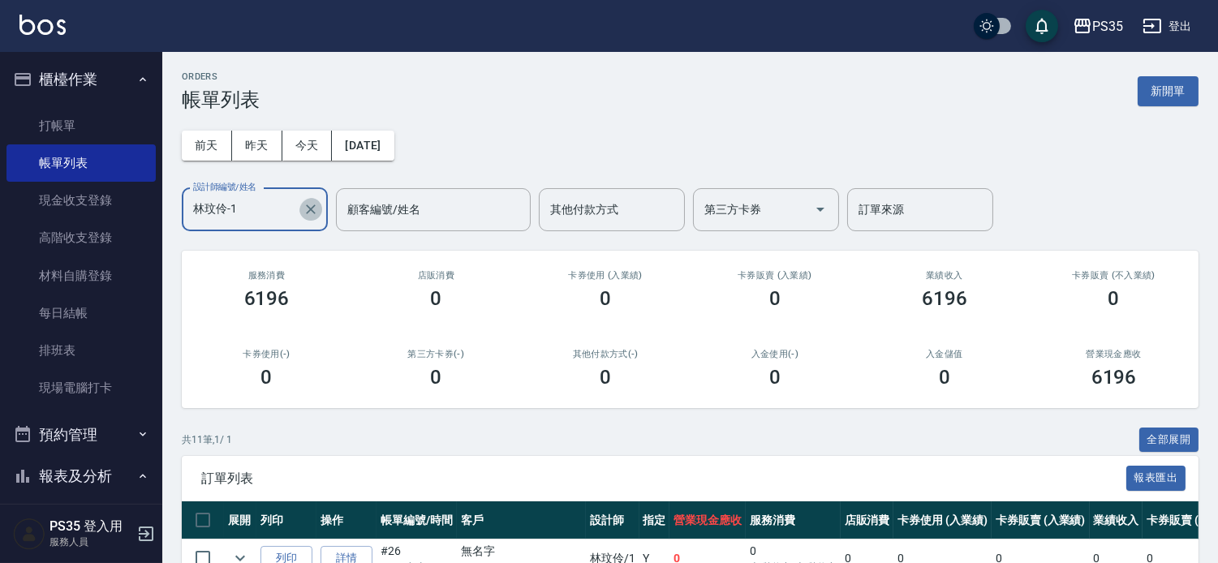
click at [306, 213] on icon "Clear" at bounding box center [311, 210] width 10 height 10
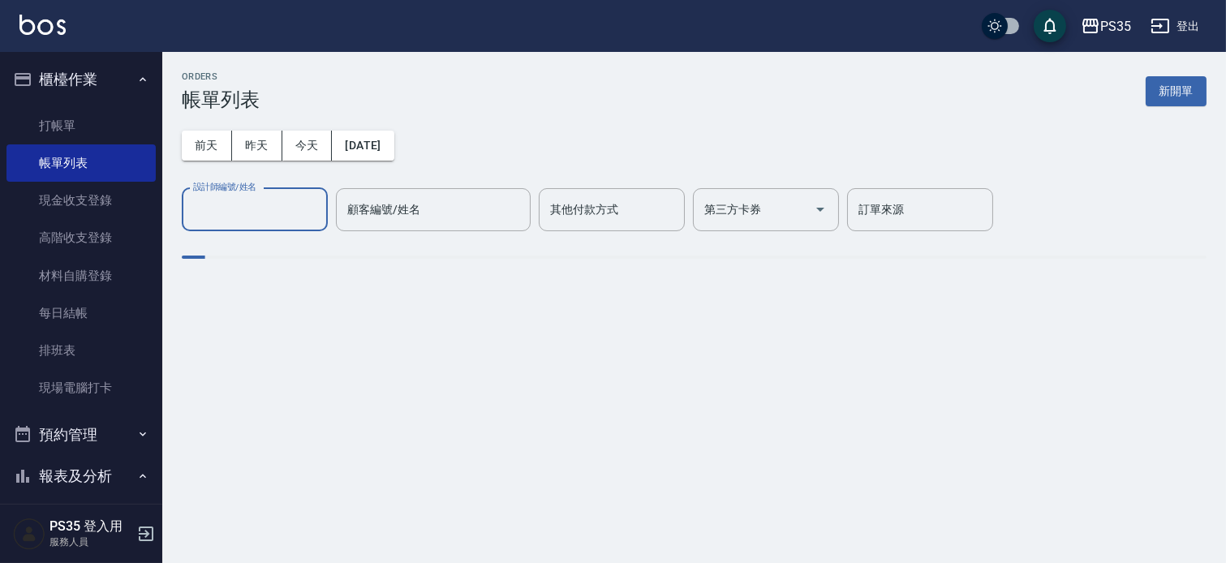
click at [236, 208] on input "設計師編號/姓名" at bounding box center [254, 210] width 131 height 28
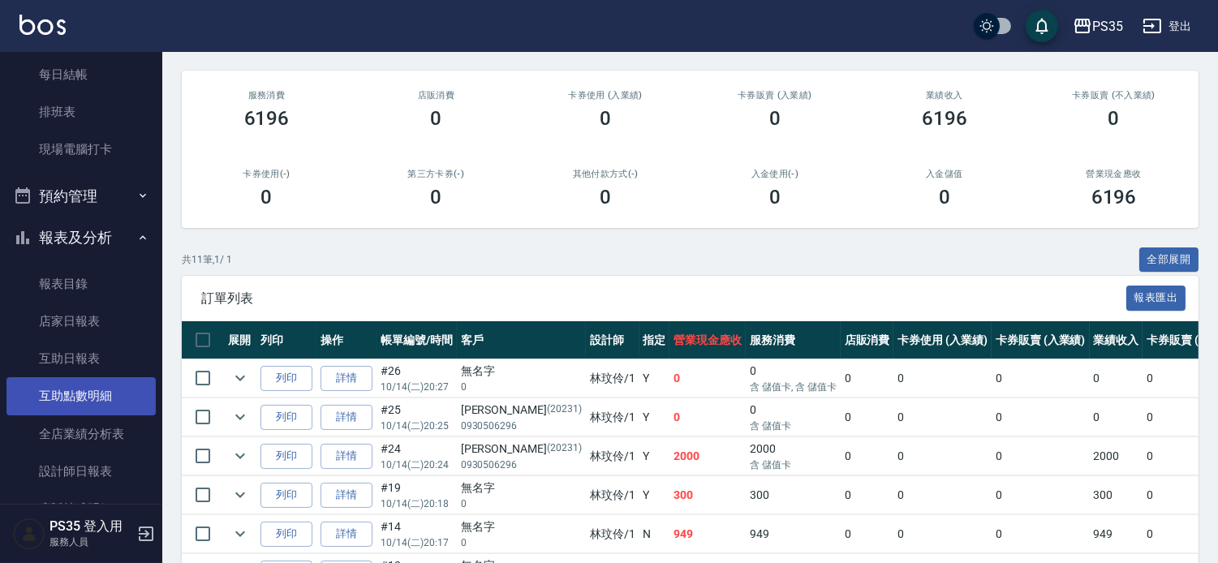
scroll to position [270, 0]
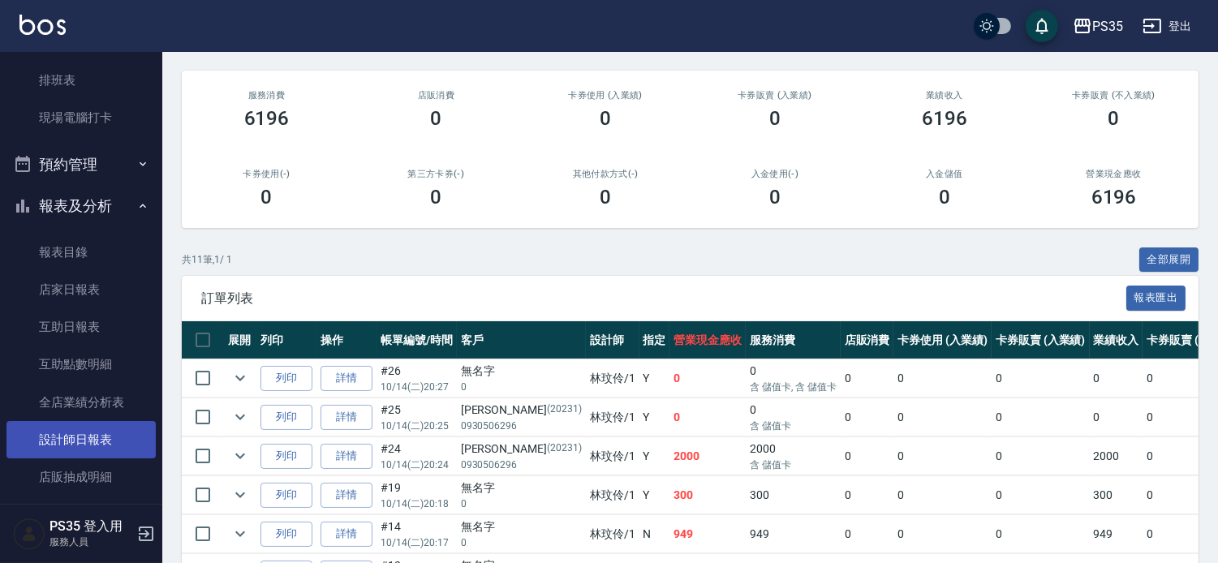
click at [93, 449] on link "設計師日報表" at bounding box center [80, 439] width 149 height 37
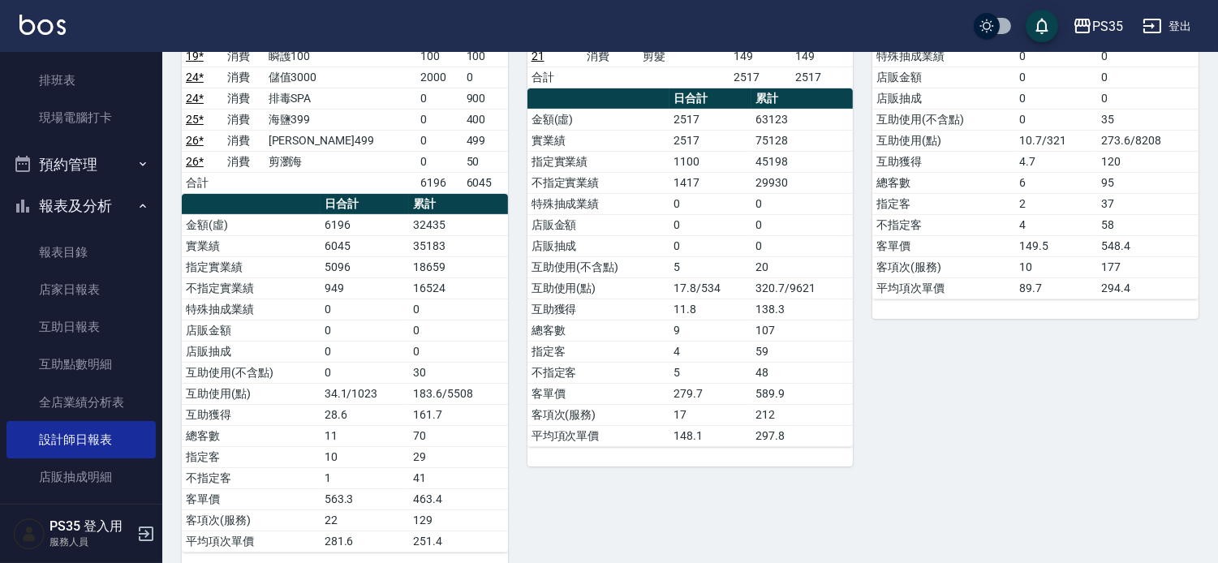
scroll to position [540, 0]
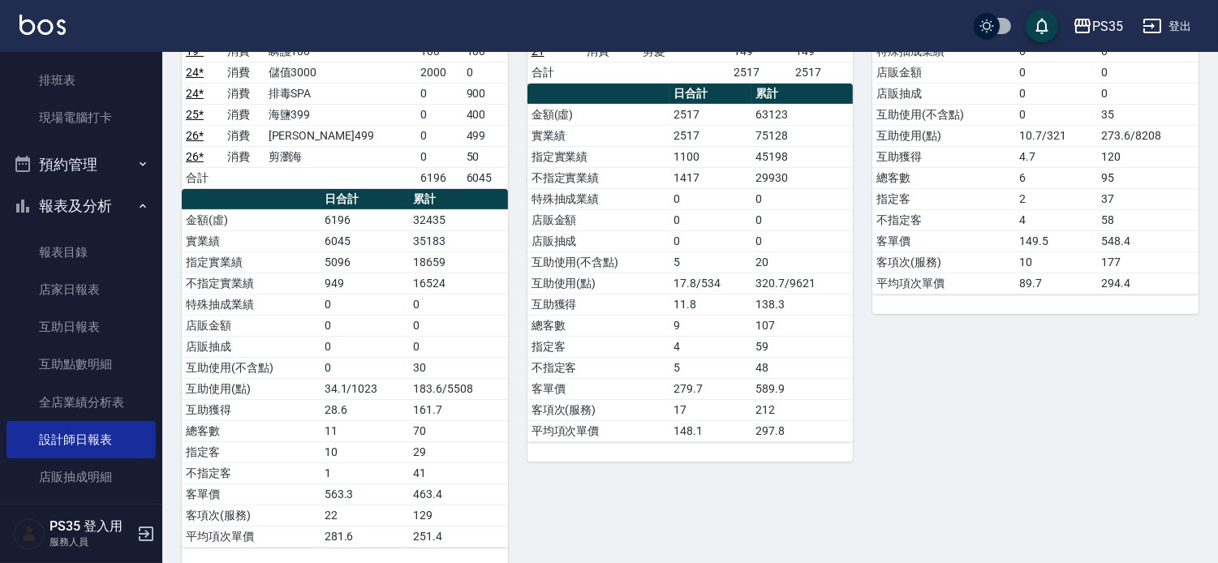
click at [856, 467] on div "10 [PERSON_NAME][DATE] 日報表 單號 類別 項目 金額 業績 2 消費 200 200 200 2 消費 精油50 50 50 4 消費…" at bounding box center [1026, 93] width 346 height 947
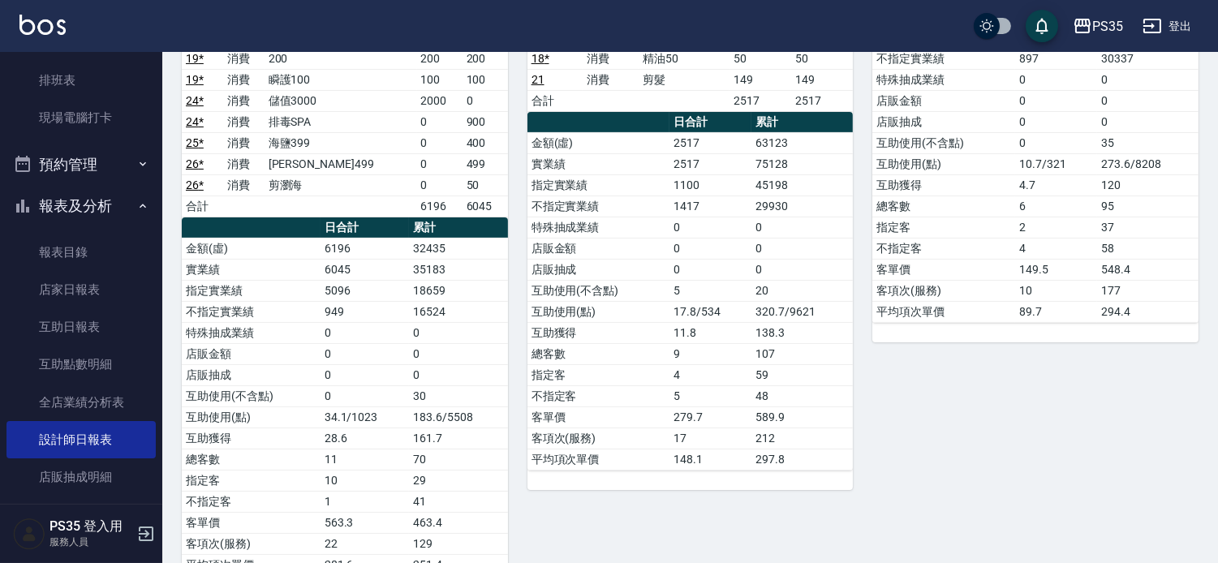
scroll to position [566, 0]
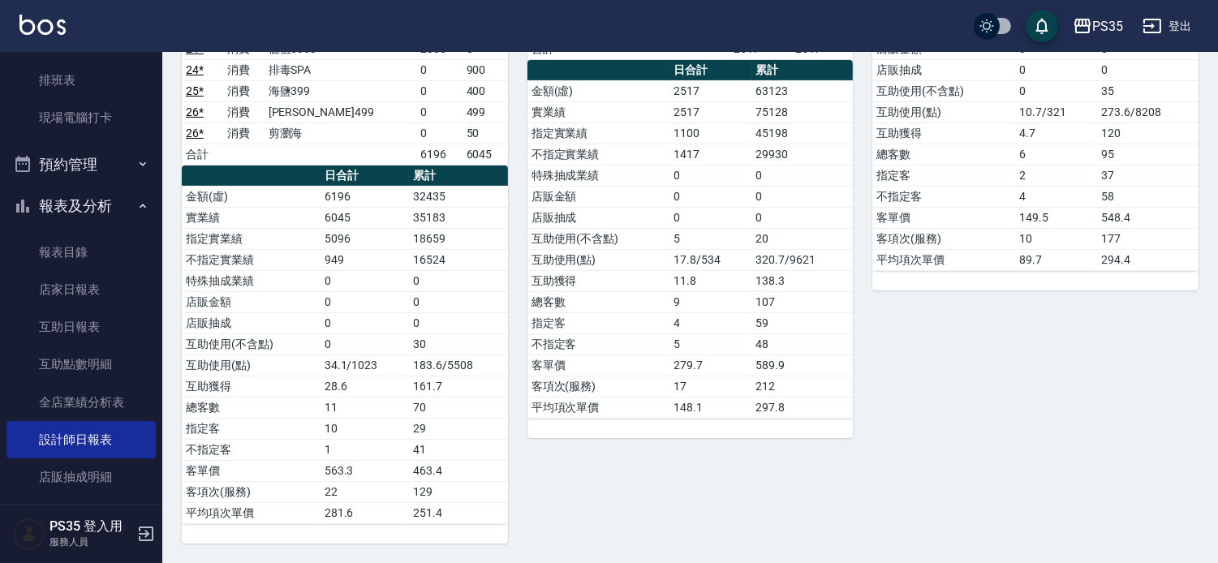
drag, startPoint x: 944, startPoint y: 493, endPoint x: 643, endPoint y: 256, distance: 383.2
click at [658, 270] on td "互助獲得" at bounding box center [599, 280] width 143 height 21
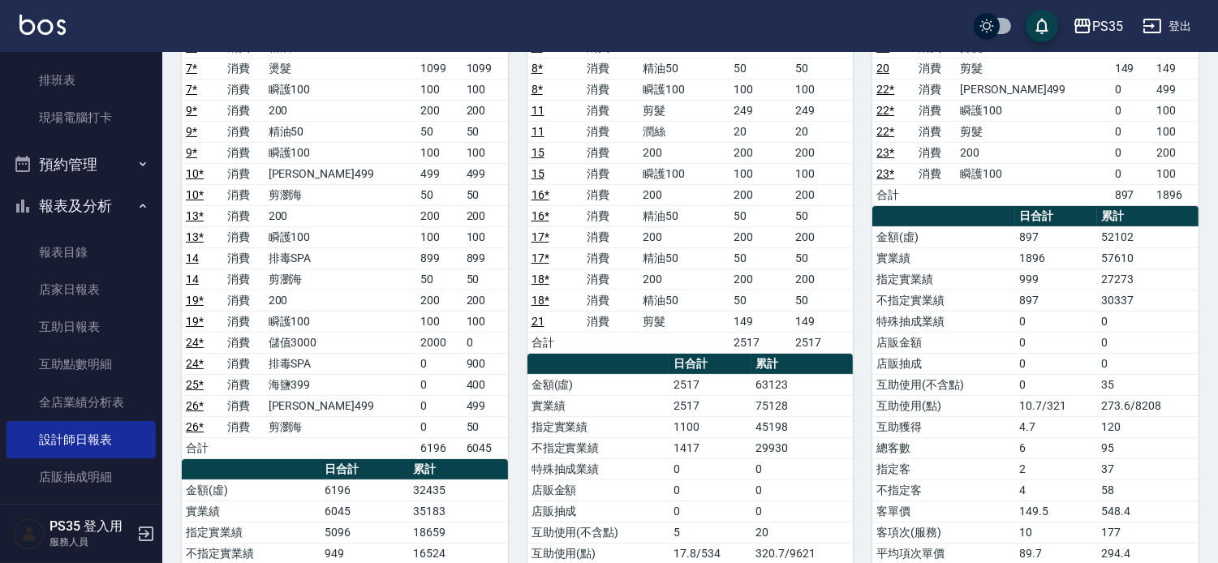
scroll to position [0, 0]
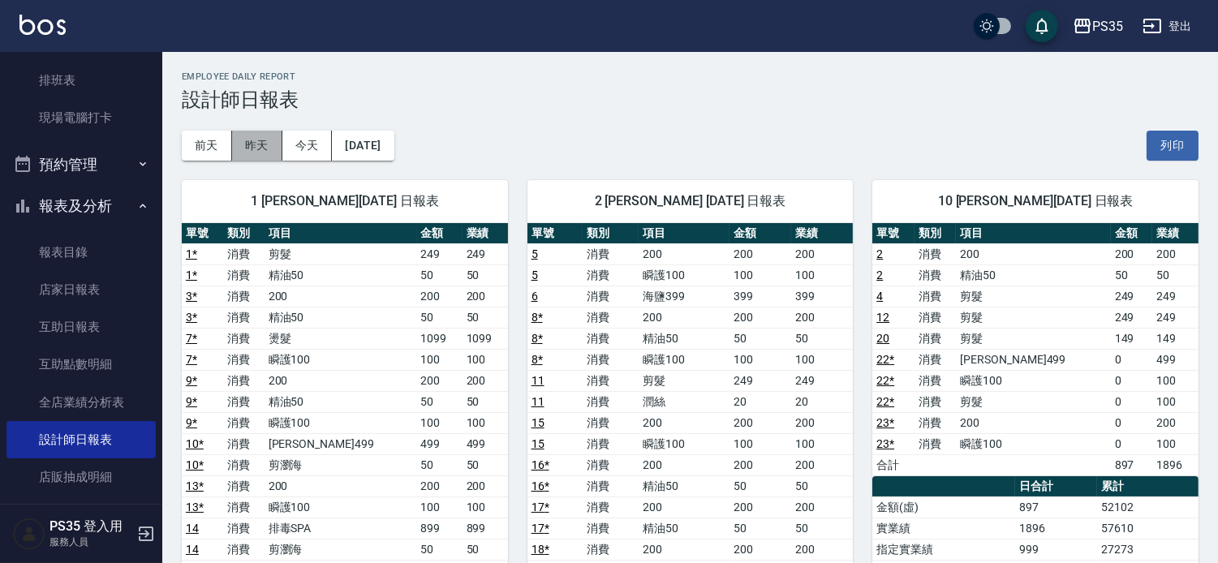
click at [265, 144] on button "昨天" at bounding box center [257, 146] width 50 height 30
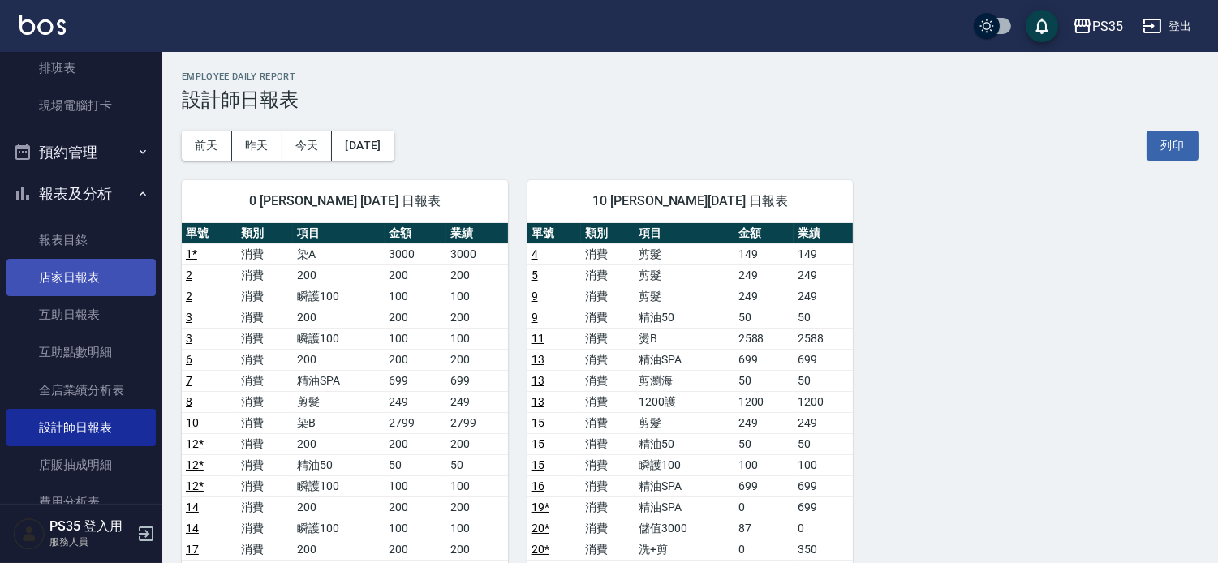
scroll to position [270, 0]
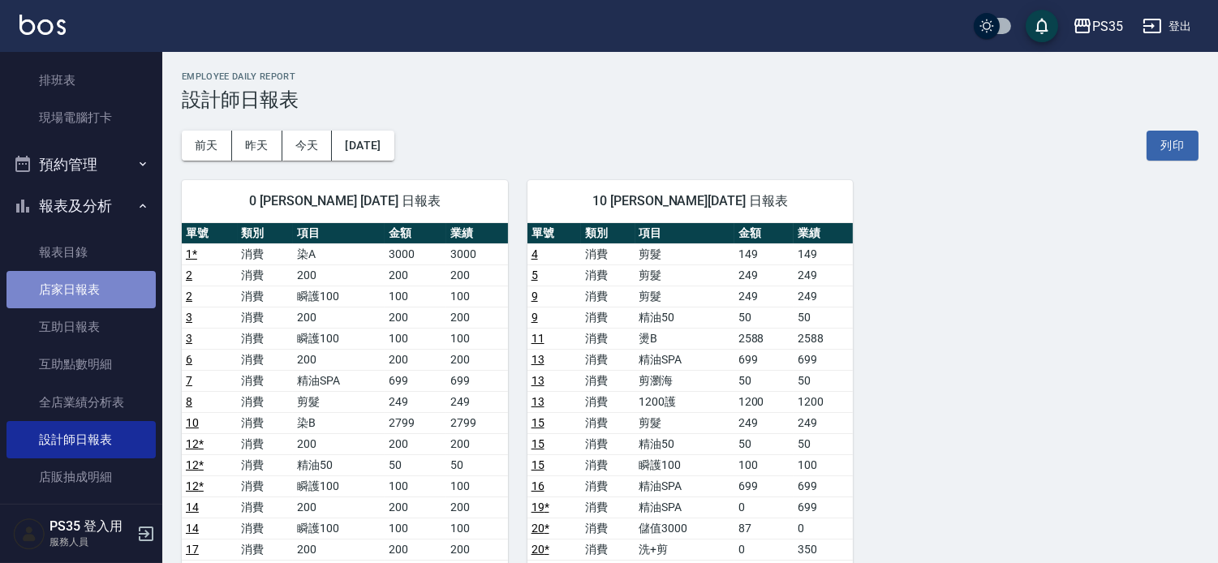
click at [99, 287] on link "店家日報表" at bounding box center [80, 289] width 149 height 37
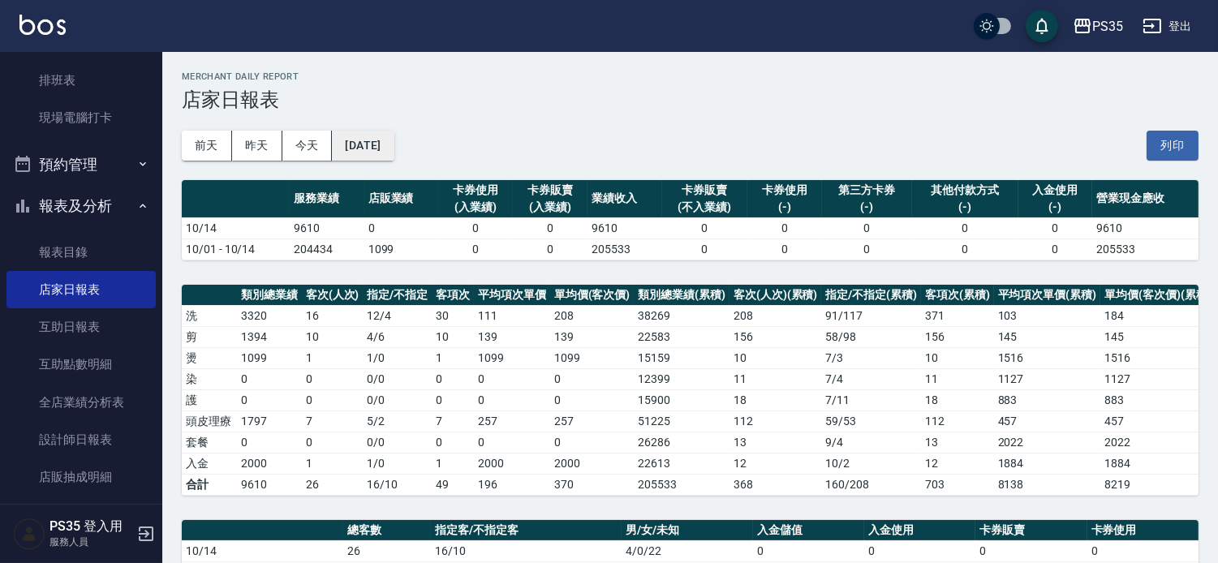
click at [369, 150] on button "[DATE]" at bounding box center [363, 146] width 62 height 30
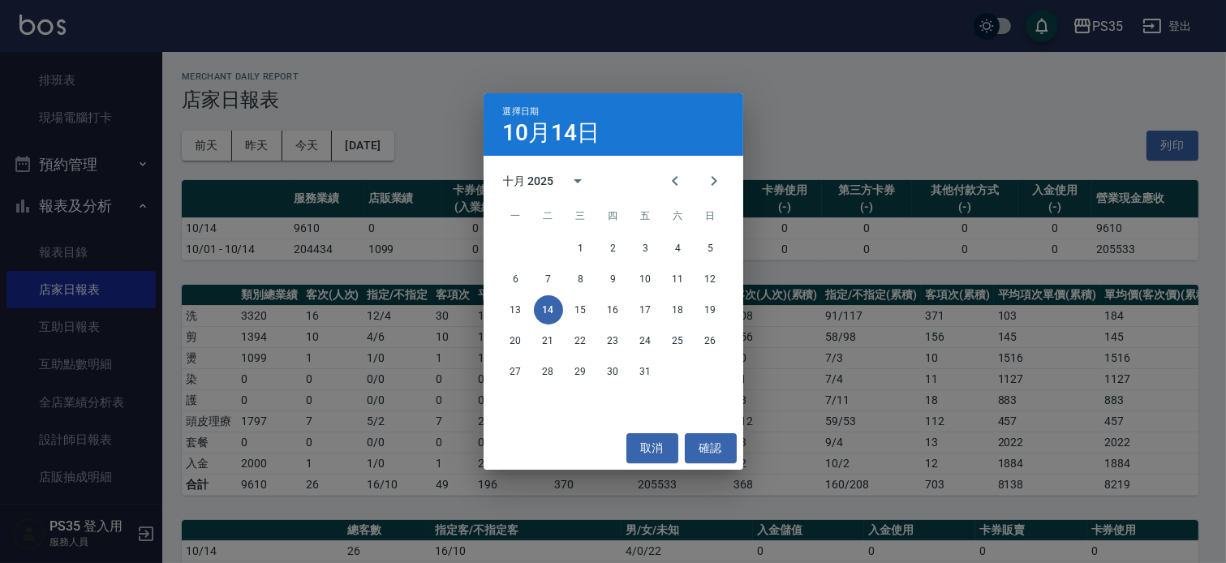
click at [772, 60] on div "選擇日期 [DATE] 十月 2025 一 二 三 四 五 六 日 1 2 3 4 5 6 7 8 9 10 11 12 13 14 15 16 17 18 …" at bounding box center [613, 281] width 1226 height 563
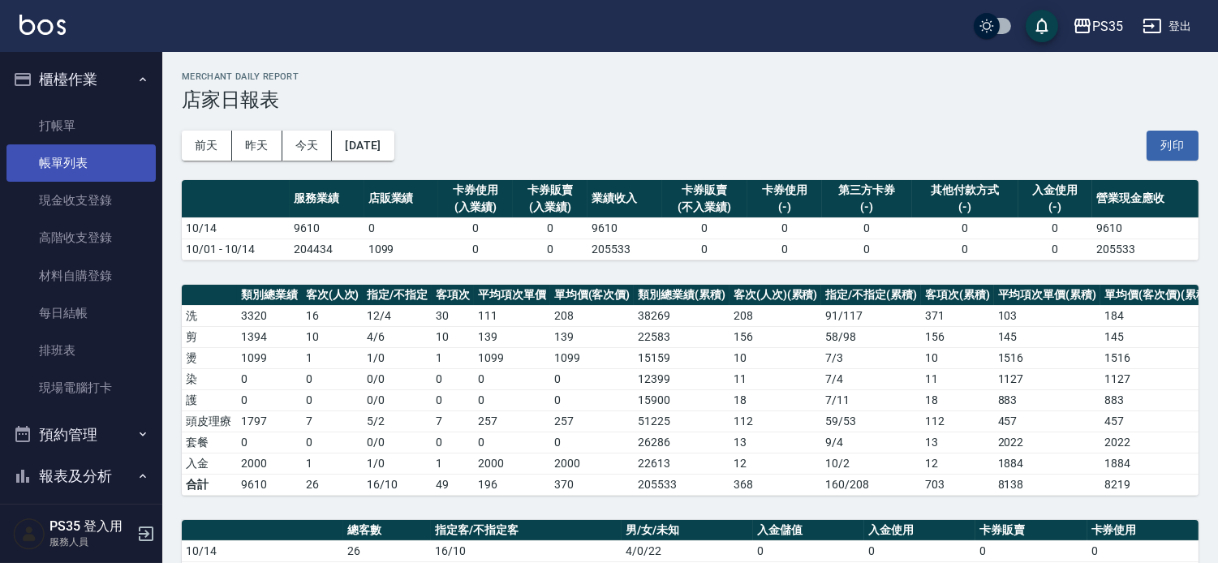
click at [63, 166] on link "帳單列表" at bounding box center [80, 162] width 149 height 37
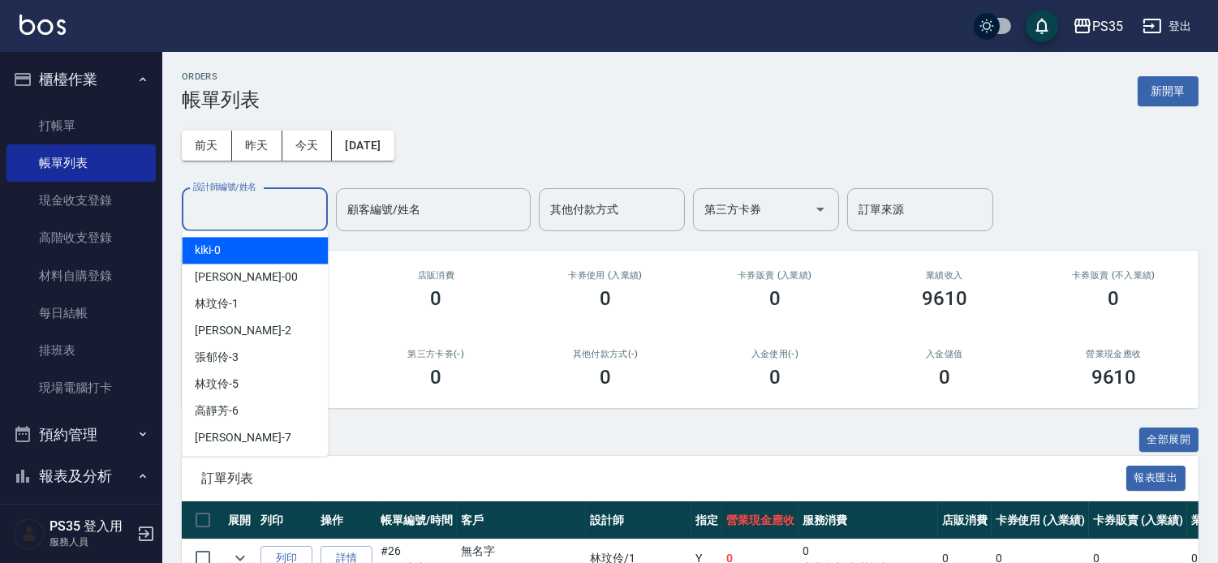
click at [205, 211] on input "設計師編號/姓名" at bounding box center [254, 210] width 131 height 28
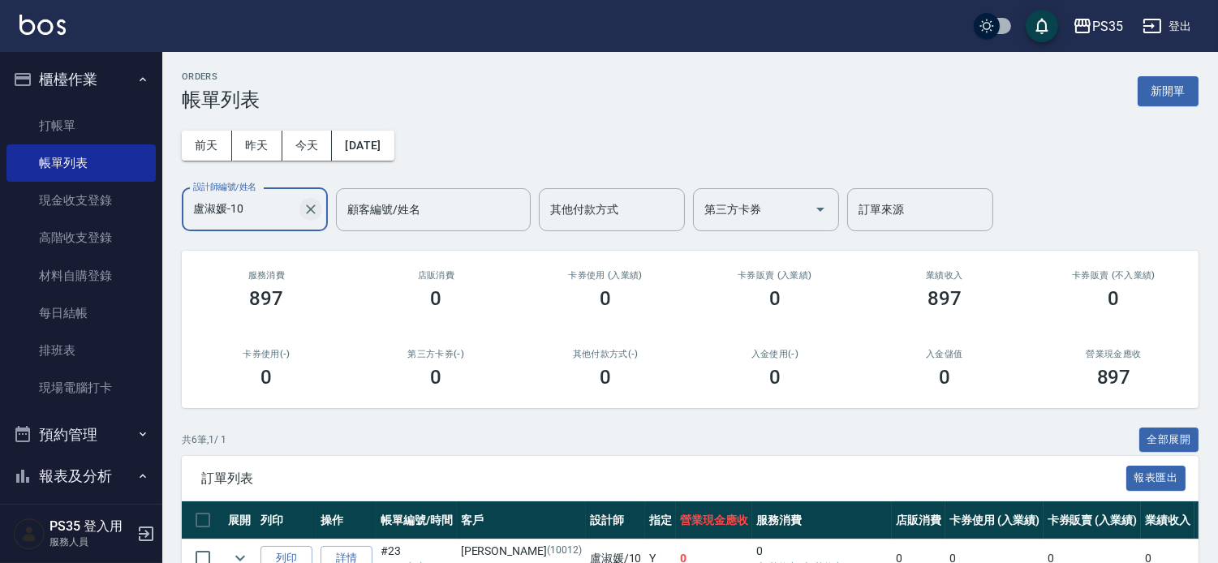
click at [304, 209] on icon "Clear" at bounding box center [311, 209] width 16 height 16
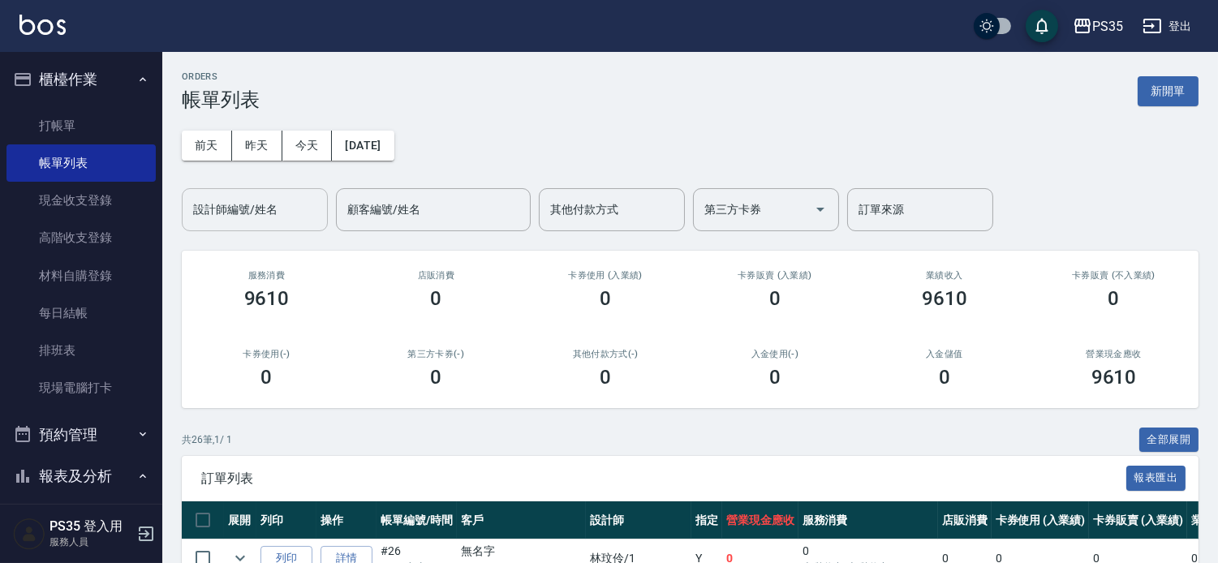
click at [513, 109] on div "ORDERS 帳單列表 新開單" at bounding box center [690, 91] width 1017 height 40
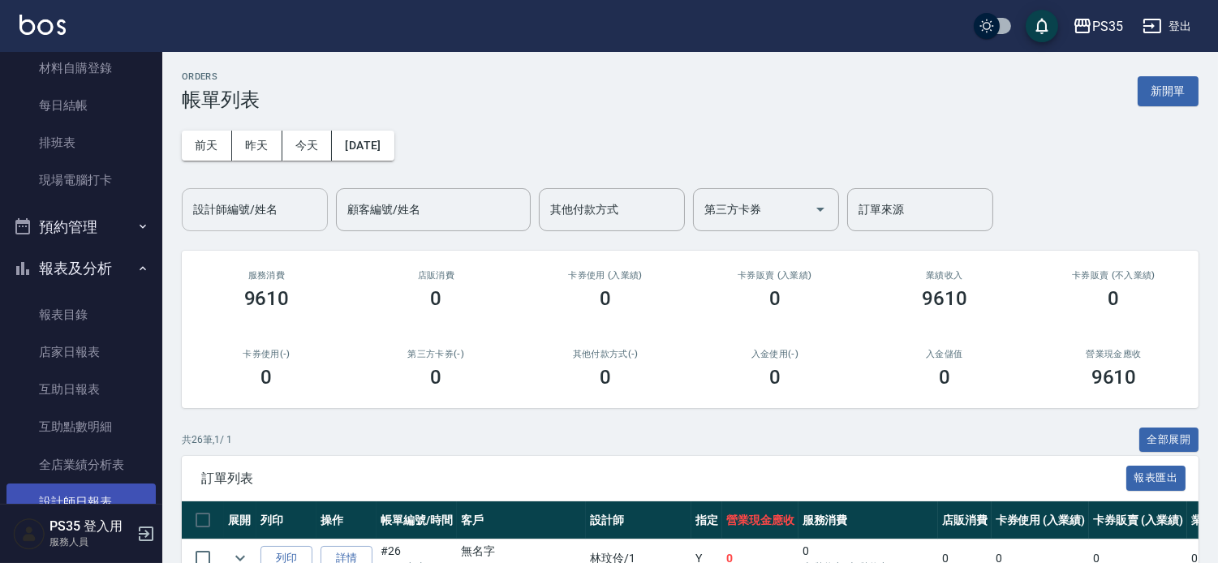
scroll to position [180, 0]
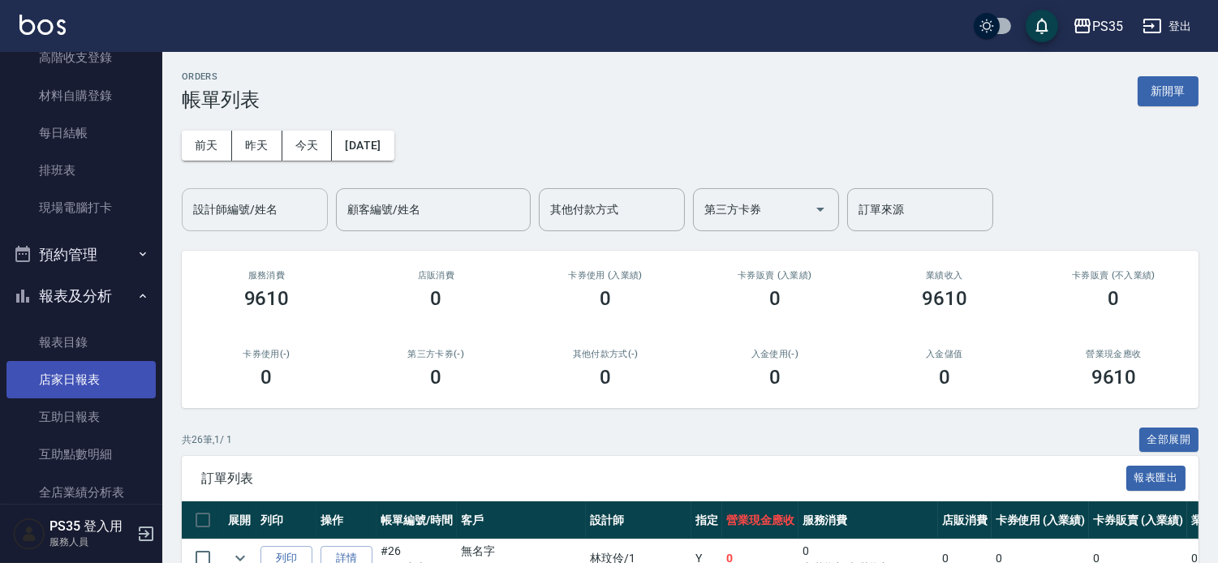
click at [84, 383] on link "店家日報表" at bounding box center [80, 379] width 149 height 37
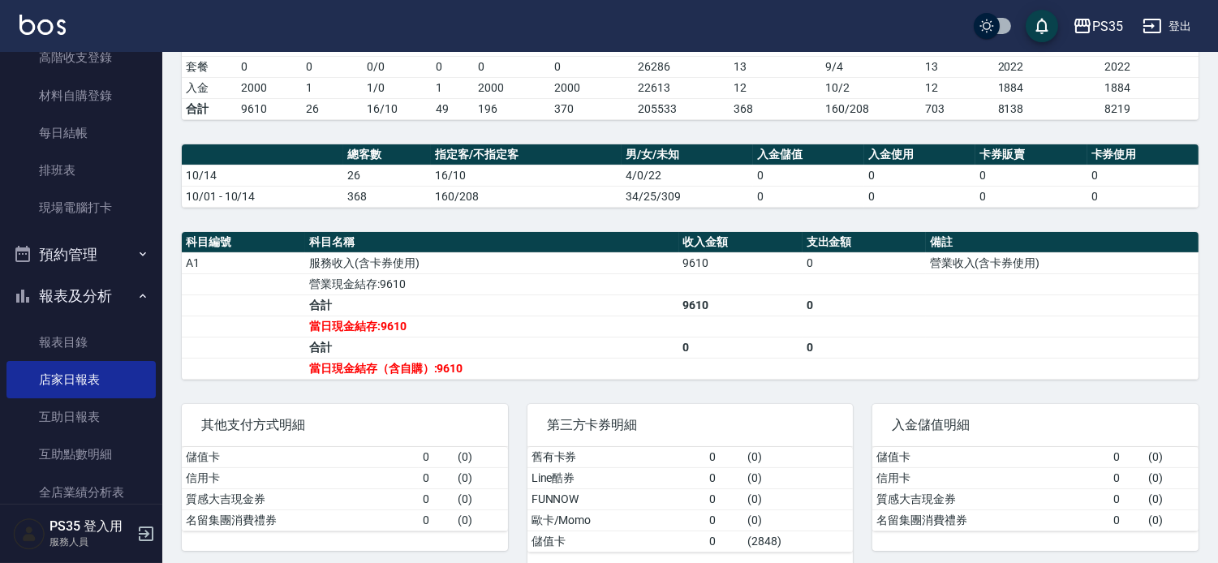
scroll to position [420, 0]
